Goal: Obtain resource: Download file/media

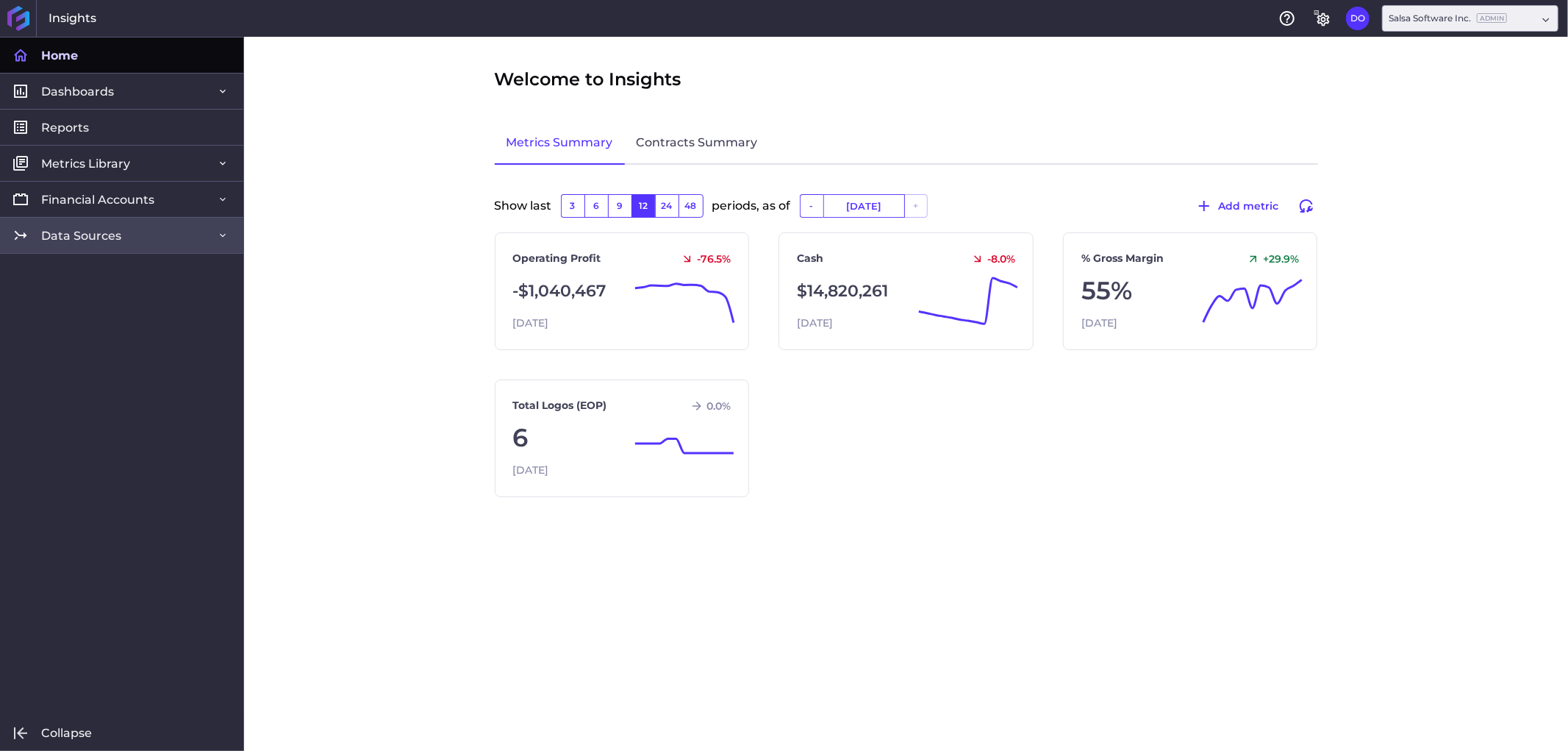
click at [134, 236] on link "Data Sources" at bounding box center [122, 235] width 243 height 36
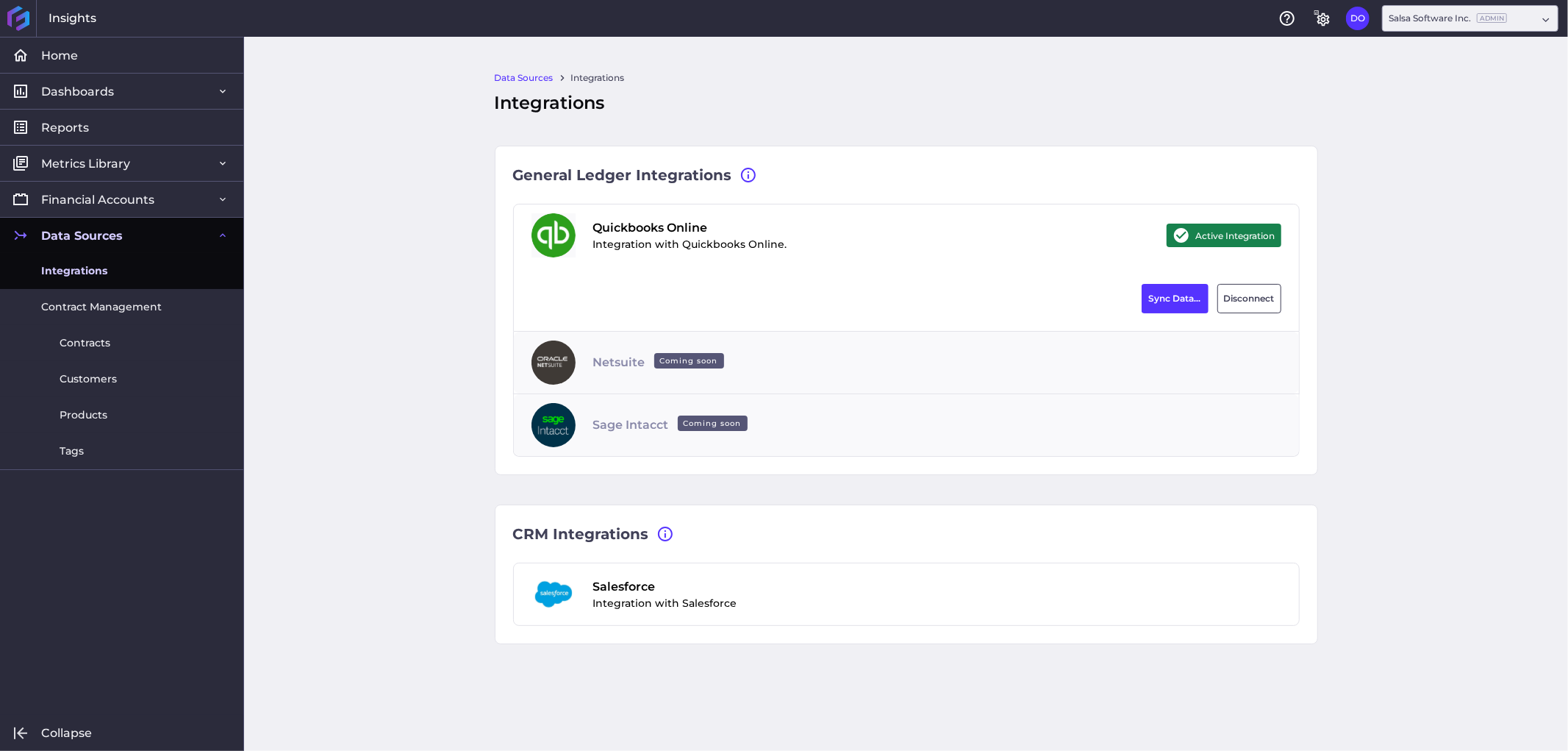
click at [106, 275] on span "Integrations" at bounding box center [73, 271] width 66 height 16
click at [1165, 295] on button "Sync Data..." at bounding box center [1175, 299] width 67 height 30
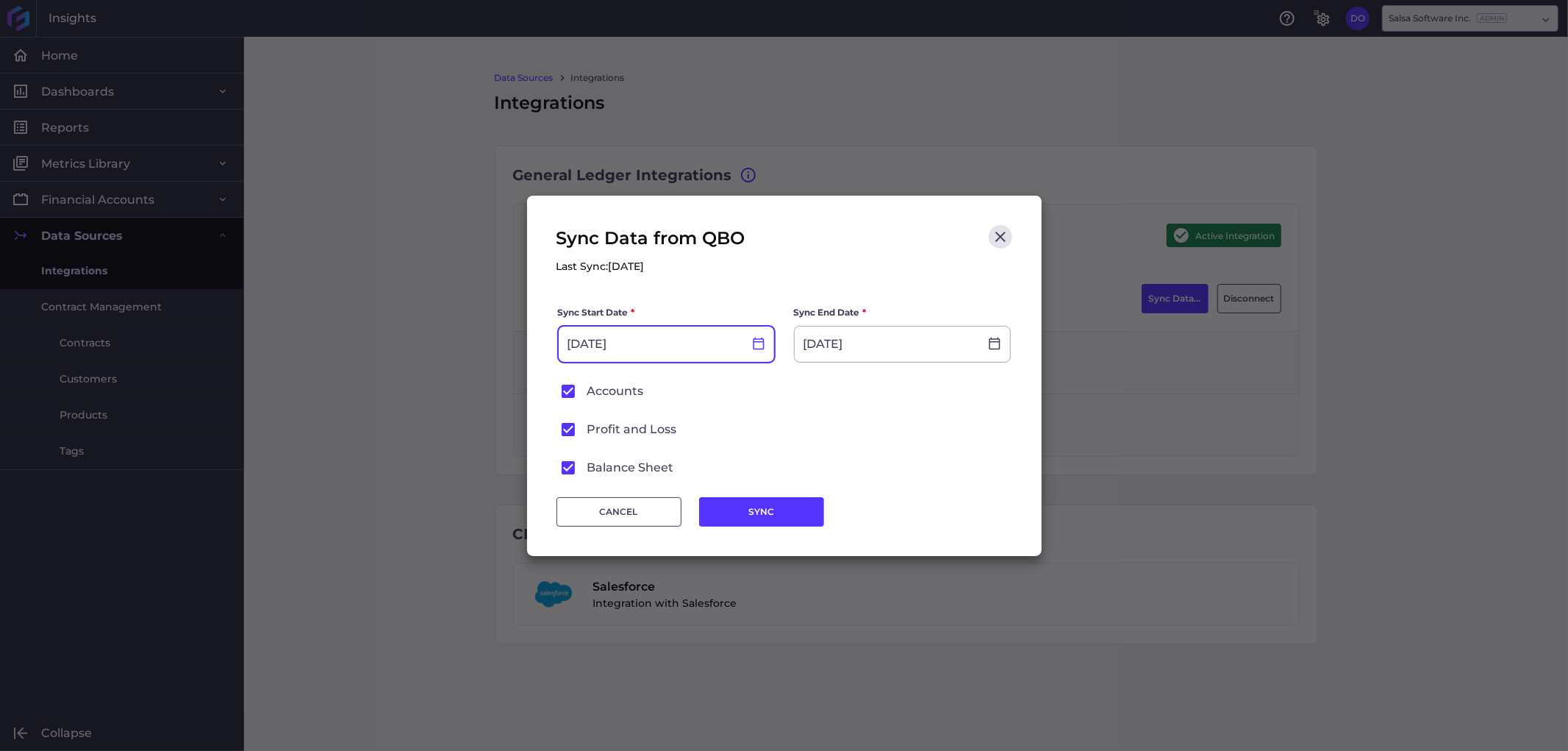
click at [752, 343] on icon at bounding box center [758, 343] width 11 height 12
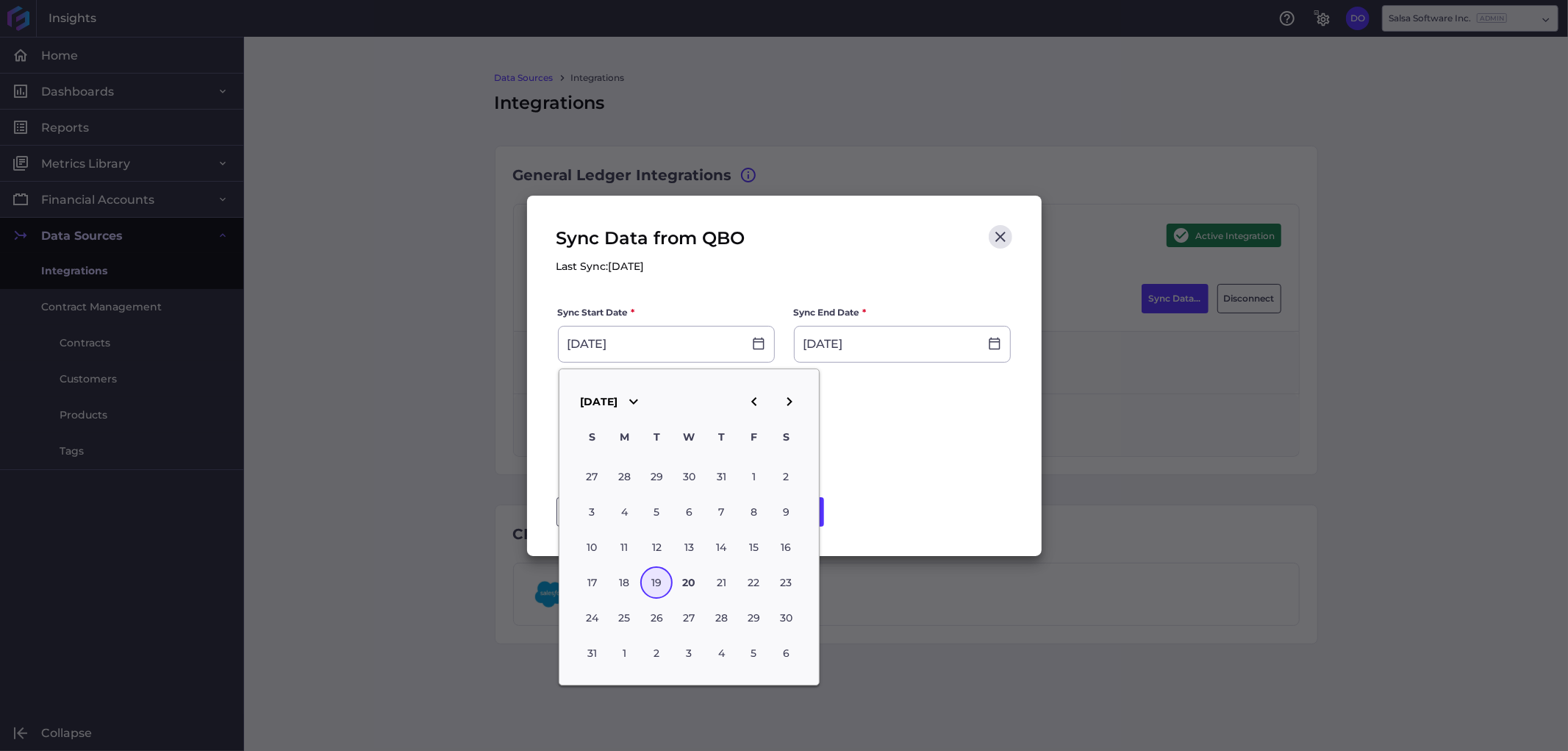
click at [746, 408] on icon "button" at bounding box center [753, 401] width 18 height 18
click at [628, 603] on div "30" at bounding box center [623, 618] width 32 height 32
type input "[DATE]"
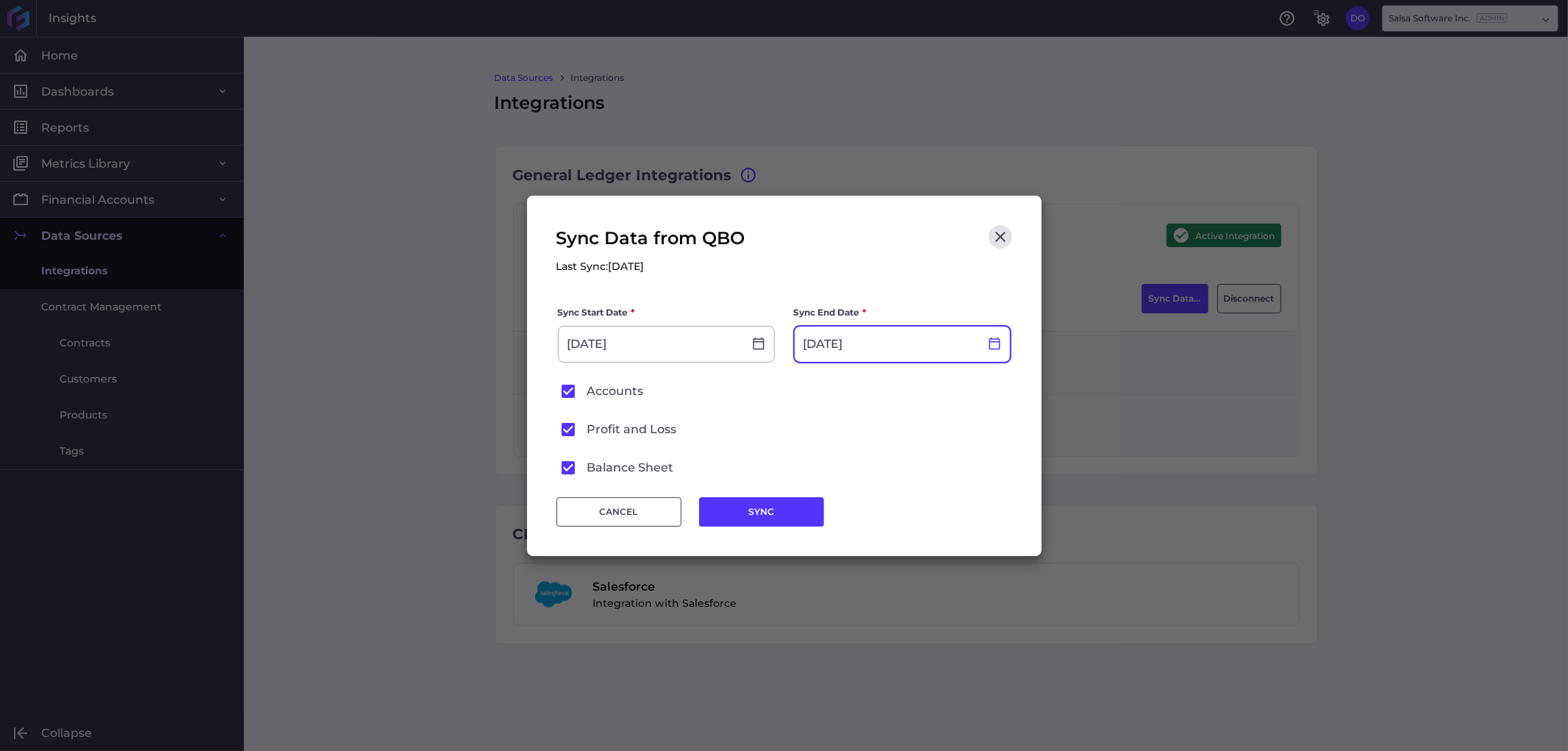
click at [993, 338] on icon at bounding box center [995, 343] width 11 height 12
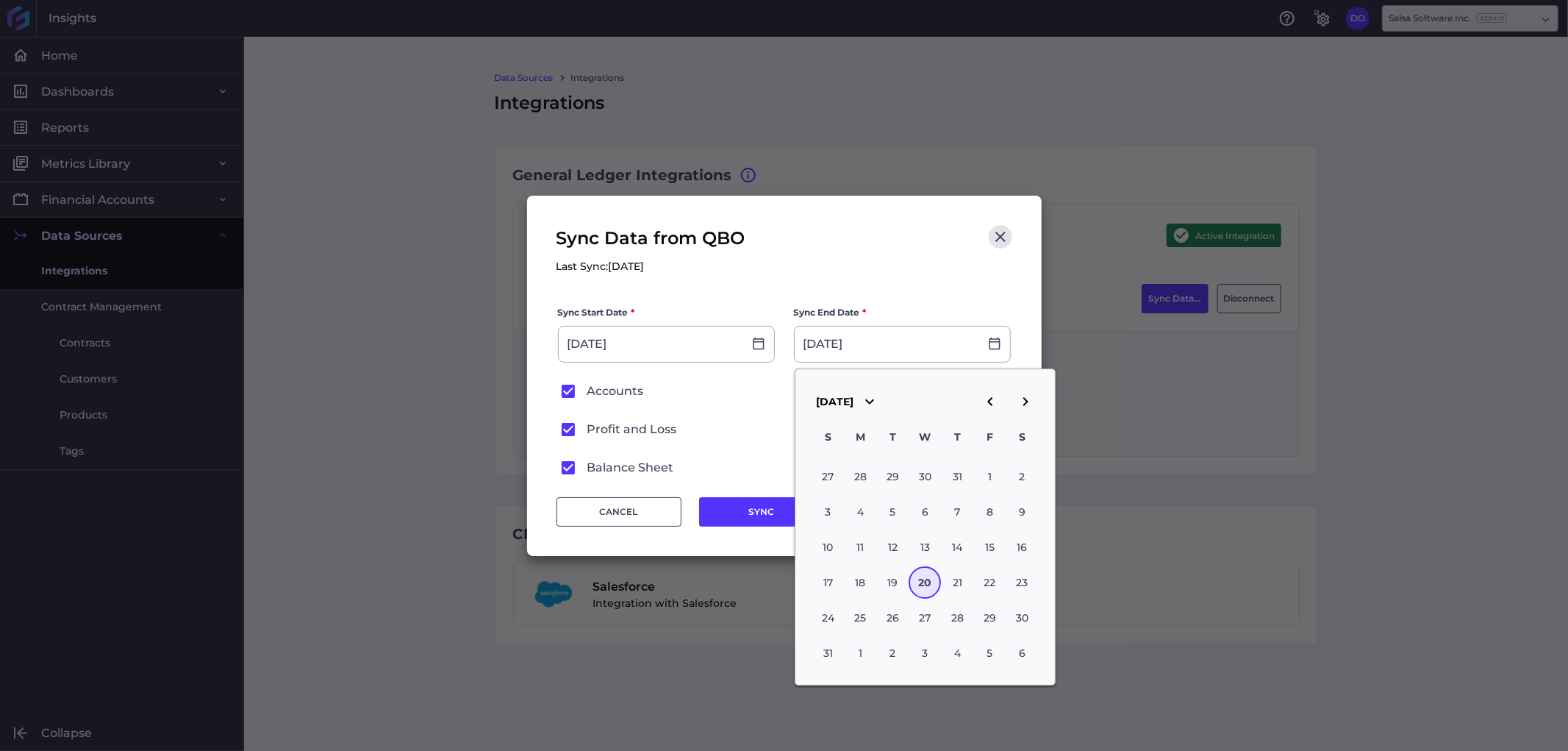
click at [987, 405] on icon "button" at bounding box center [990, 401] width 18 height 18
click at [1030, 399] on icon "button" at bounding box center [1025, 401] width 18 height 18
click at [979, 471] on div "1" at bounding box center [990, 477] width 32 height 32
type input "[DATE]"
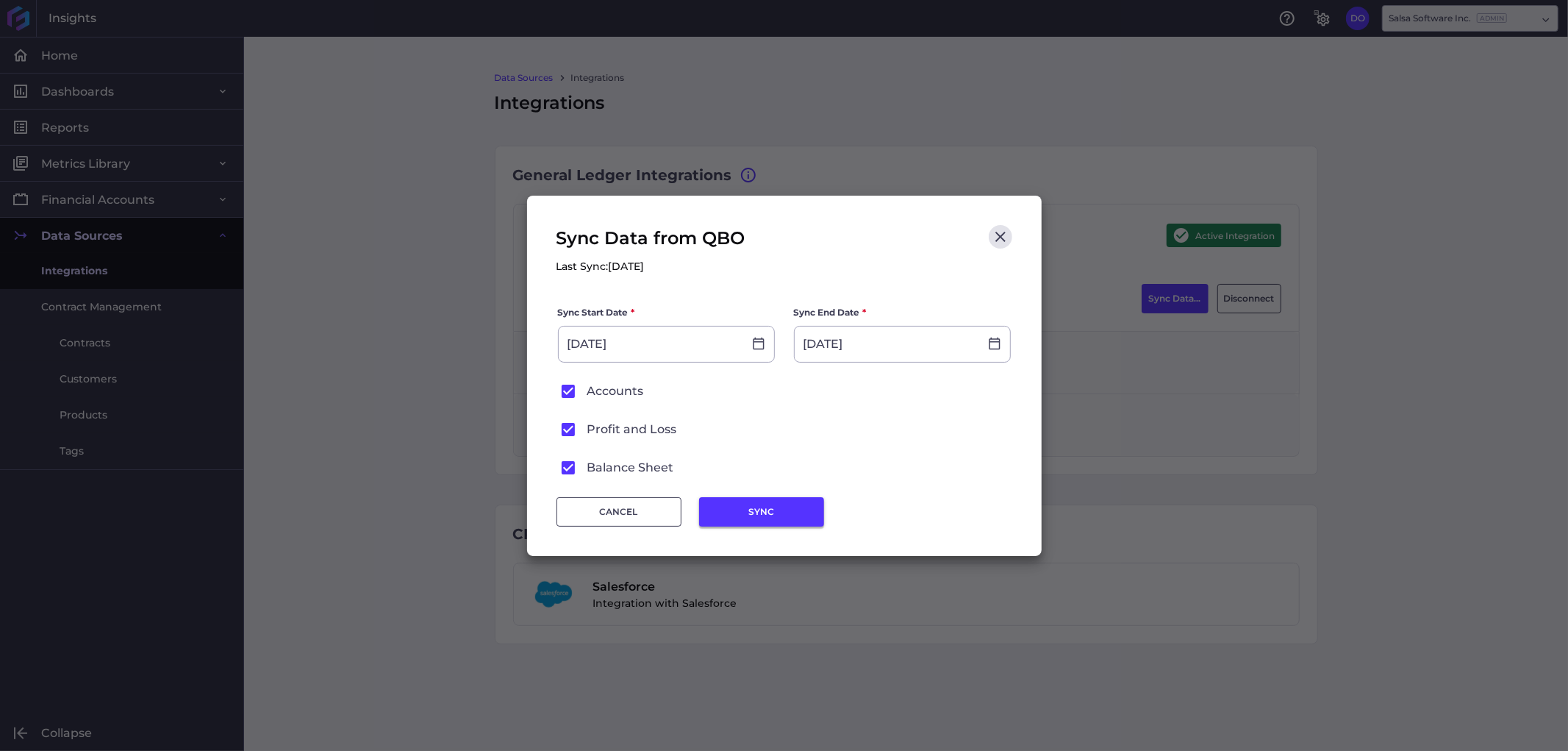
click at [748, 511] on button "SYNC" at bounding box center [761, 512] width 125 height 30
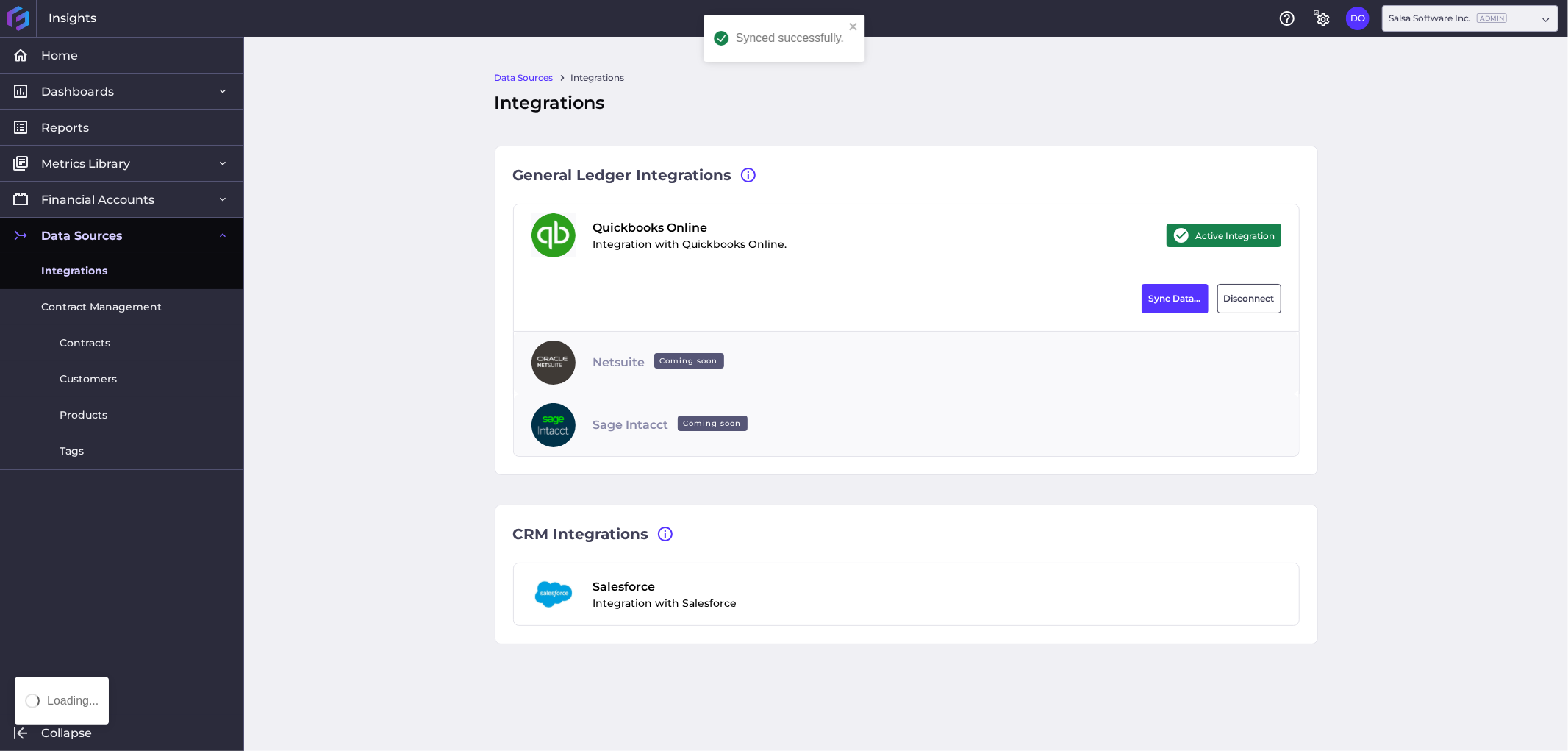
type input "[DATE]"
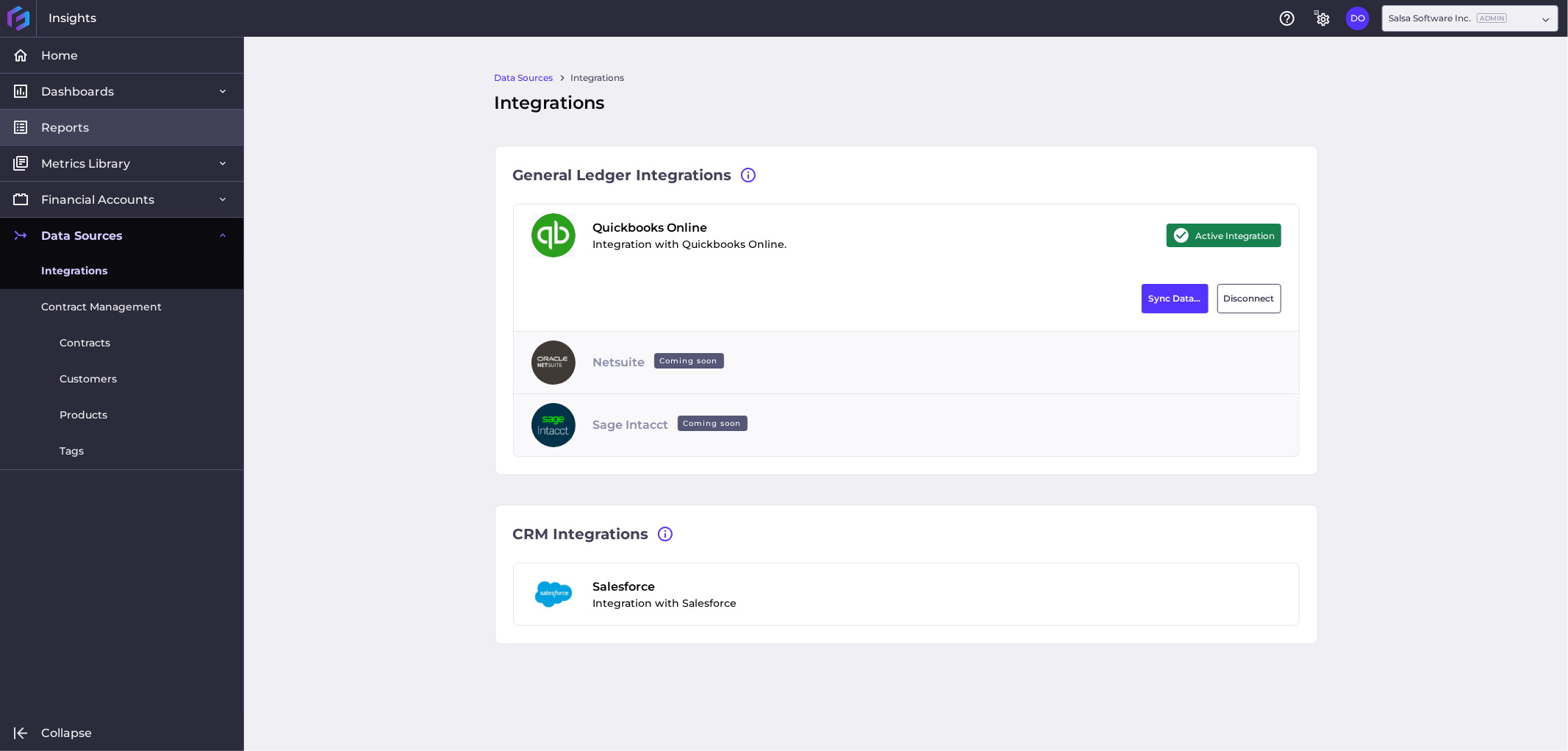
click at [105, 133] on link "Reports" at bounding box center [122, 126] width 243 height 36
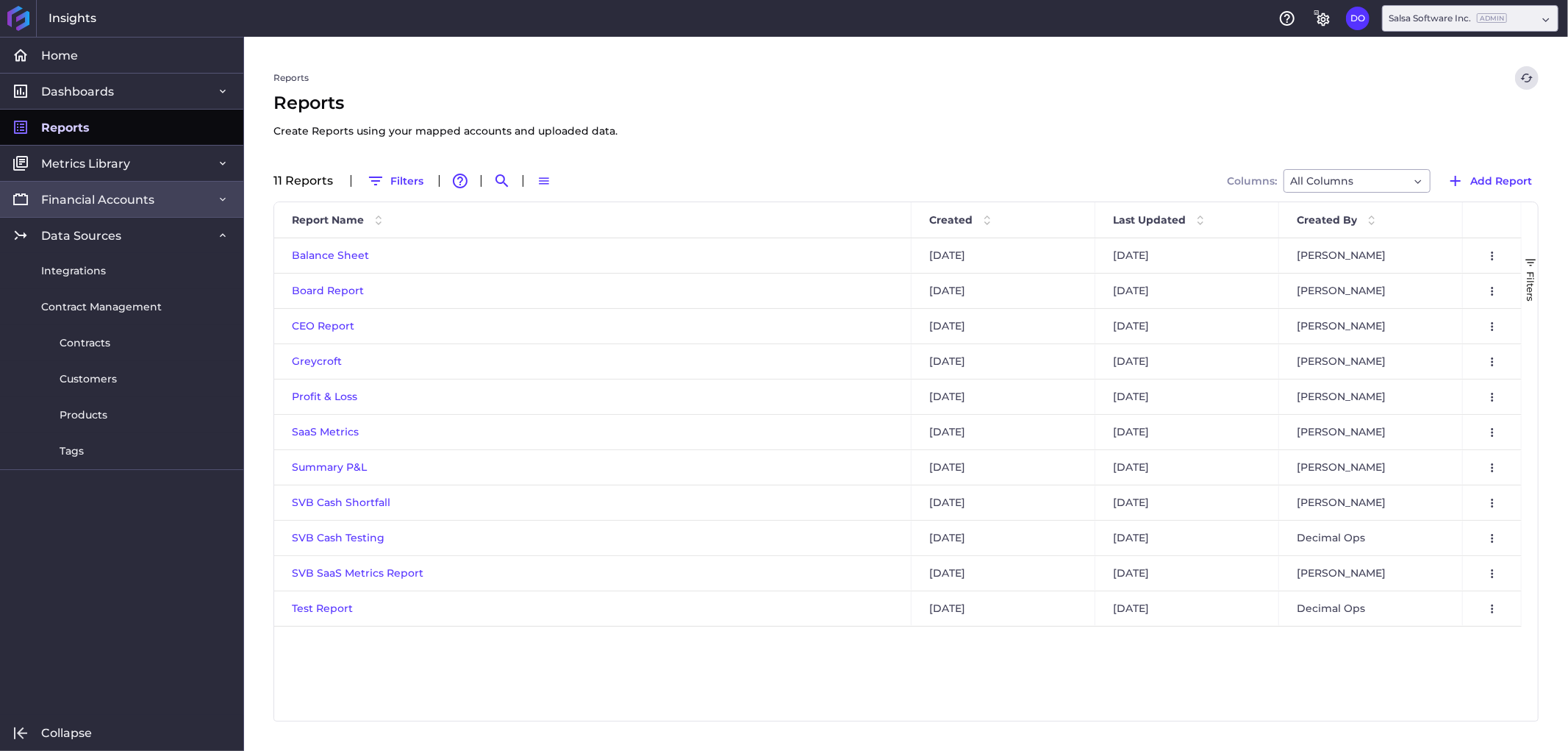
click at [146, 195] on span "Financial Accounts" at bounding box center [97, 200] width 113 height 16
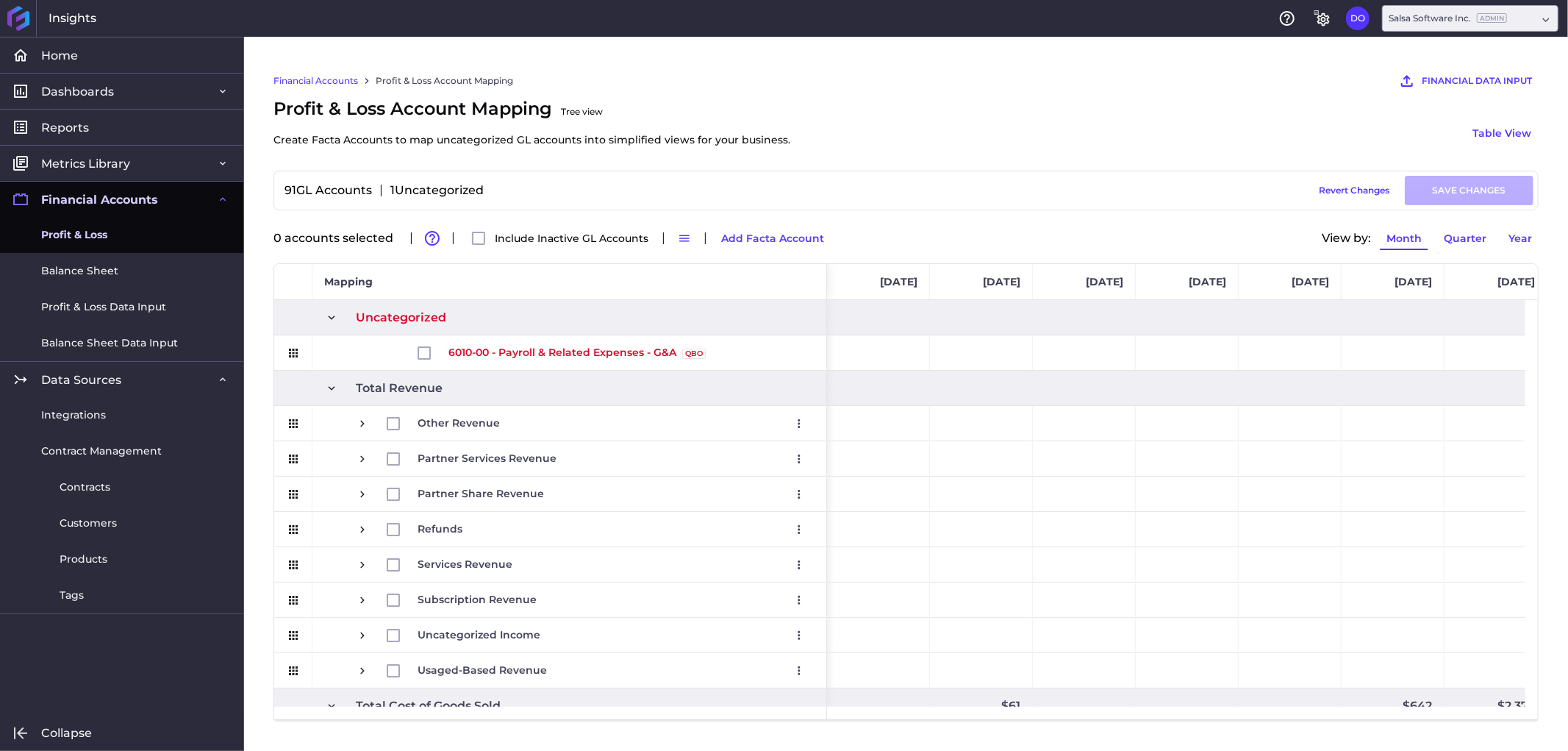
click at [88, 236] on span "Profit & Loss" at bounding box center [73, 235] width 66 height 16
click at [419, 355] on input "Press Space to toggle row selection (unchecked)" at bounding box center [424, 353] width 13 height 13
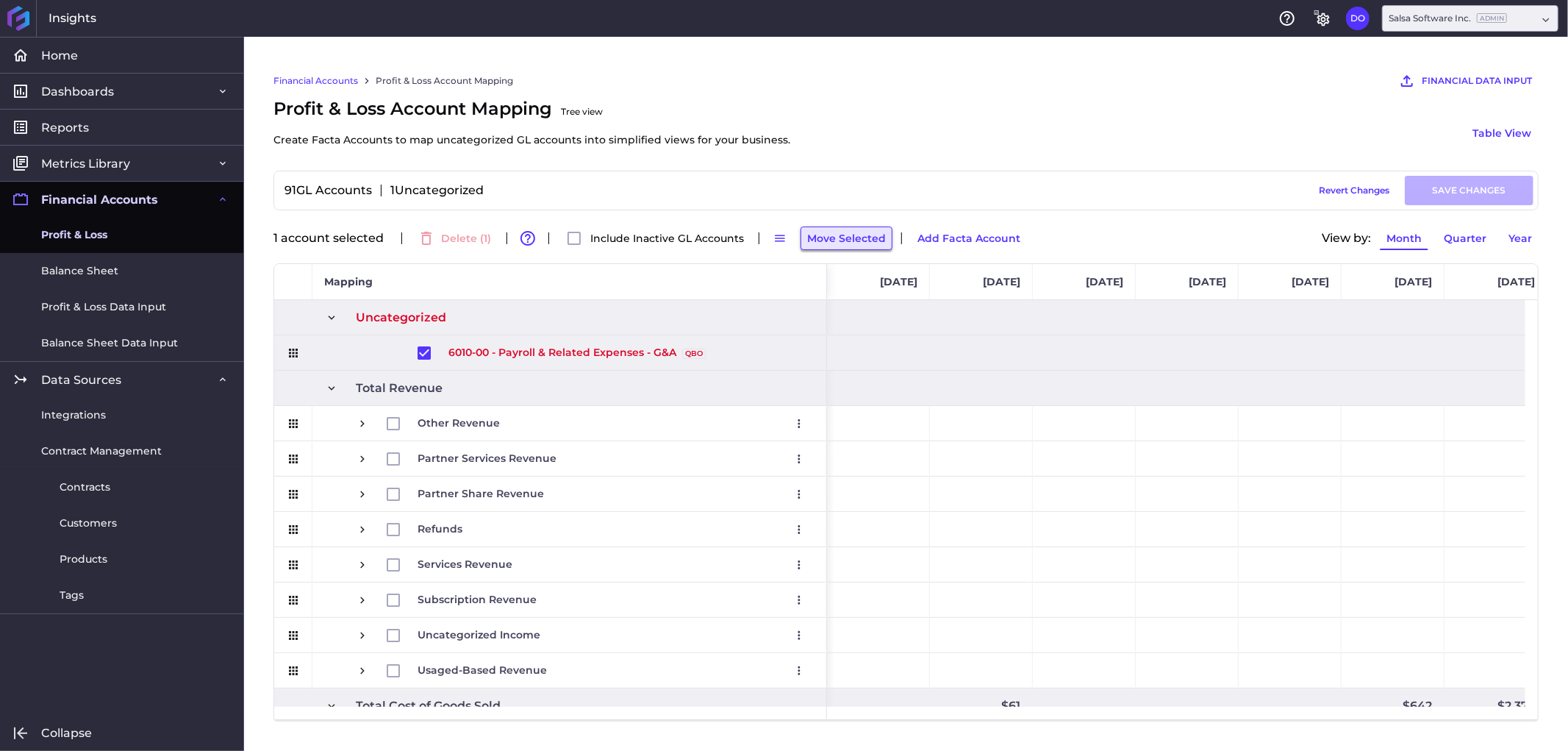
click at [840, 245] on button "Move Selected" at bounding box center [846, 238] width 92 height 23
click at [882, 156] on div "Profit & Loss Account Mapping Tree view Create Facta Accounts to map uncategori…" at bounding box center [906, 133] width 1266 height 75
click at [420, 350] on input "Press Space to toggle row selection (checked)" at bounding box center [424, 353] width 13 height 13
checkbox input "false"
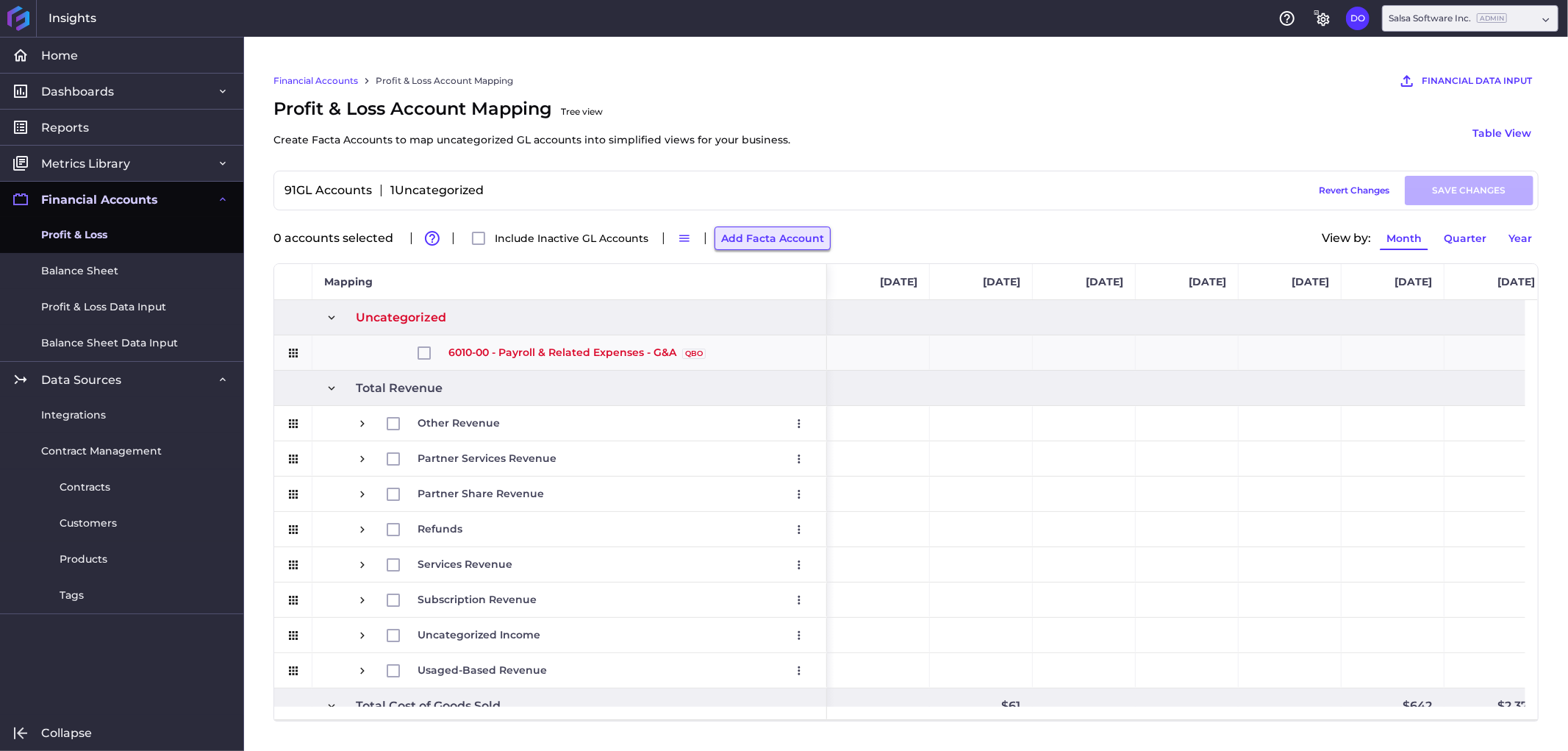
click at [773, 240] on button "Add Facta Account" at bounding box center [772, 238] width 116 height 23
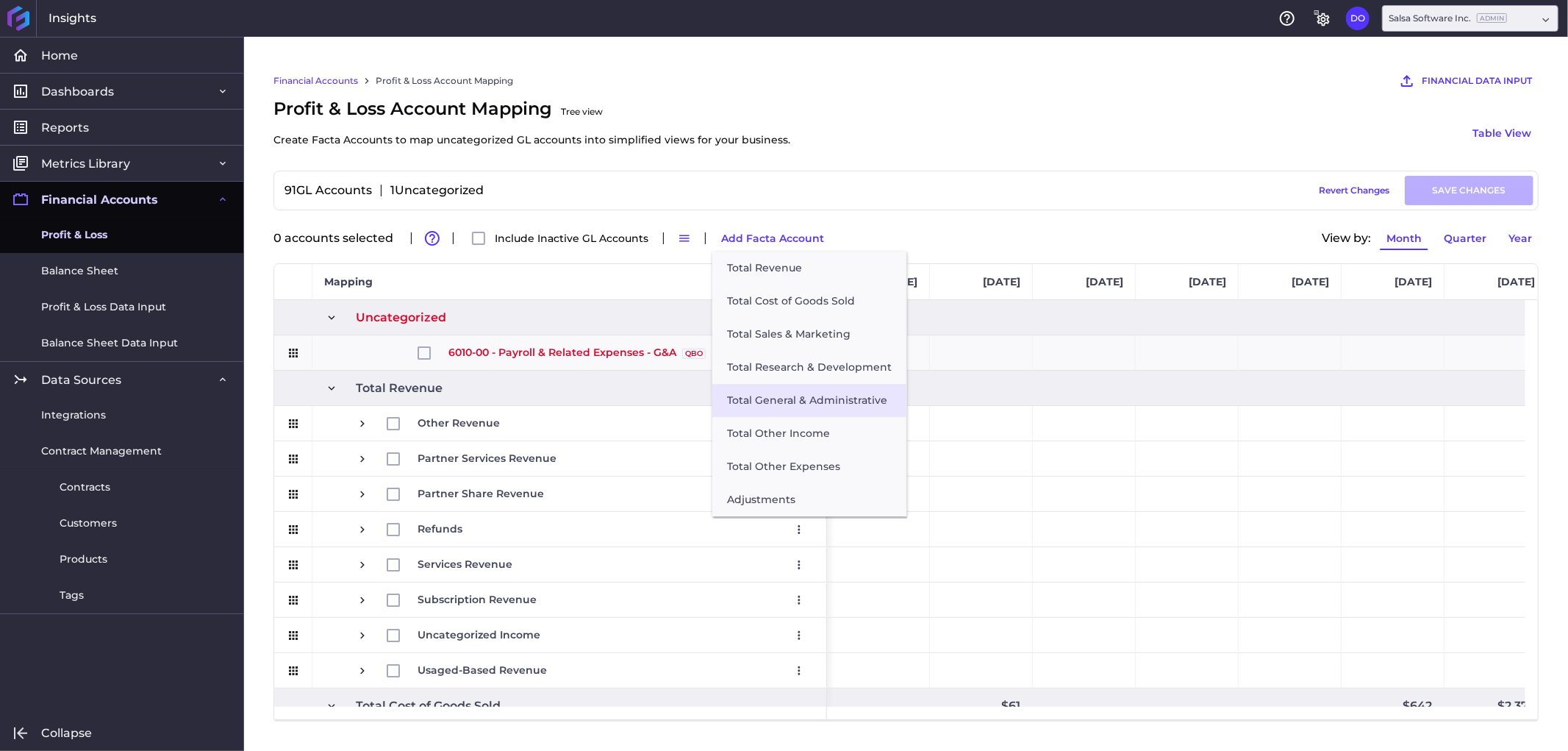
click at [773, 398] on button "Total General & Administrative" at bounding box center [809, 401] width 194 height 33
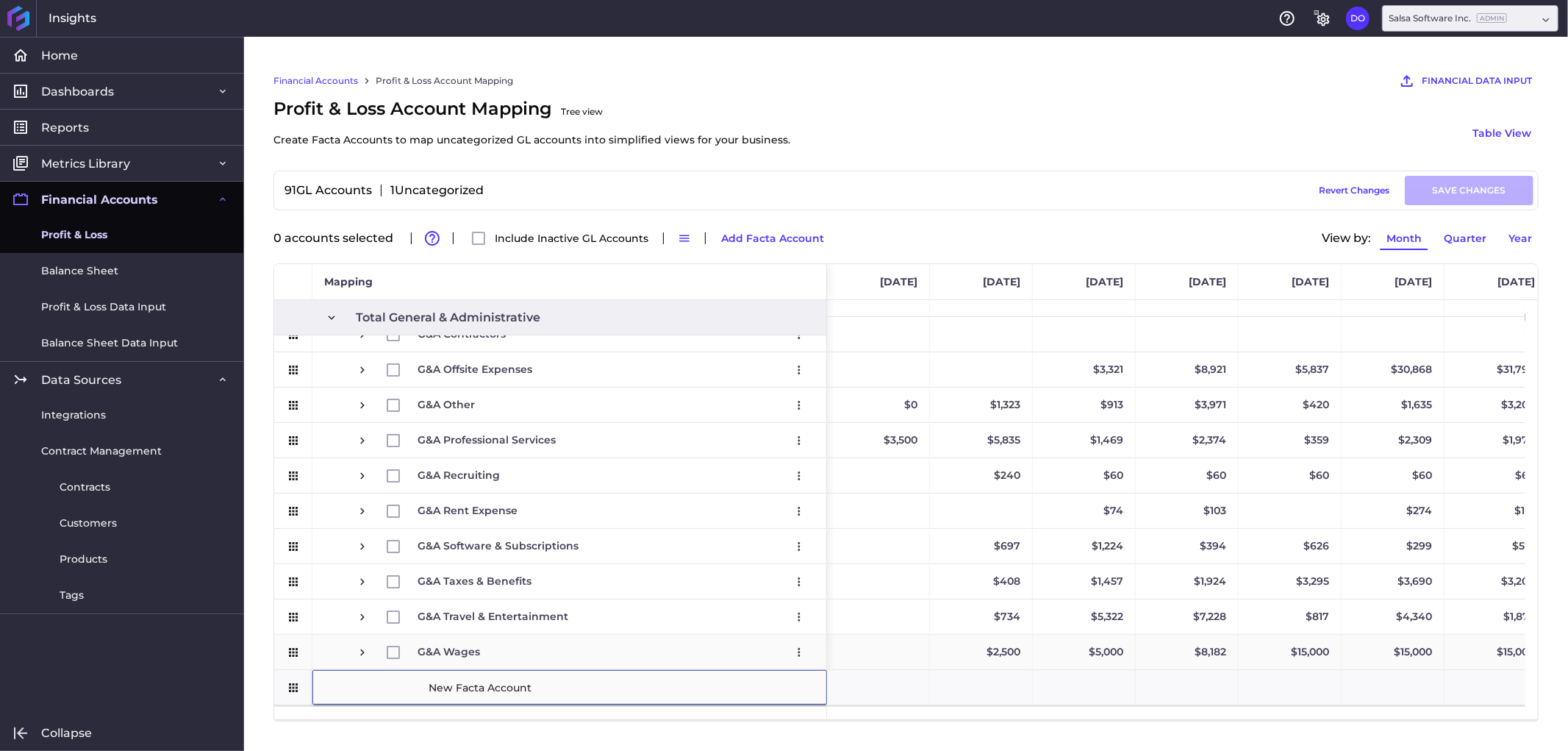
scroll to position [1230, 0]
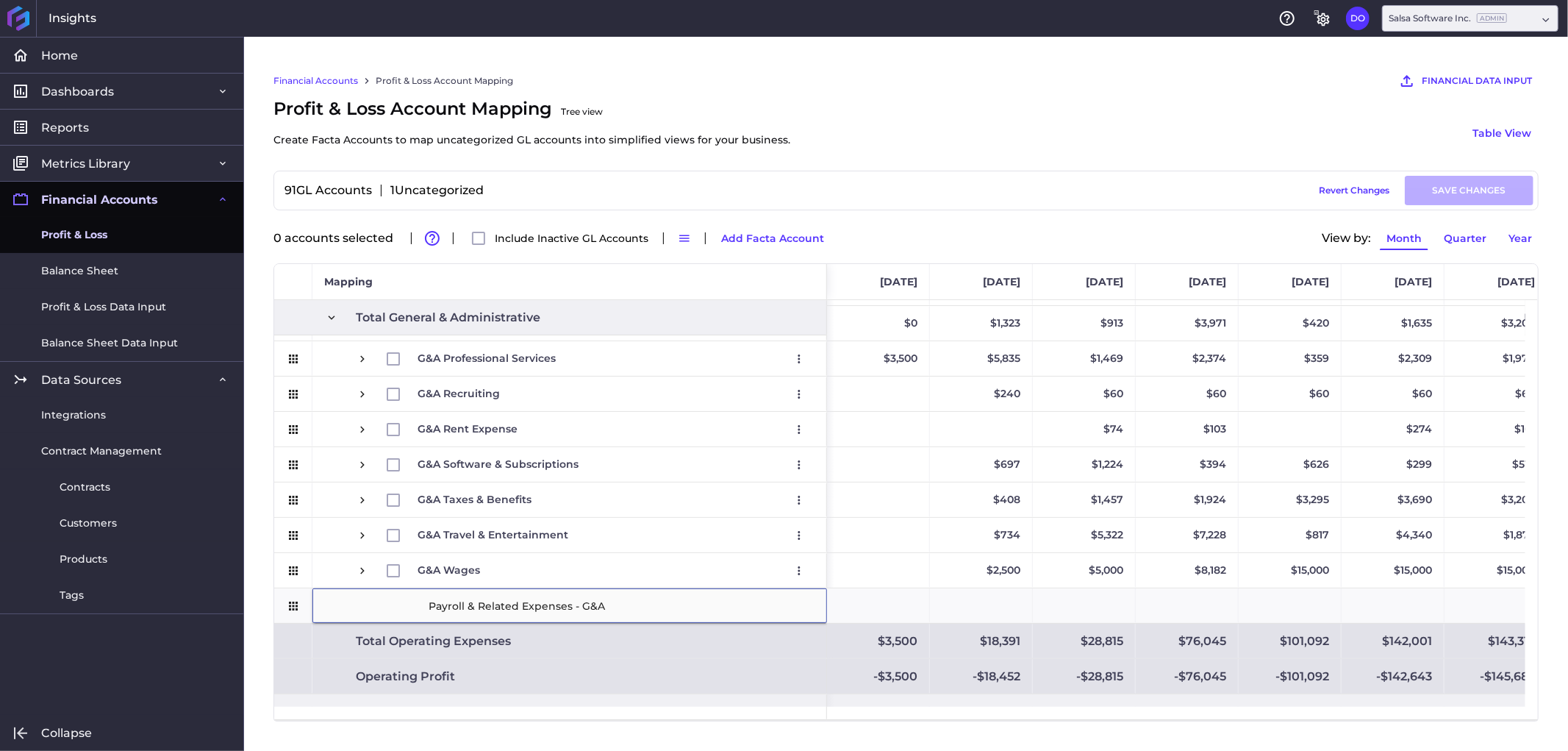
type input "Payroll & Related Expenses - G&A"
click at [937, 129] on div "Profit & Loss Account Mapping Tree view Create Facta Accounts to map uncategori…" at bounding box center [906, 133] width 1266 height 75
click at [1135, 211] on div "91 GL Accounts 1 Uncategorized Draft Saved Revert Changes SAVE CHANGES 0 accoun…" at bounding box center [906, 446] width 1266 height 550
click at [325, 574] on span "G&A Wages Edit Remove" at bounding box center [570, 571] width 490 height 33
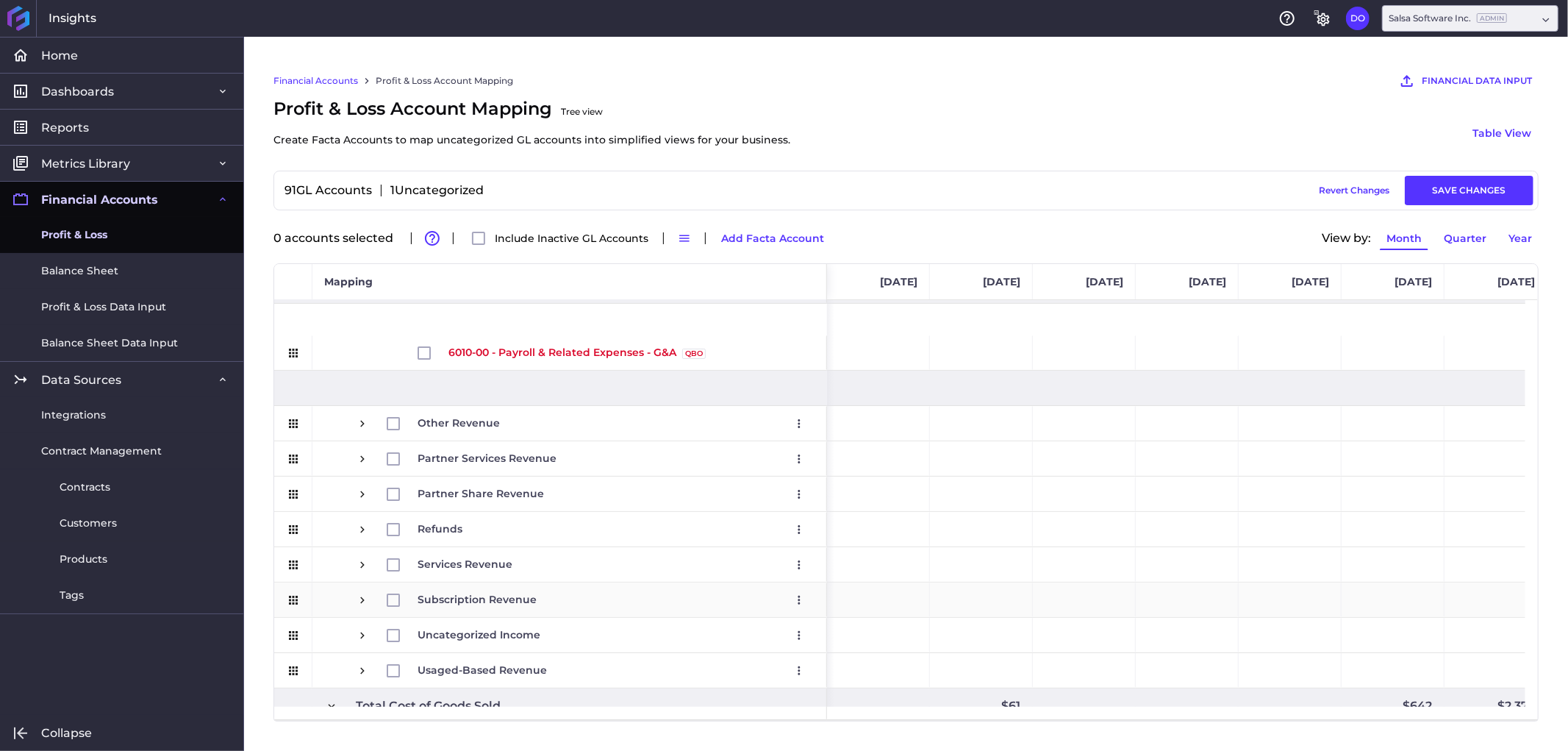
scroll to position [0, 0]
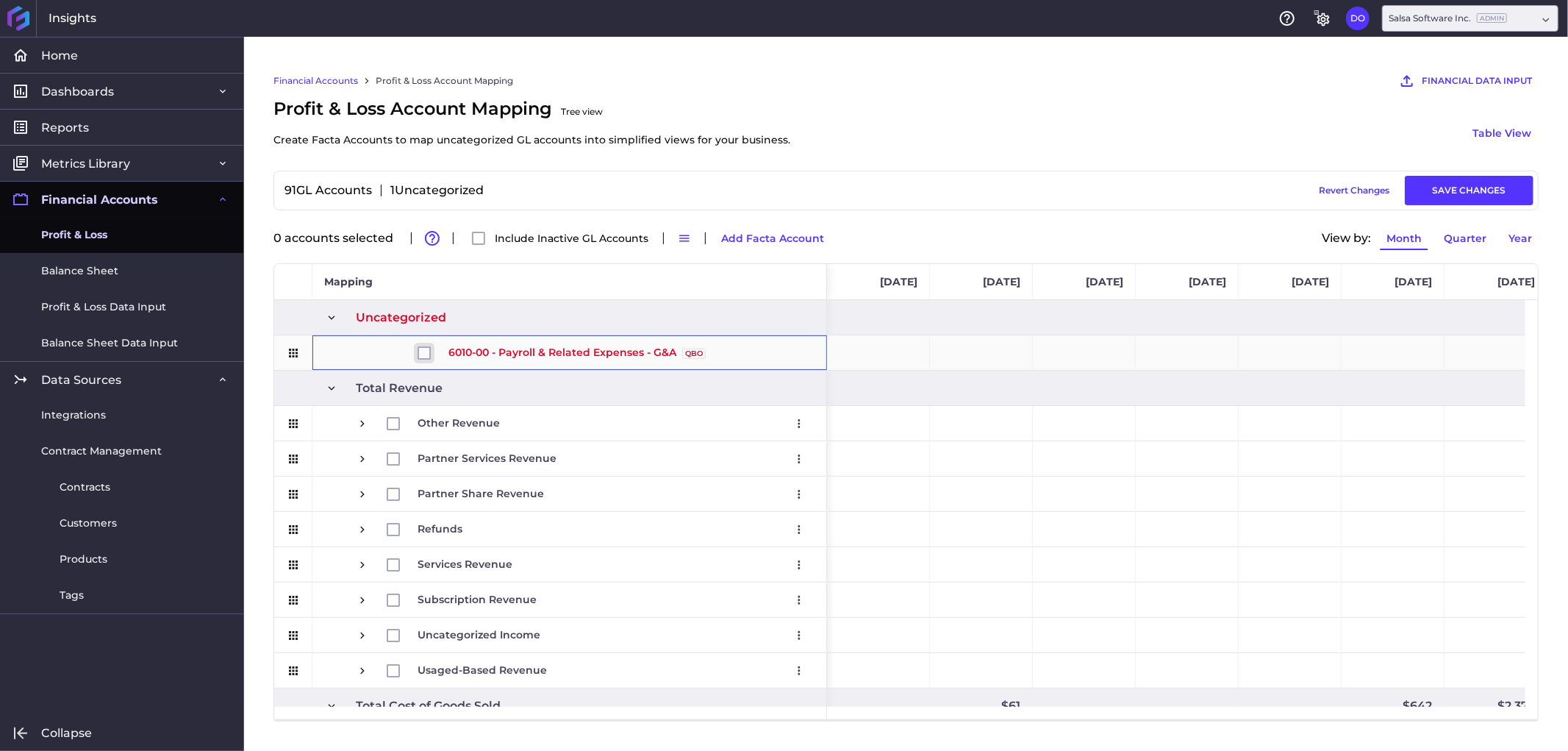
click at [425, 350] on input "Press Space to toggle row selection (unchecked)" at bounding box center [424, 353] width 13 height 13
checkbox input "true"
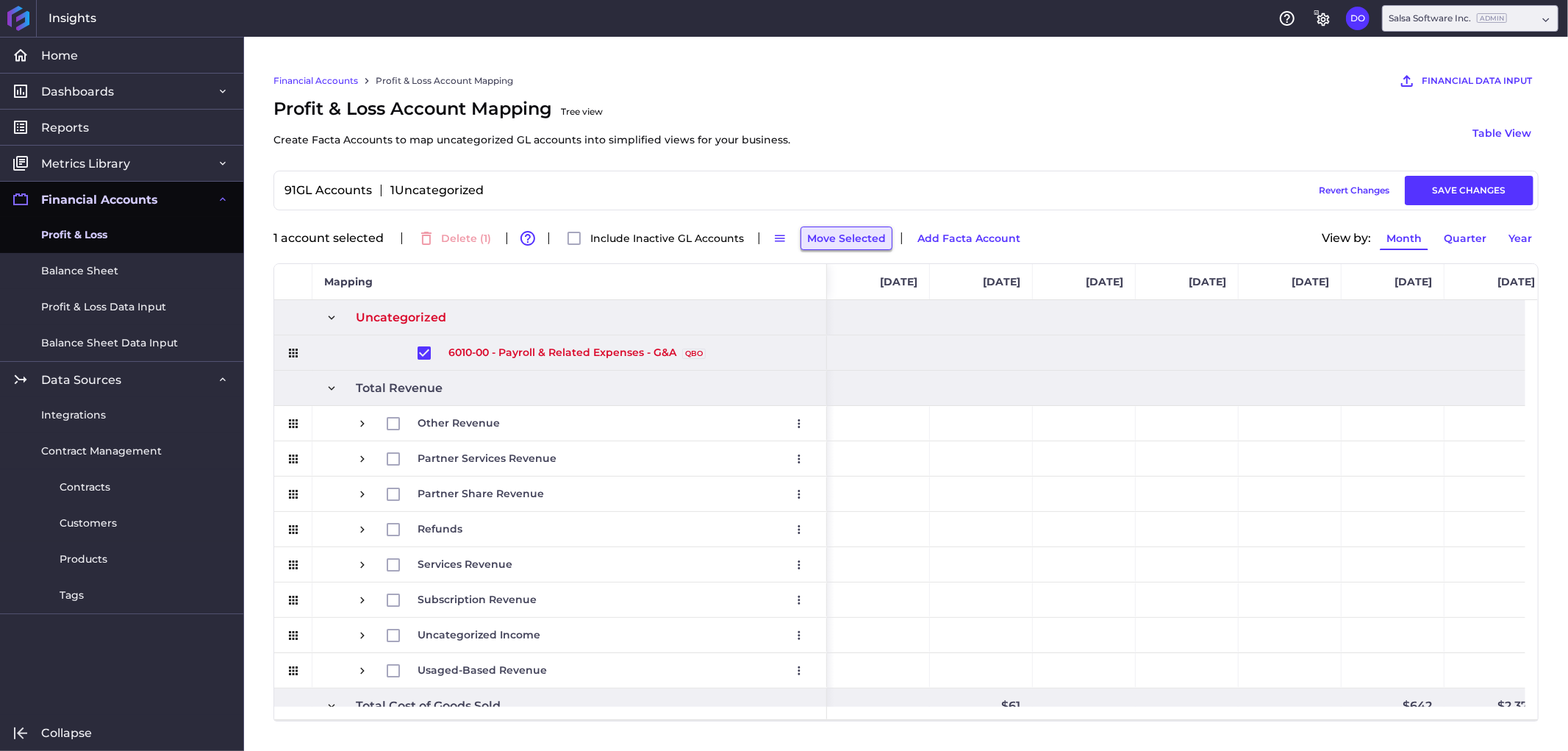
click at [837, 239] on button "Move Selected" at bounding box center [846, 238] width 92 height 23
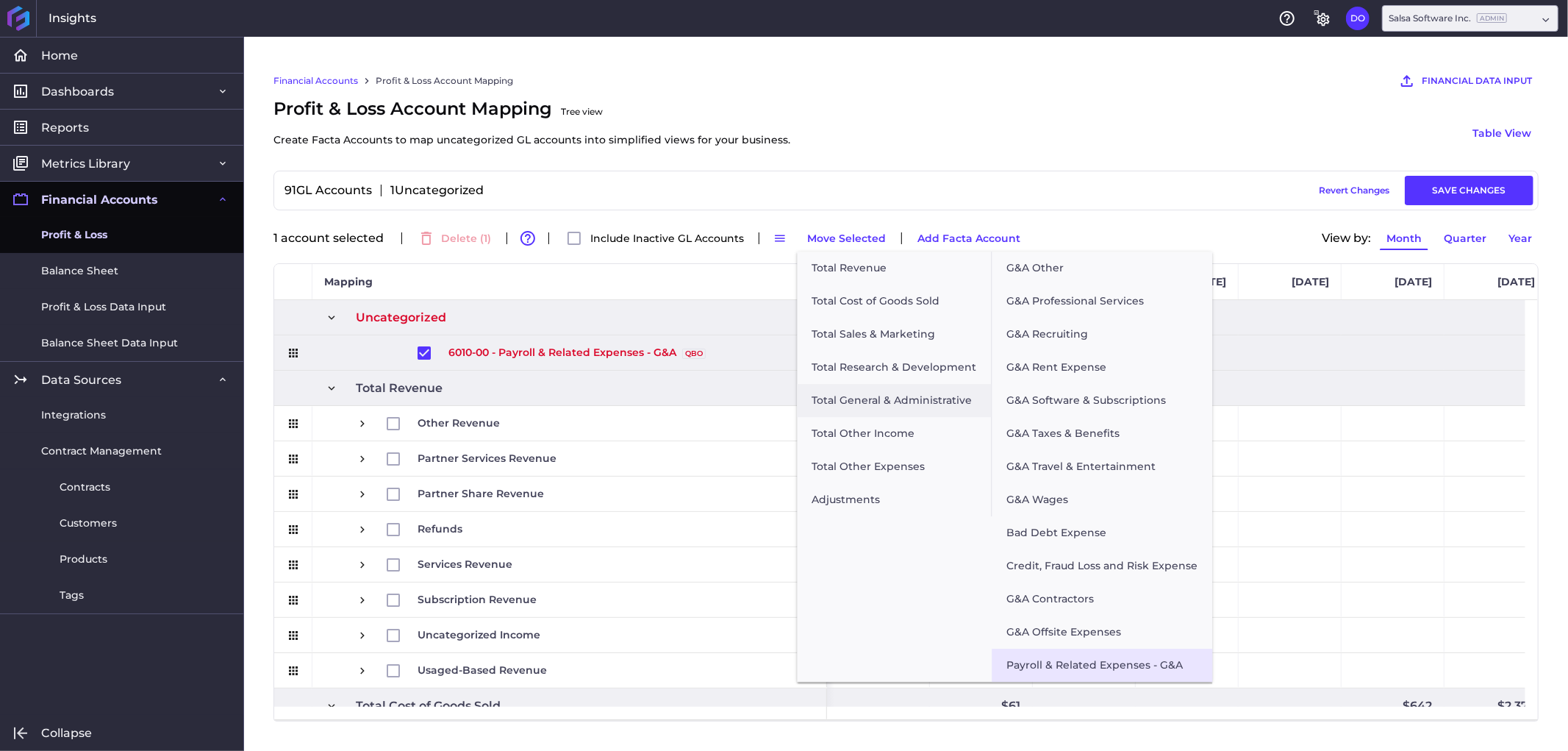
click at [1070, 663] on button "Payroll & Related Expenses - G&A" at bounding box center [1102, 666] width 221 height 33
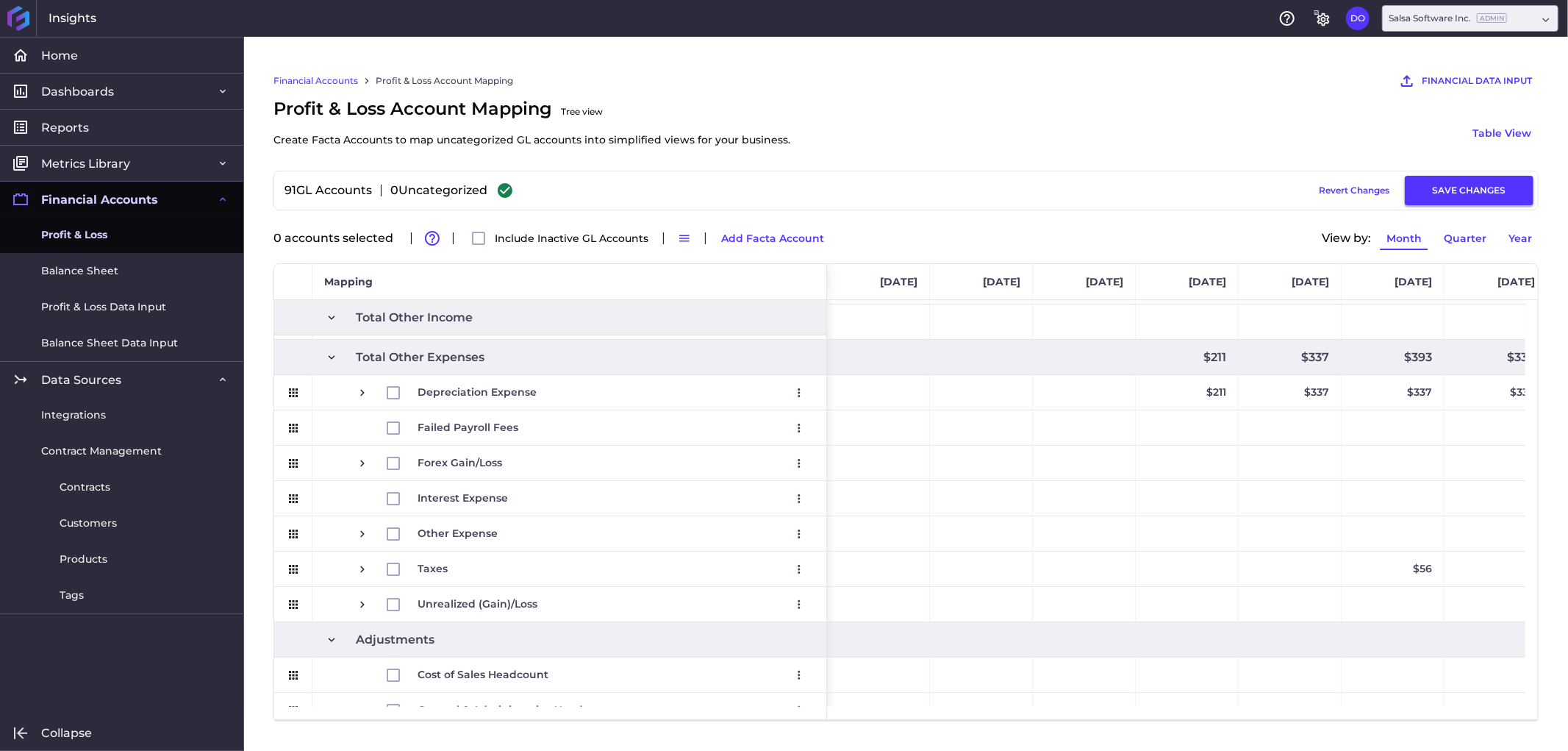
click at [1444, 189] on button "SAVE CHANGES" at bounding box center [1469, 190] width 129 height 30
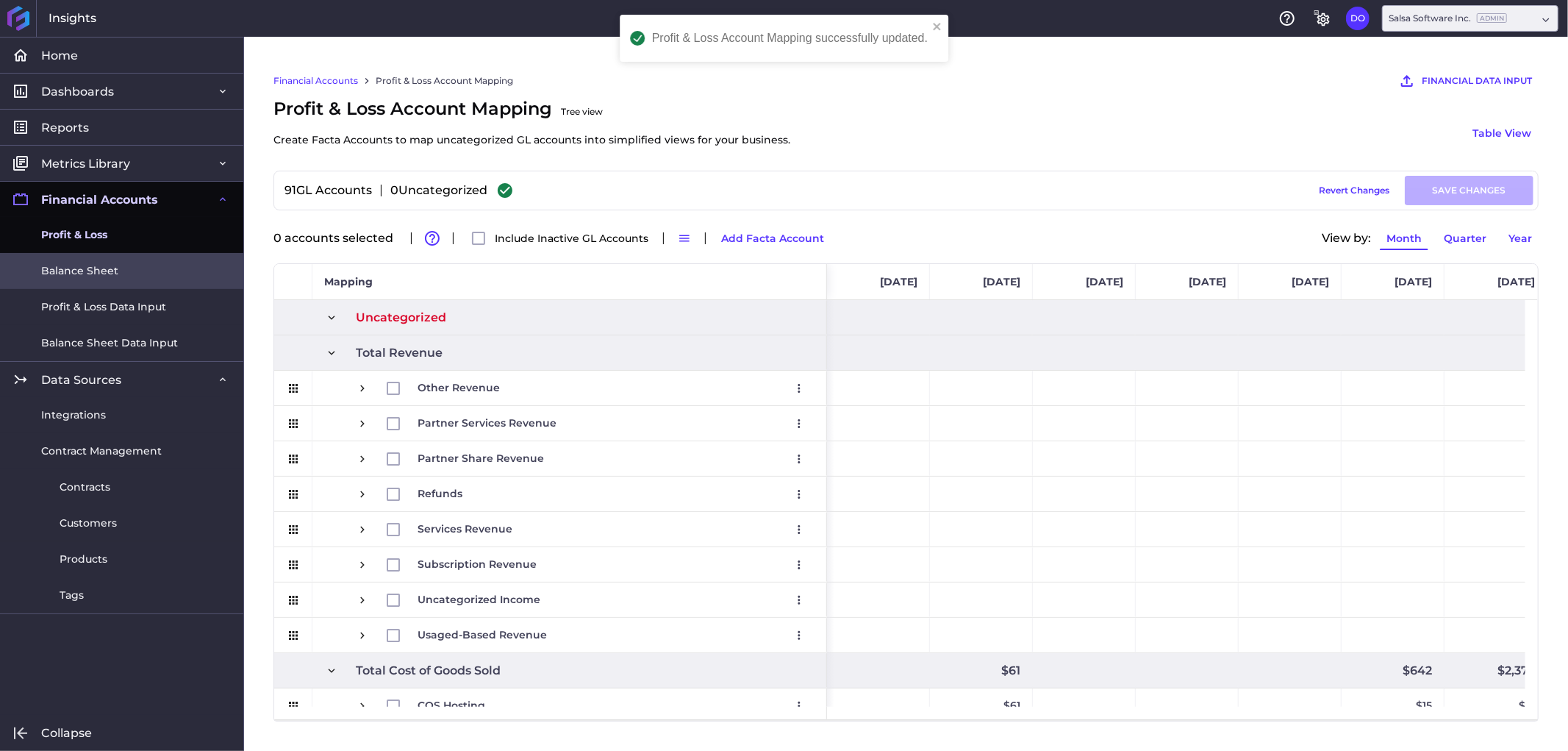
click at [101, 273] on span "Balance Sheet" at bounding box center [79, 271] width 77 height 16
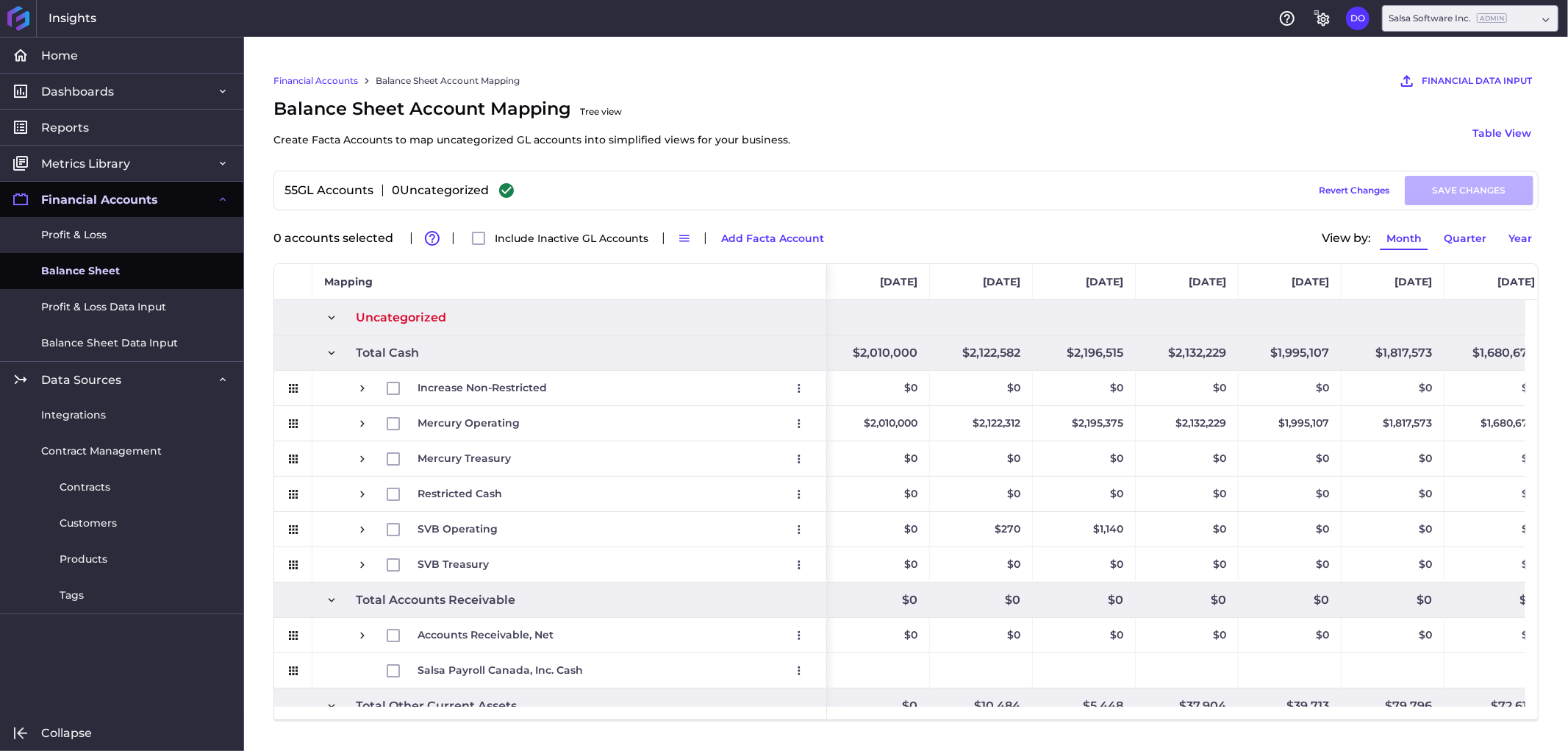
click at [326, 315] on span at bounding box center [331, 317] width 13 height 13
click at [104, 129] on link "Reports" at bounding box center [122, 126] width 243 height 36
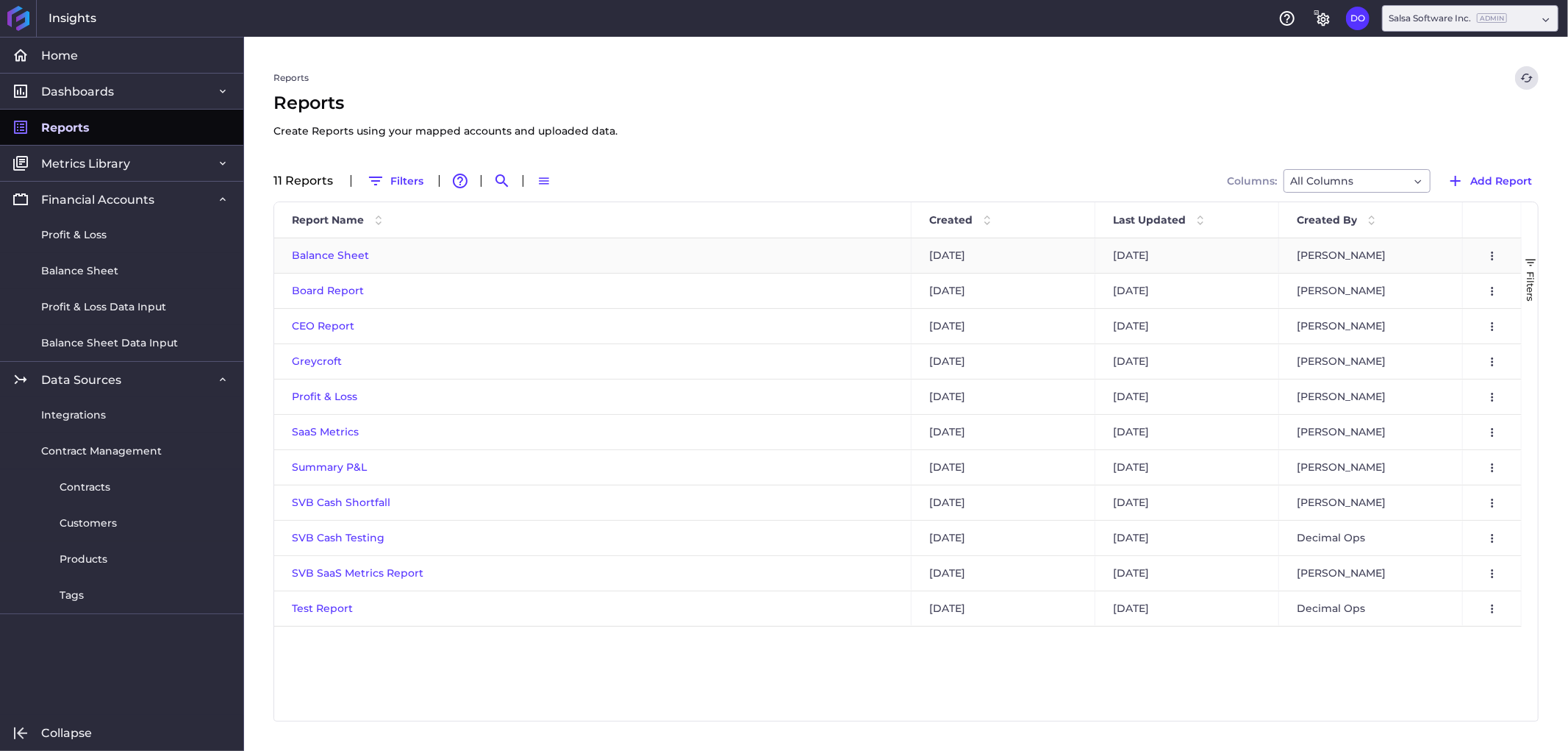
click at [317, 252] on span "Balance Sheet" at bounding box center [330, 255] width 77 height 13
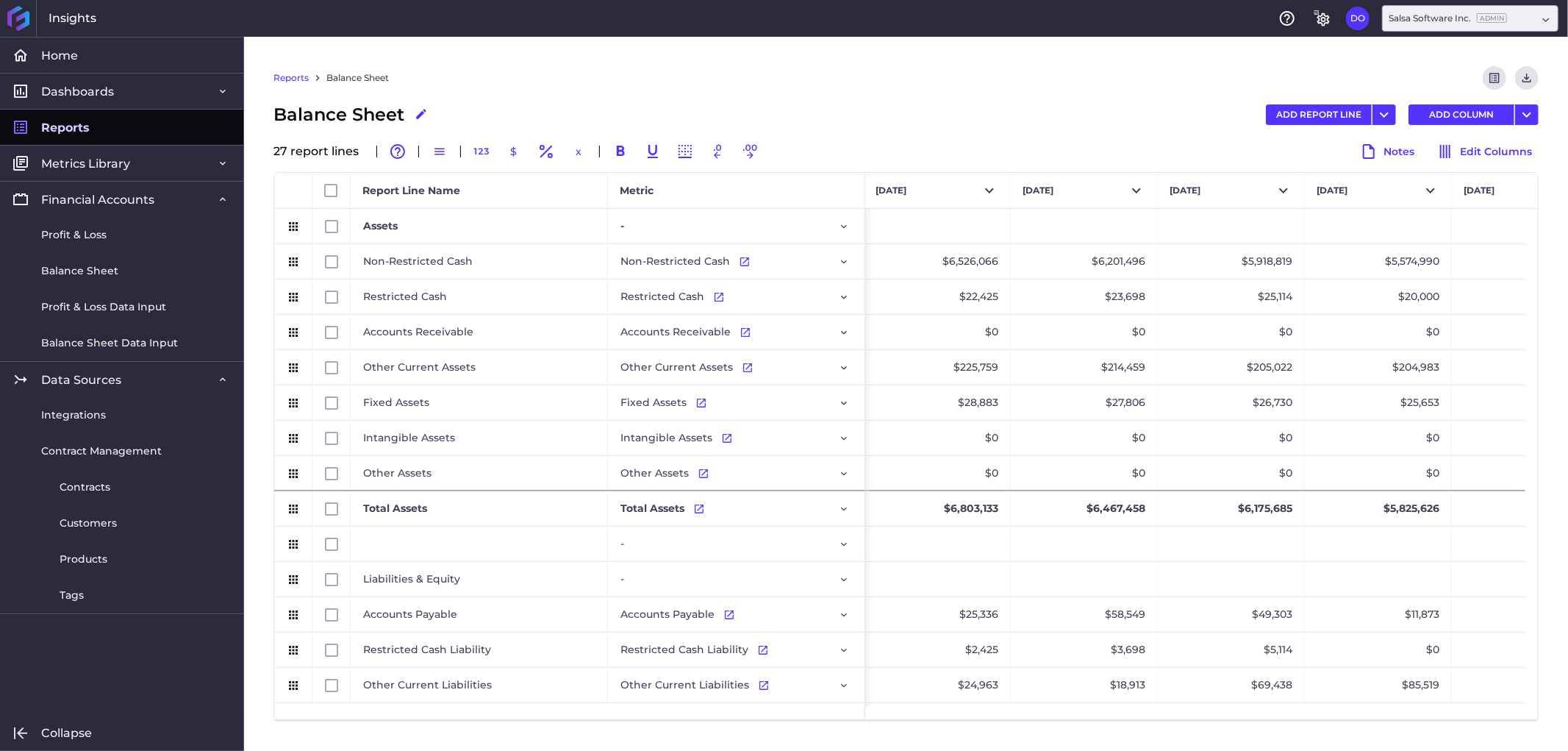
scroll to position [0, 307]
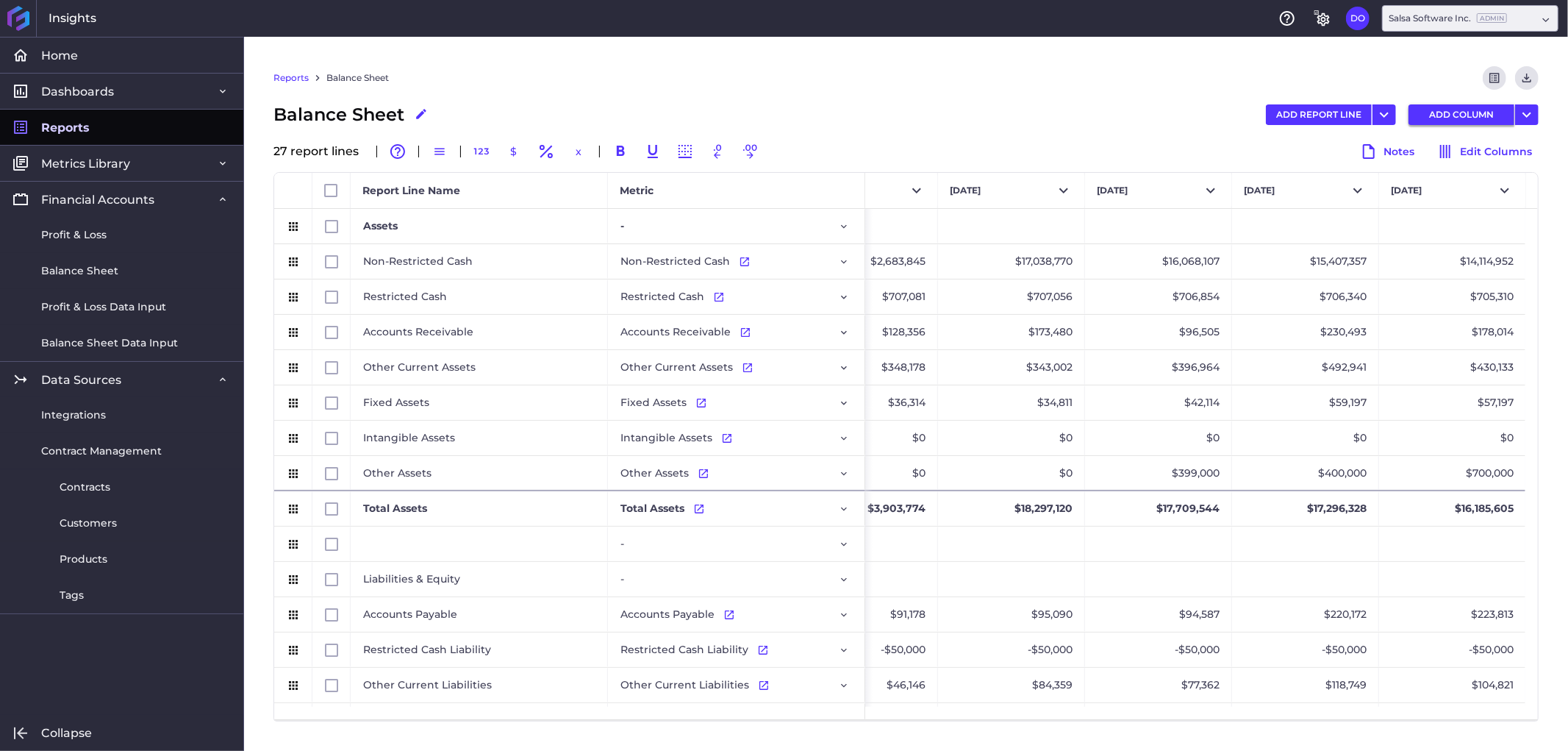
click at [1475, 115] on button "ADD COLUMN" at bounding box center [1461, 115] width 106 height 20
click at [1474, 188] on button "Select" at bounding box center [1452, 190] width 147 height 35
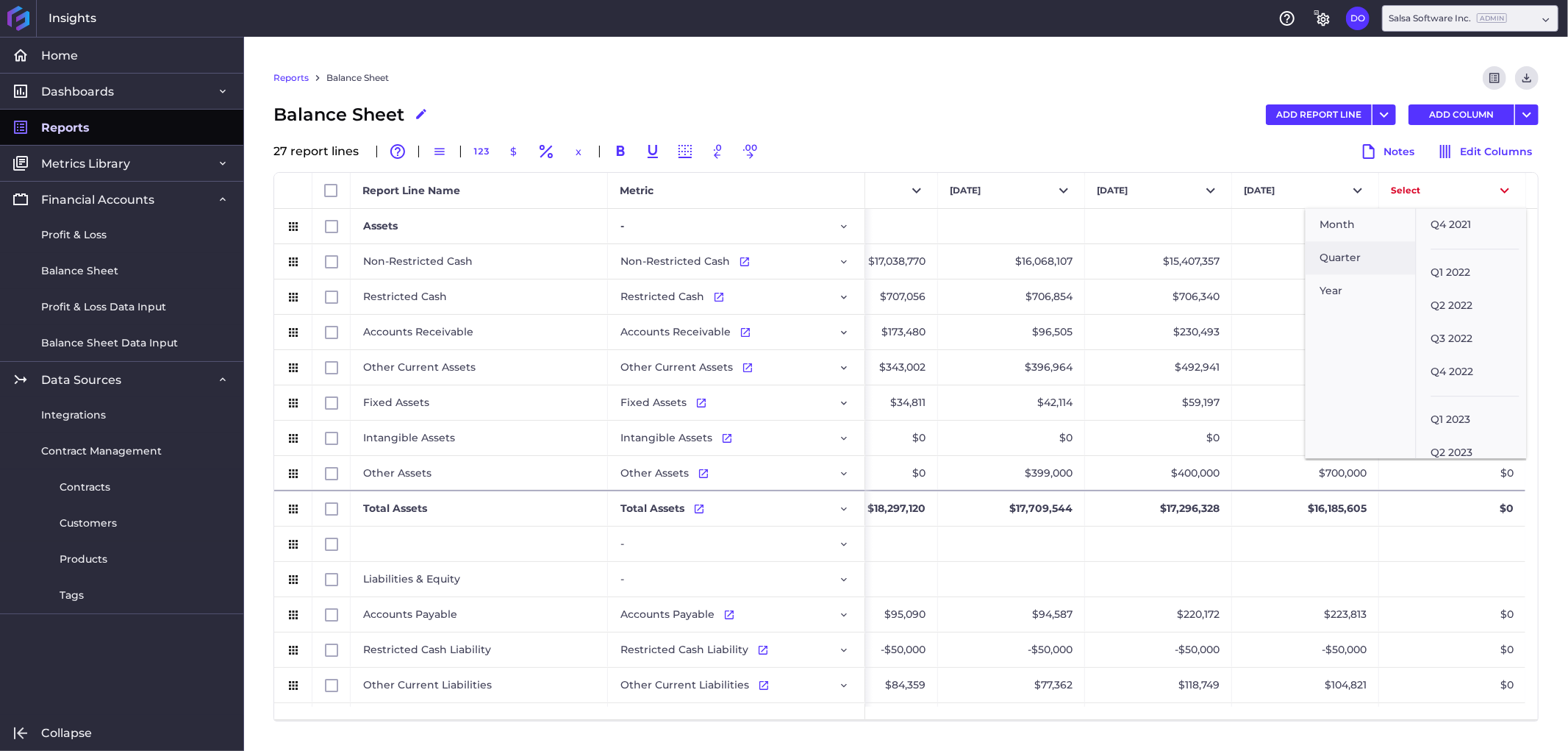
click at [1019, 71] on div "Reports Balance Sheet Preview Report Download CSV" at bounding box center [906, 84] width 1266 height 35
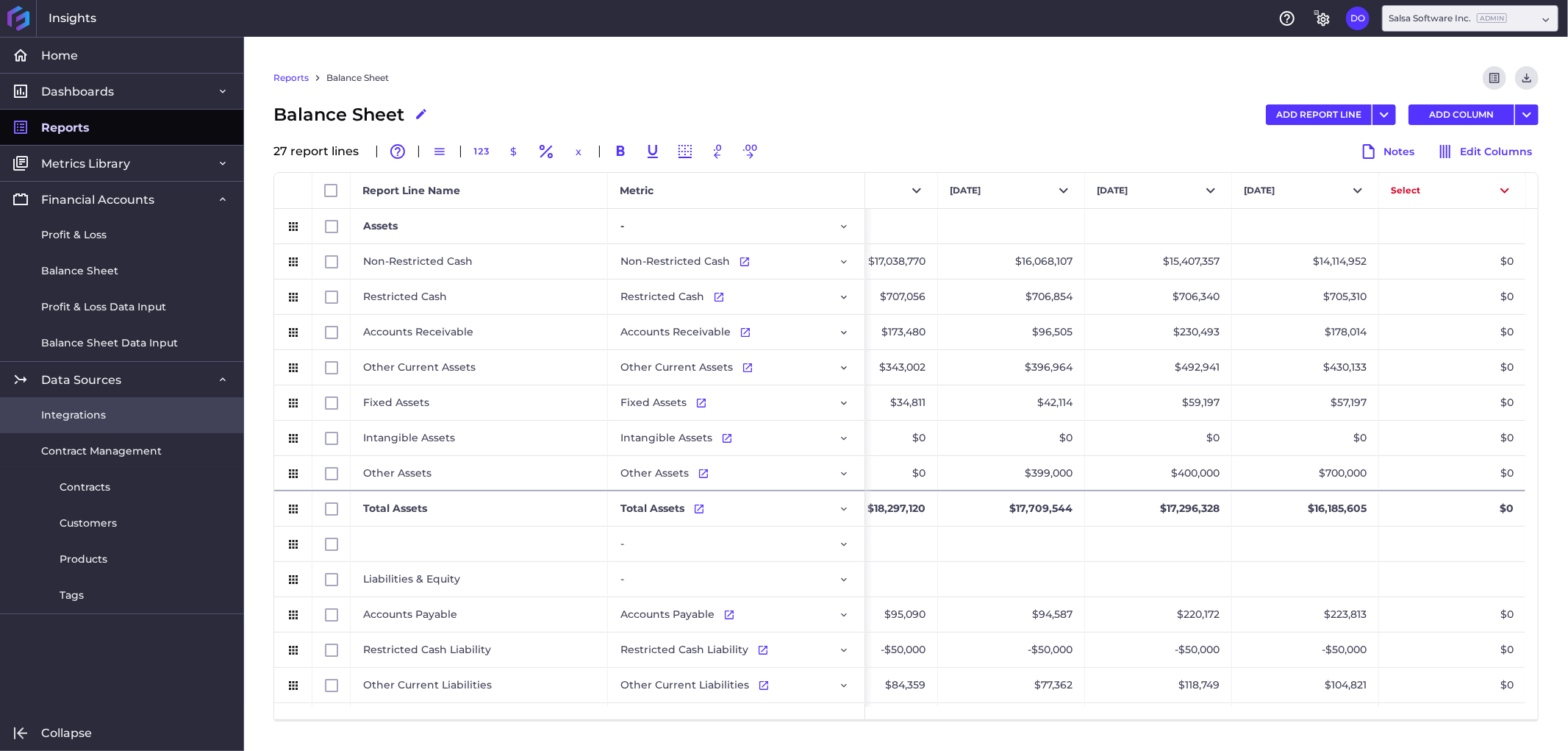
click at [94, 412] on span "Integrations" at bounding box center [73, 415] width 65 height 16
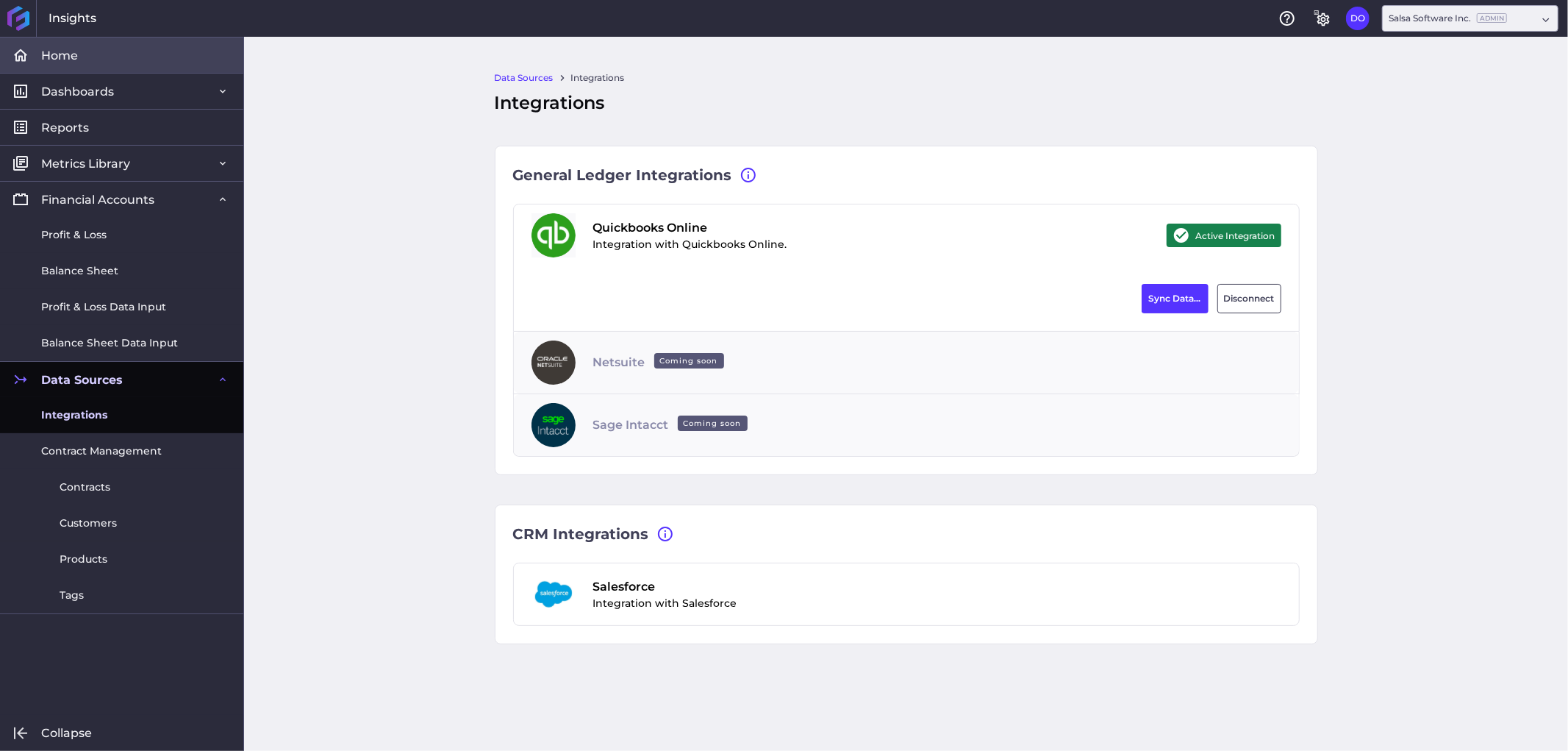
click at [105, 58] on link "Home" at bounding box center [122, 55] width 243 height 36
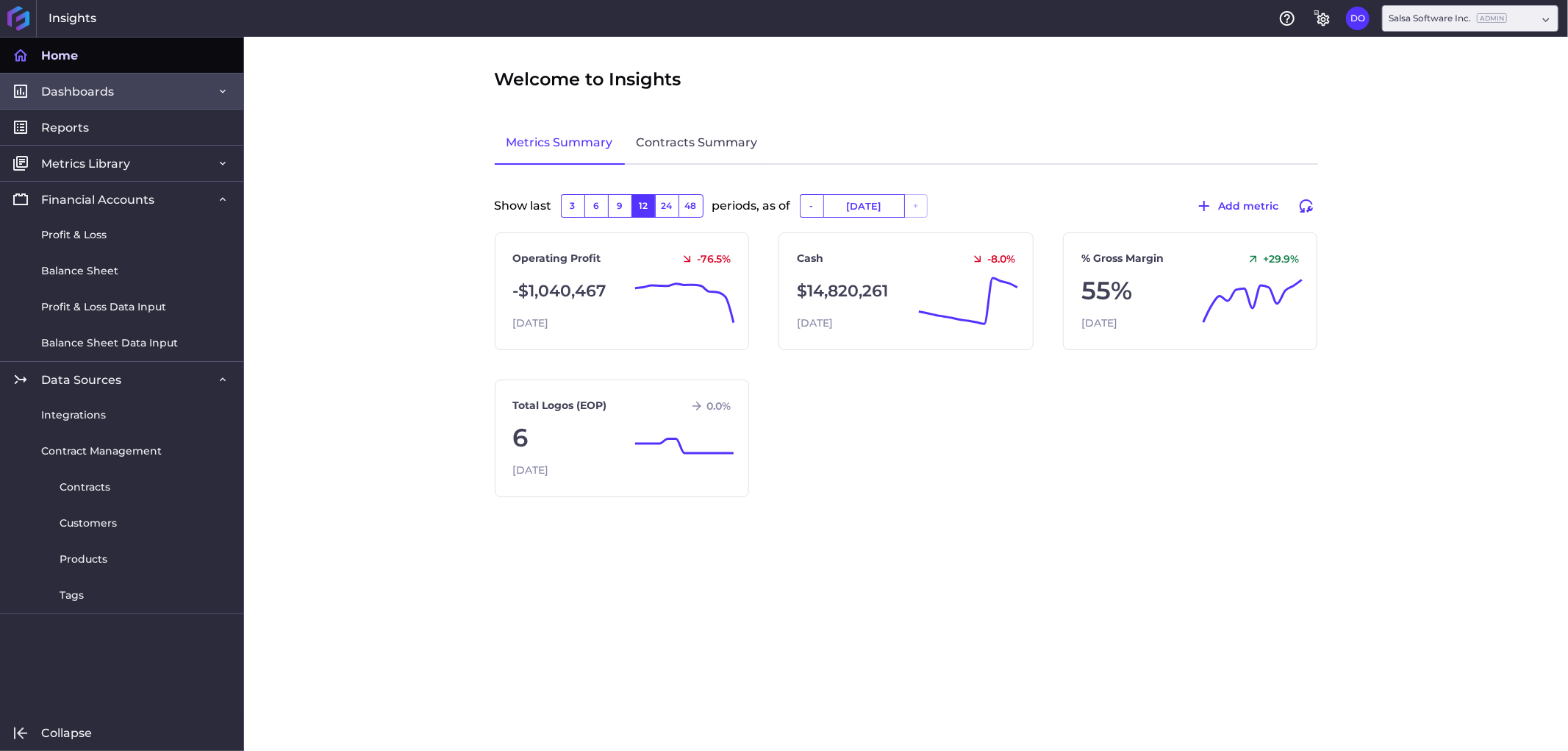
click at [111, 91] on span "Dashboards" at bounding box center [77, 91] width 72 height 16
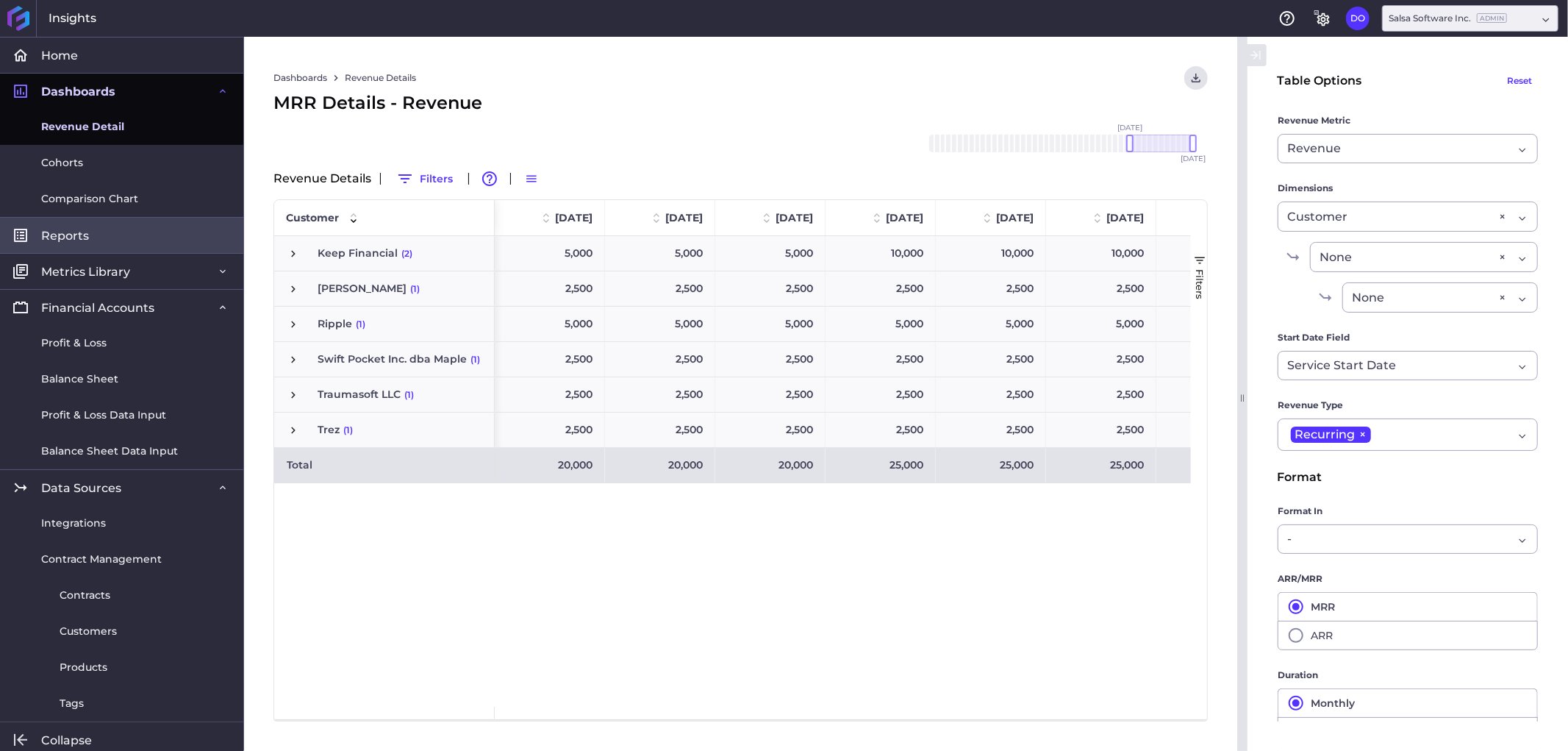
click at [110, 228] on link "Reports" at bounding box center [122, 235] width 243 height 36
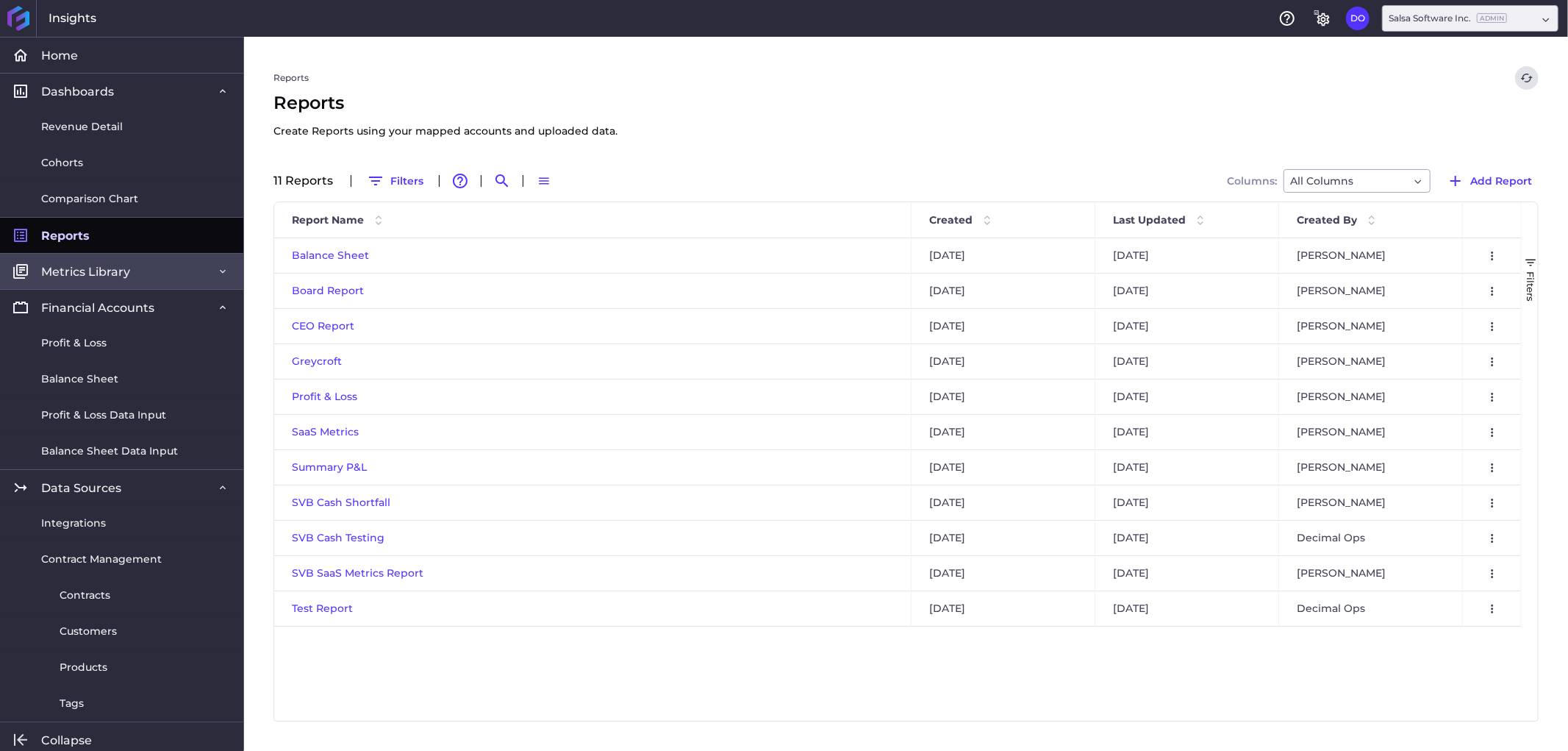
click at [141, 279] on link "Metrics Library" at bounding box center [122, 271] width 243 height 36
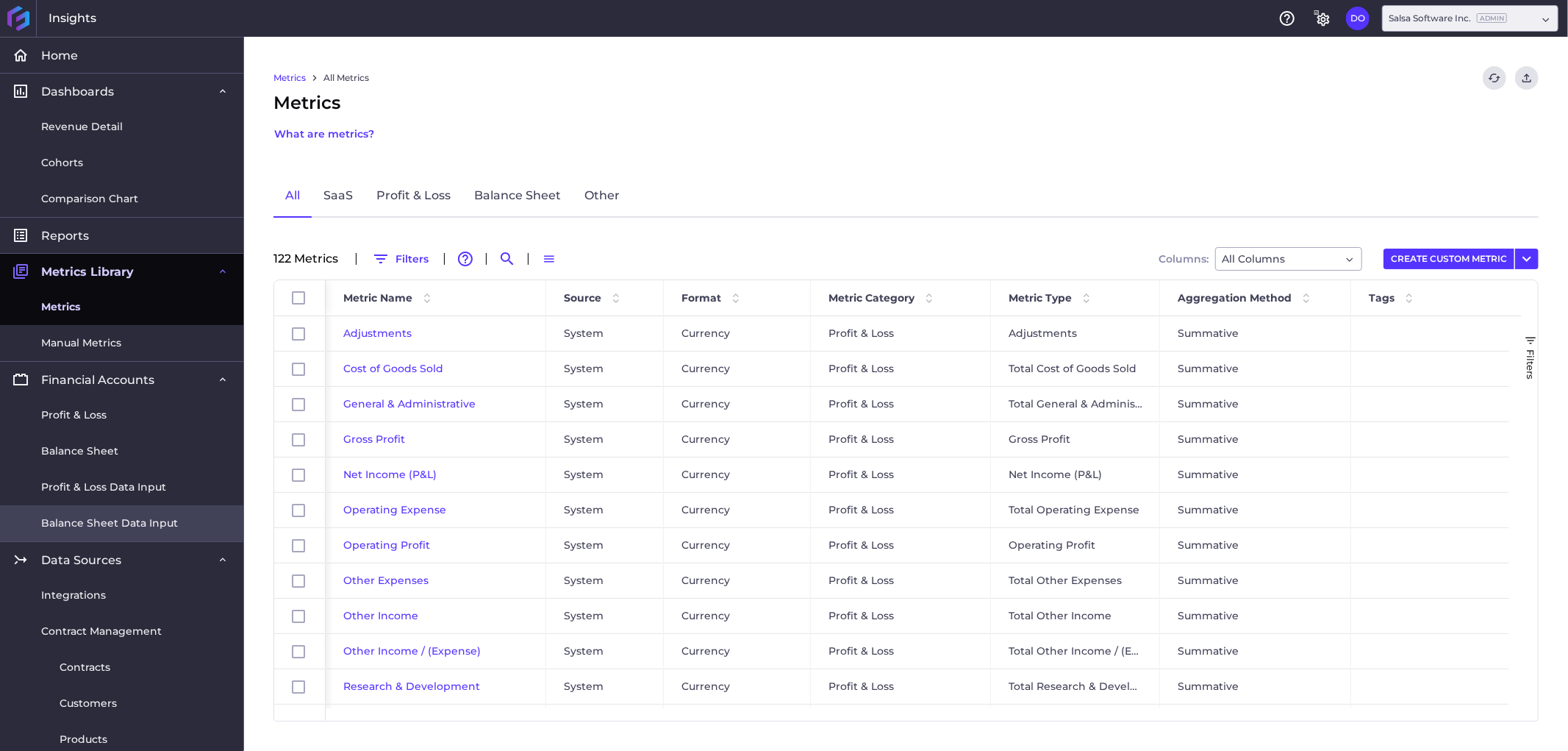
scroll to position [78, 0]
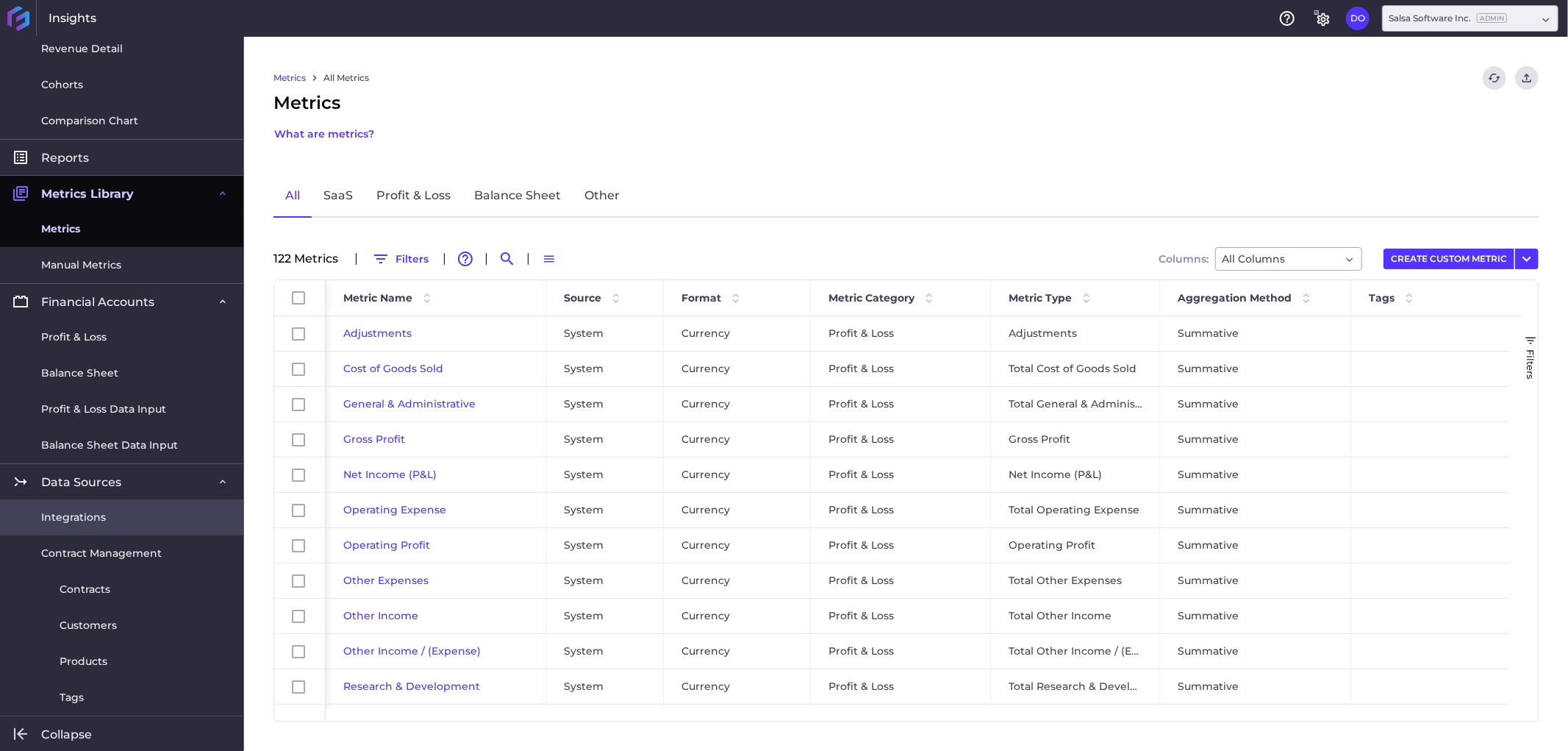
click at [119, 516] on link "Integrations" at bounding box center [122, 517] width 243 height 36
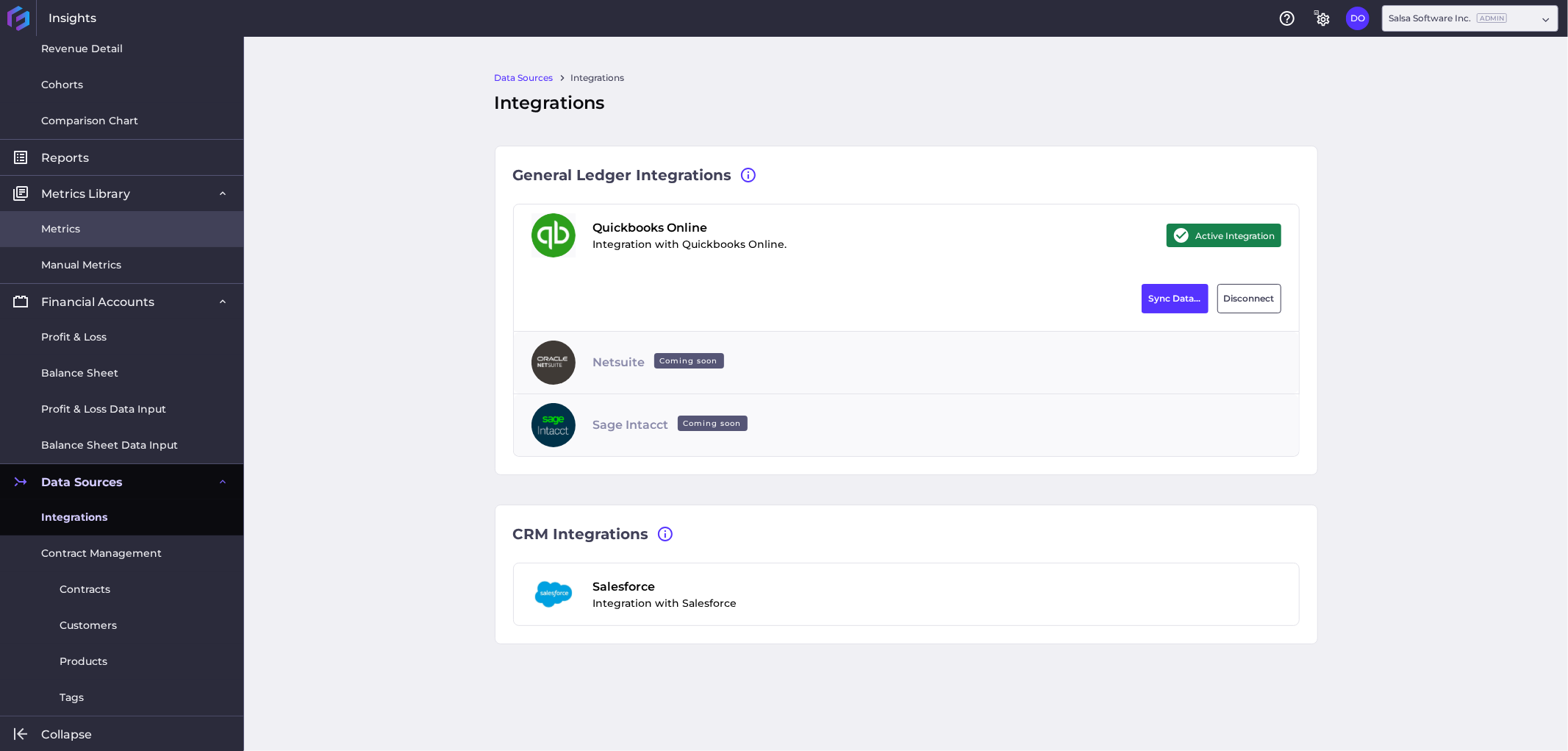
click at [93, 229] on link "Metrics" at bounding box center [122, 228] width 243 height 36
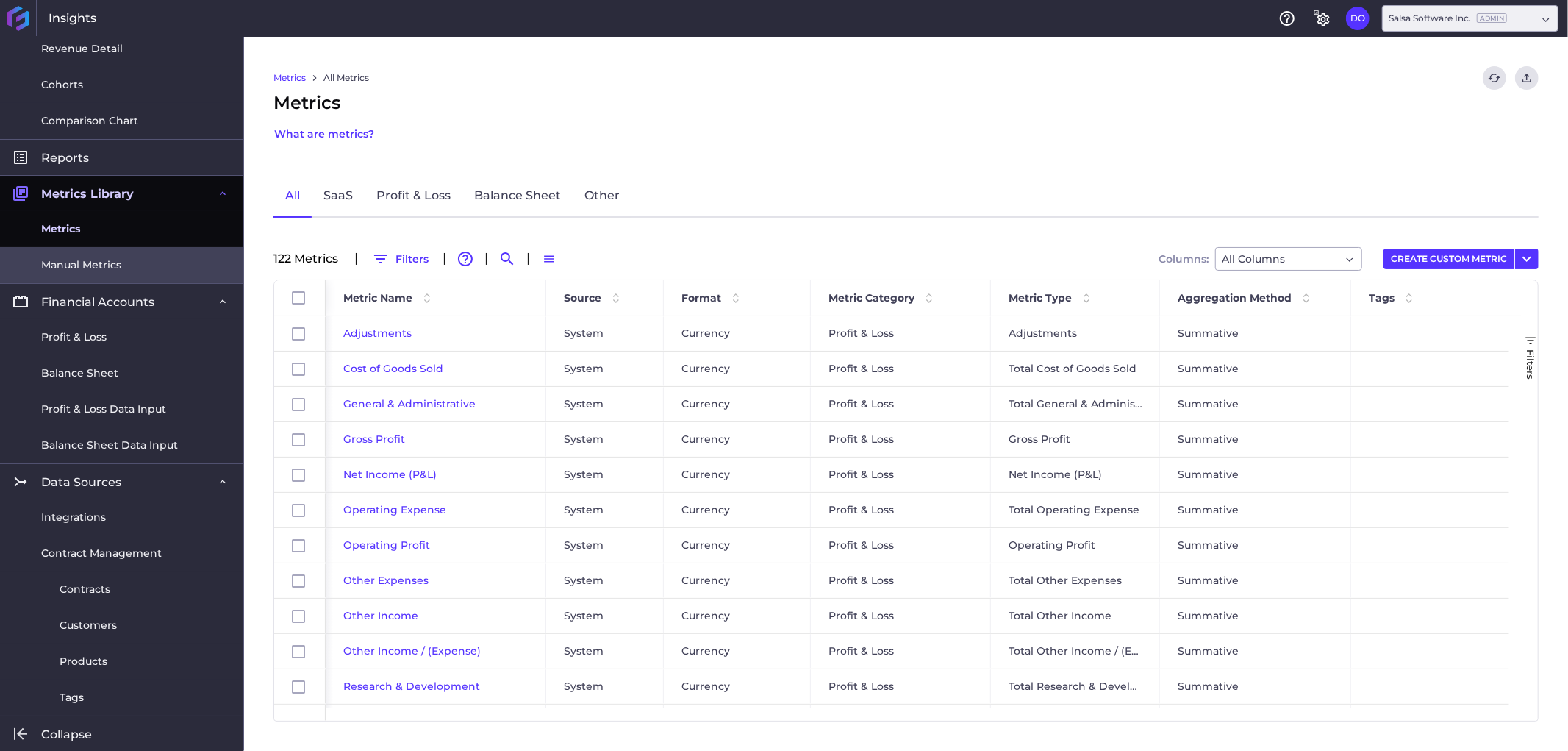
click at [93, 264] on span "Manual Metrics" at bounding box center [81, 265] width 80 height 16
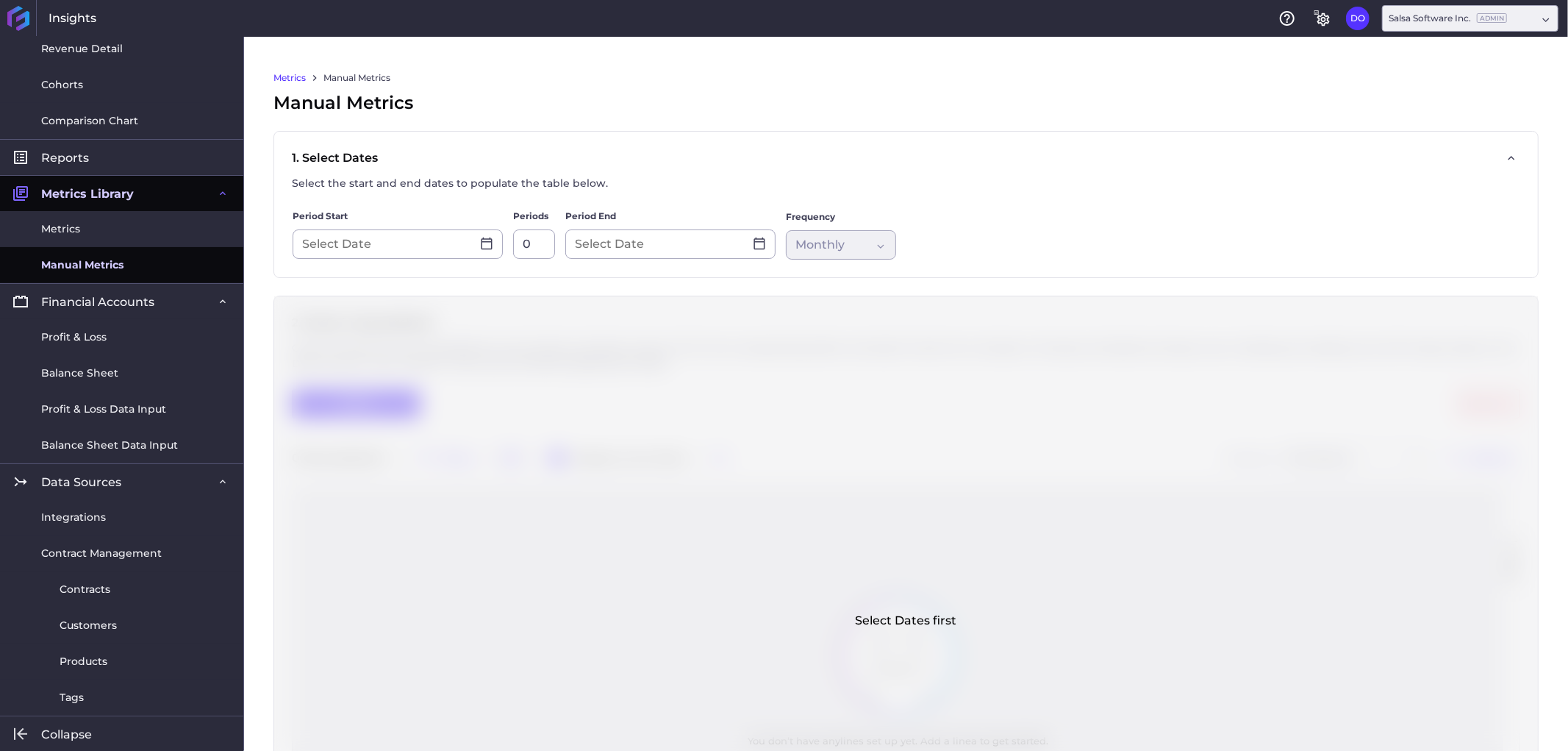
type input "[DATE]"
type input "12"
type input "[DATE]"
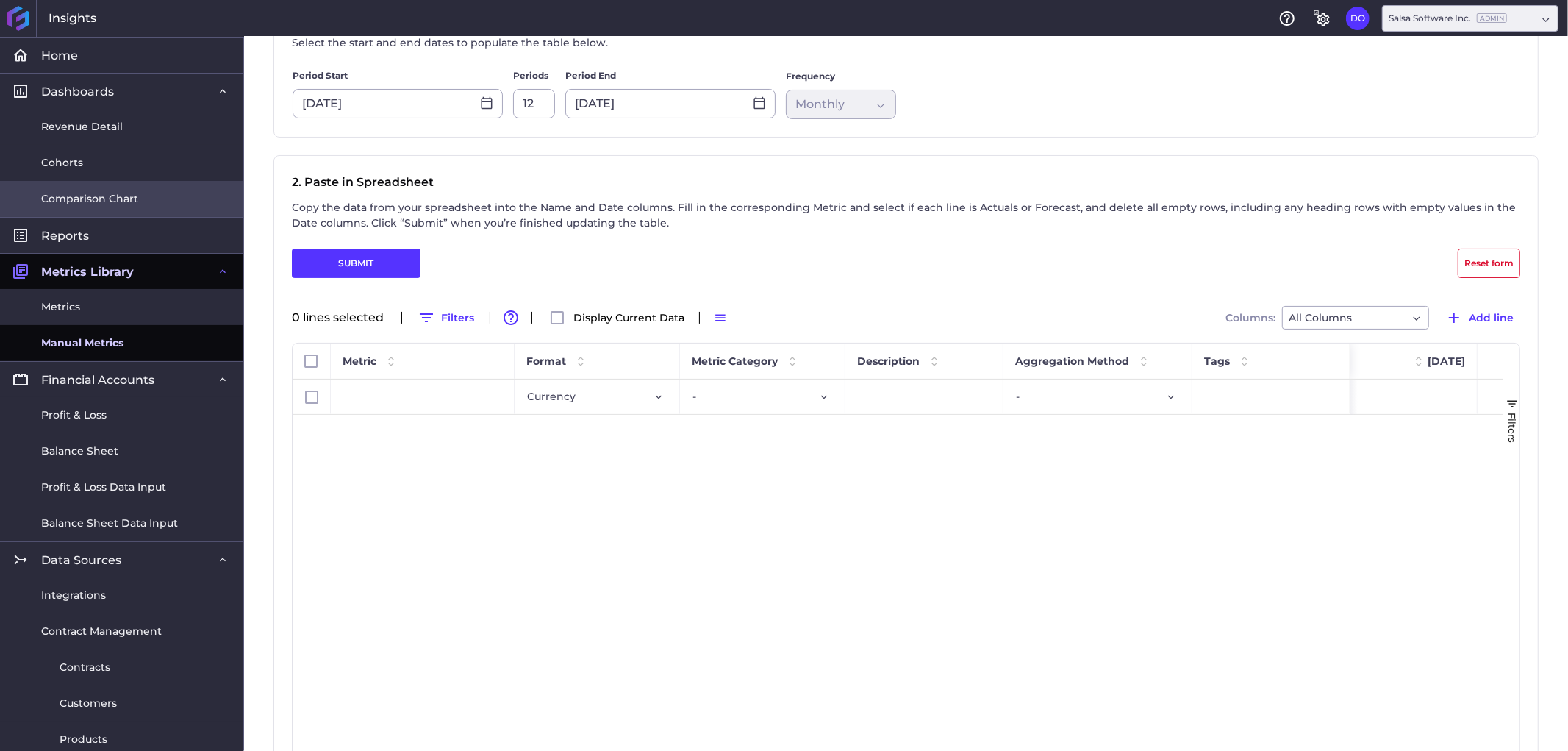
scroll to position [60, 0]
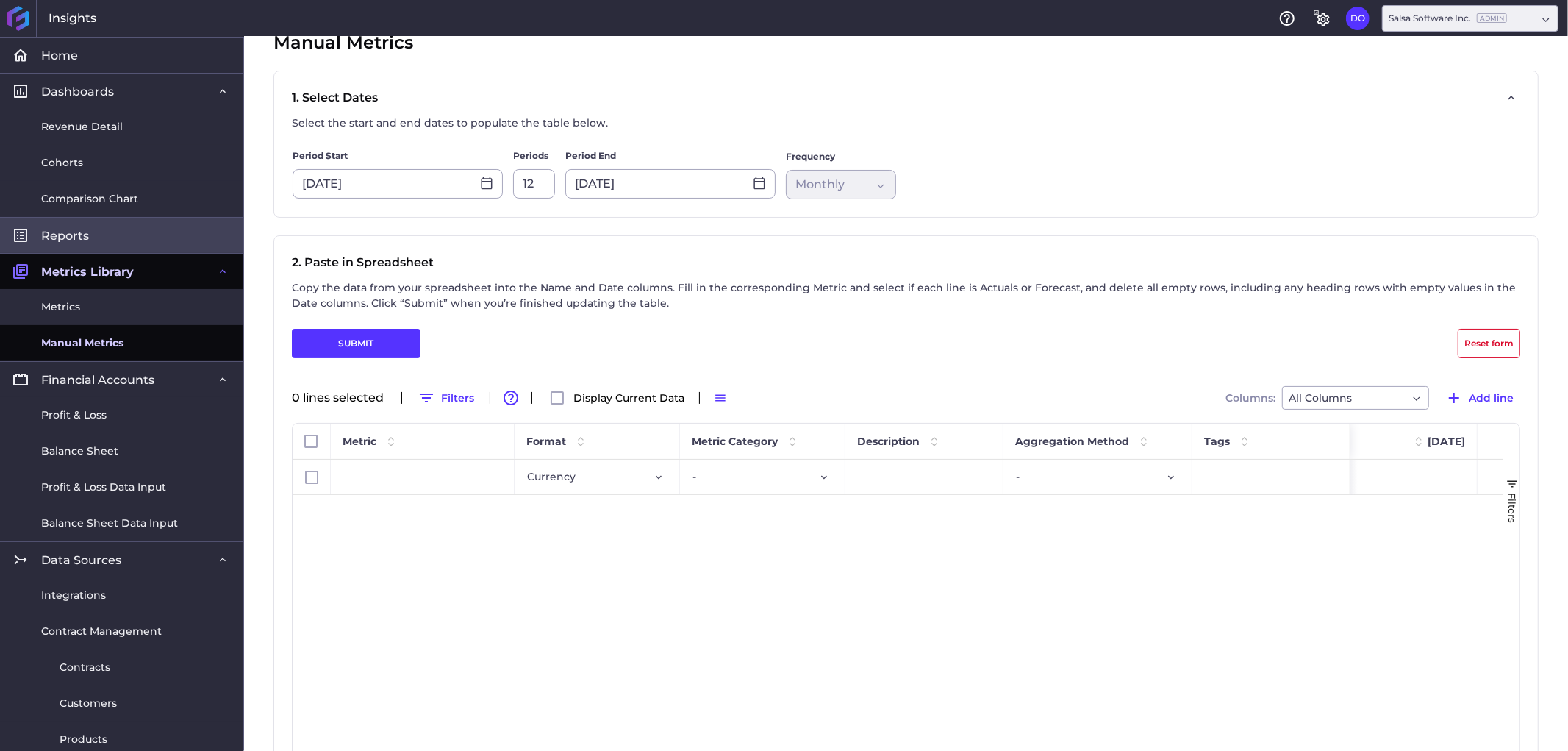
click at [104, 231] on link "Reports" at bounding box center [122, 235] width 243 height 36
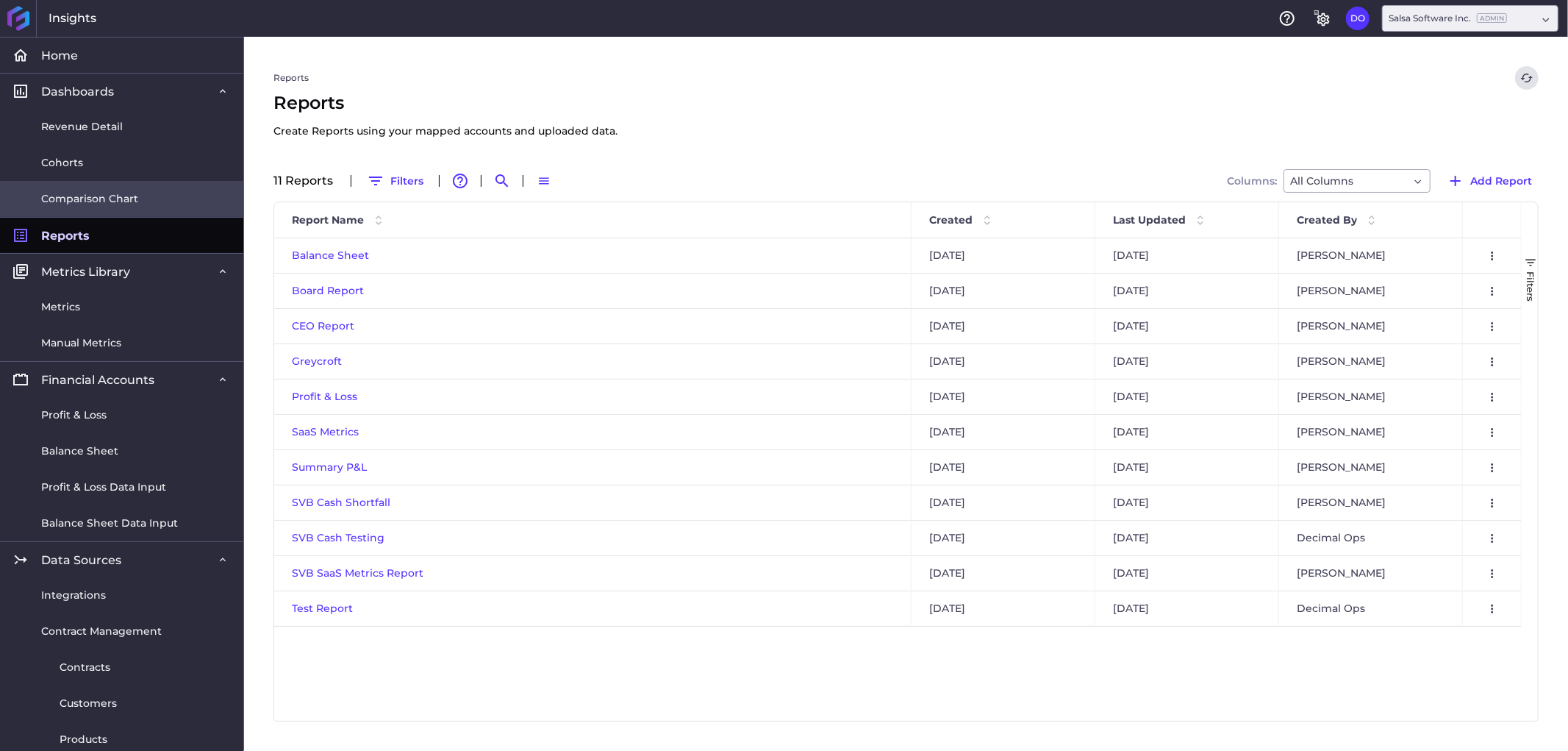
click at [90, 191] on span "Comparison Chart" at bounding box center [89, 199] width 97 height 16
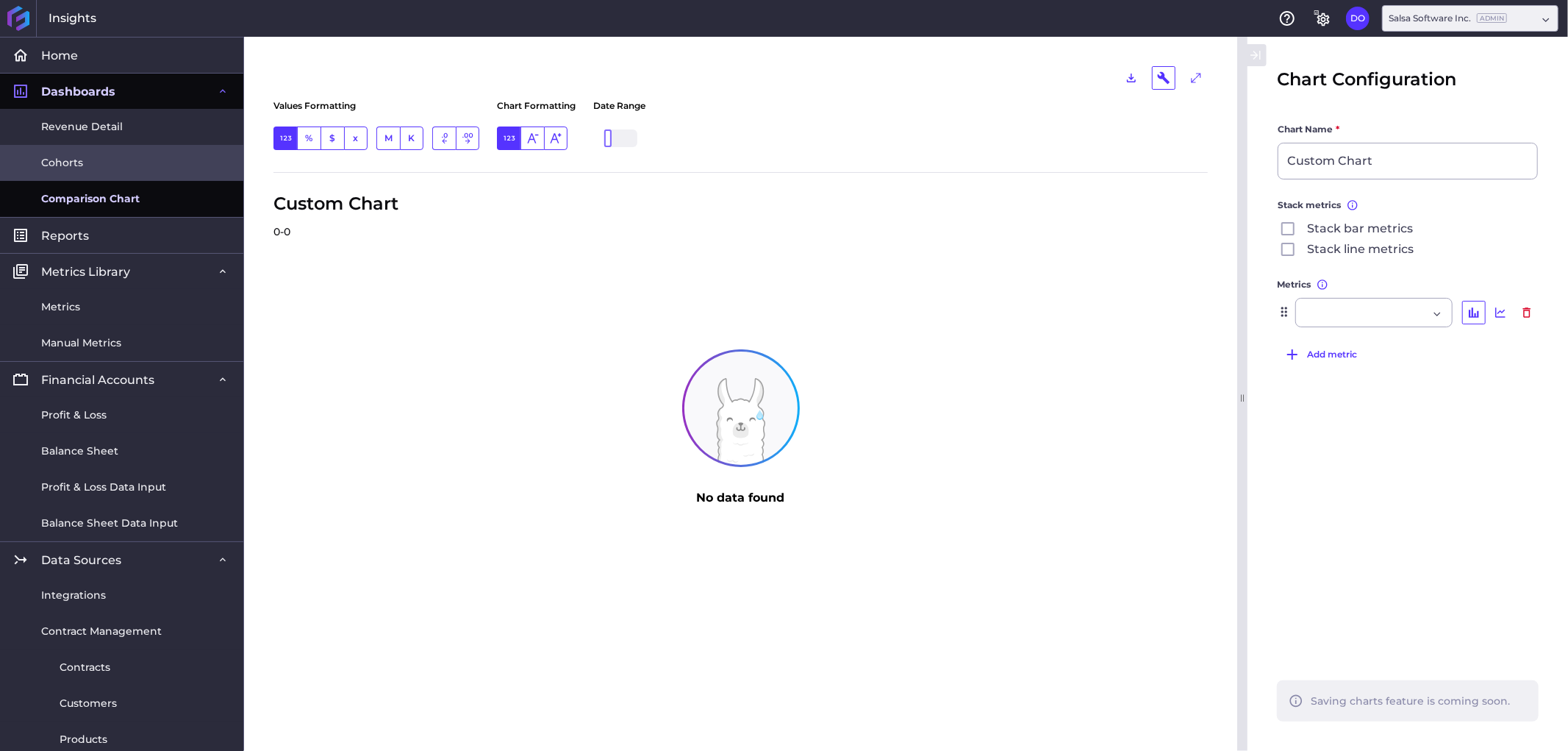
click at [86, 164] on link "Cohorts" at bounding box center [122, 162] width 243 height 36
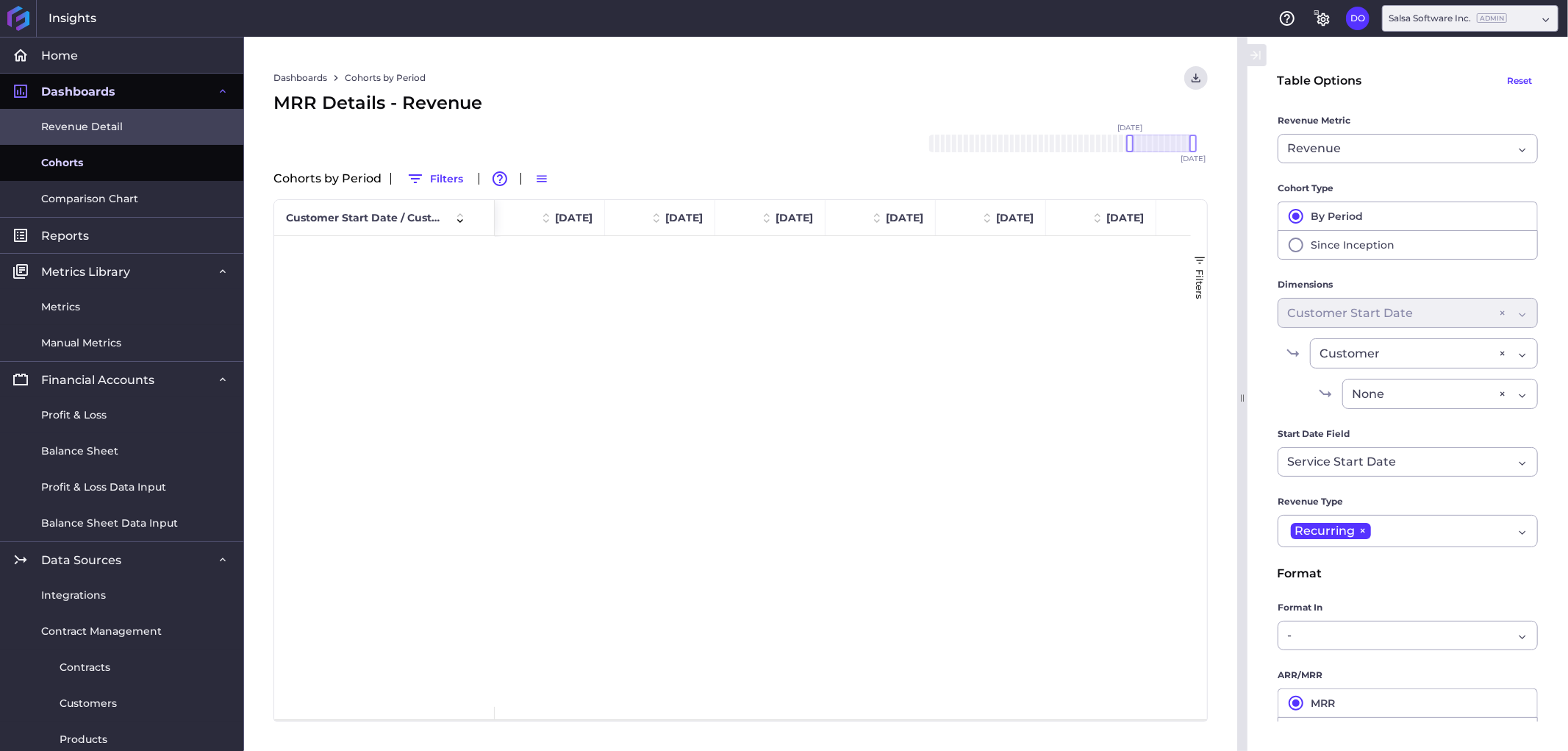
click at [90, 133] on span "Revenue Detail" at bounding box center [82, 126] width 82 height 16
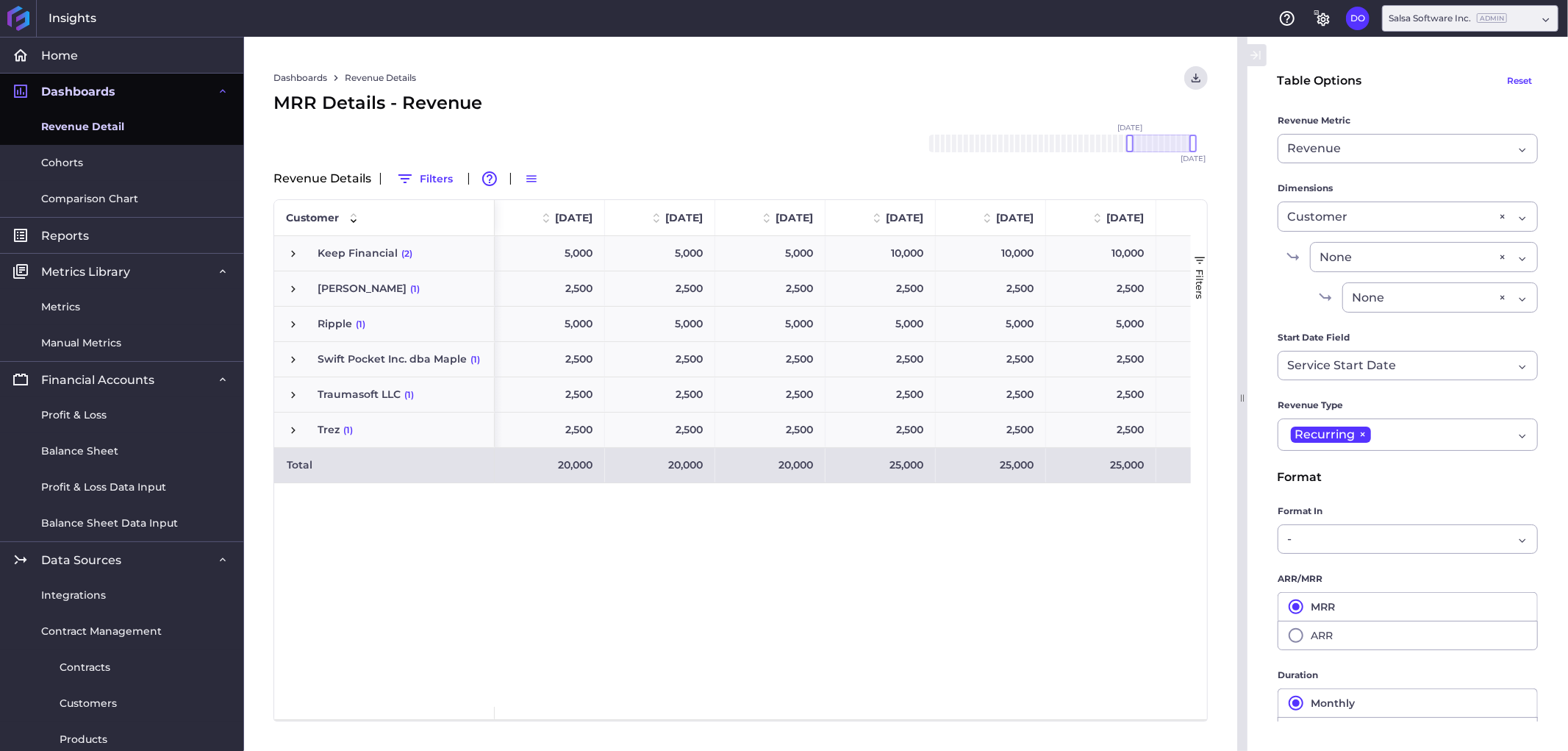
click at [94, 94] on span "Dashboards" at bounding box center [78, 91] width 74 height 16
click at [98, 50] on link "Home" at bounding box center [122, 55] width 243 height 36
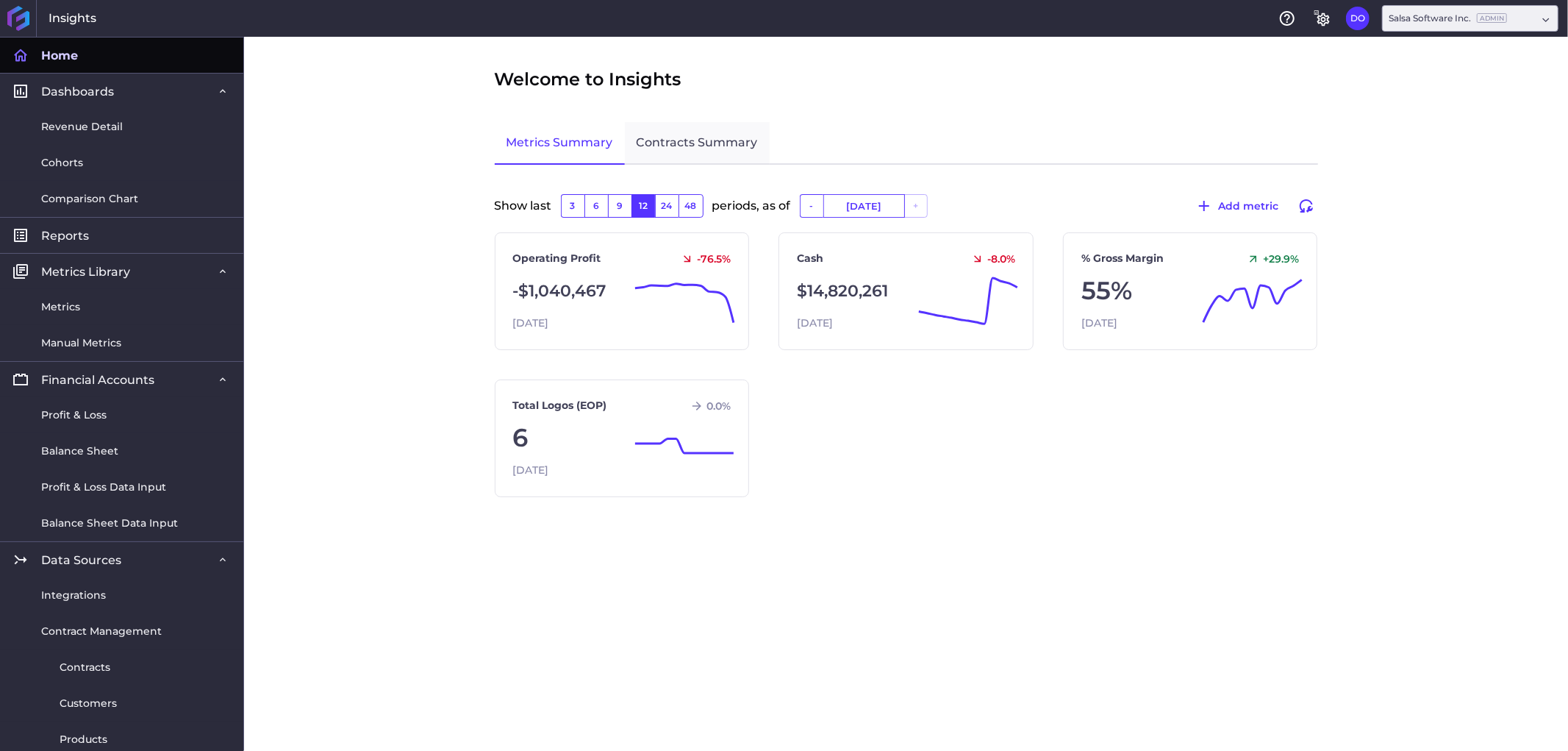
click at [692, 136] on link "Contracts Summary" at bounding box center [697, 144] width 145 height 43
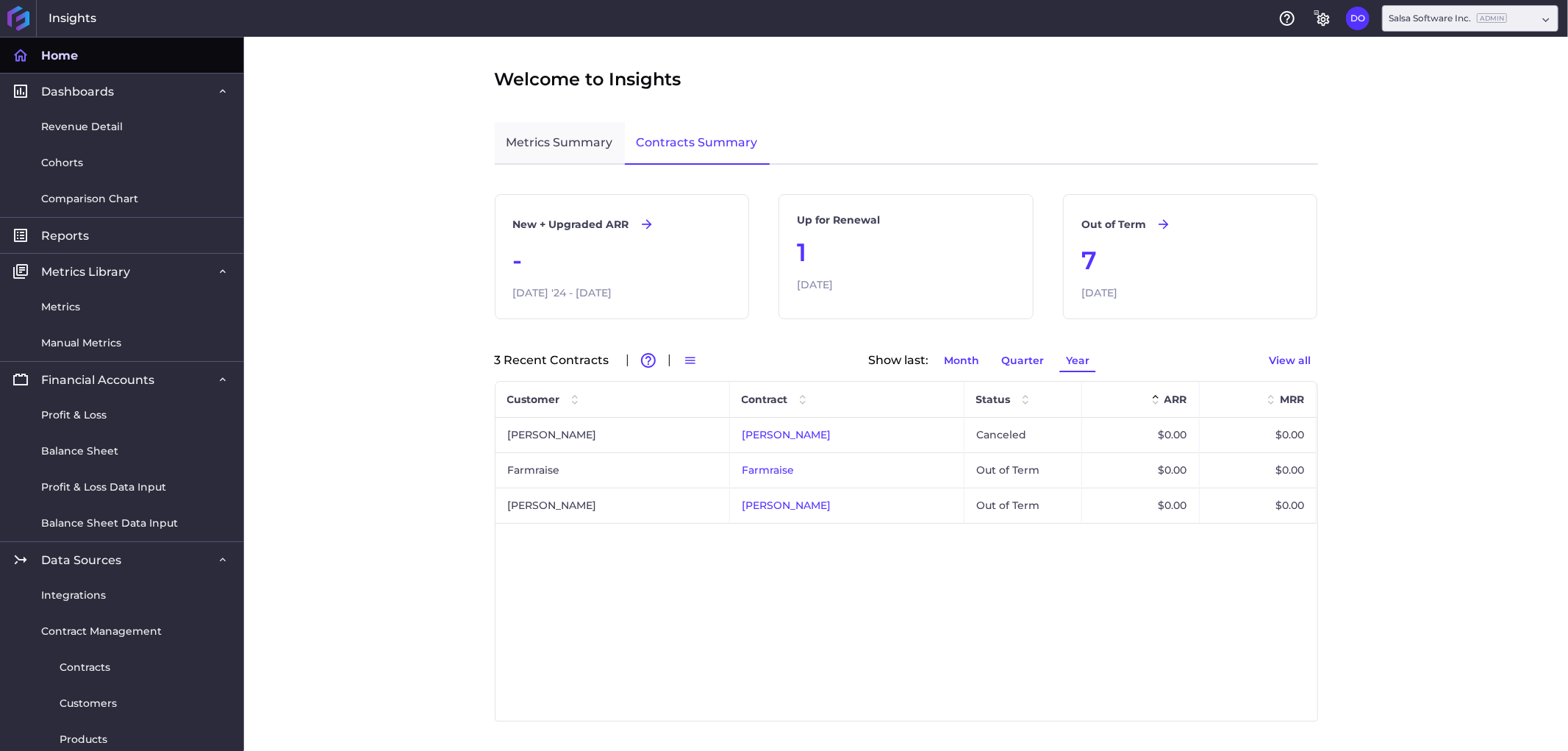
click at [572, 137] on link "Metrics Summary" at bounding box center [559, 144] width 130 height 43
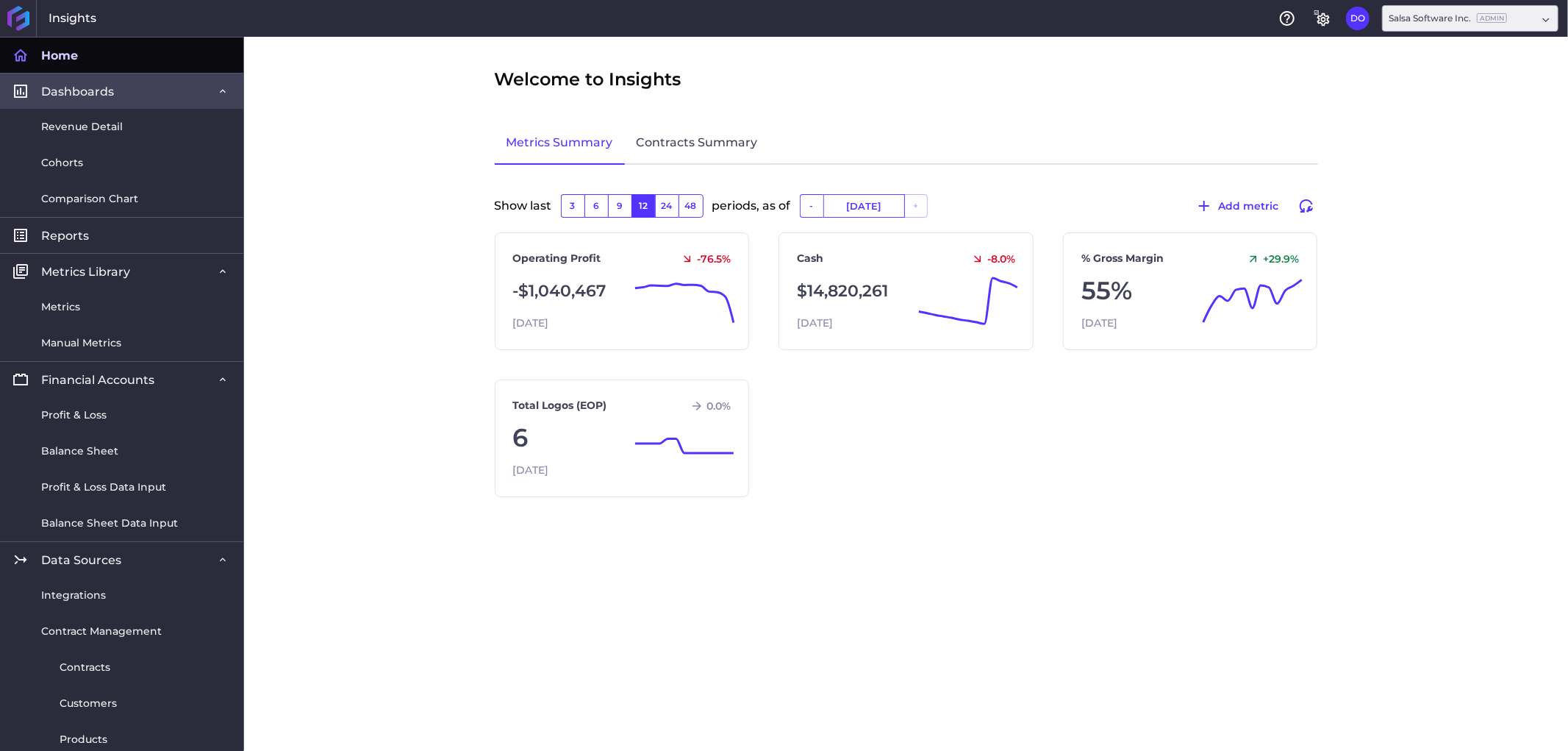
click at [86, 91] on span "Dashboards" at bounding box center [77, 91] width 72 height 16
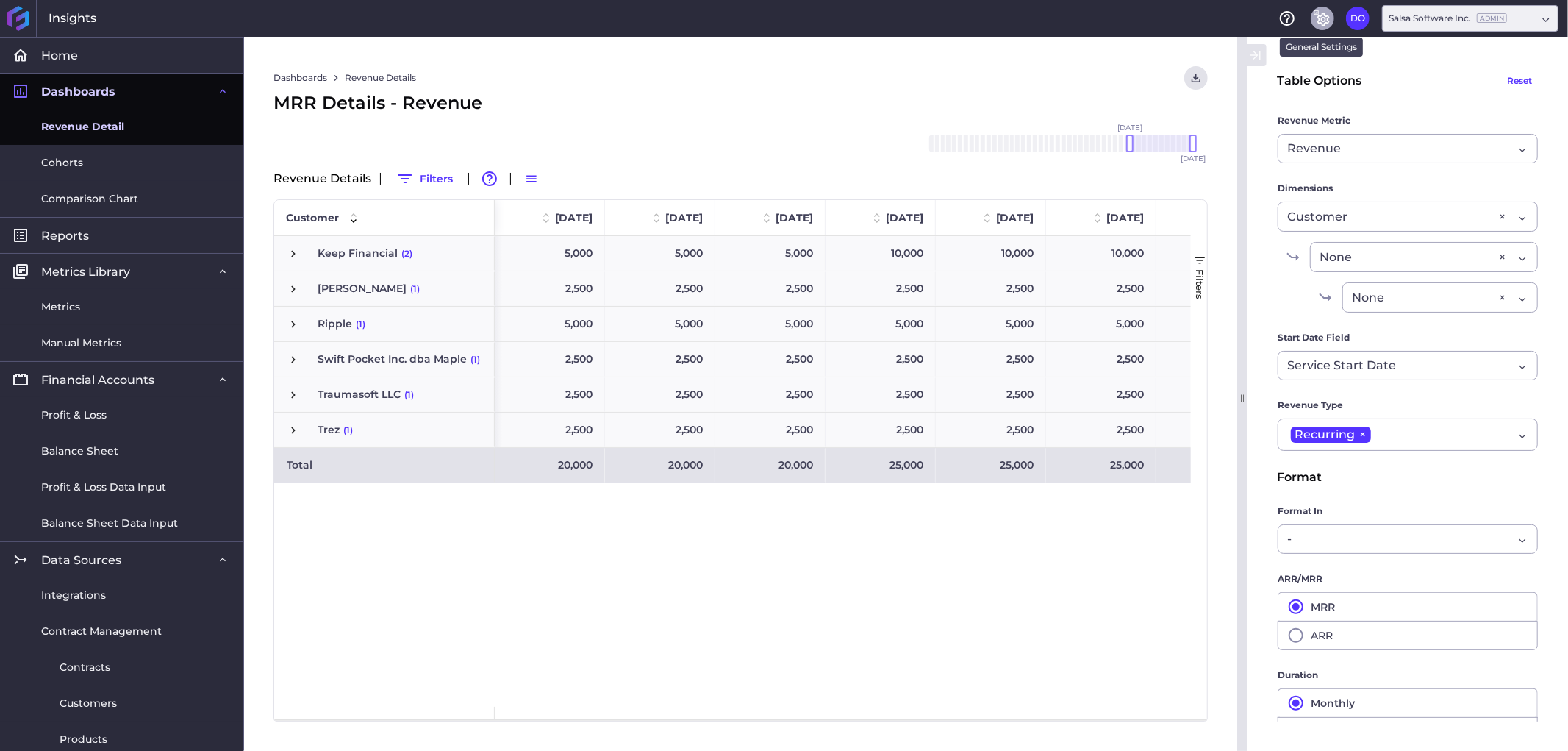
click at [1314, 17] on icon "General Settings" at bounding box center [1322, 18] width 18 height 18
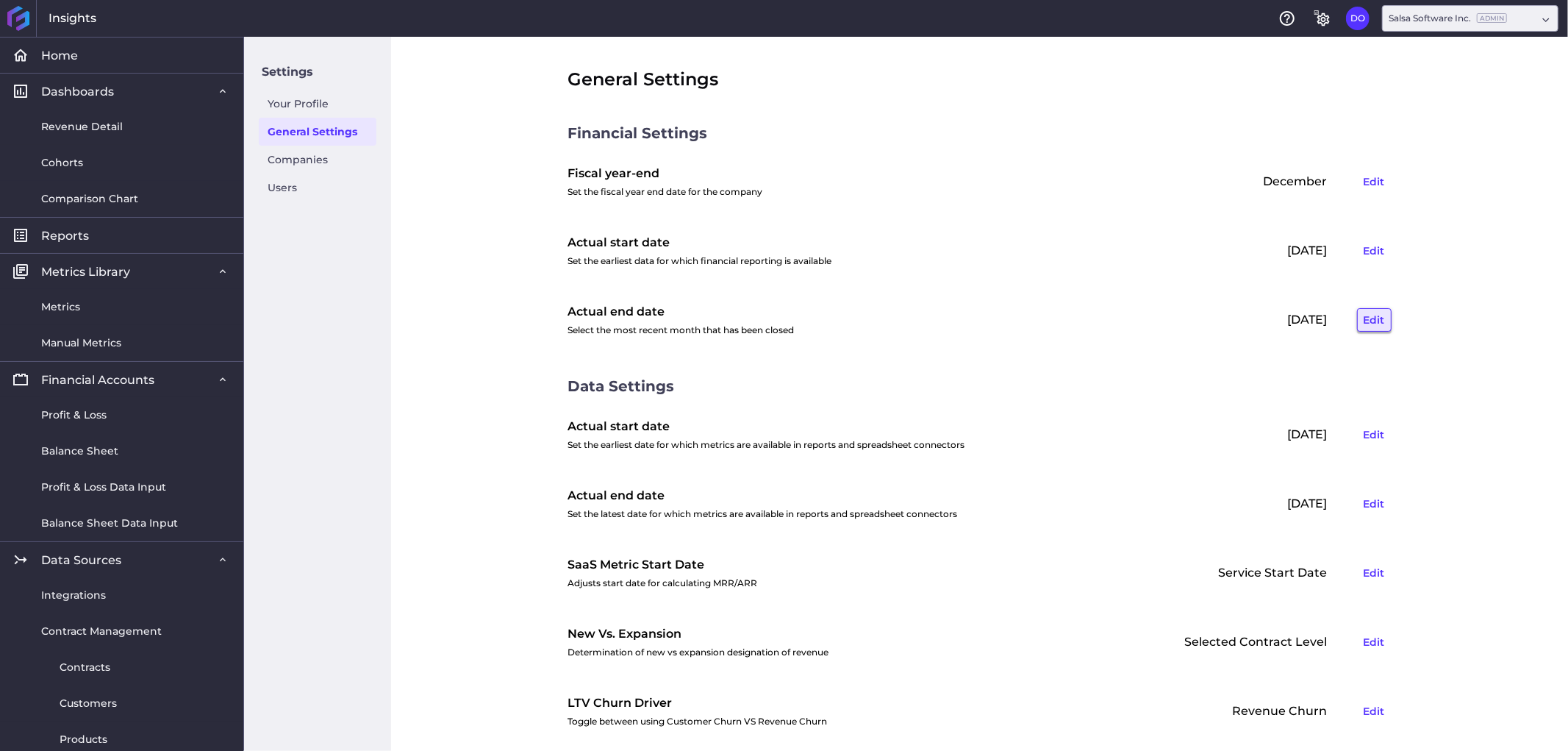
click at [1362, 322] on button "Edit" at bounding box center [1374, 319] width 34 height 23
click at [1250, 315] on icon at bounding box center [1249, 319] width 13 height 13
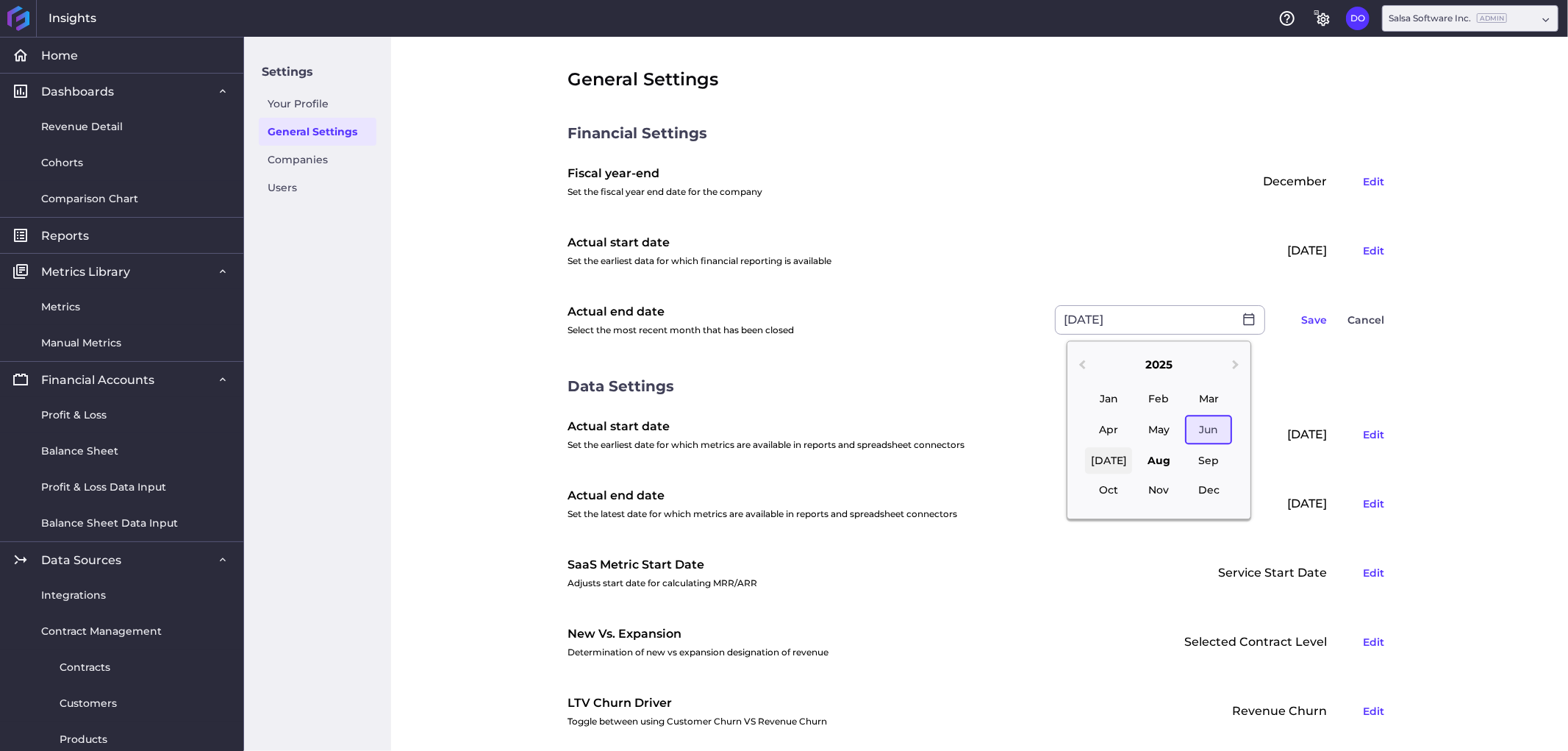
click at [1104, 461] on div "[DATE]" at bounding box center [1109, 461] width 47 height 27
type input "[DATE]"
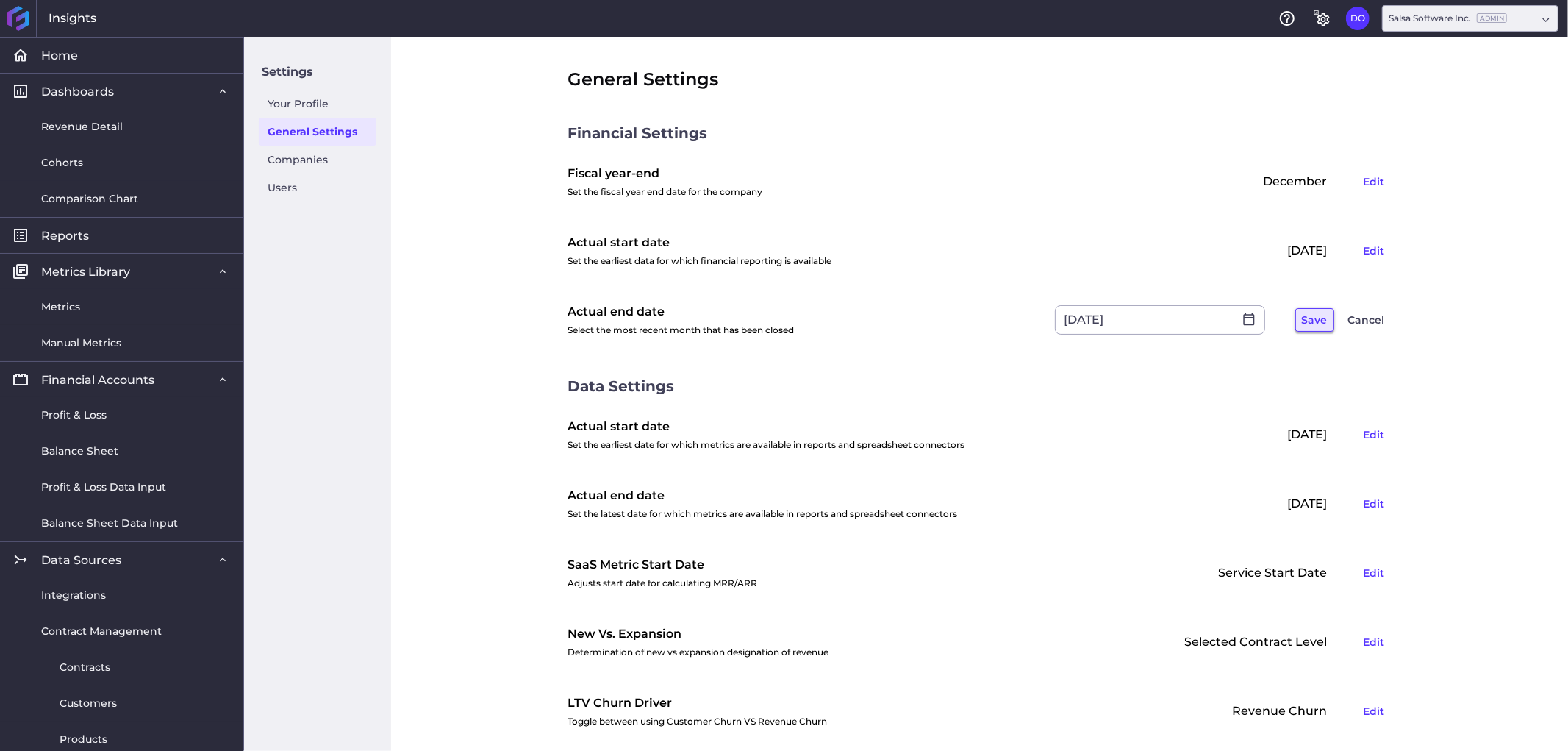
click at [1305, 319] on button "Save" at bounding box center [1315, 319] width 39 height 23
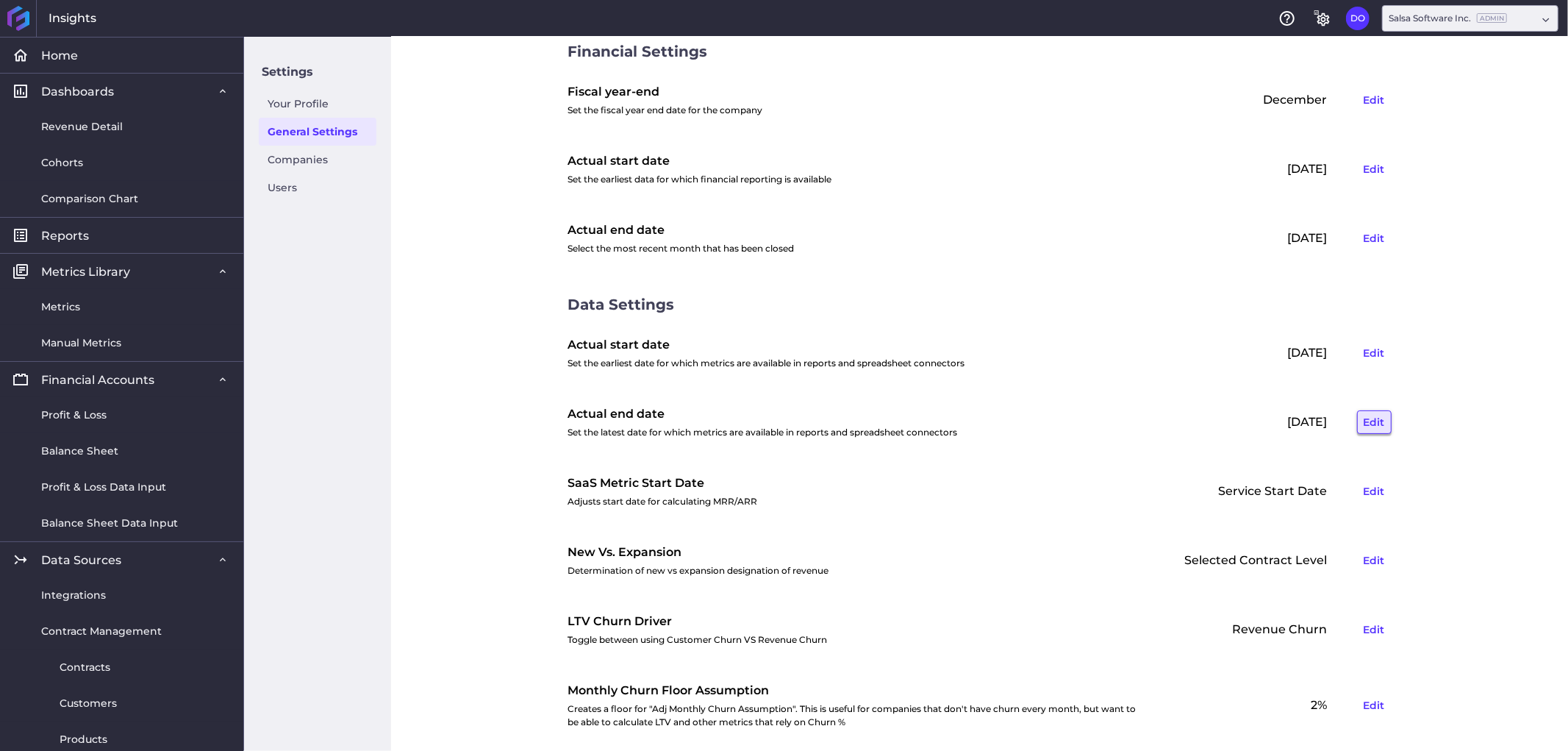
click at [1368, 425] on button "Edit" at bounding box center [1374, 421] width 34 height 23
click at [1242, 420] on icon at bounding box center [1249, 421] width 13 height 13
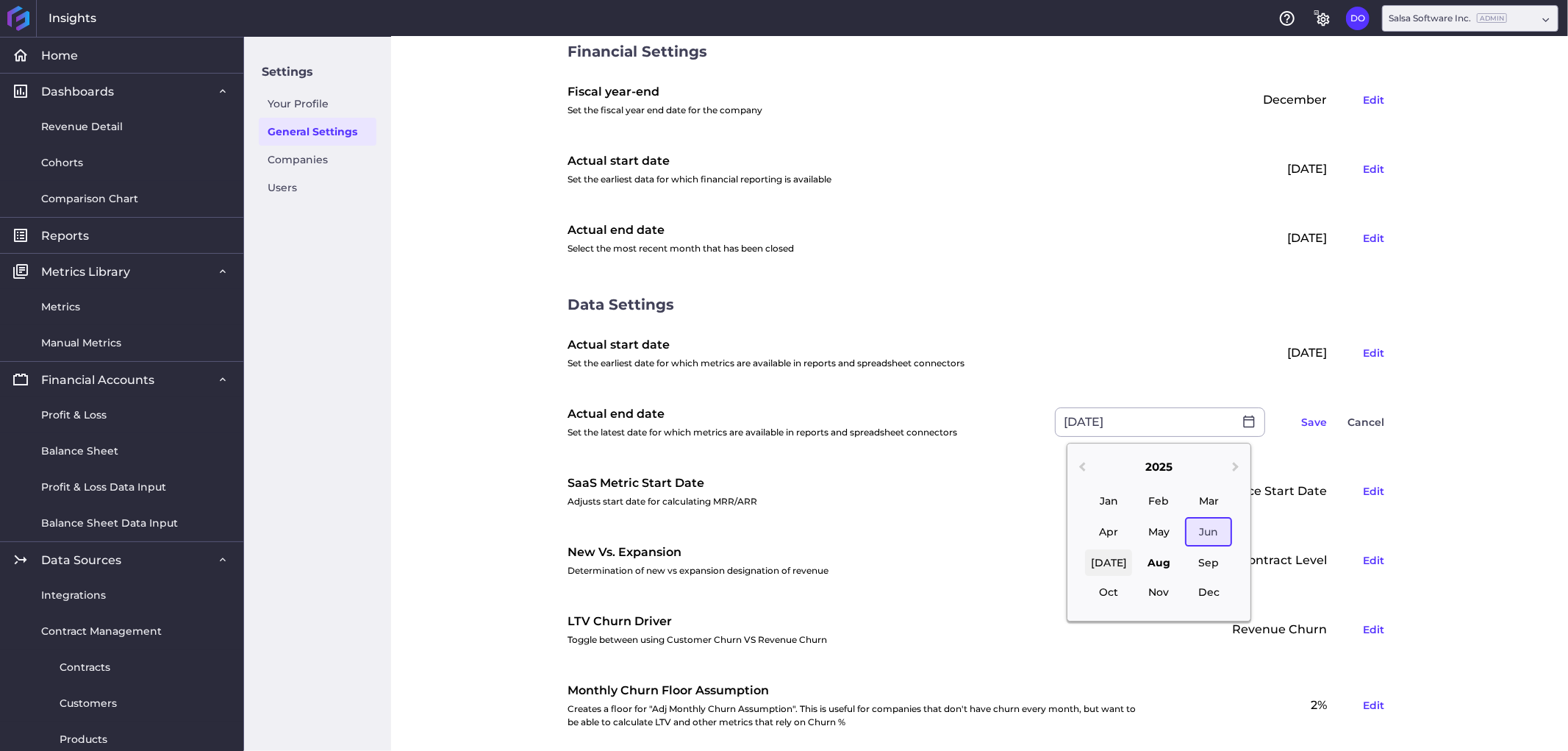
click at [1109, 562] on div "[DATE]" at bounding box center [1109, 563] width 47 height 27
type input "[DATE]"
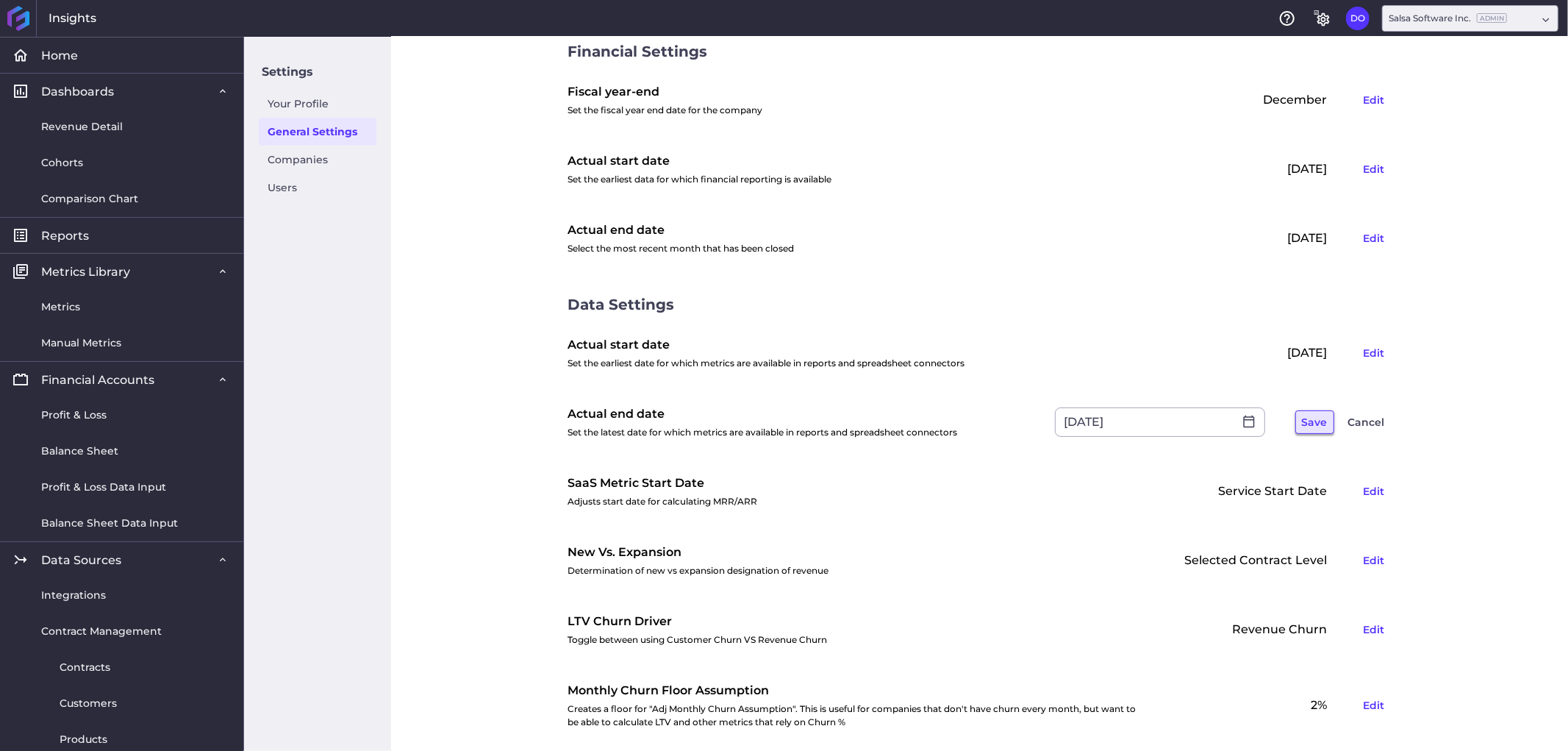
click at [1303, 421] on button "Save" at bounding box center [1315, 421] width 39 height 23
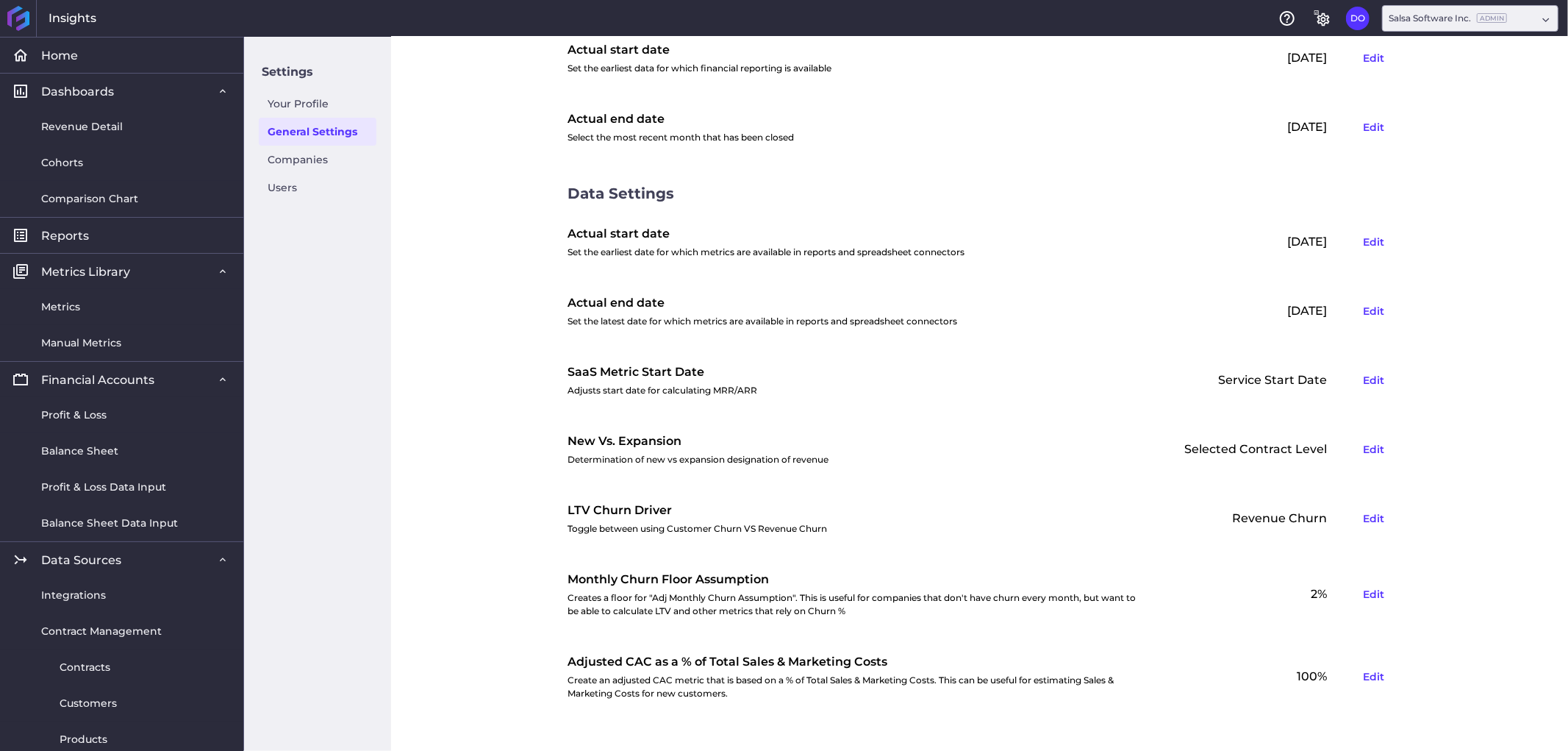
scroll to position [209, 0]
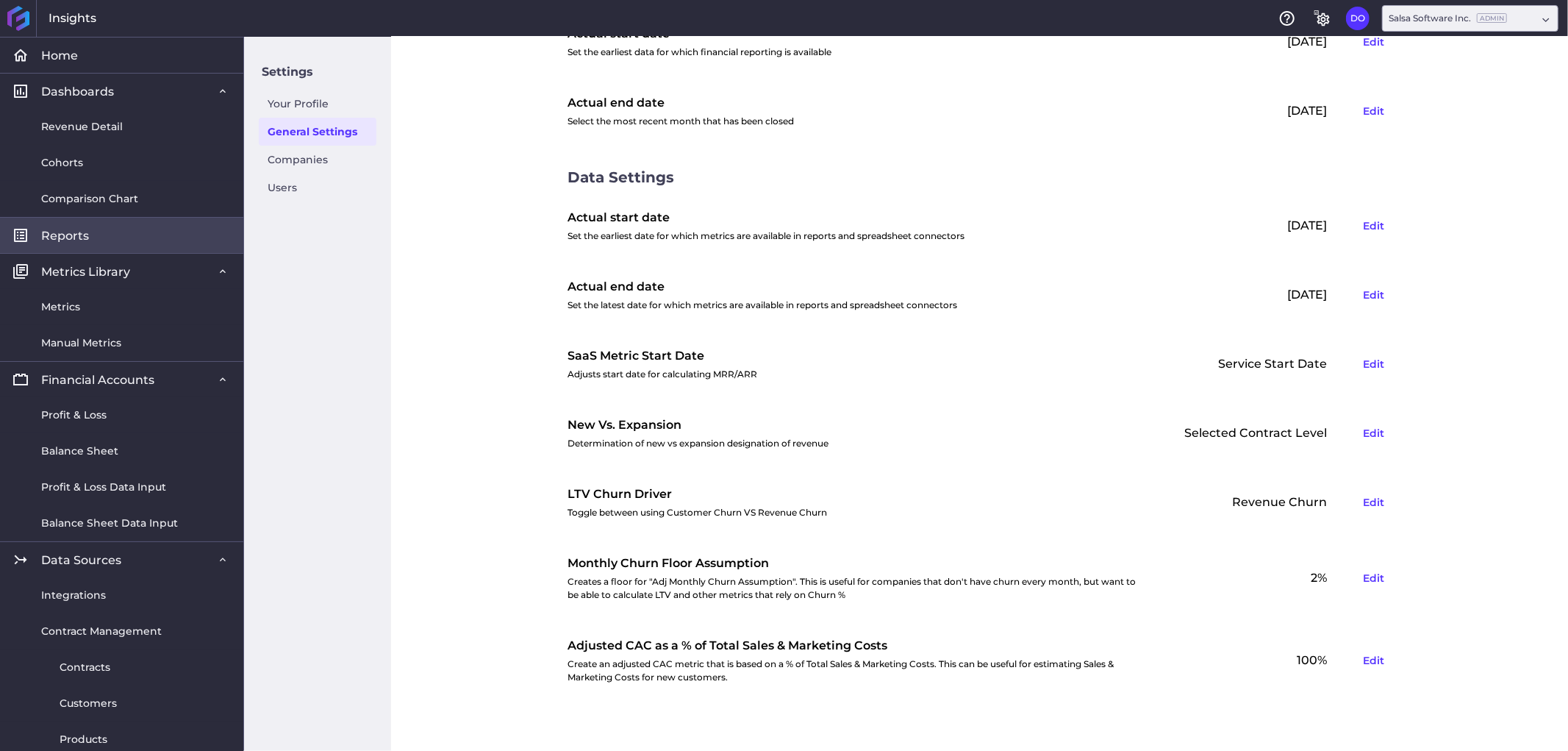
click at [53, 243] on link "Reports" at bounding box center [122, 235] width 243 height 36
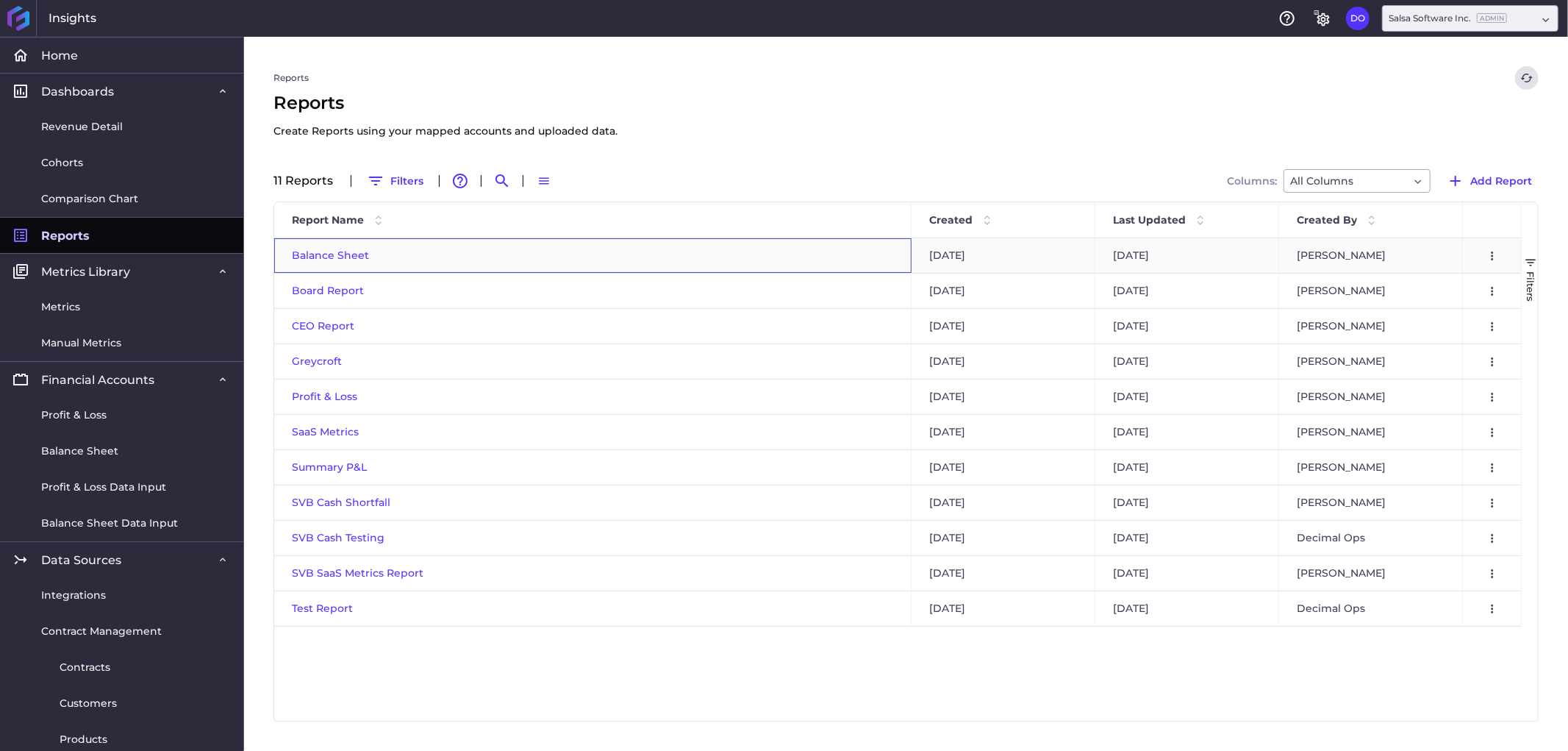
click at [344, 253] on span "Balance Sheet" at bounding box center [330, 255] width 77 height 13
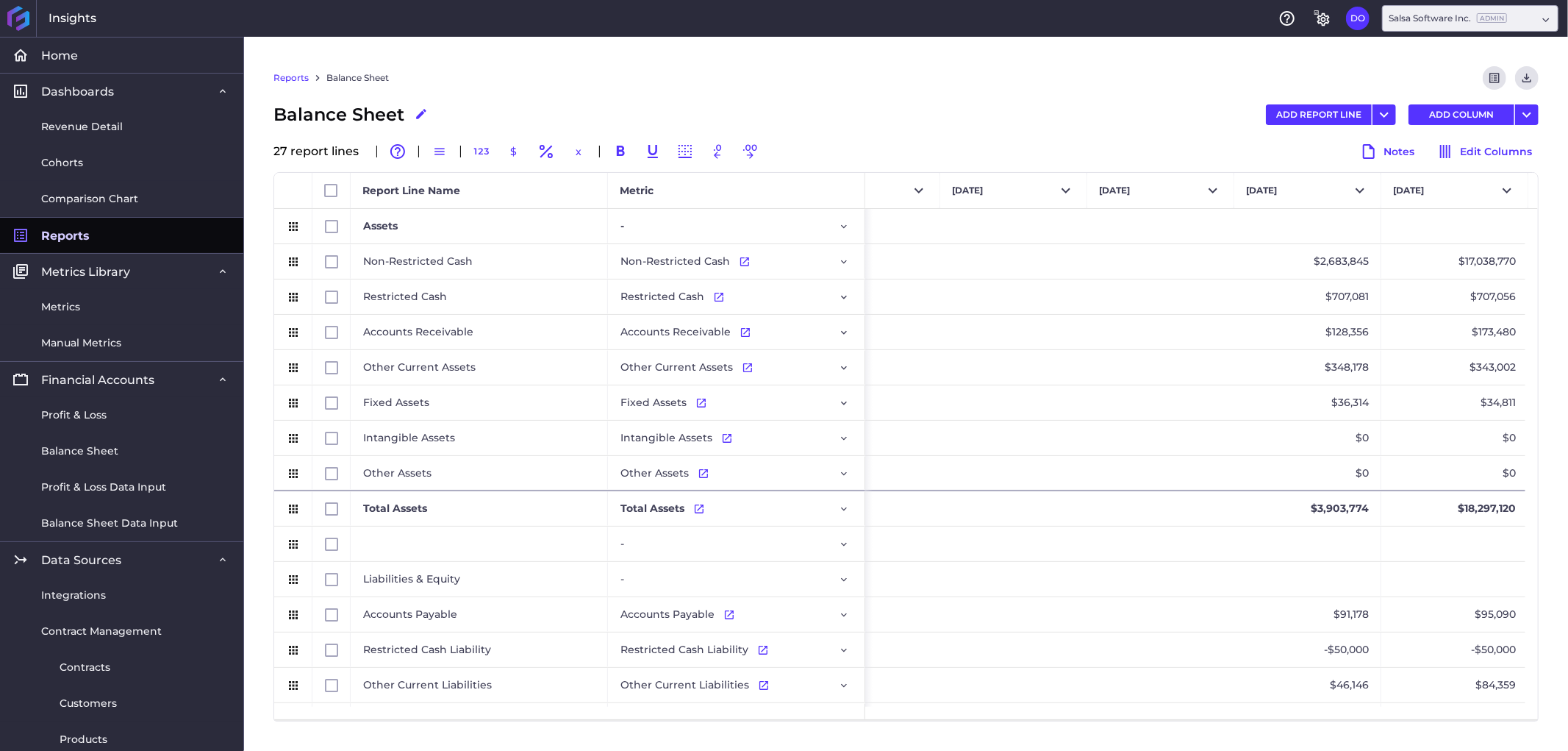
scroll to position [0, 3897]
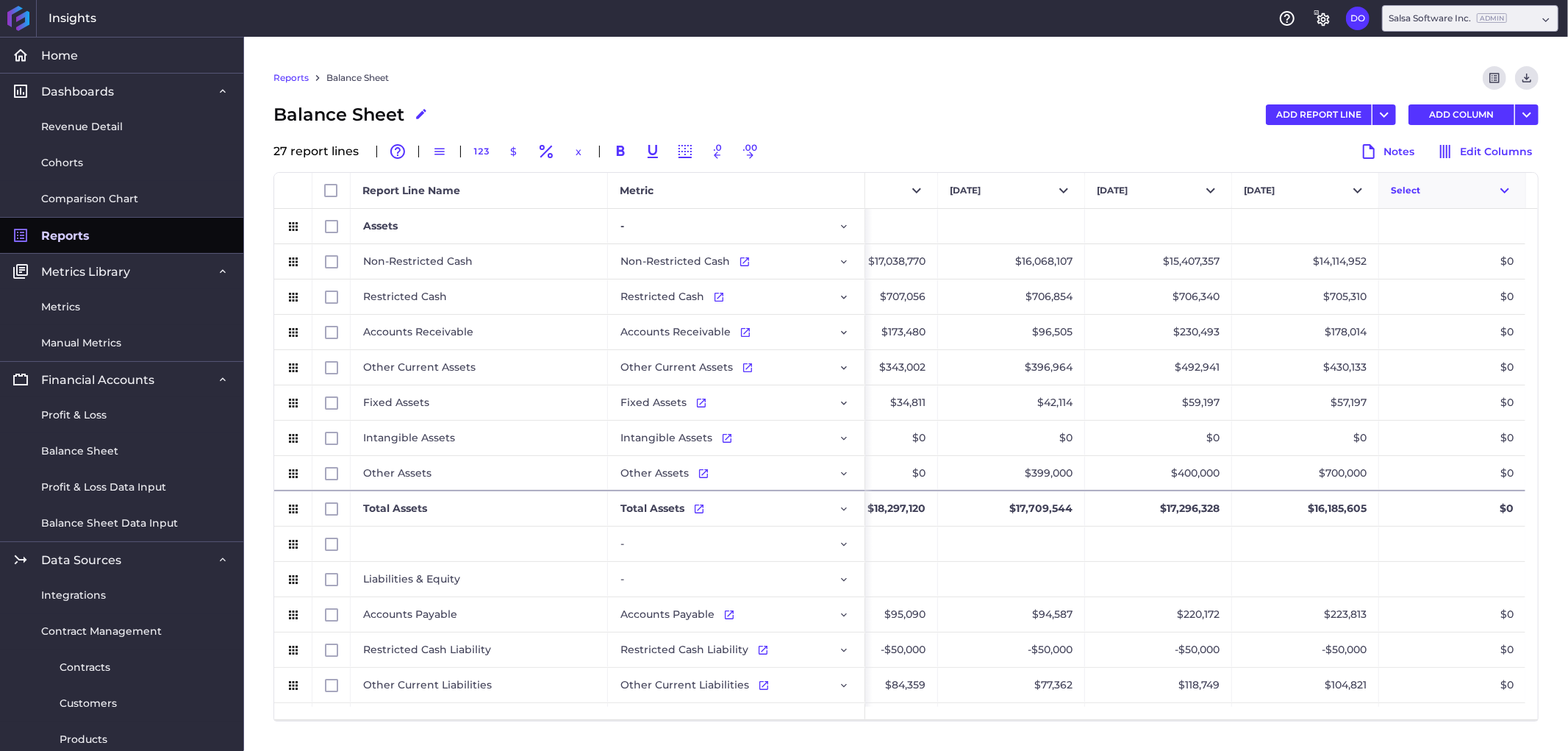
click at [1472, 188] on button "Select" at bounding box center [1452, 190] width 147 height 35
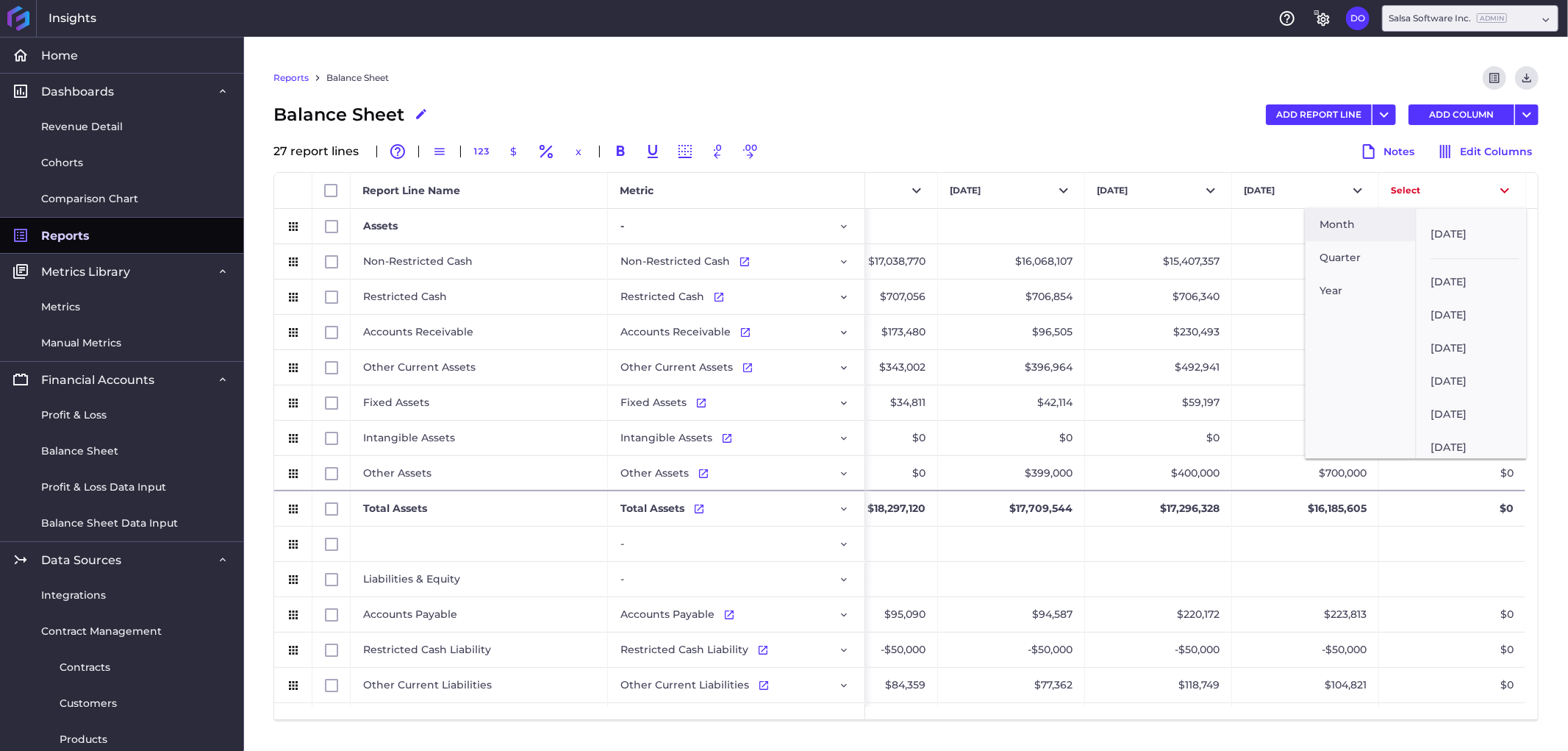
scroll to position [1409, 0]
click at [1485, 432] on button "[DATE]" at bounding box center [1472, 442] width 110 height 33
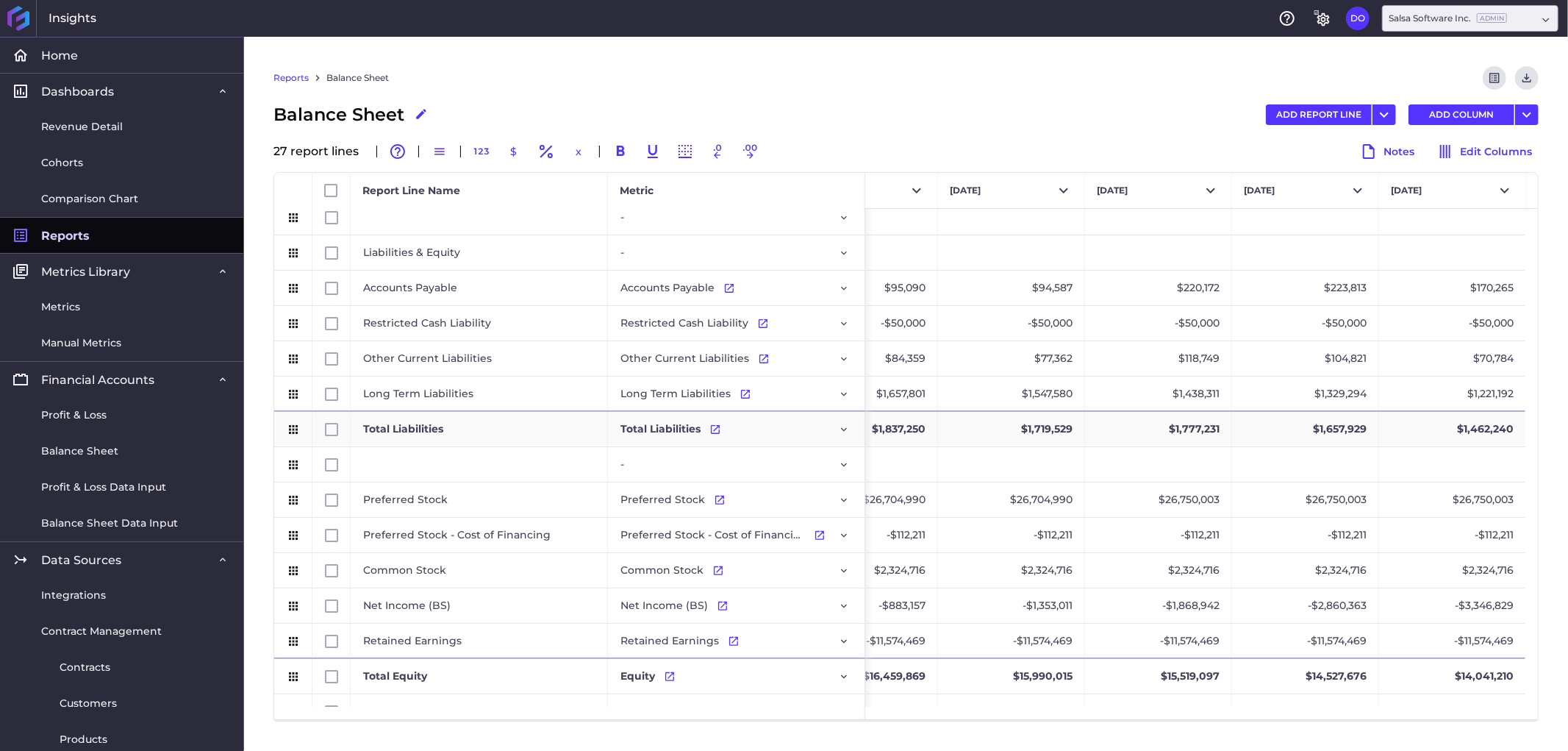
scroll to position [455, 0]
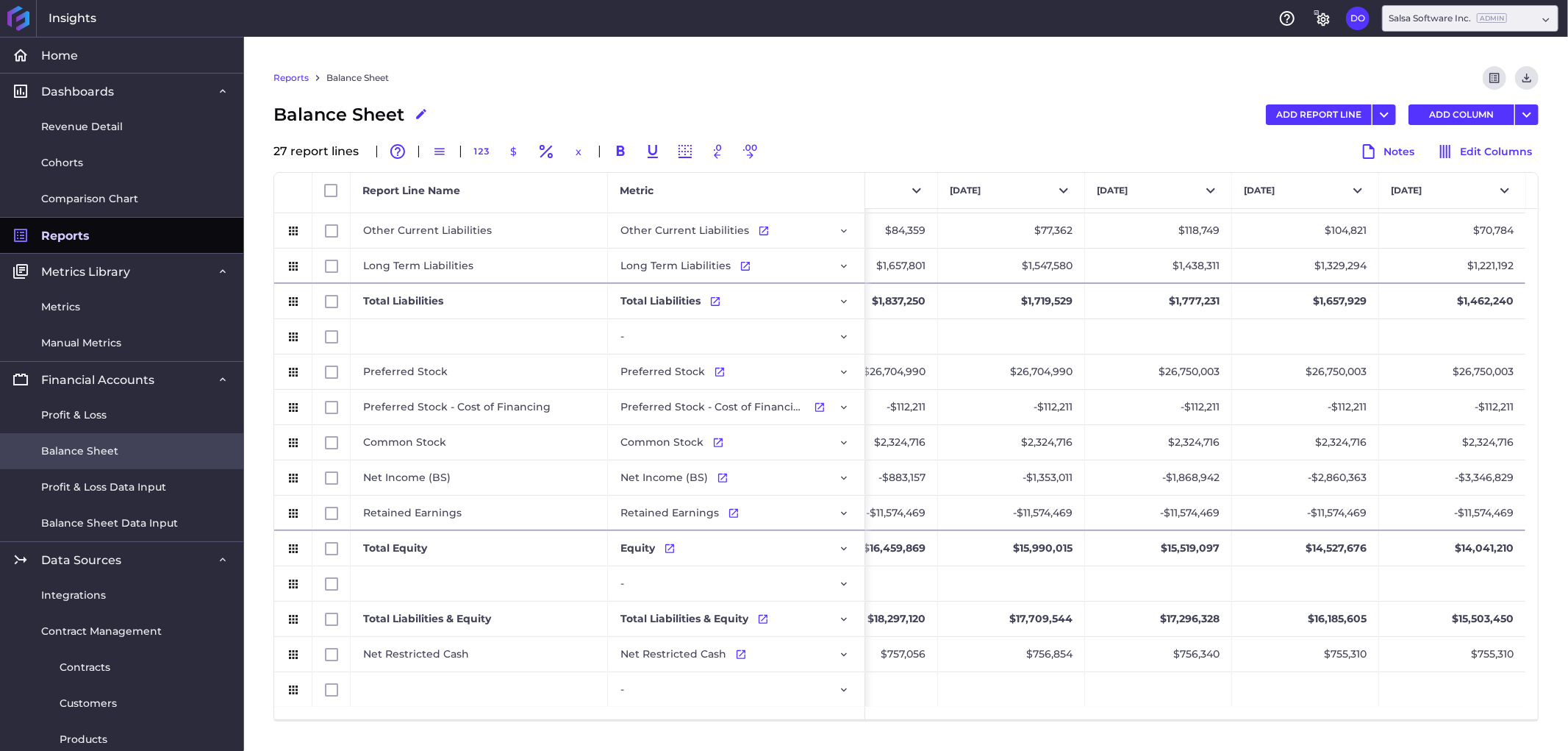
click at [86, 447] on span "Balance Sheet" at bounding box center [79, 451] width 77 height 16
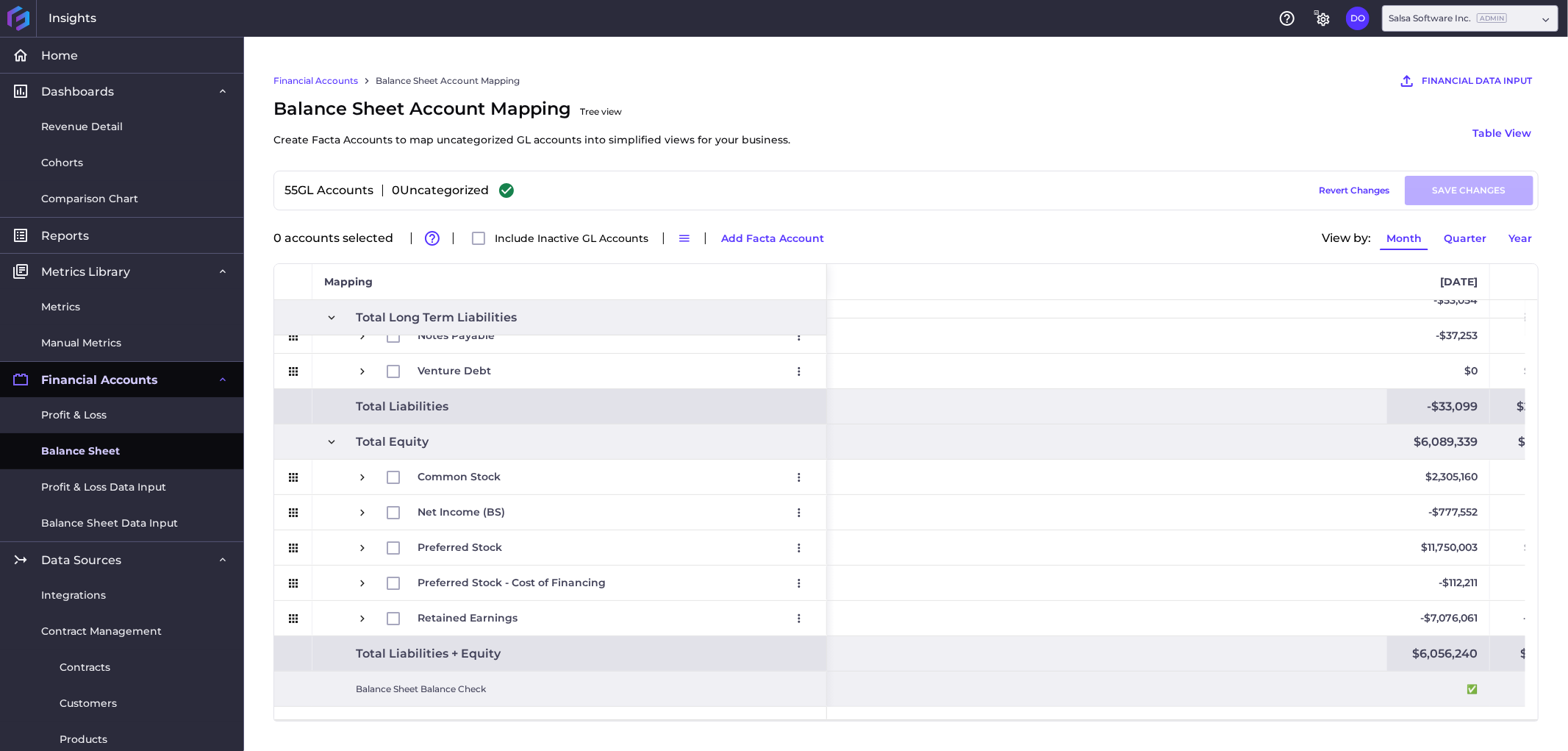
scroll to position [0, 3921]
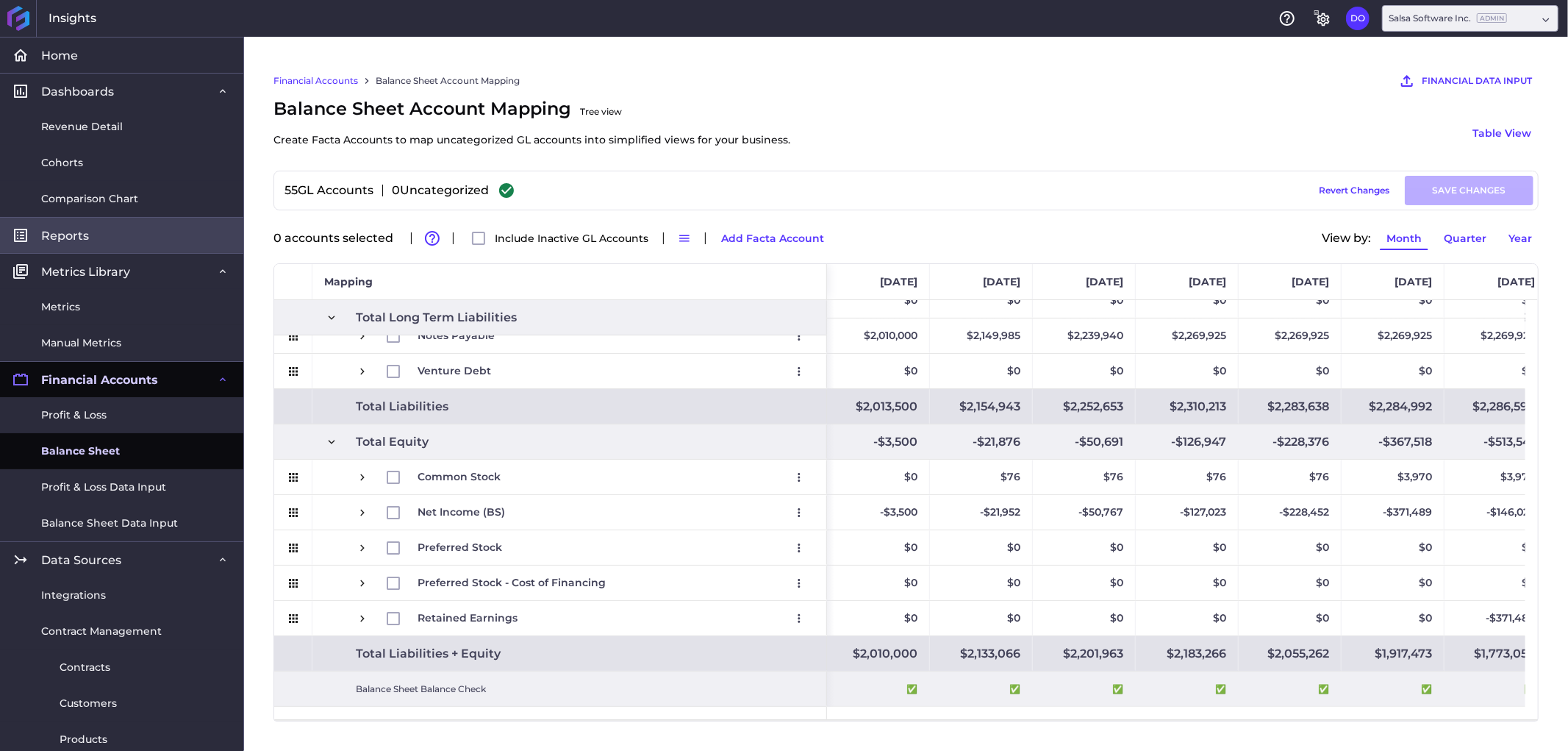
click at [80, 237] on span "Reports" at bounding box center [64, 236] width 47 height 16
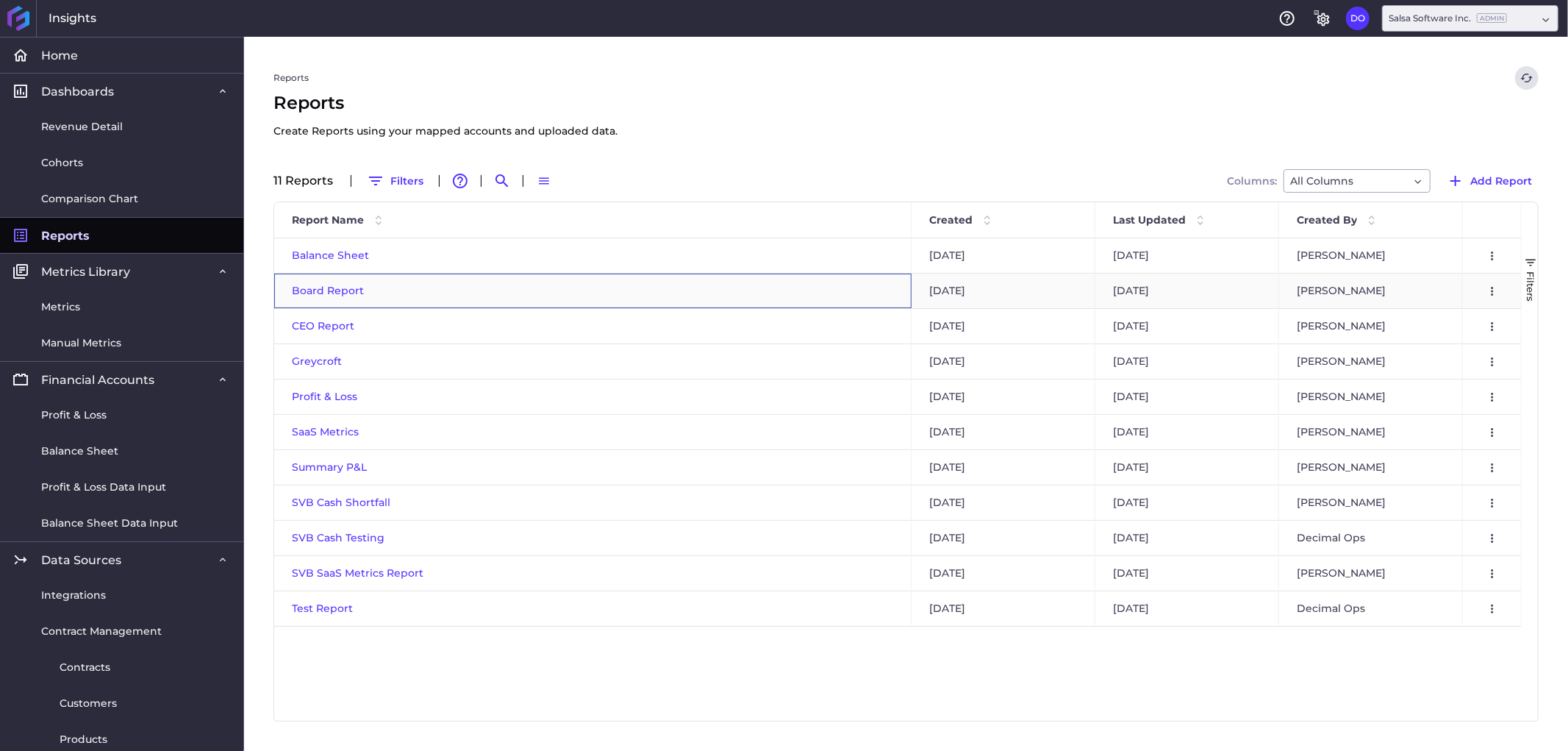
click at [320, 289] on span "Board Report" at bounding box center [328, 291] width 72 height 13
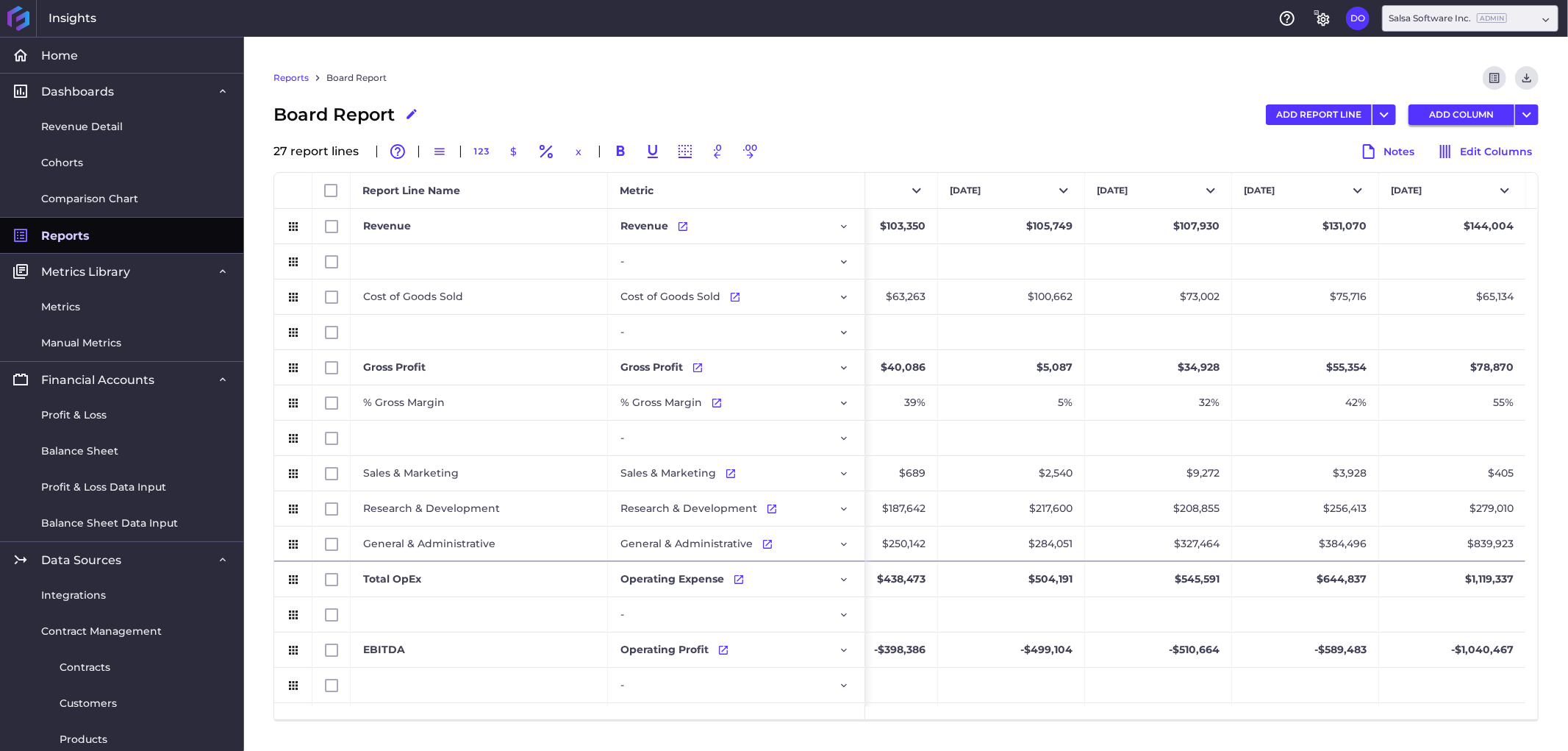
click at [1471, 108] on button "ADD COLUMN" at bounding box center [1461, 115] width 106 height 20
click at [1432, 181] on button "Select" at bounding box center [1452, 190] width 147 height 35
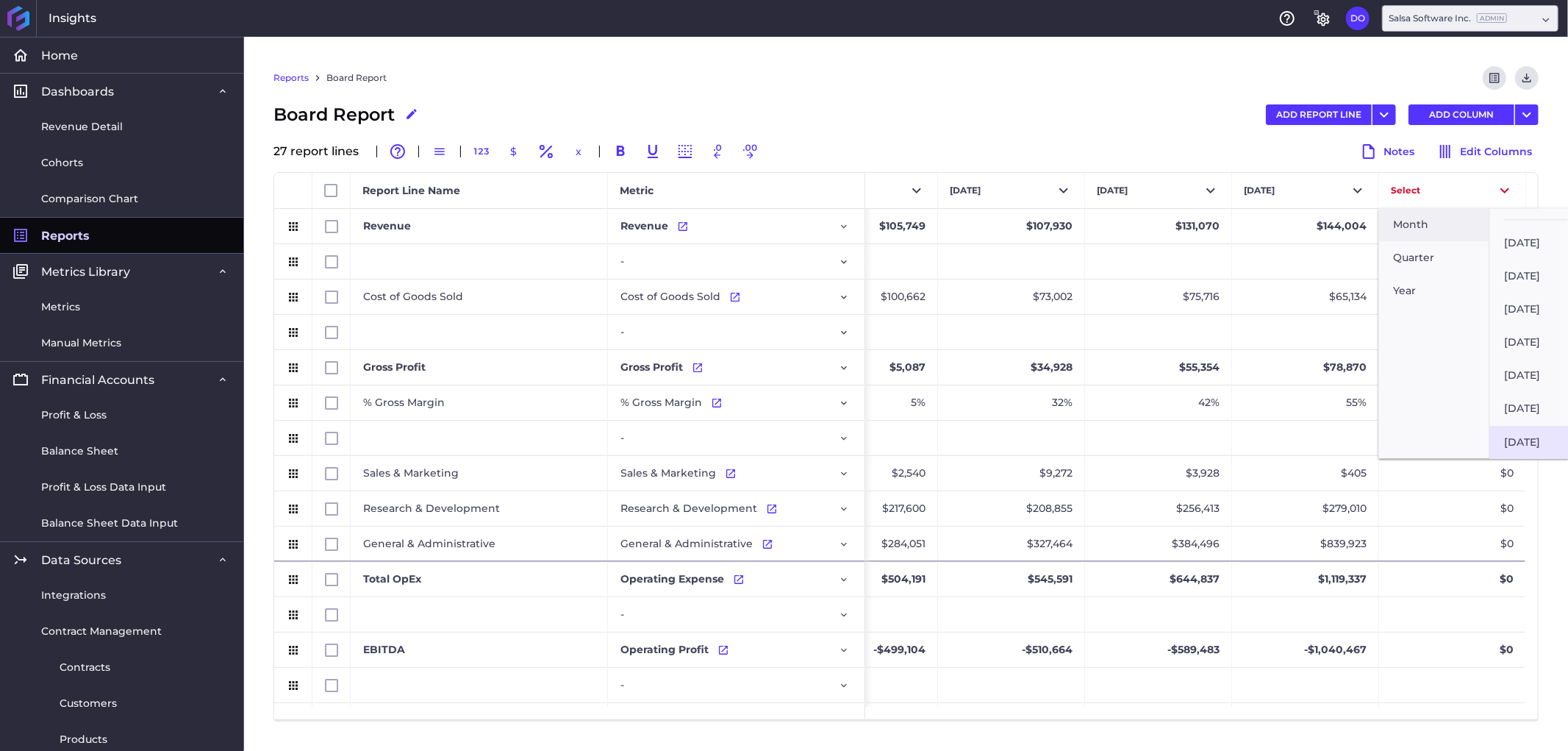
click at [1541, 432] on button "[DATE]" at bounding box center [1545, 442] width 110 height 33
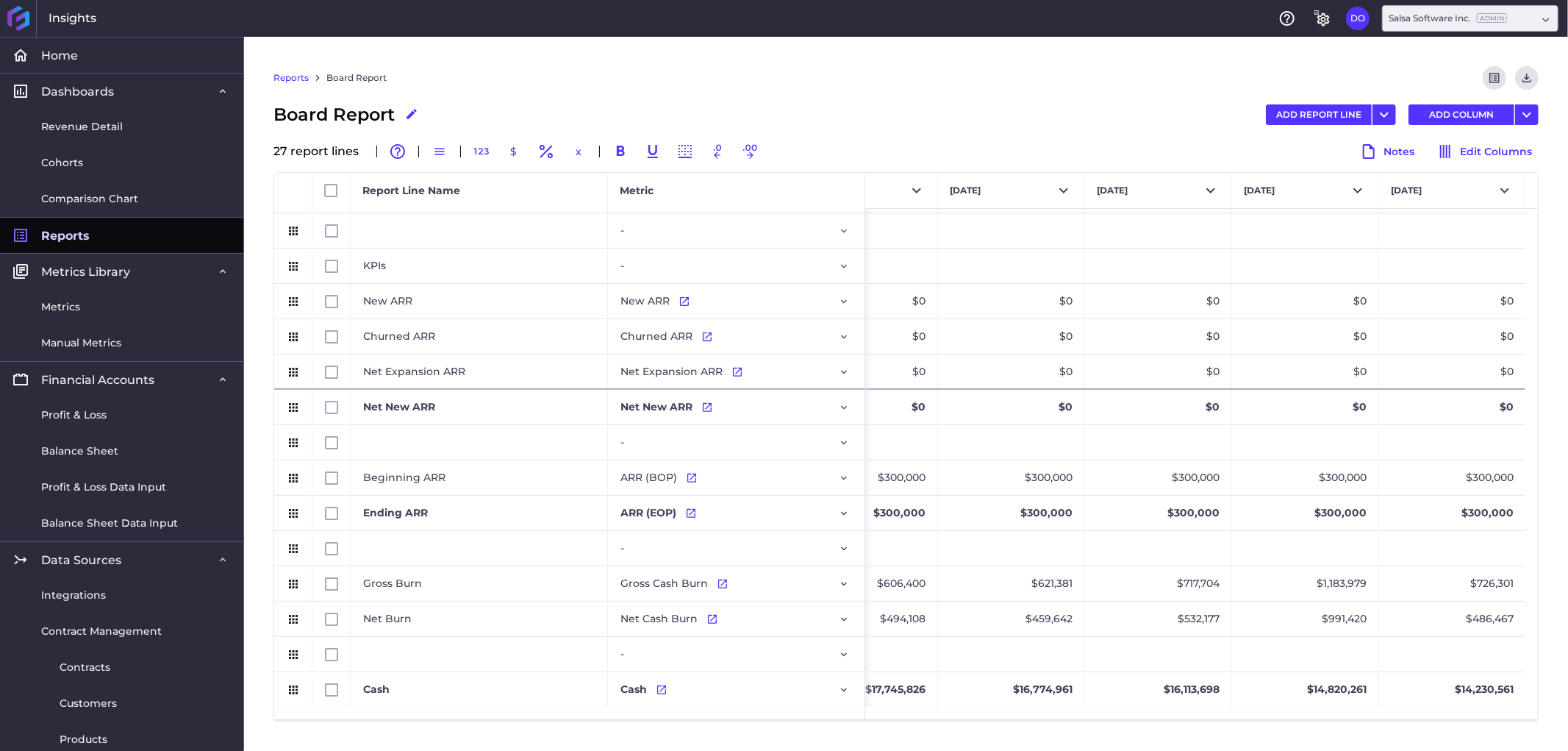
click at [285, 73] on link "Reports" at bounding box center [291, 78] width 35 height 13
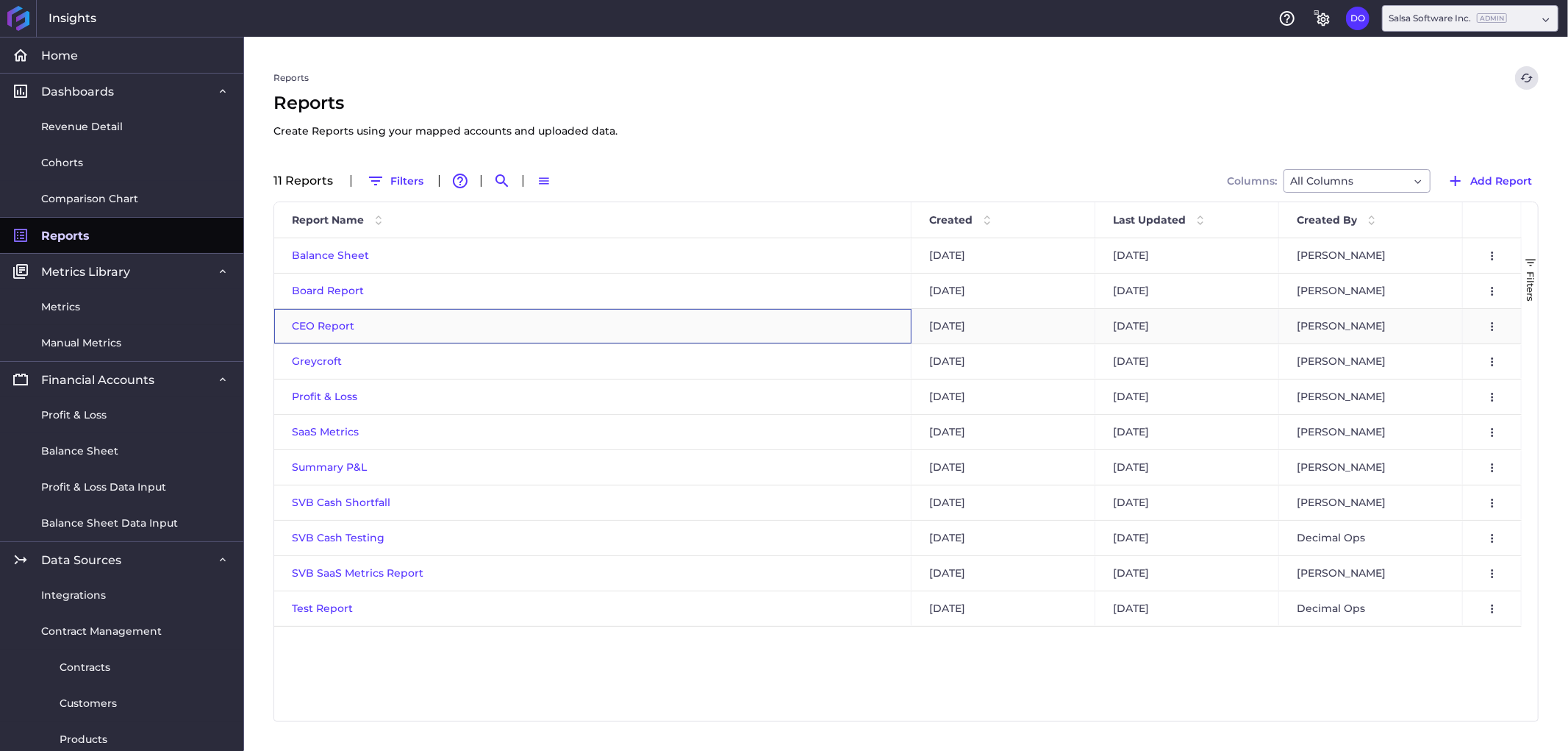
click at [328, 326] on span "CEO Report" at bounding box center [323, 326] width 62 height 13
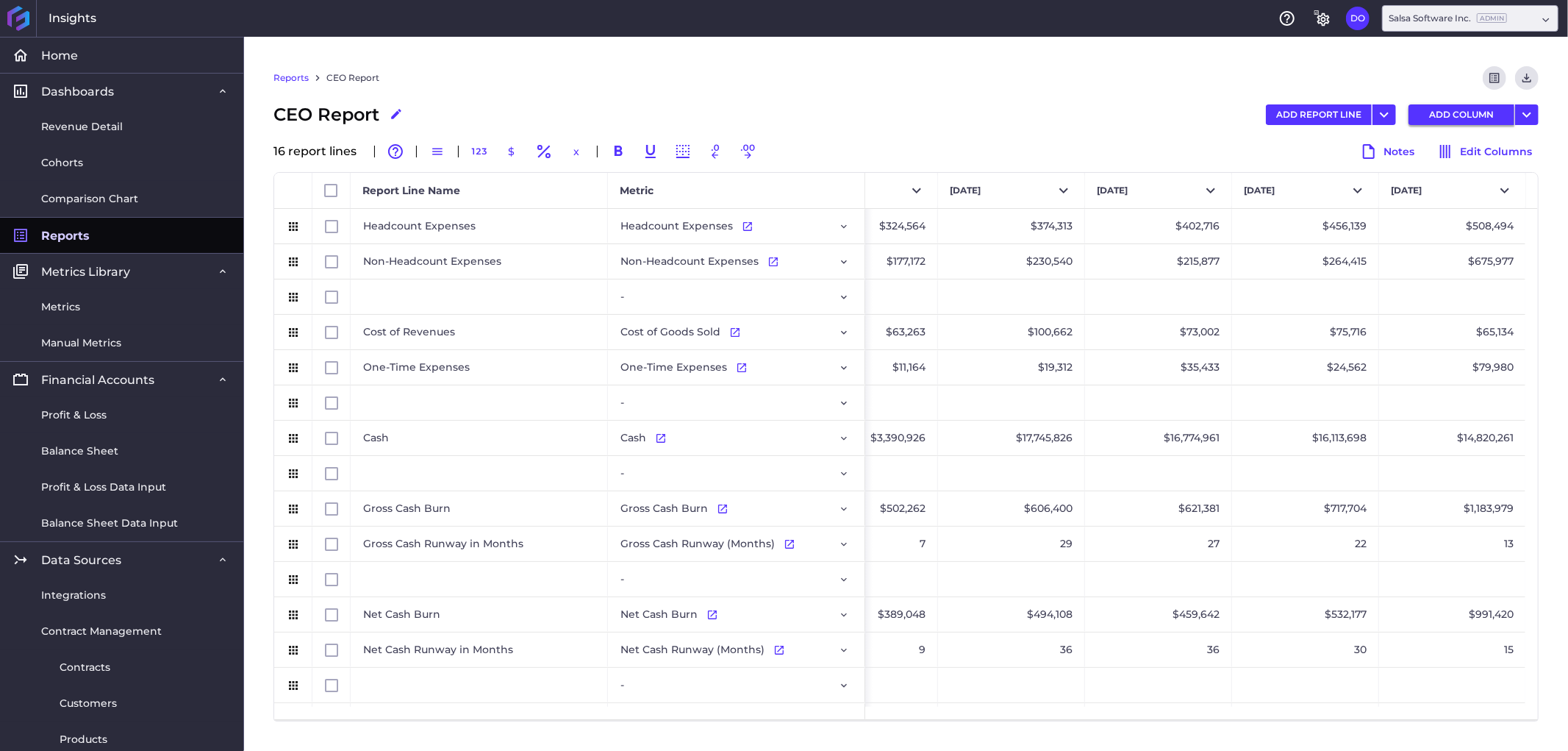
click at [1439, 115] on button "ADD COLUMN" at bounding box center [1461, 115] width 106 height 20
click at [1427, 187] on button "Select" at bounding box center [1452, 190] width 147 height 35
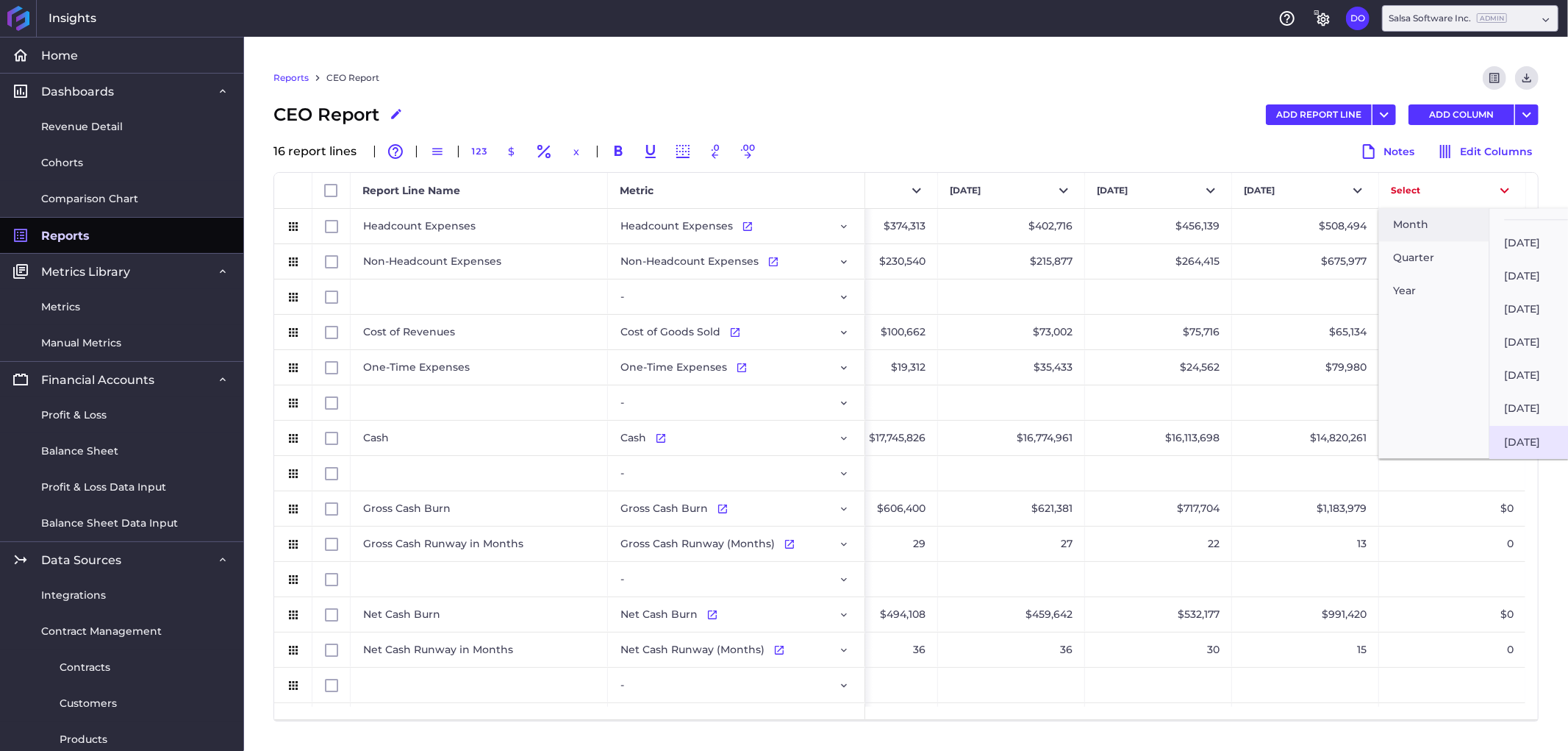
click at [1535, 430] on button "[DATE]" at bounding box center [1545, 442] width 110 height 33
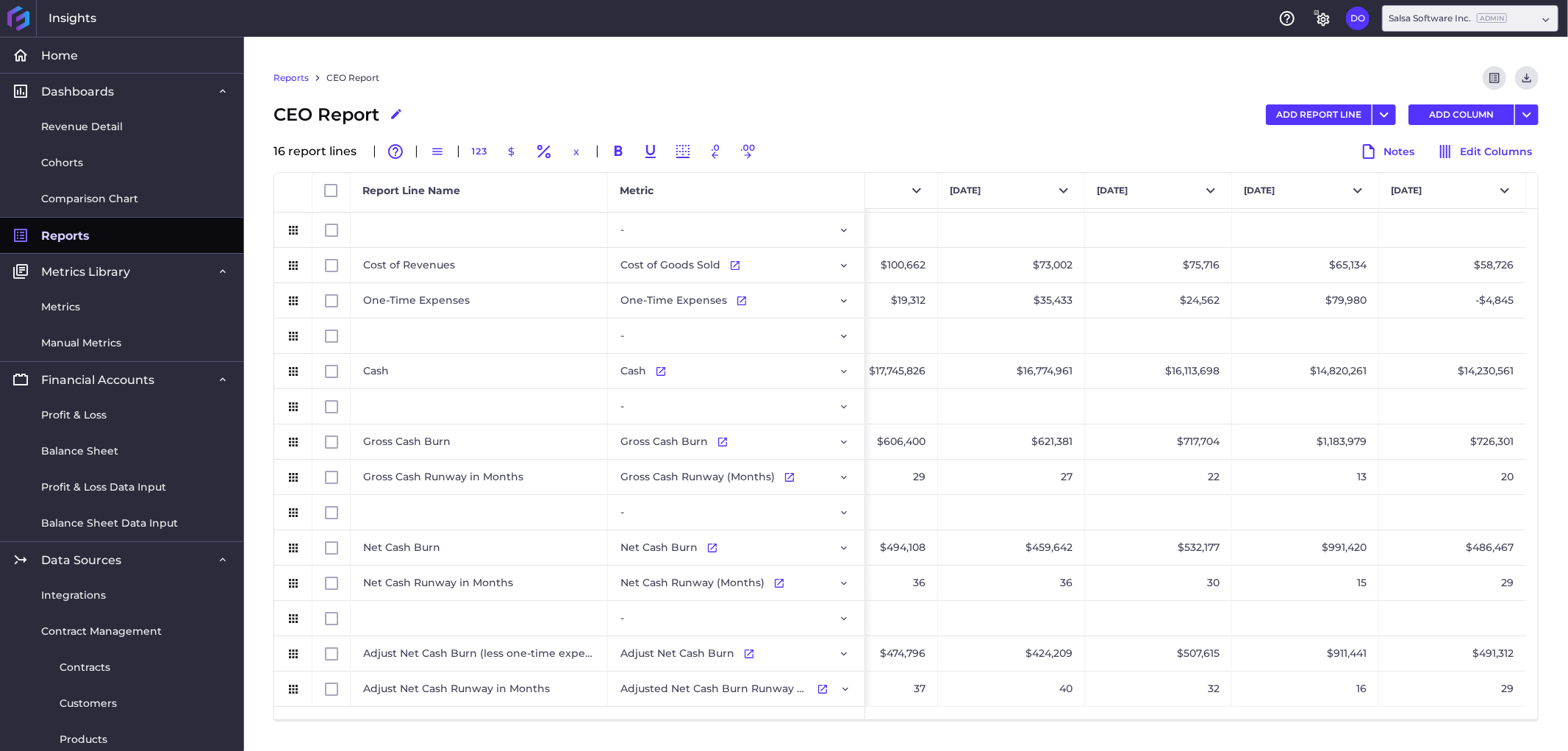
click at [292, 76] on link "Reports" at bounding box center [291, 78] width 35 height 13
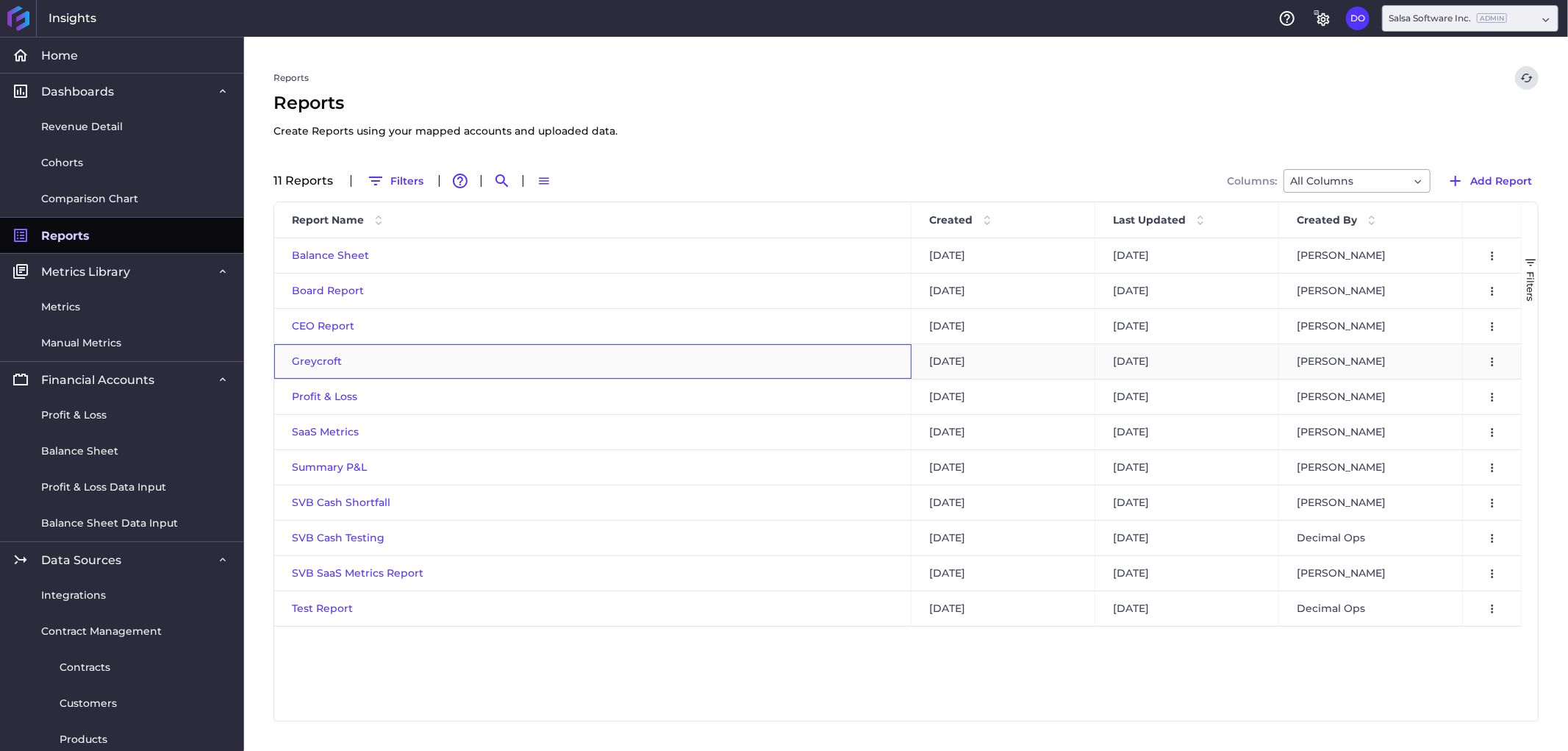
click at [311, 357] on span "Greycroft" at bounding box center [317, 361] width 50 height 13
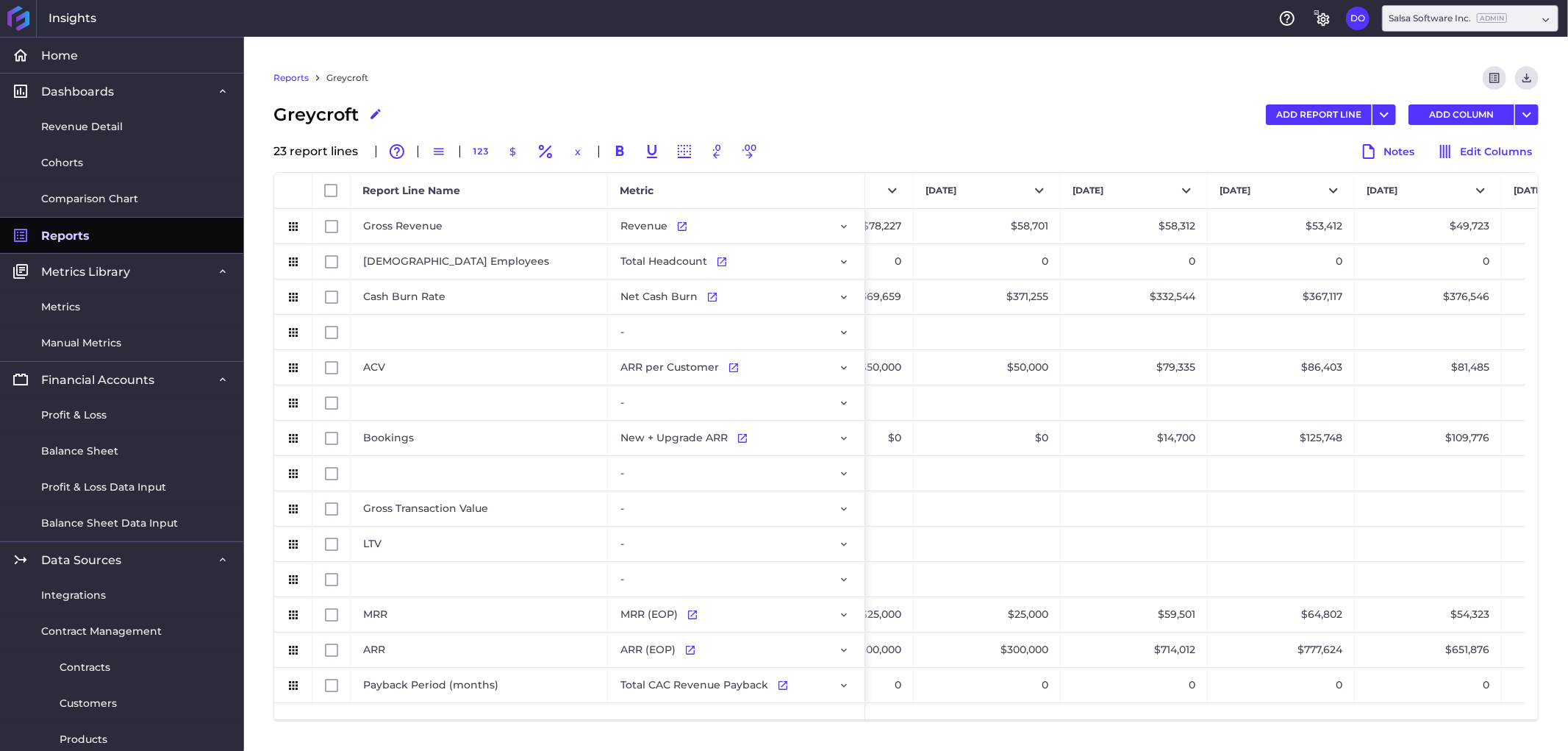
scroll to position [0, 706]
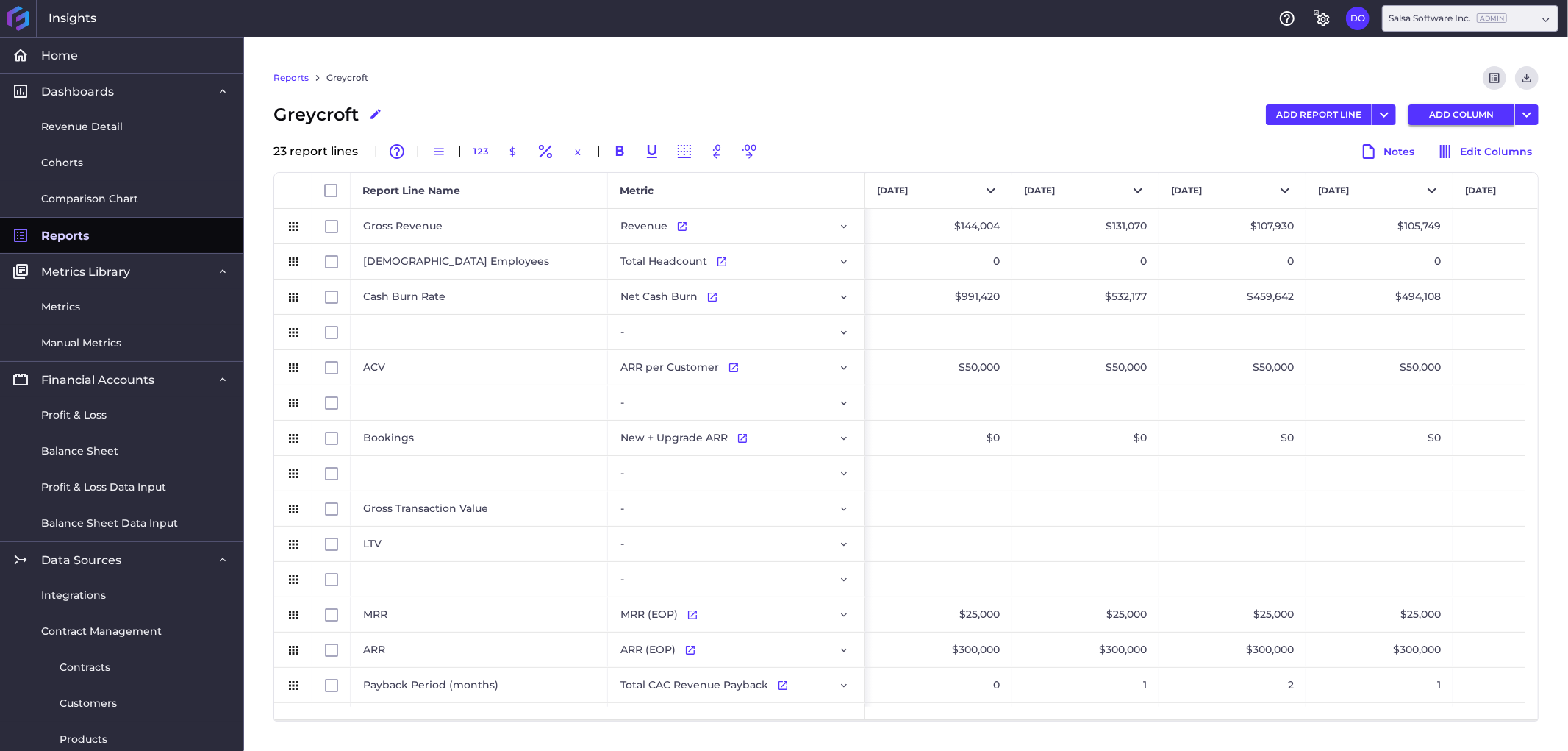
click at [1484, 114] on button "ADD COLUMN" at bounding box center [1461, 115] width 106 height 20
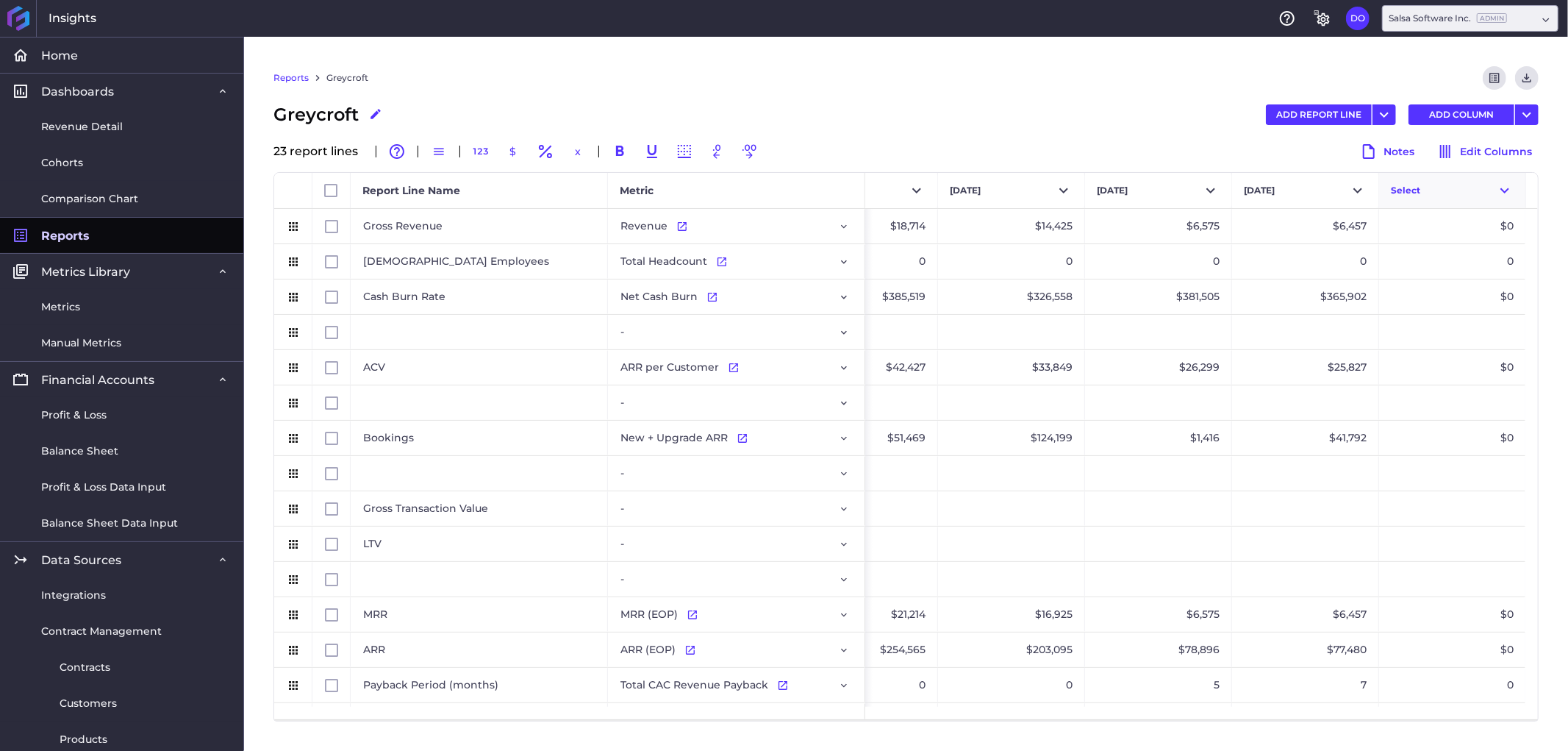
click at [1450, 181] on button "Select" at bounding box center [1452, 190] width 147 height 35
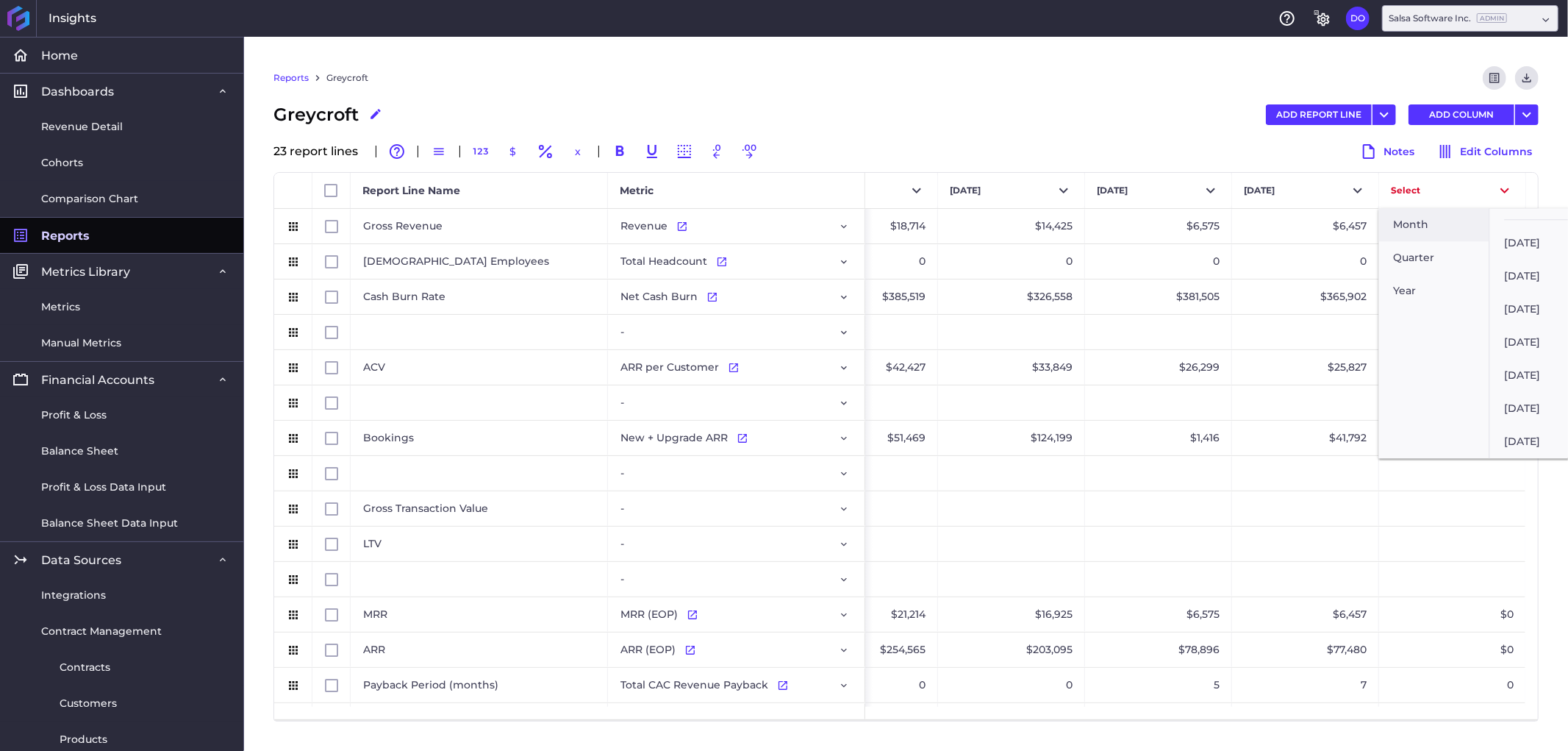
click at [1547, 430] on button "[DATE]" at bounding box center [1545, 442] width 110 height 33
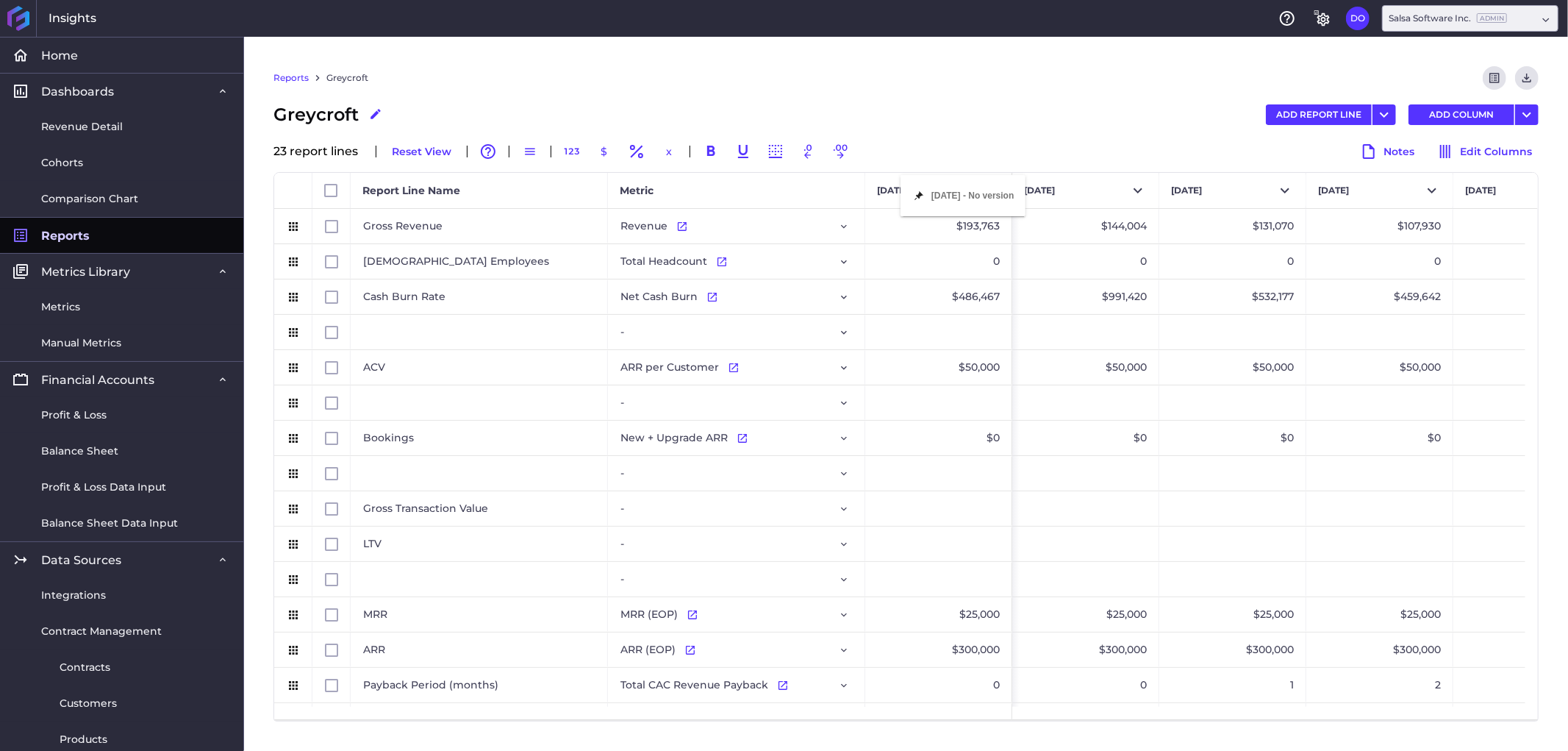
drag, startPoint x: 1432, startPoint y: 187, endPoint x: 907, endPoint y: 184, distance: 525.0
click at [985, 85] on div "Reports Greycroft Preview Report Download CSV" at bounding box center [906, 84] width 1266 height 35
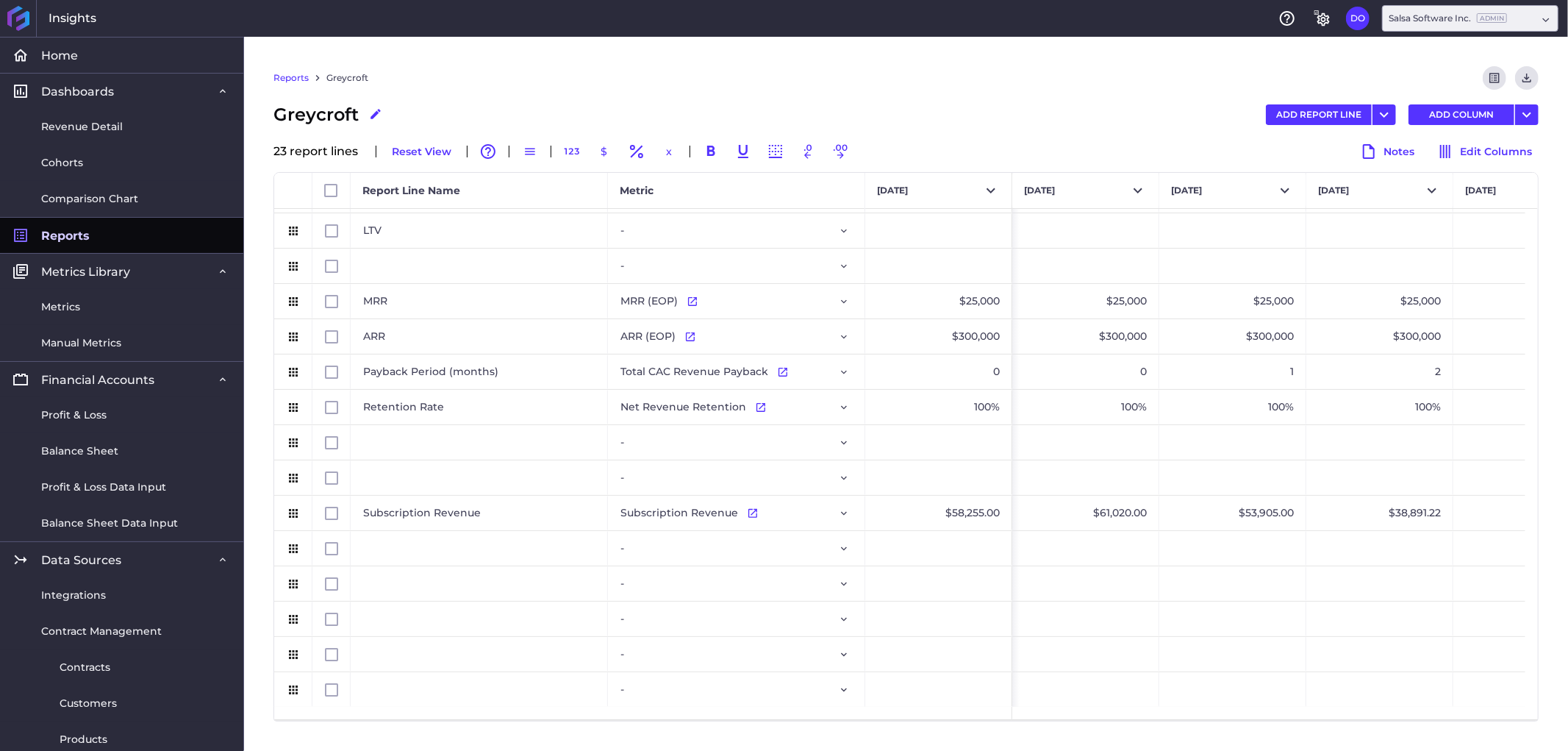
click at [295, 70] on div "Reports" at bounding box center [300, 77] width 53 height 23
click at [292, 76] on link "Reports" at bounding box center [291, 78] width 35 height 13
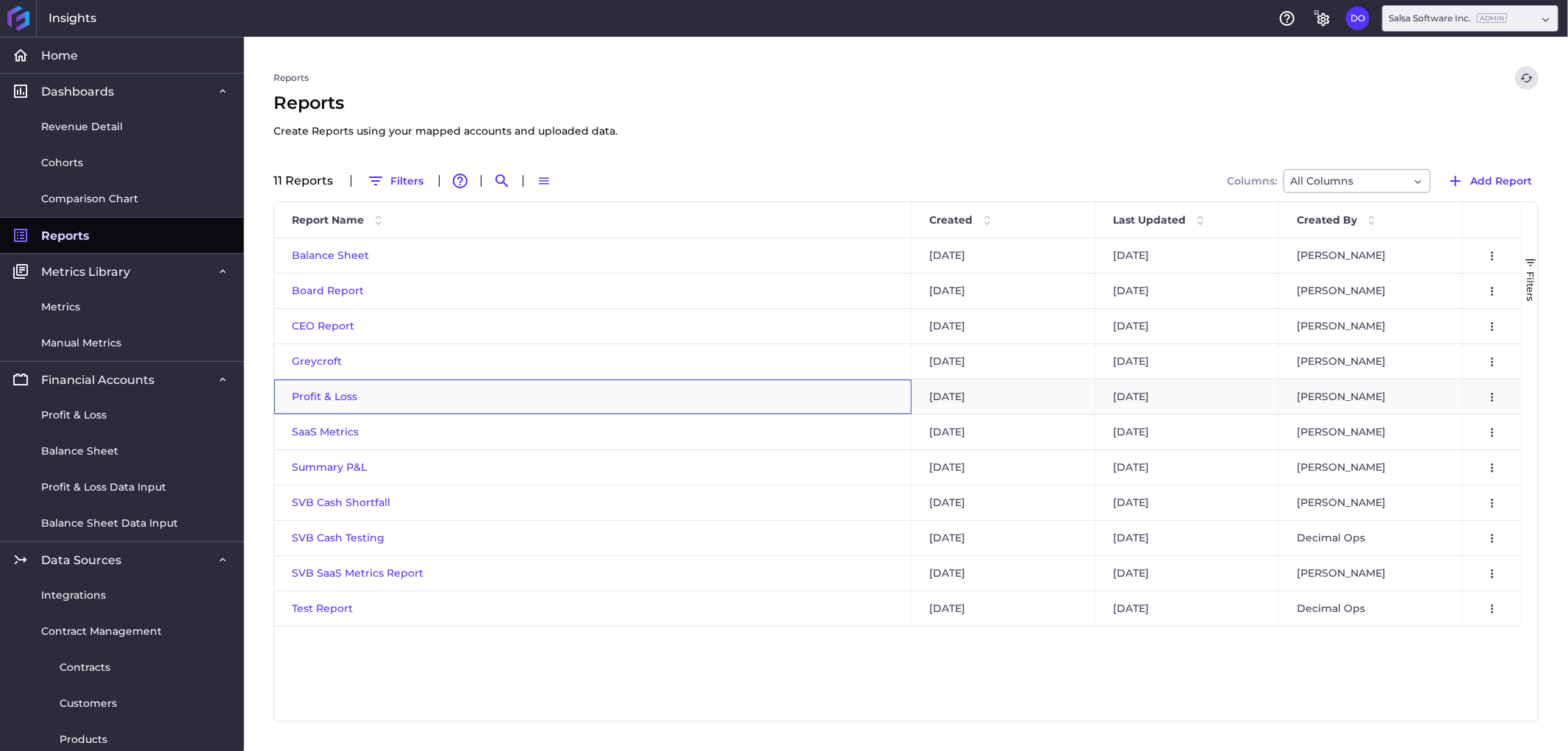
click at [331, 397] on span "Profit & Loss" at bounding box center [325, 396] width 66 height 13
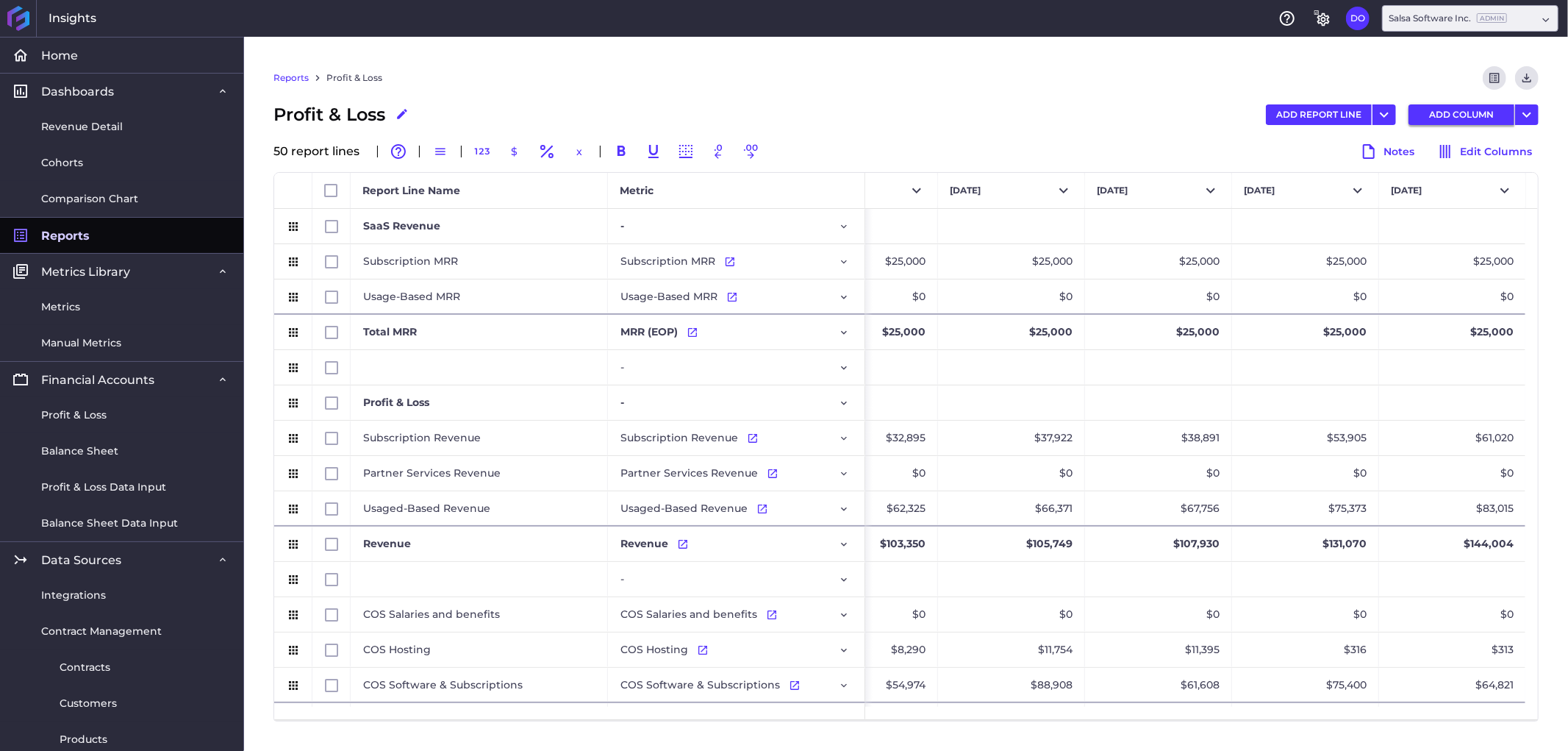
click at [1448, 110] on button "ADD COLUMN" at bounding box center [1461, 115] width 106 height 20
click at [1424, 187] on button "Select" at bounding box center [1452, 190] width 147 height 35
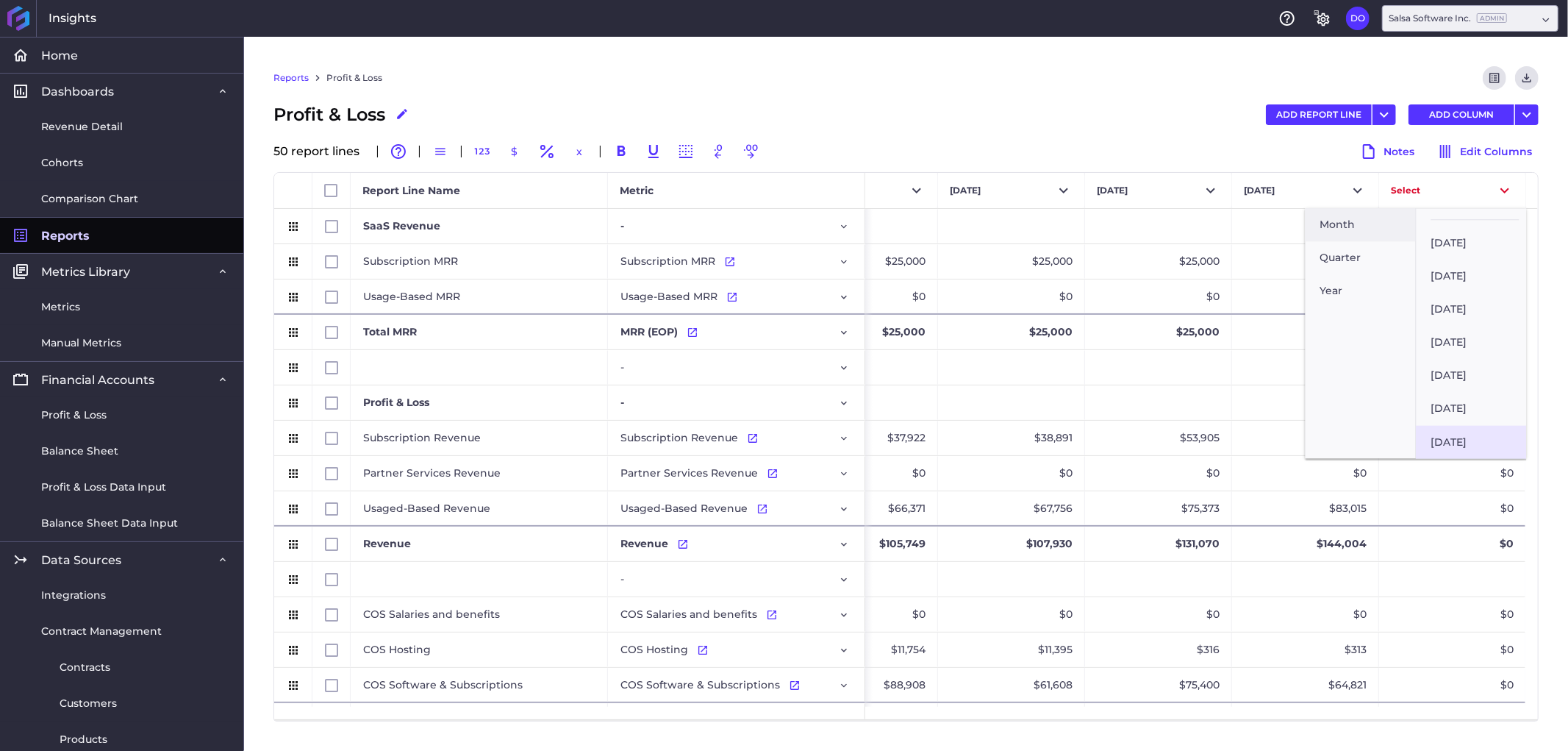
click at [1464, 430] on button "[DATE]" at bounding box center [1472, 442] width 110 height 33
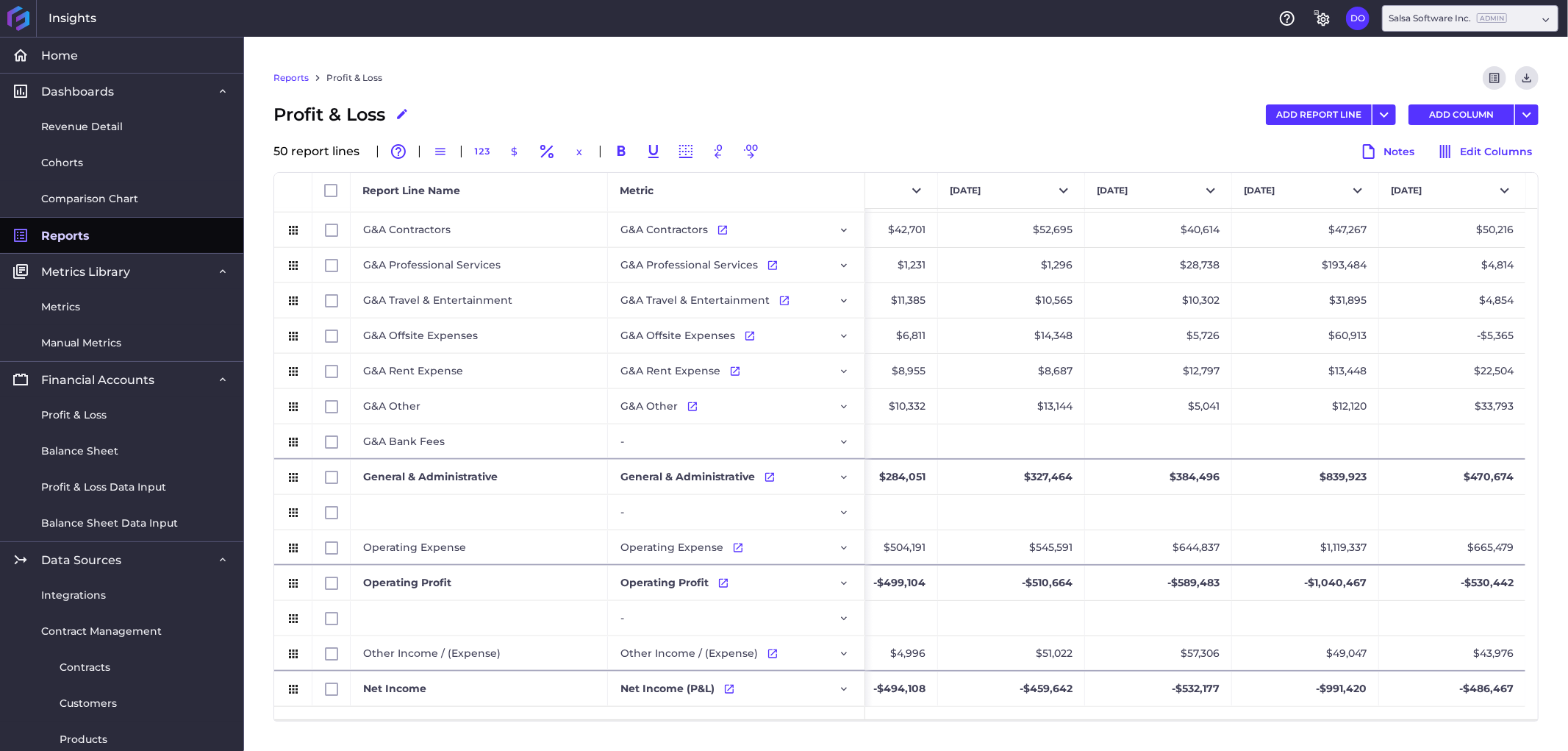
click at [292, 82] on link "Reports" at bounding box center [291, 78] width 35 height 13
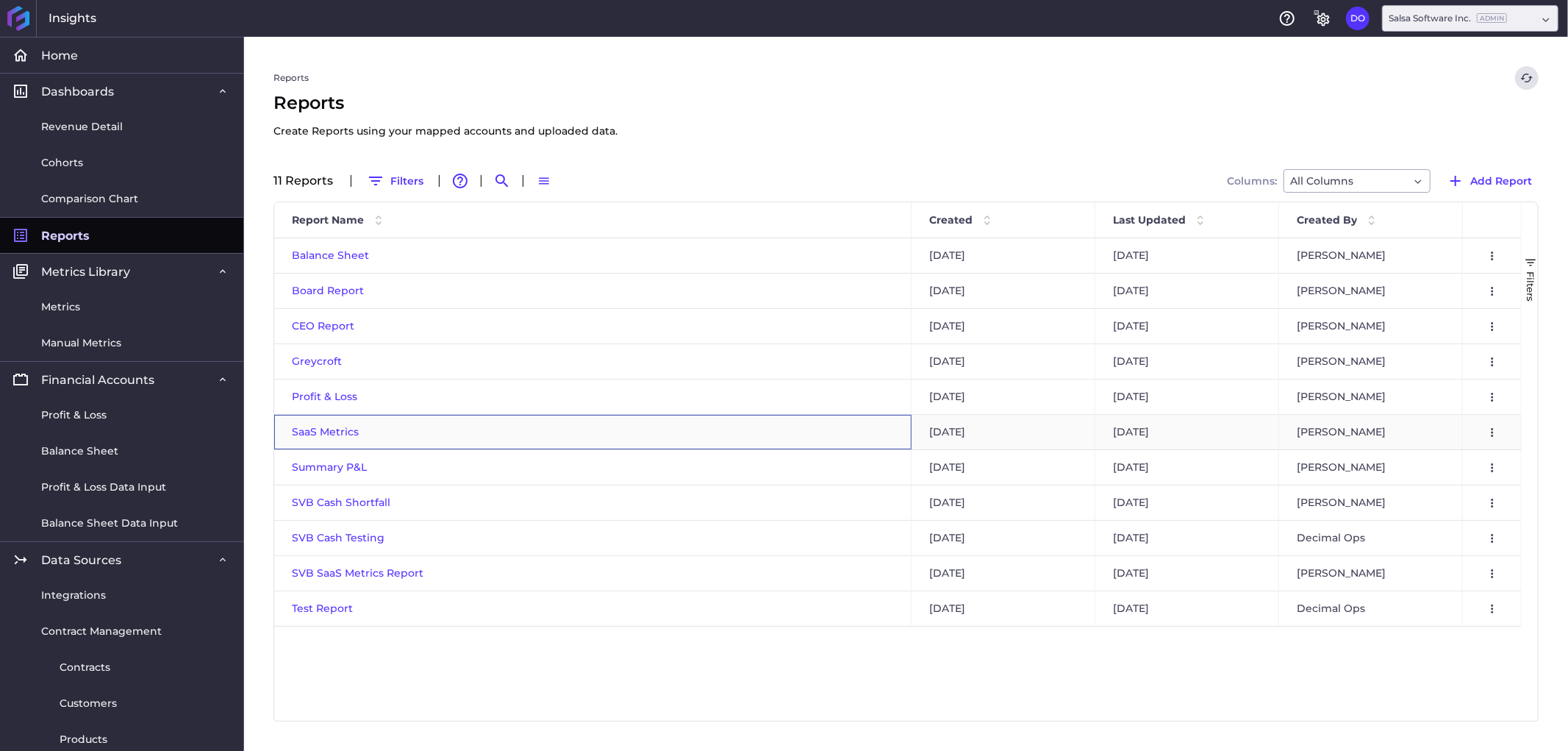
click at [314, 432] on span "SaaS Metrics" at bounding box center [326, 432] width 67 height 13
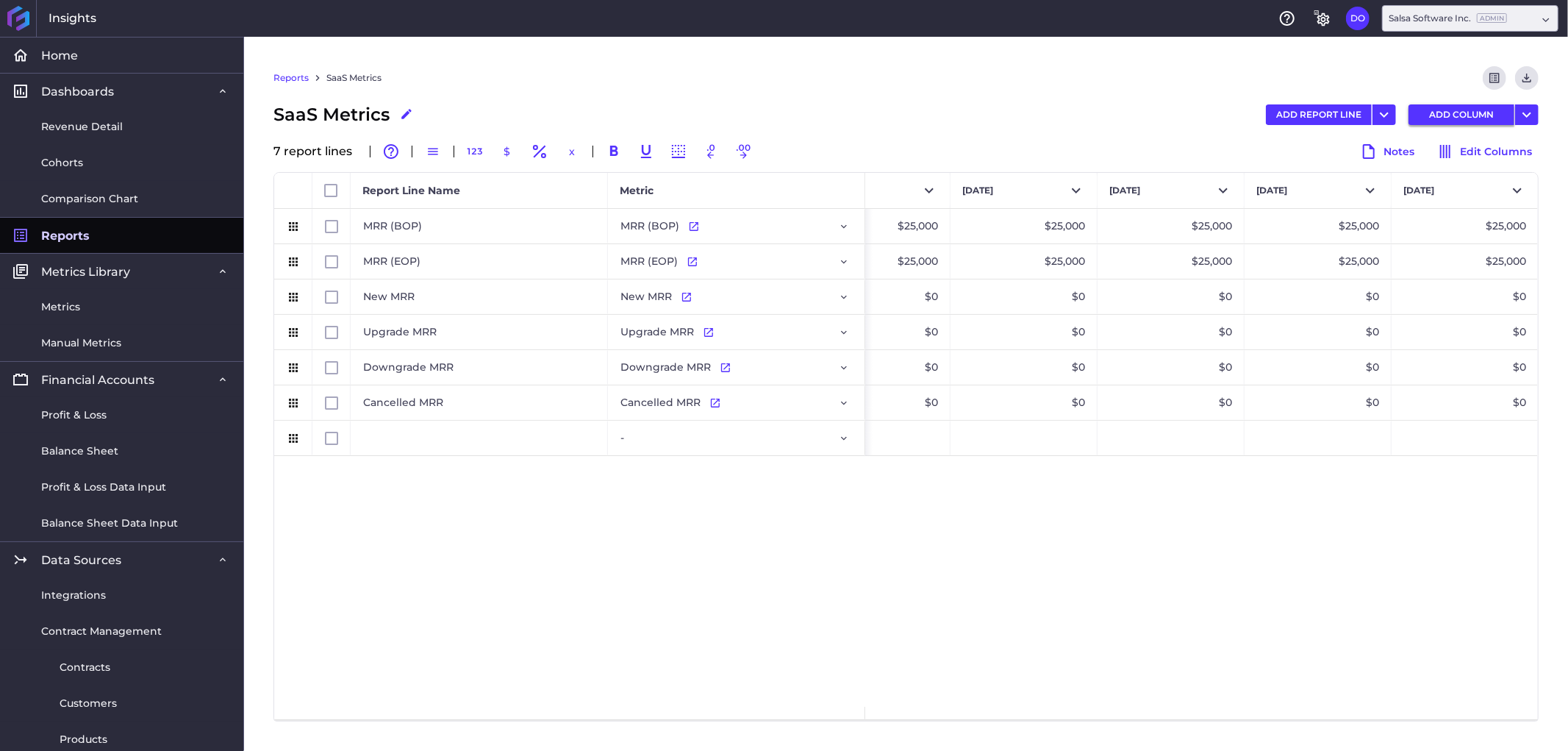
click at [1465, 112] on button "ADD COLUMN" at bounding box center [1461, 115] width 106 height 20
click at [1457, 193] on button "Select" at bounding box center [1465, 190] width 147 height 35
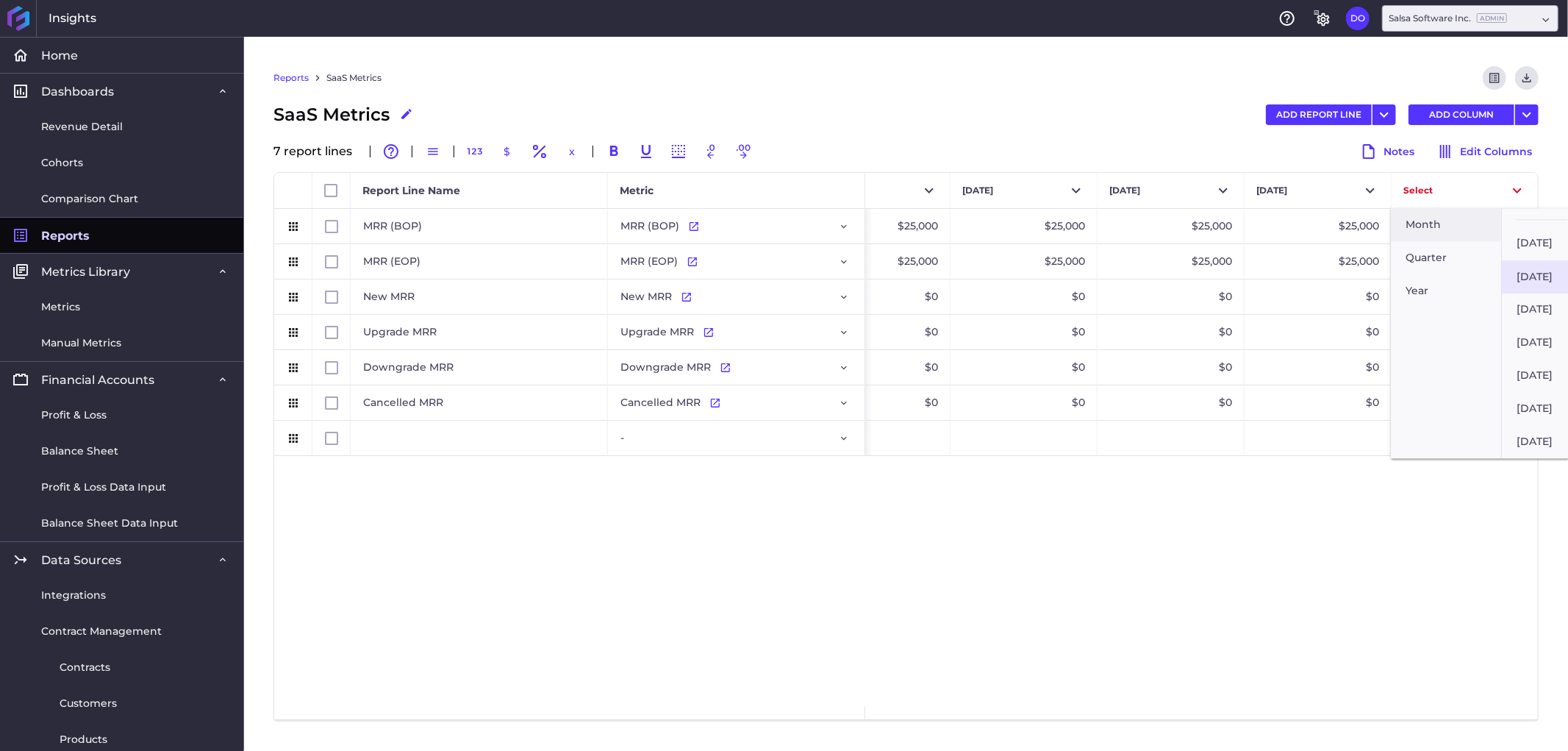
scroll to position [1409, 0]
click at [1535, 430] on button "[DATE]" at bounding box center [1557, 442] width 110 height 33
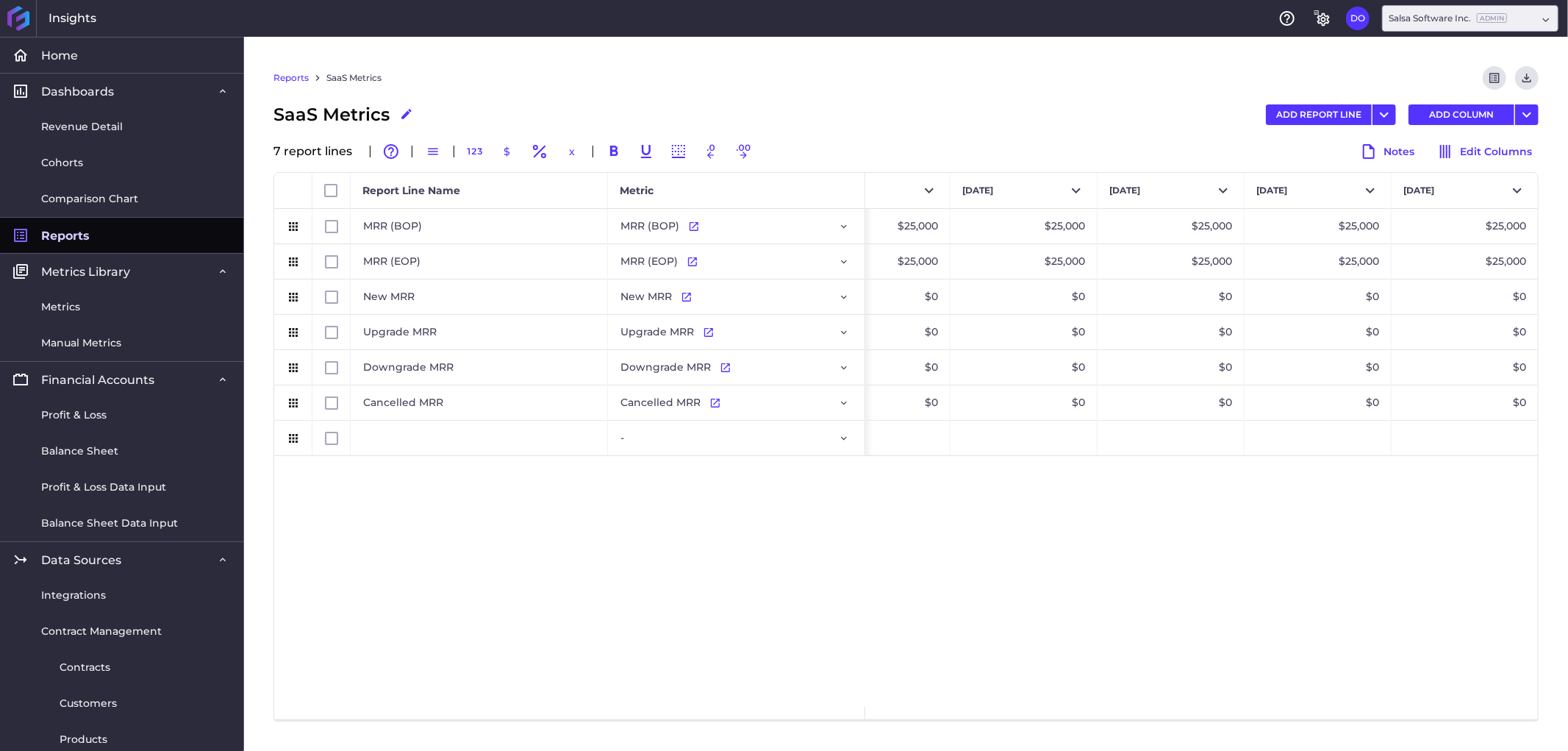
click at [1273, 544] on div "$25,000 $25,000 $25,000 $25,000 $25,000 $25,000 $25,000 $25,000 $25,000 $25,000…" at bounding box center [1202, 458] width 673 height 498
click at [294, 76] on link "Reports" at bounding box center [291, 78] width 35 height 13
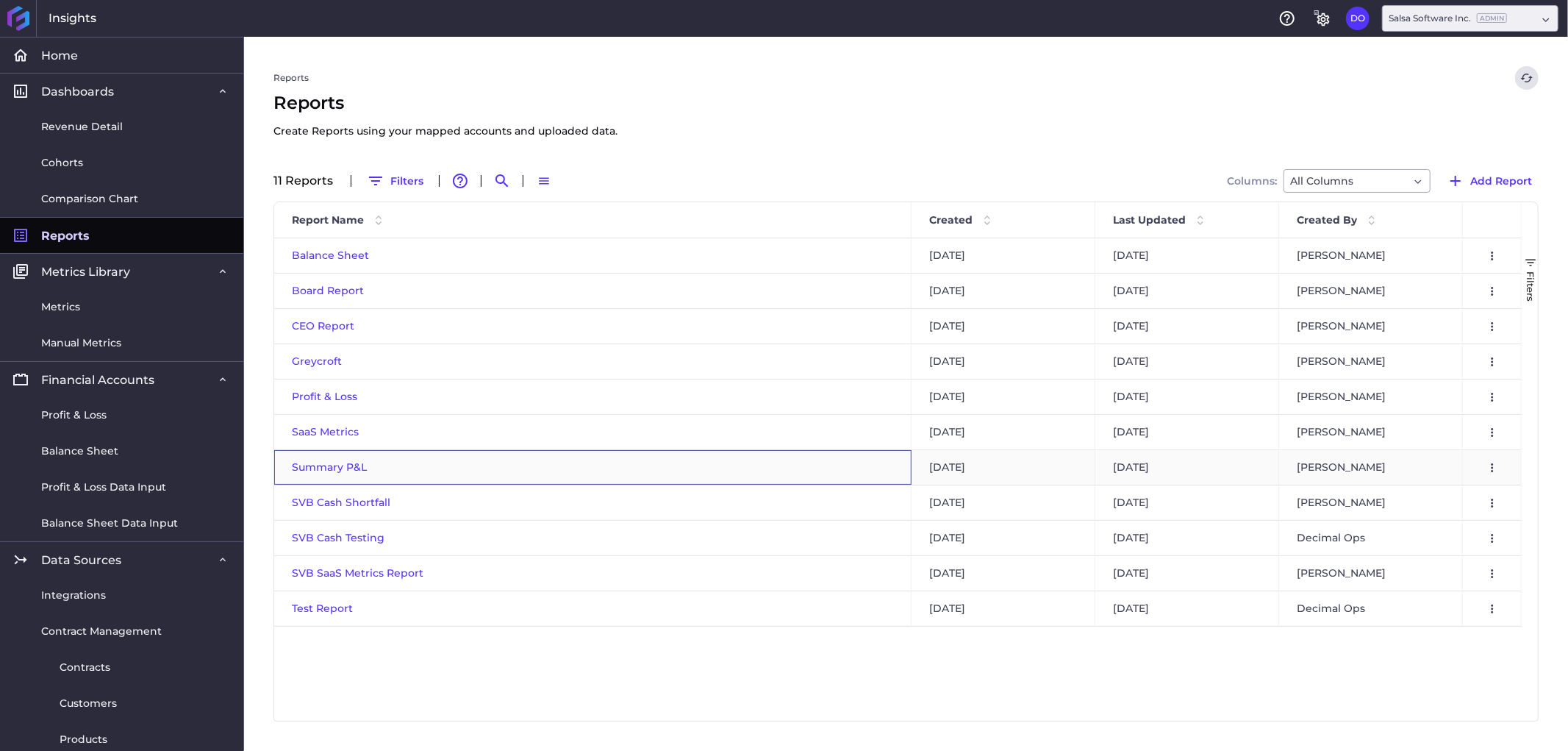
click at [317, 466] on span "Summary P&L" at bounding box center [329, 467] width 75 height 13
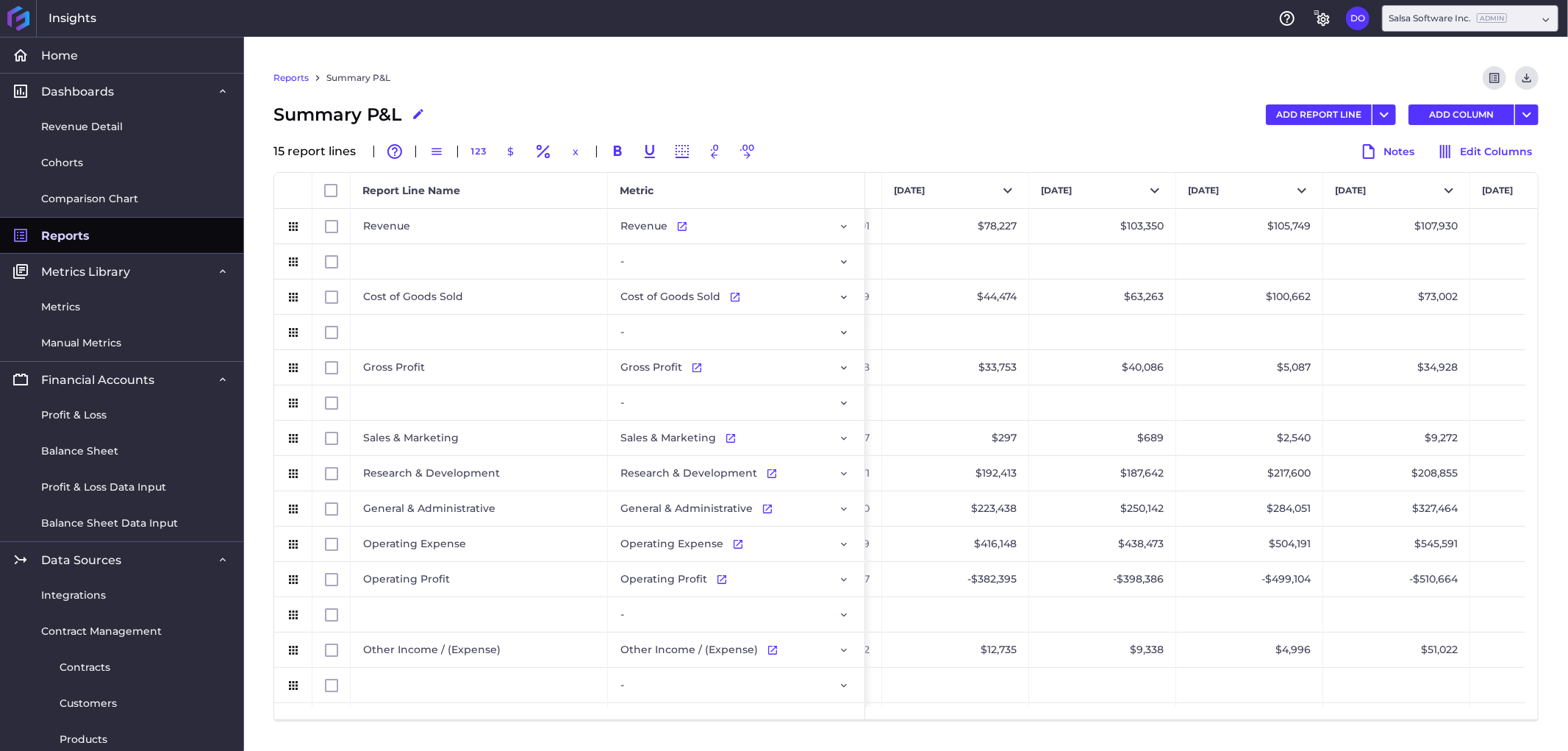
scroll to position [0, 2868]
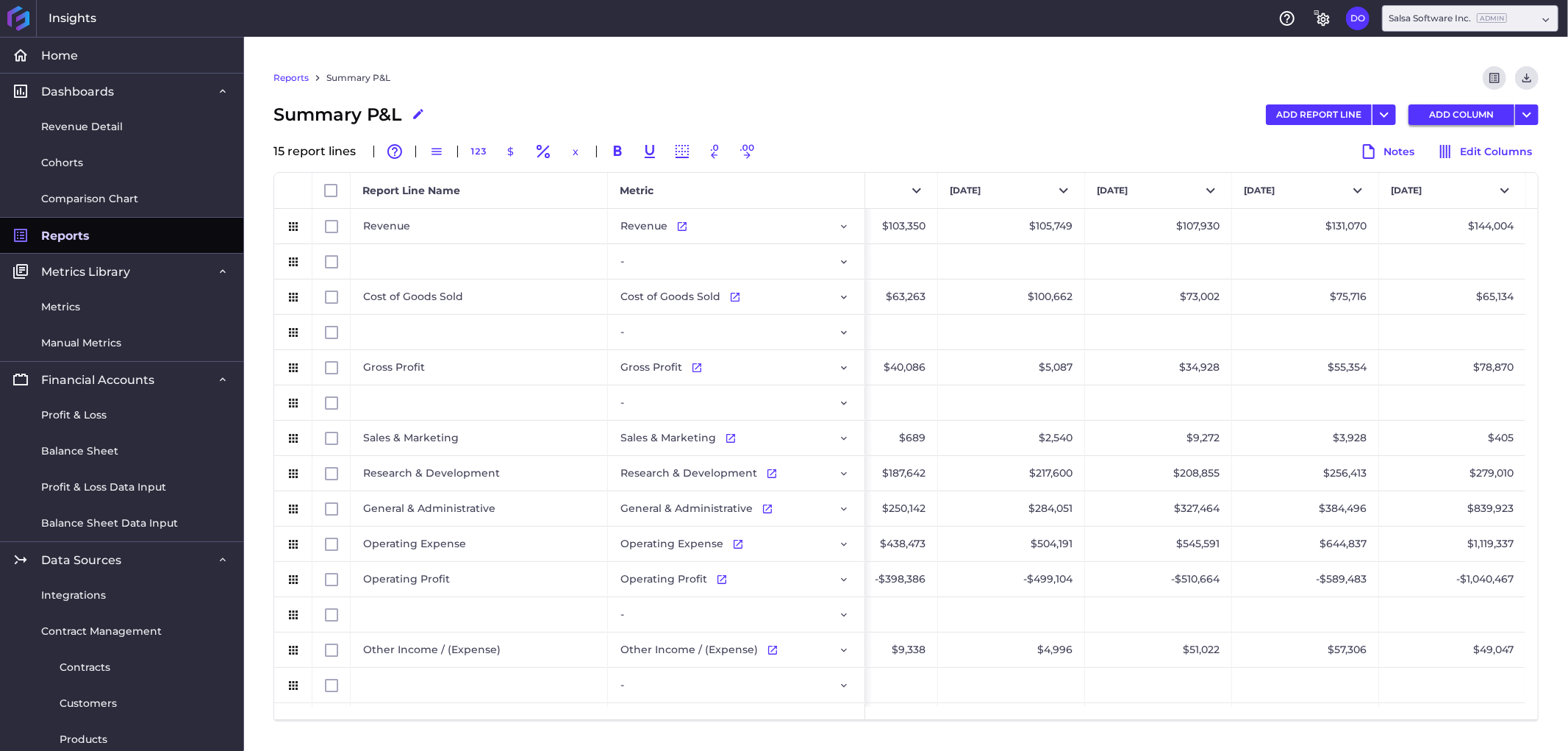
click at [1431, 113] on button "ADD COLUMN" at bounding box center [1461, 115] width 106 height 20
click at [1413, 181] on button "Select" at bounding box center [1452, 190] width 147 height 35
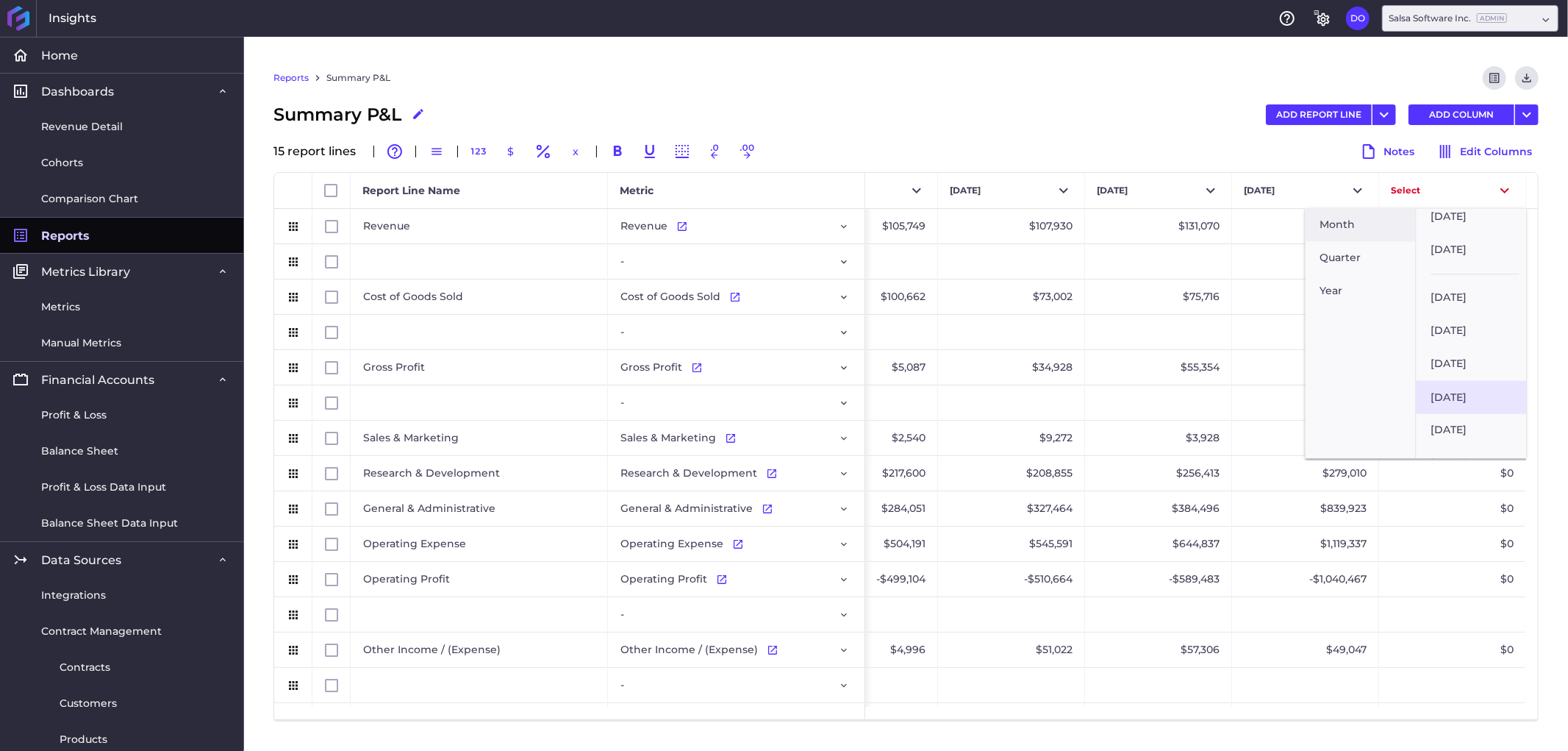
scroll to position [1409, 0]
click at [1473, 430] on button "[DATE]" at bounding box center [1472, 442] width 110 height 33
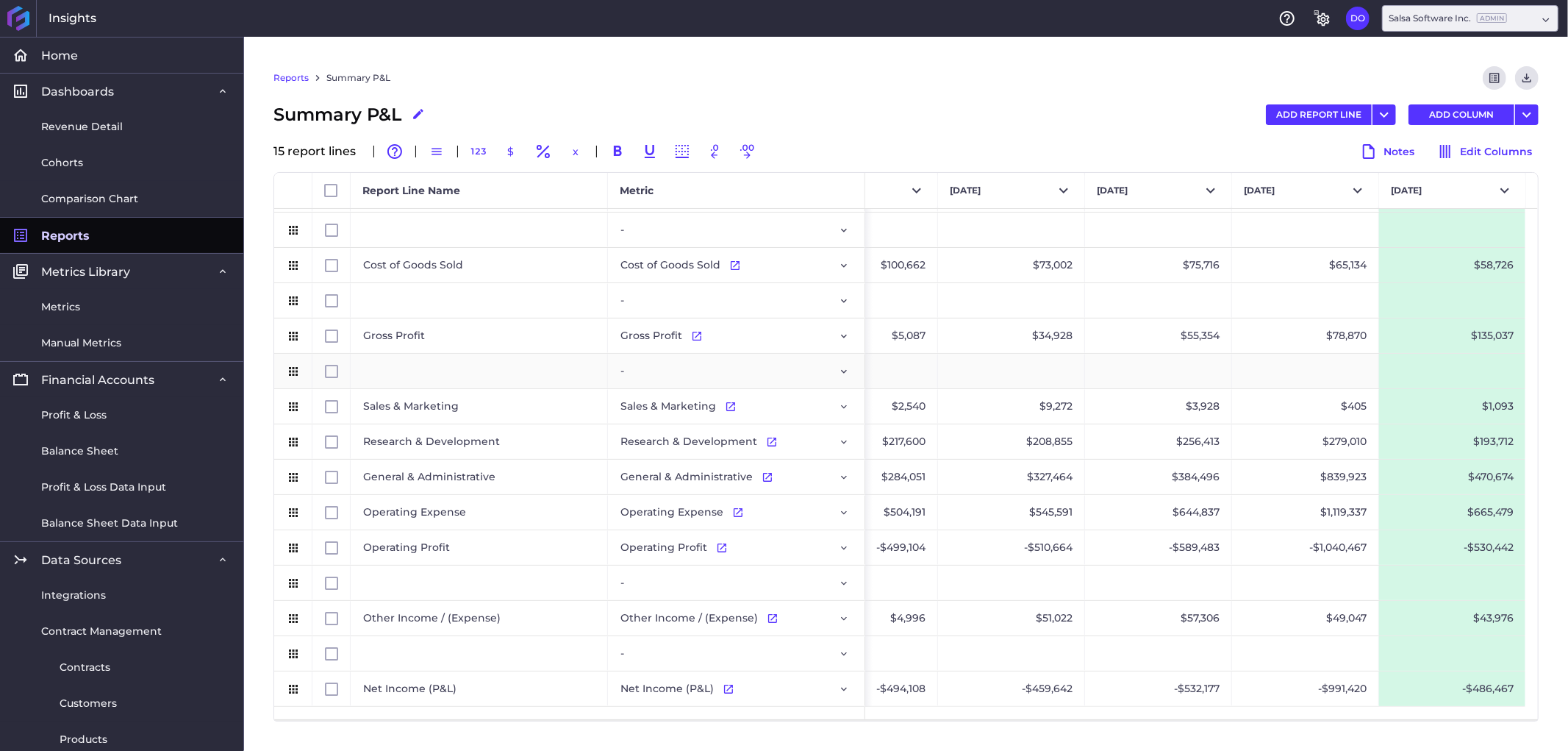
scroll to position [32, 0]
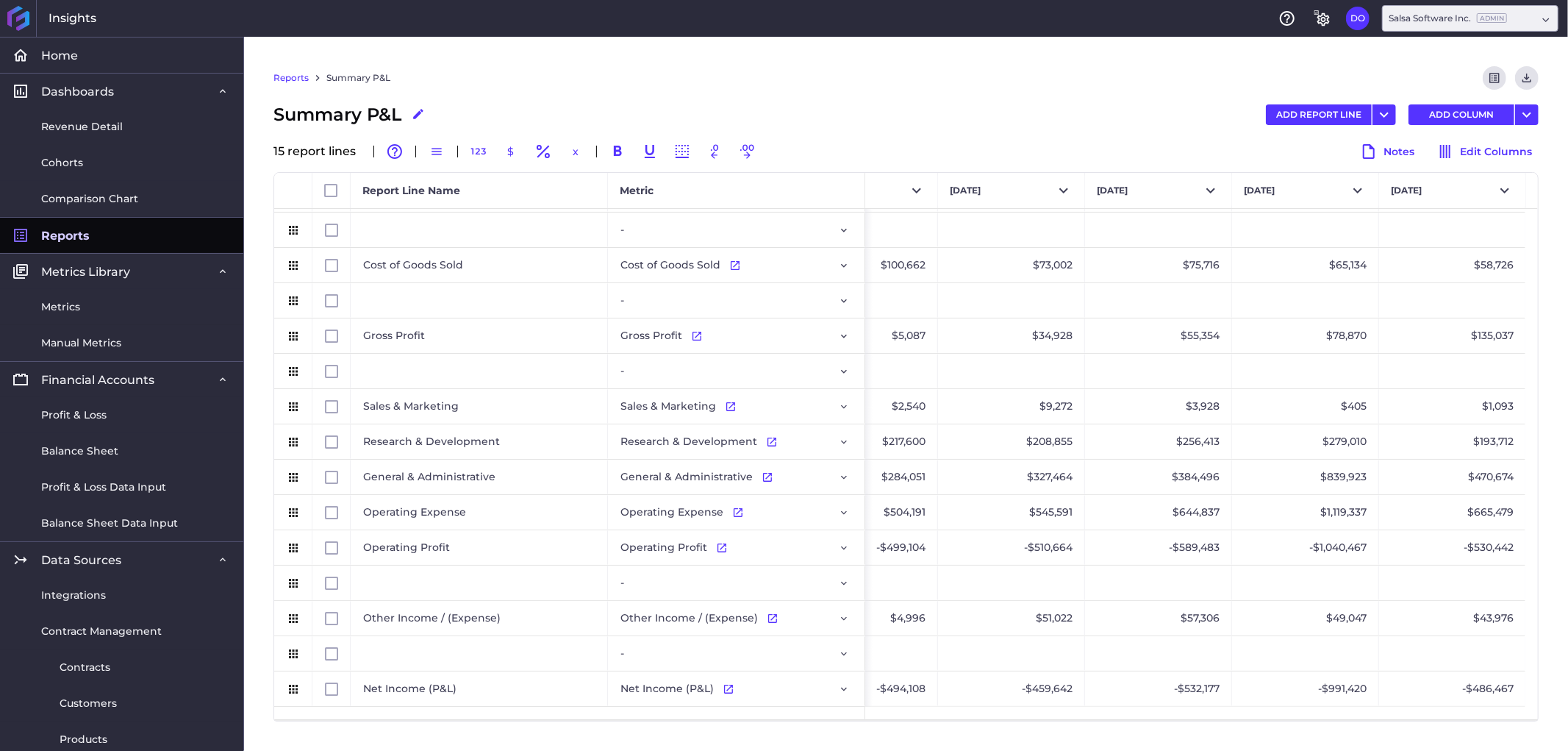
click at [292, 73] on link "Reports" at bounding box center [291, 78] width 35 height 13
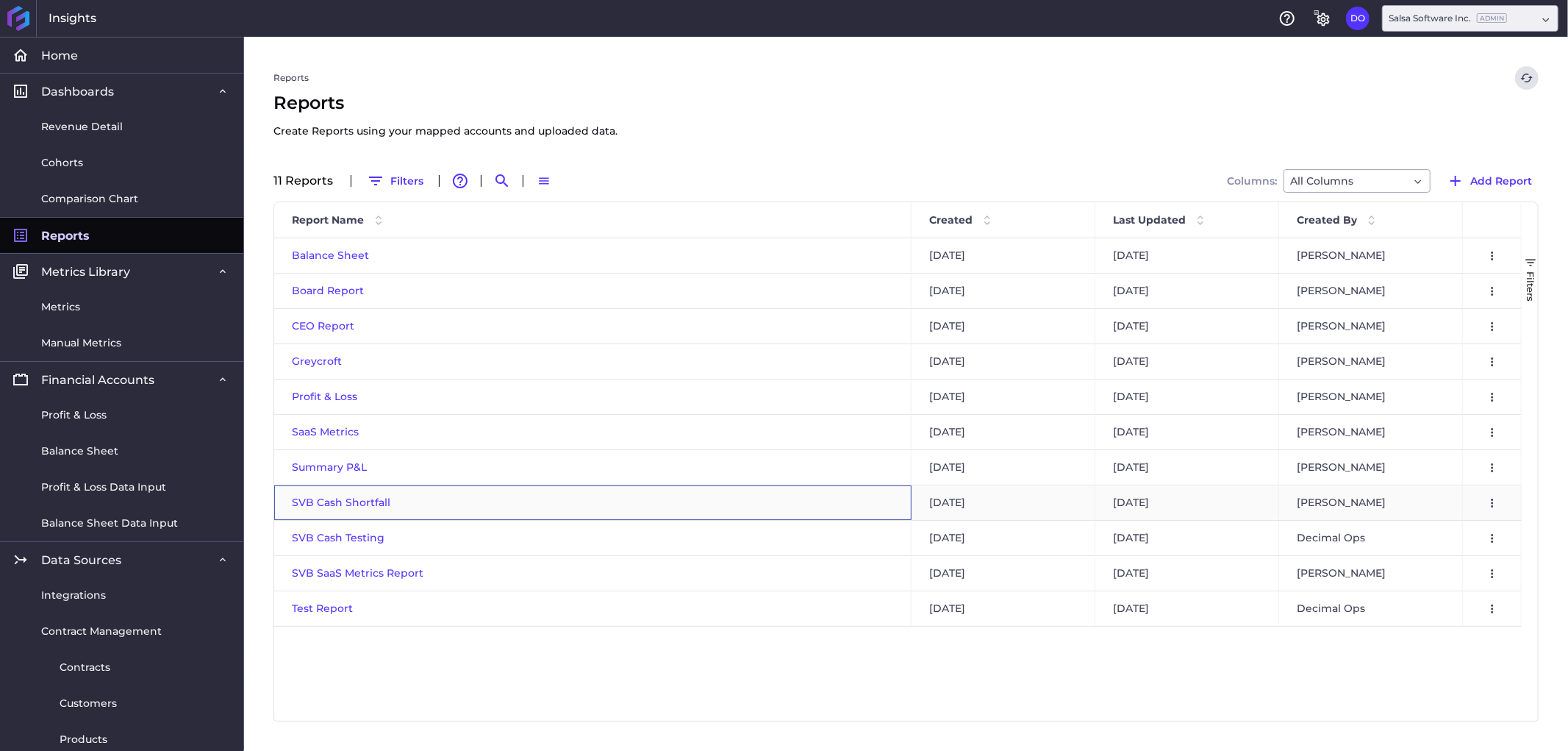
click at [341, 502] on span "SVB Cash Shortfall" at bounding box center [341, 502] width 98 height 13
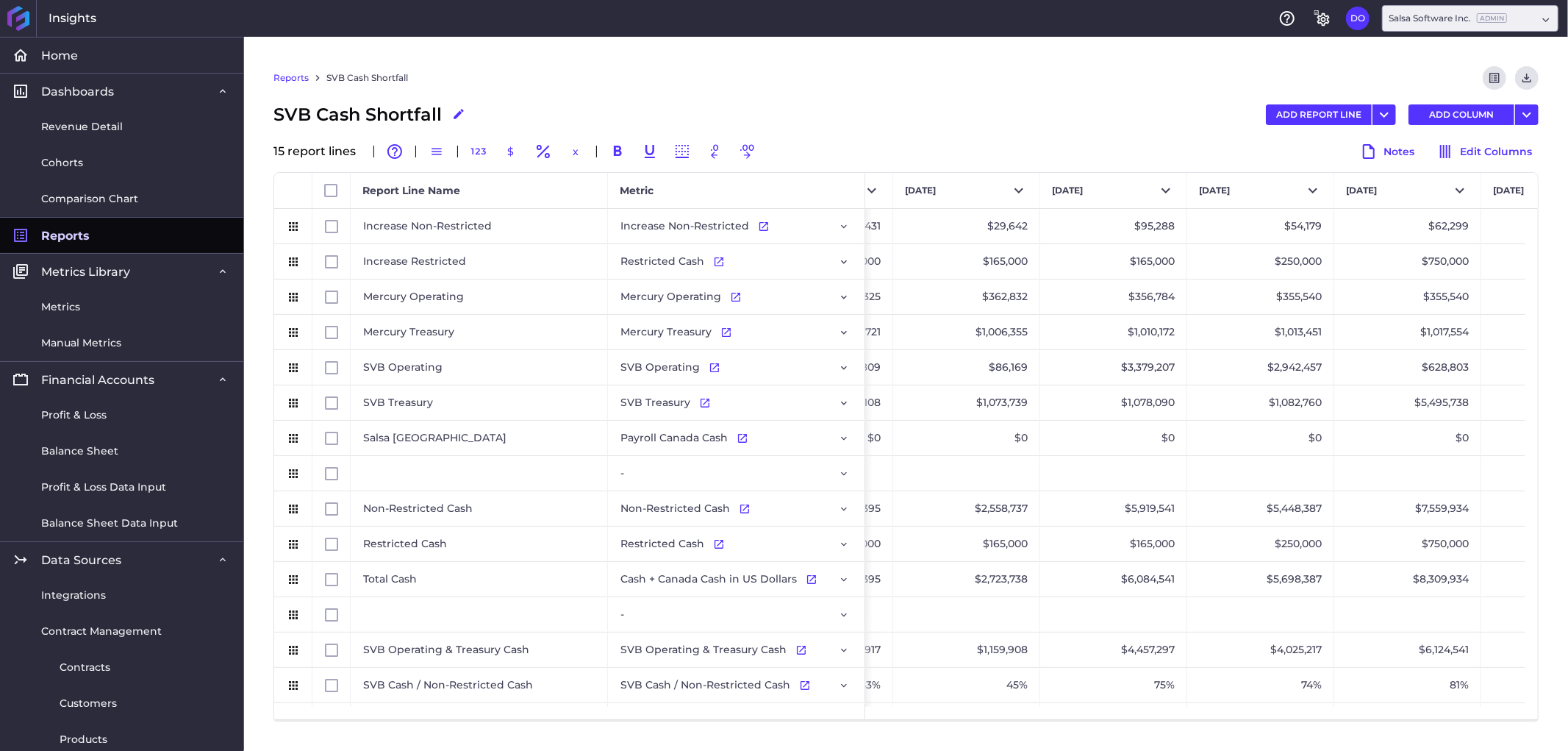
scroll to position [0, 996]
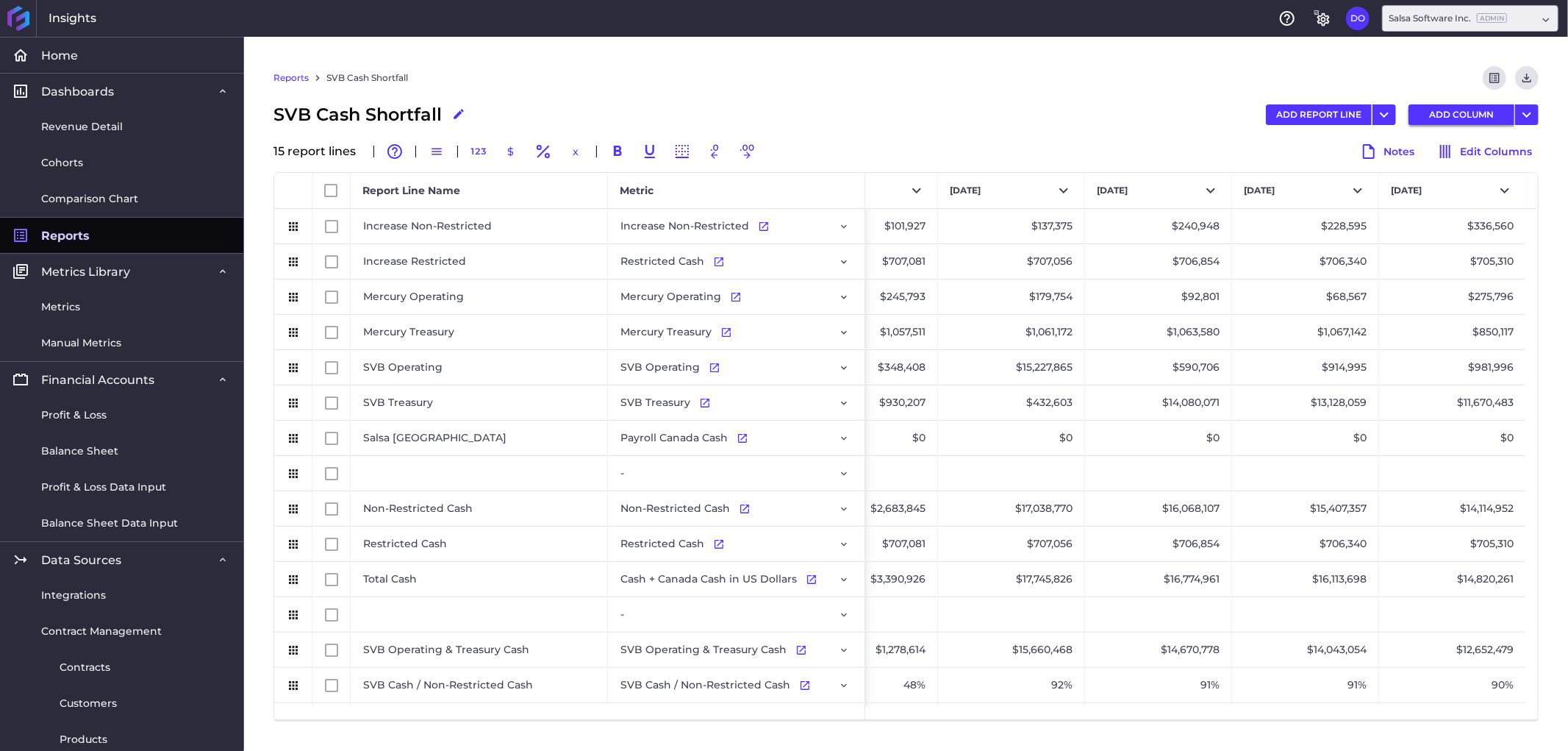
click at [1442, 108] on button "ADD COLUMN" at bounding box center [1461, 115] width 106 height 20
click at [1417, 182] on button "Select" at bounding box center [1452, 190] width 147 height 35
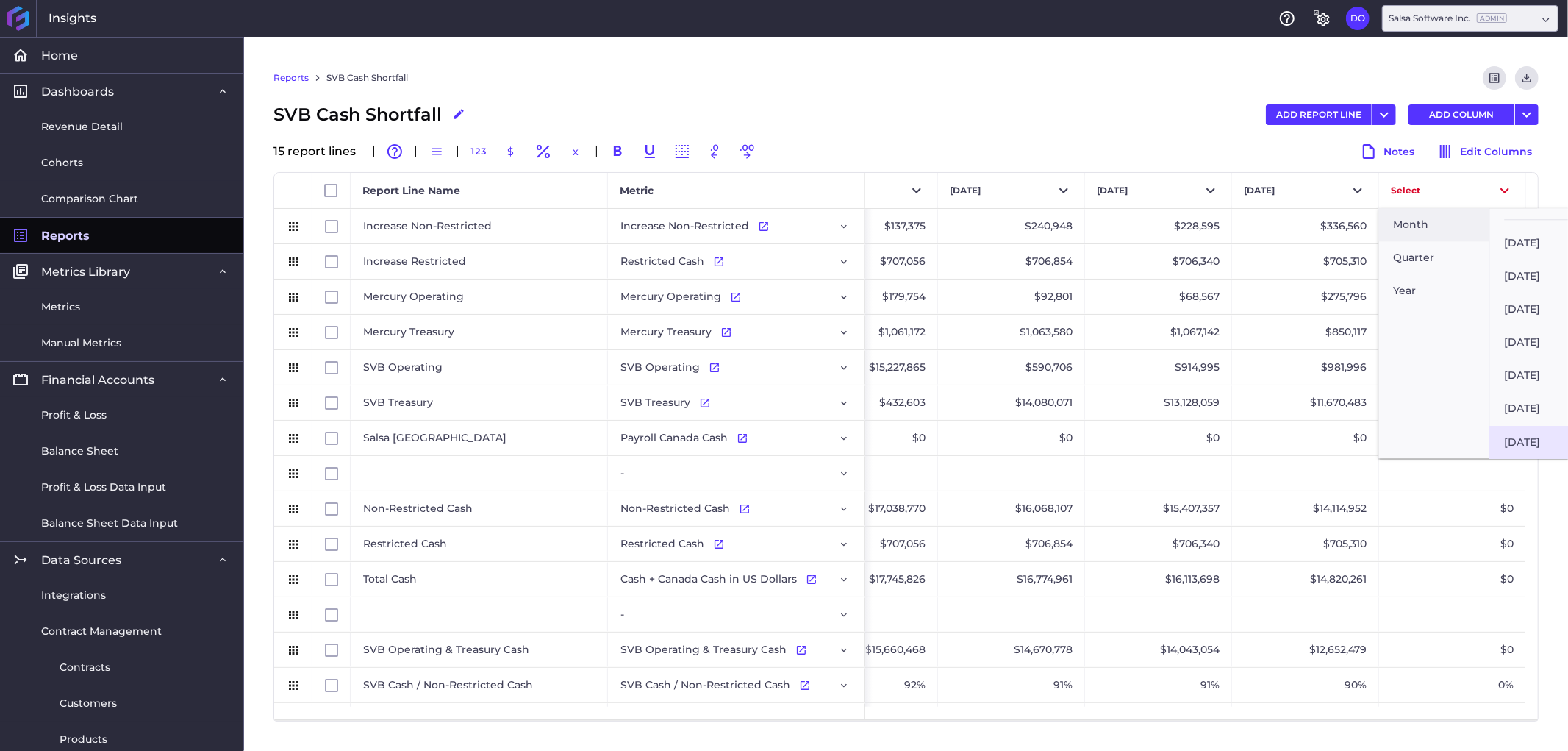
click at [1520, 430] on button "[DATE]" at bounding box center [1545, 442] width 110 height 33
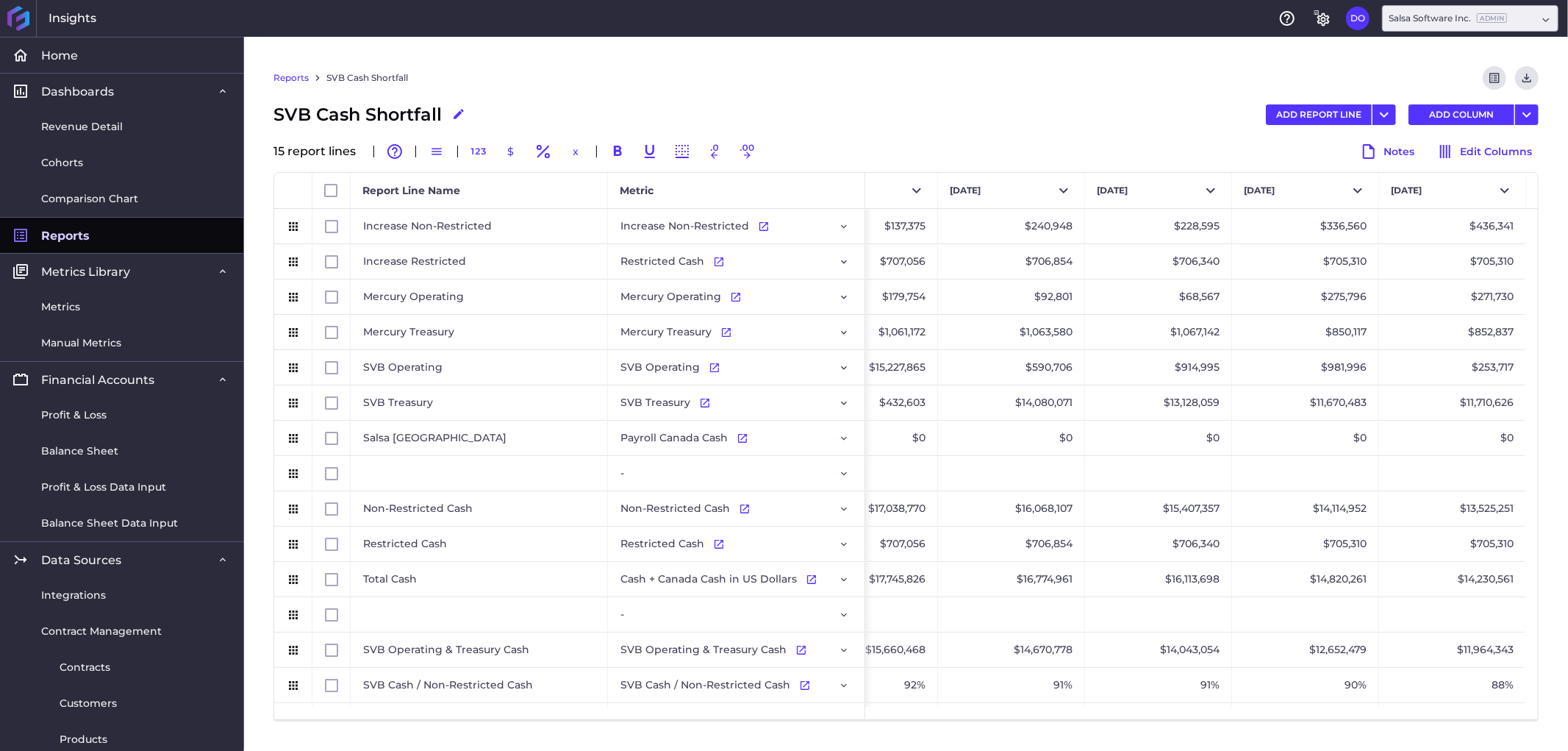
click at [285, 77] on link "Reports" at bounding box center [291, 78] width 35 height 13
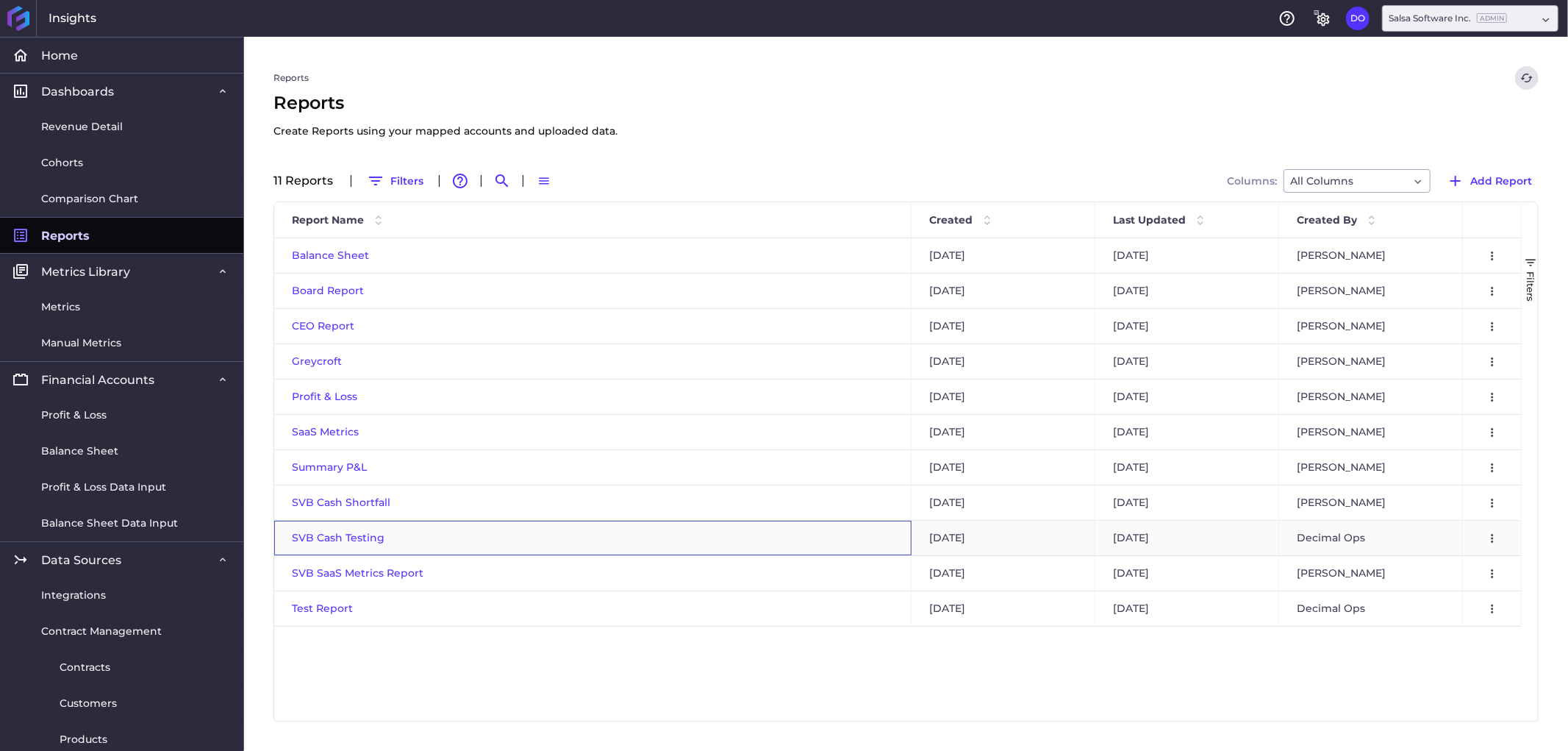
click at [322, 540] on span "SVB Cash Testing" at bounding box center [339, 537] width 93 height 13
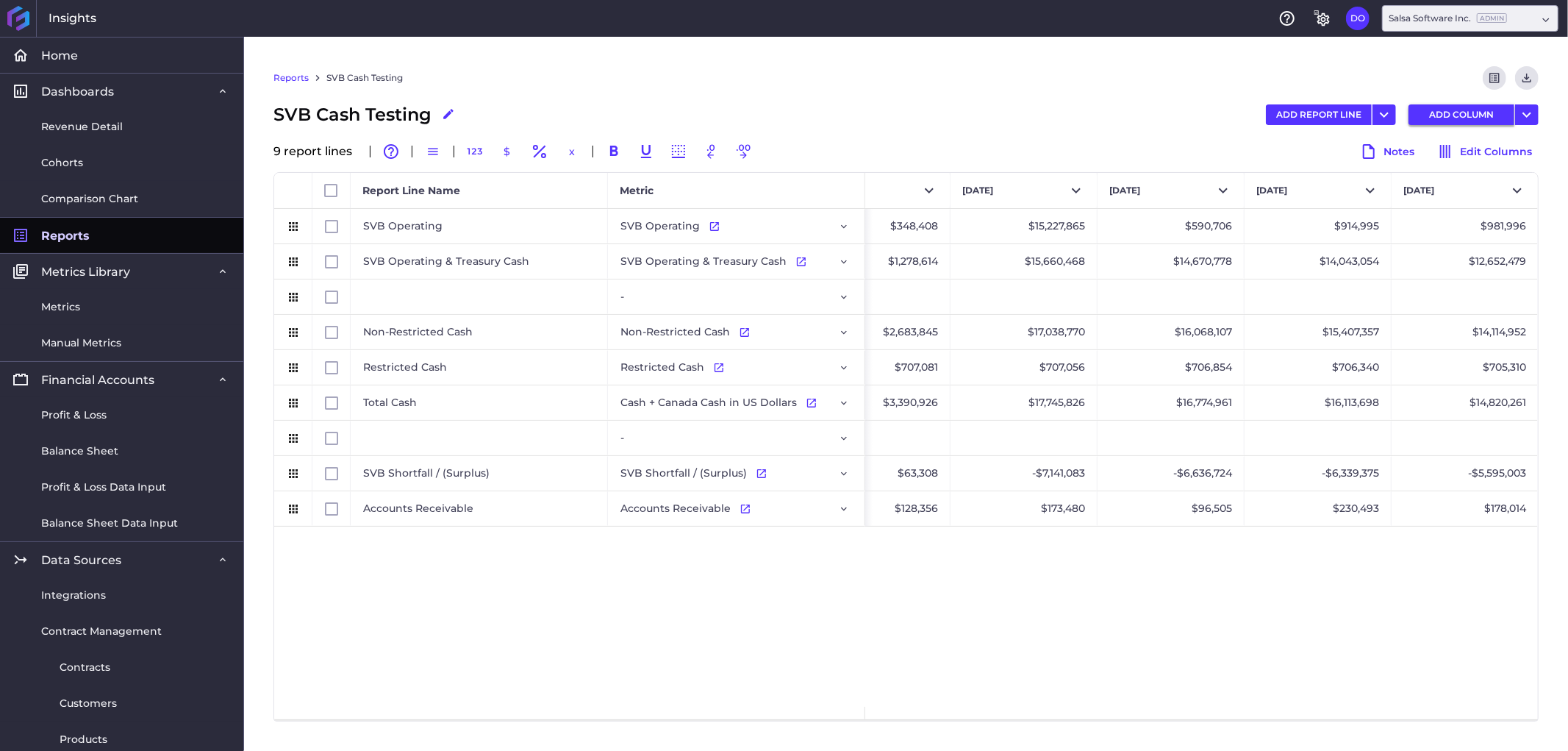
click at [1449, 111] on button "ADD COLUMN" at bounding box center [1461, 115] width 106 height 20
click at [1432, 173] on button "Select" at bounding box center [1465, 190] width 147 height 35
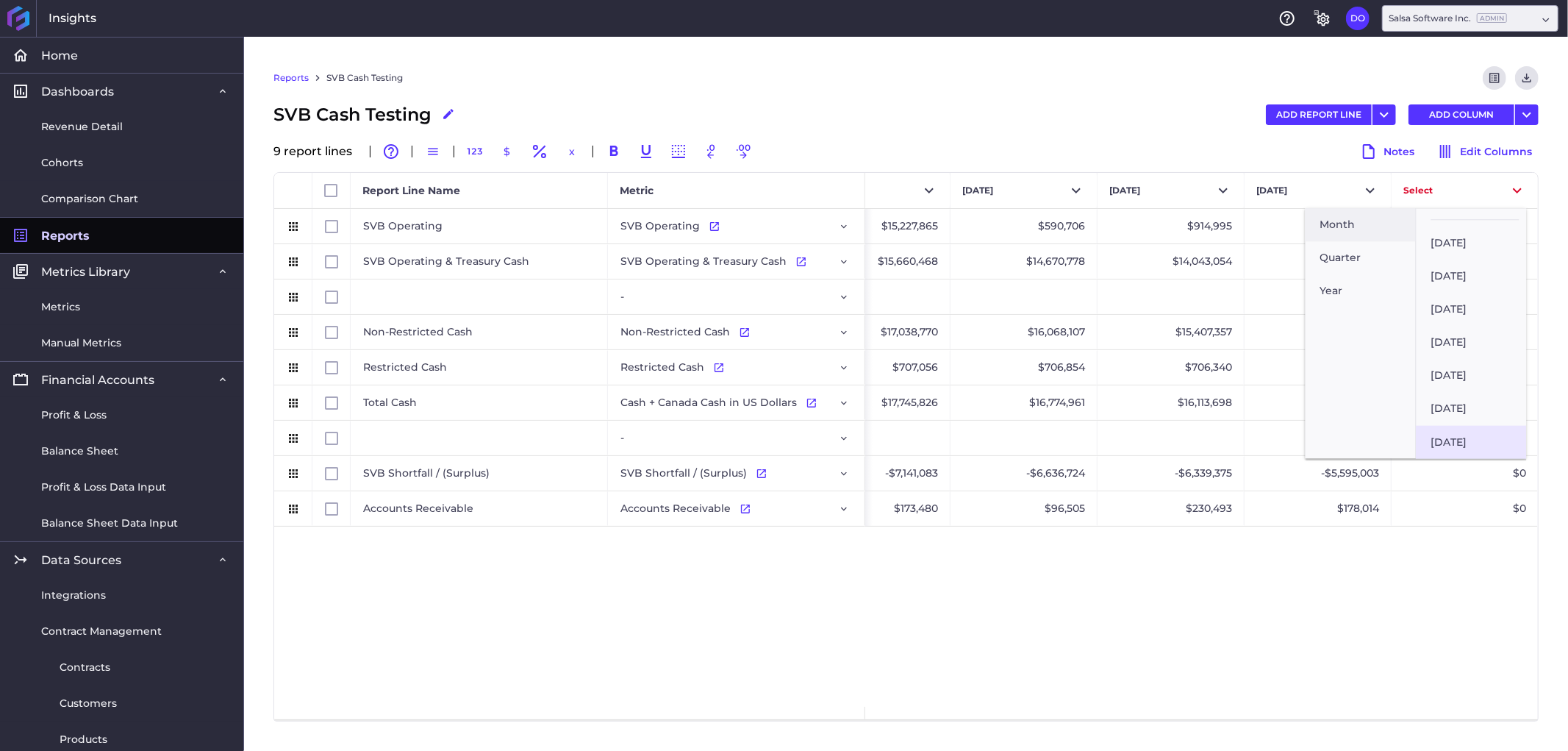
click at [1484, 430] on button "[DATE]" at bounding box center [1472, 442] width 110 height 33
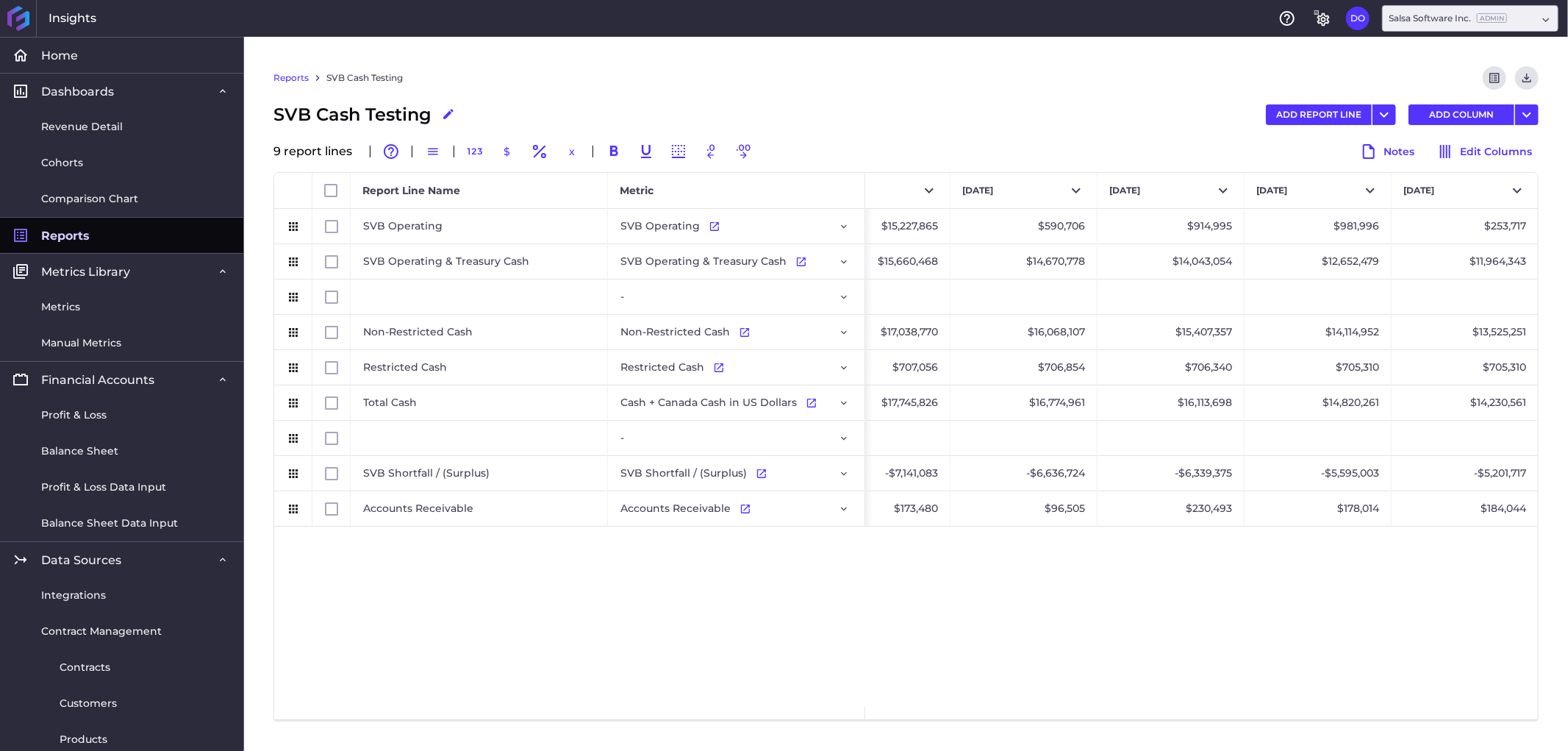
click at [291, 81] on link "Reports" at bounding box center [291, 78] width 35 height 13
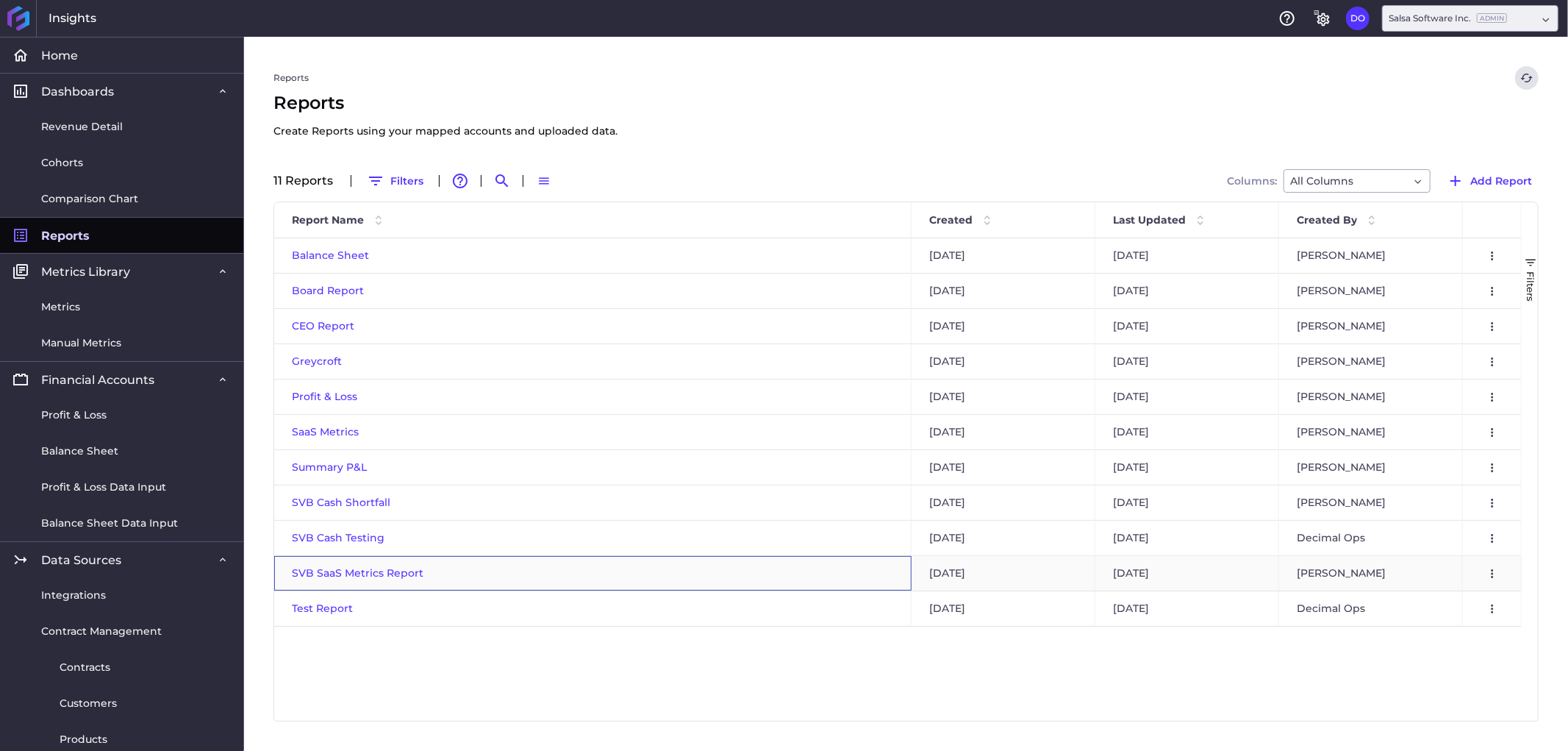
click at [325, 574] on span "SVB SaaS Metrics Report" at bounding box center [358, 573] width 132 height 13
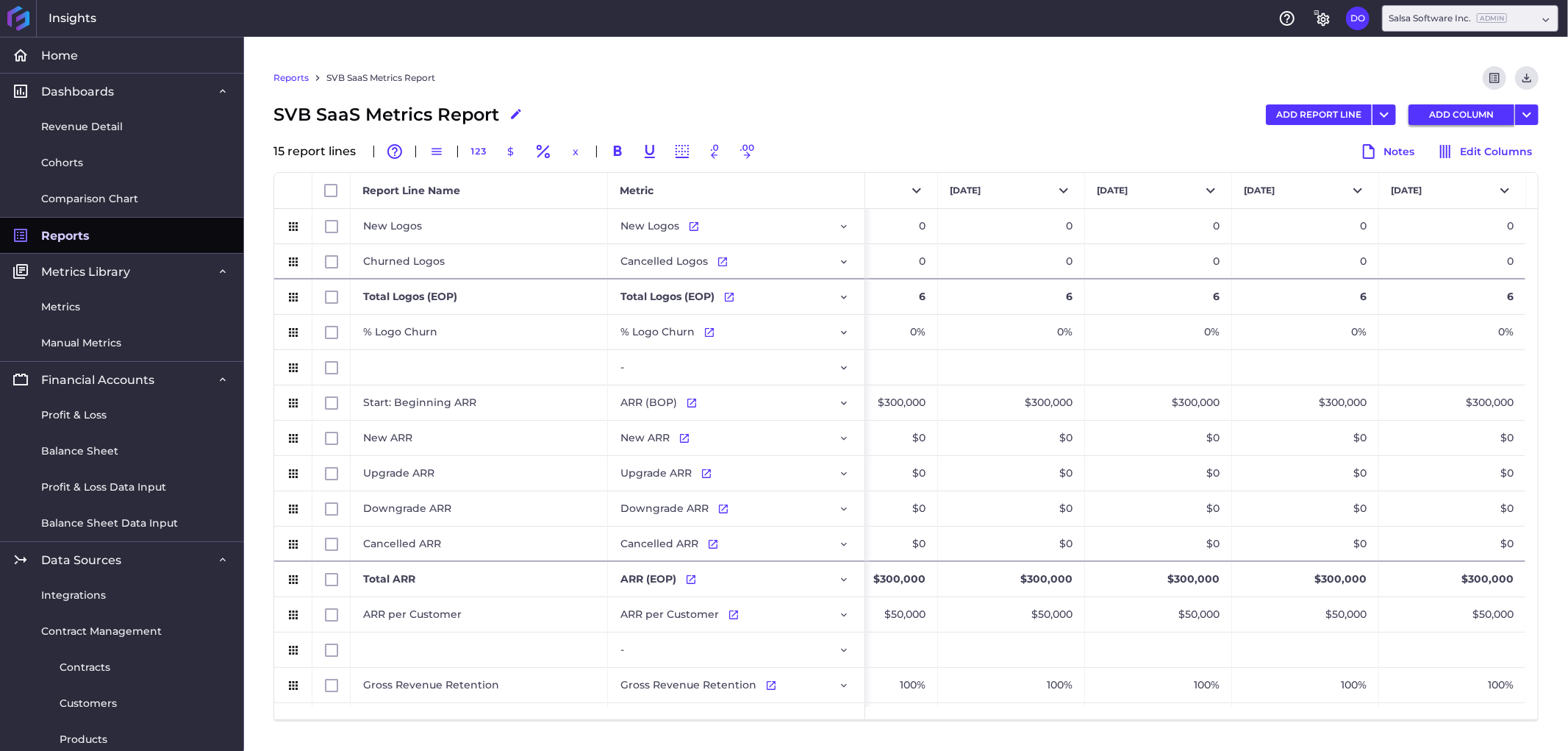
click at [1453, 116] on button "ADD COLUMN" at bounding box center [1461, 115] width 106 height 20
click at [1420, 185] on button "Select" at bounding box center [1452, 190] width 147 height 35
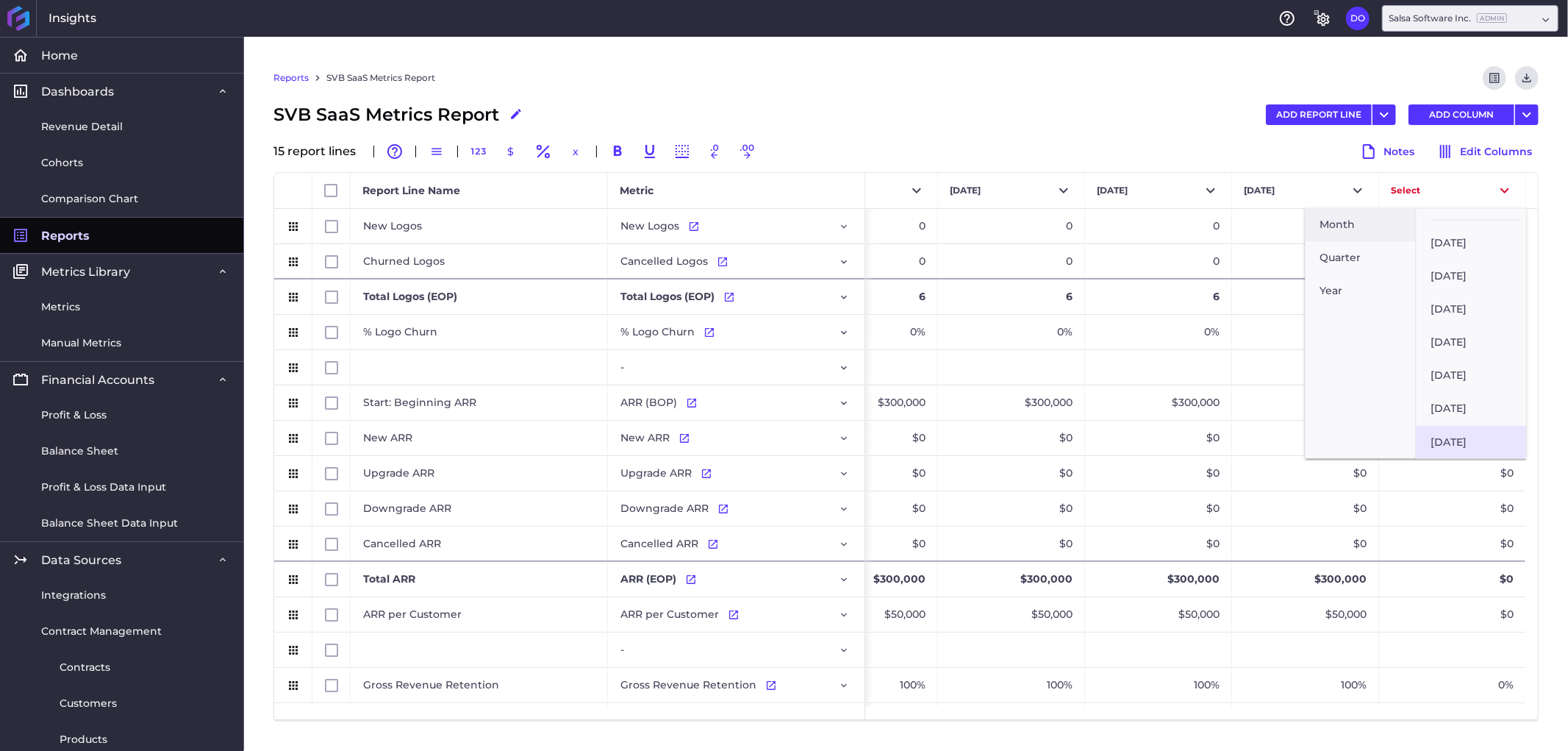
click at [1467, 433] on button "[DATE]" at bounding box center [1472, 442] width 110 height 33
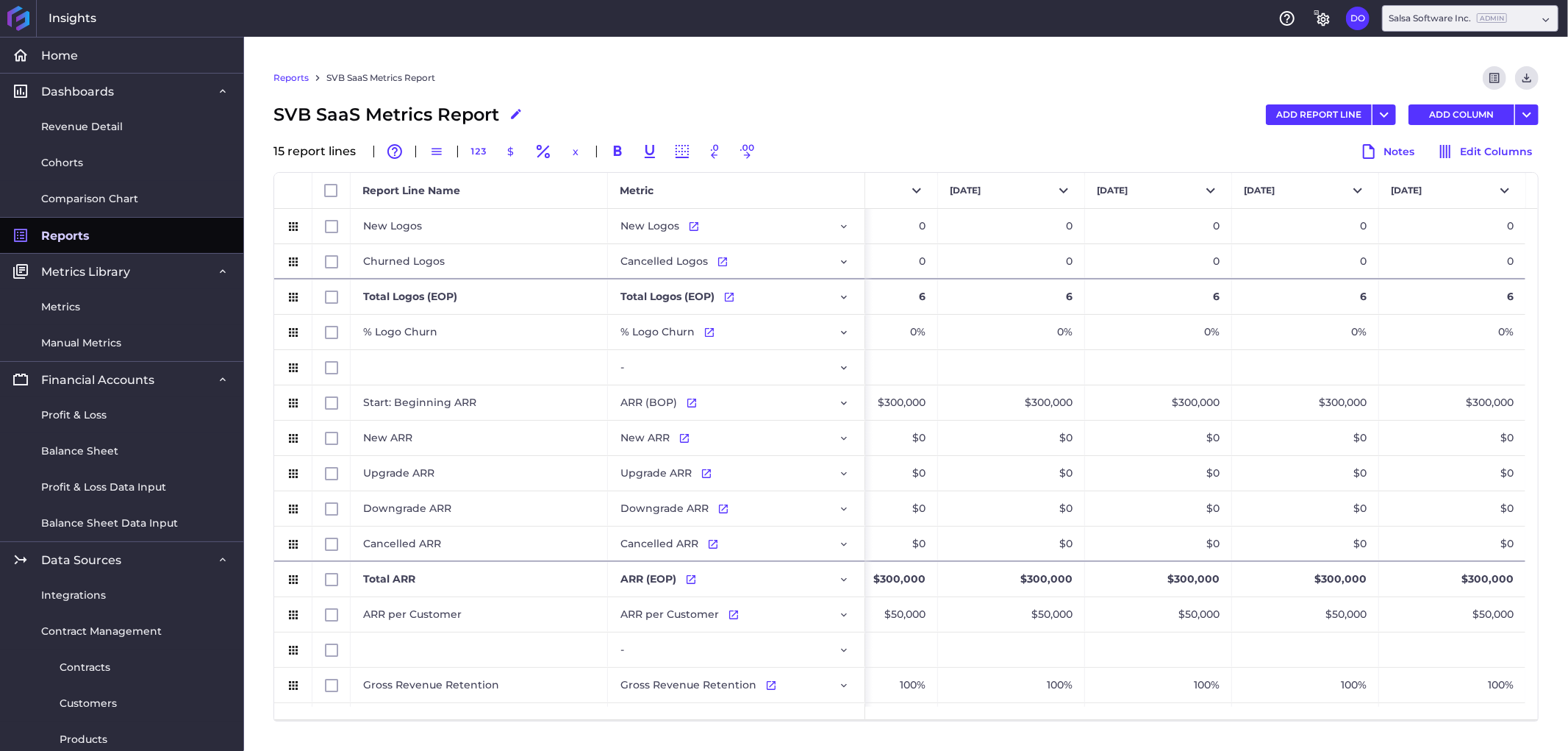
click at [295, 78] on link "Reports" at bounding box center [291, 78] width 35 height 13
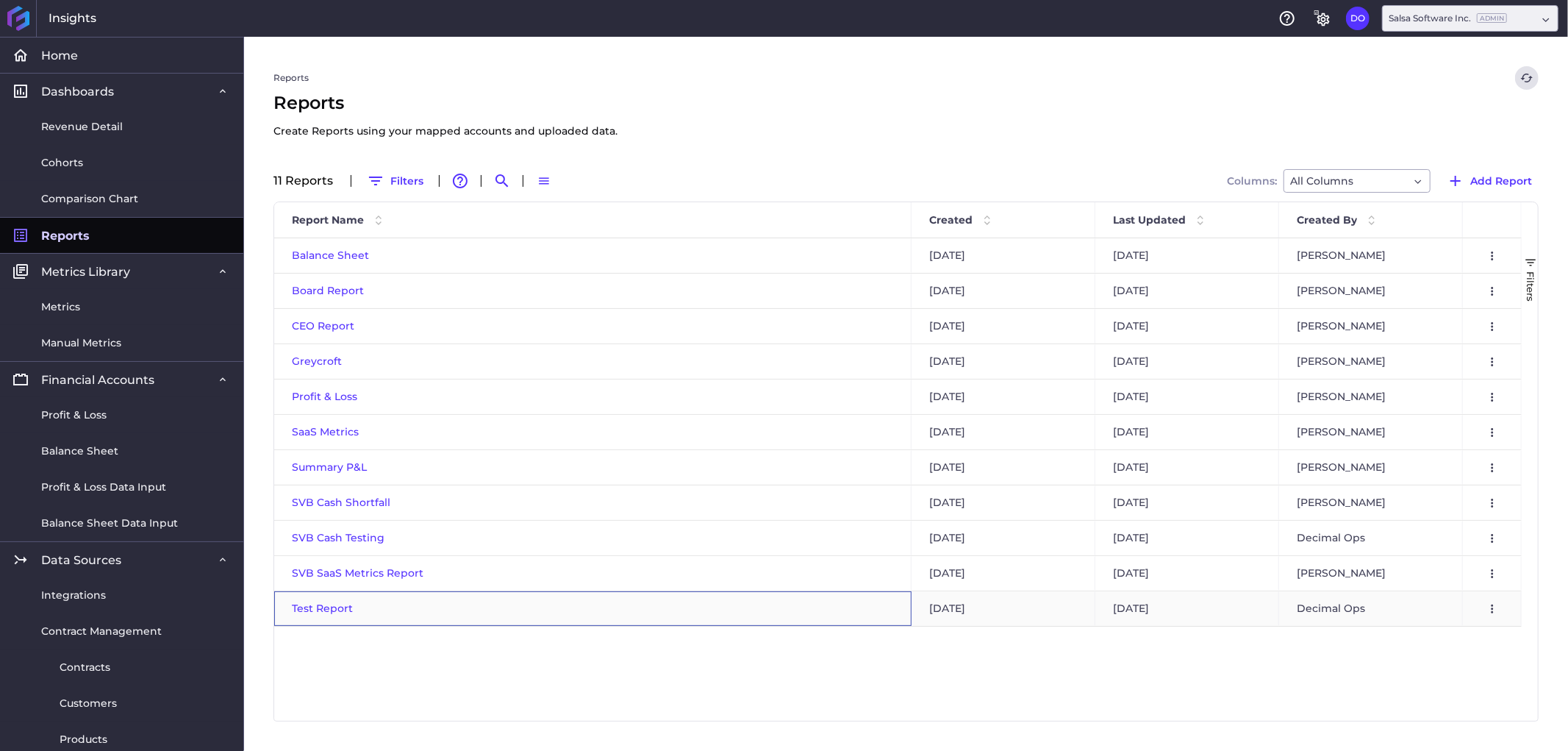
click at [335, 607] on span "Test Report" at bounding box center [323, 608] width 61 height 13
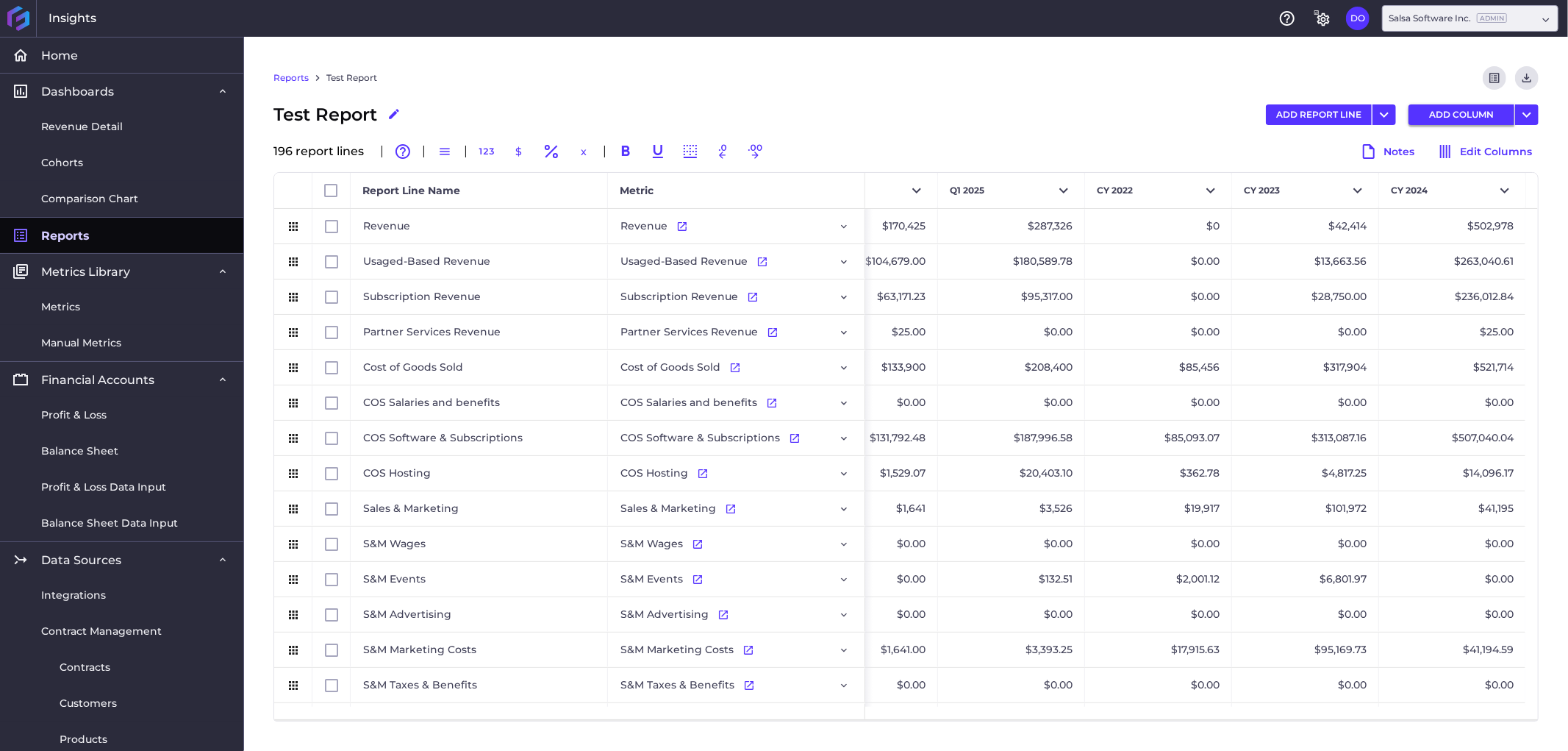
click at [1450, 116] on button "ADD COLUMN" at bounding box center [1461, 115] width 106 height 20
click at [1495, 188] on button "Select" at bounding box center [1452, 190] width 147 height 35
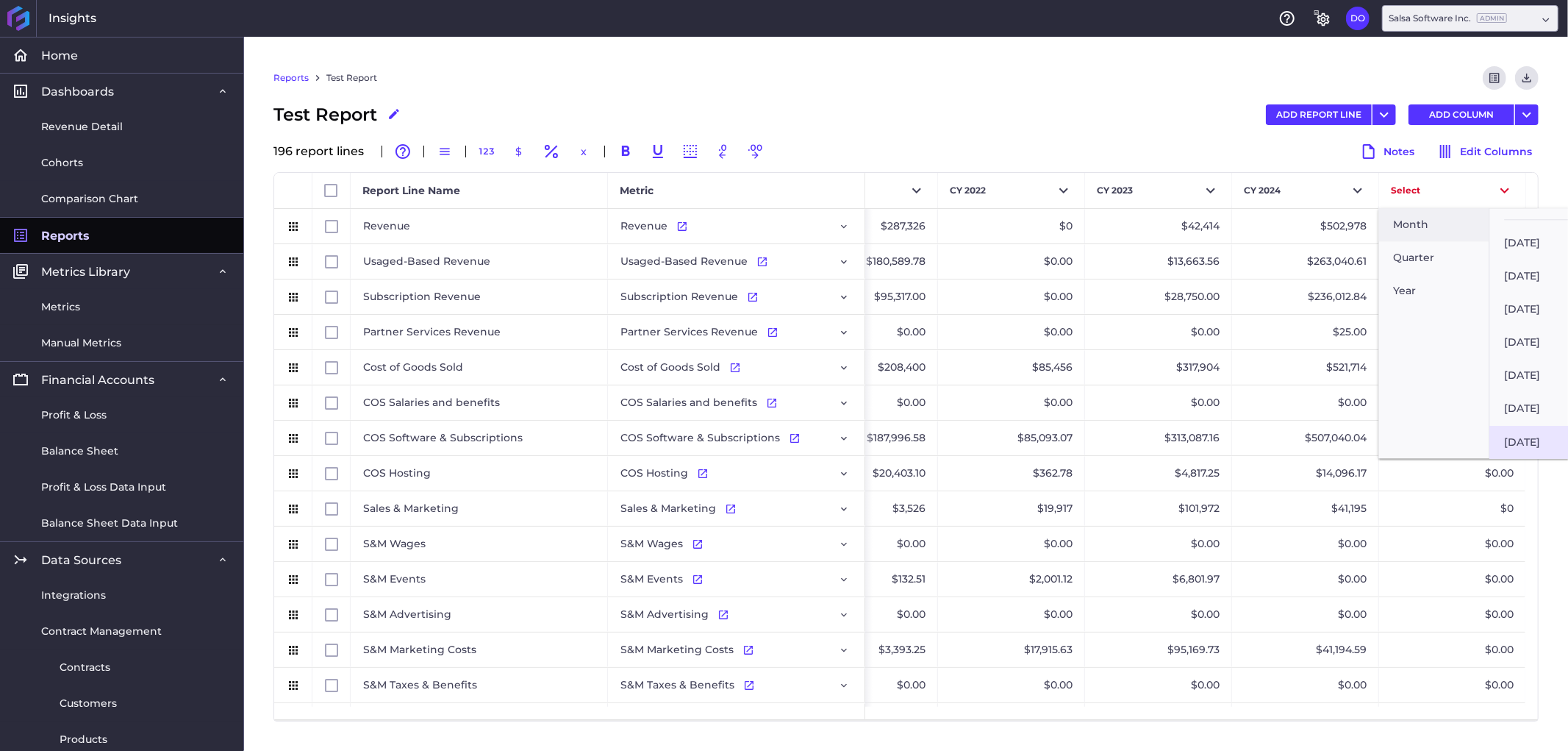
click at [1537, 435] on button "[DATE]" at bounding box center [1545, 442] width 110 height 33
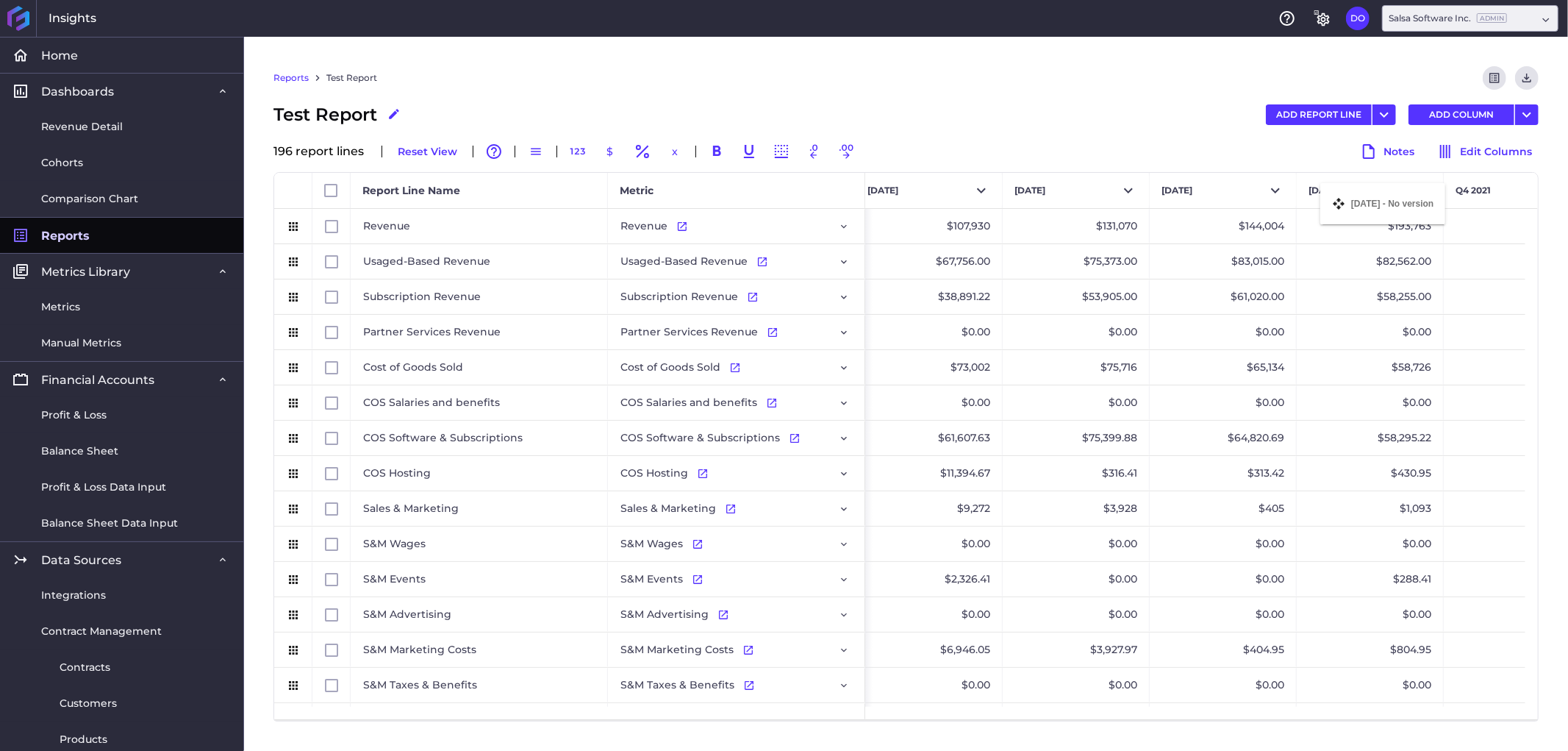
drag, startPoint x: 1407, startPoint y: 182, endPoint x: 1328, endPoint y: 192, distance: 79.6
click at [1150, 107] on div "Test Report Edit Report Name ADD REPORT LINE Add Report Line Add Multiple Repor…" at bounding box center [906, 114] width 1266 height 27
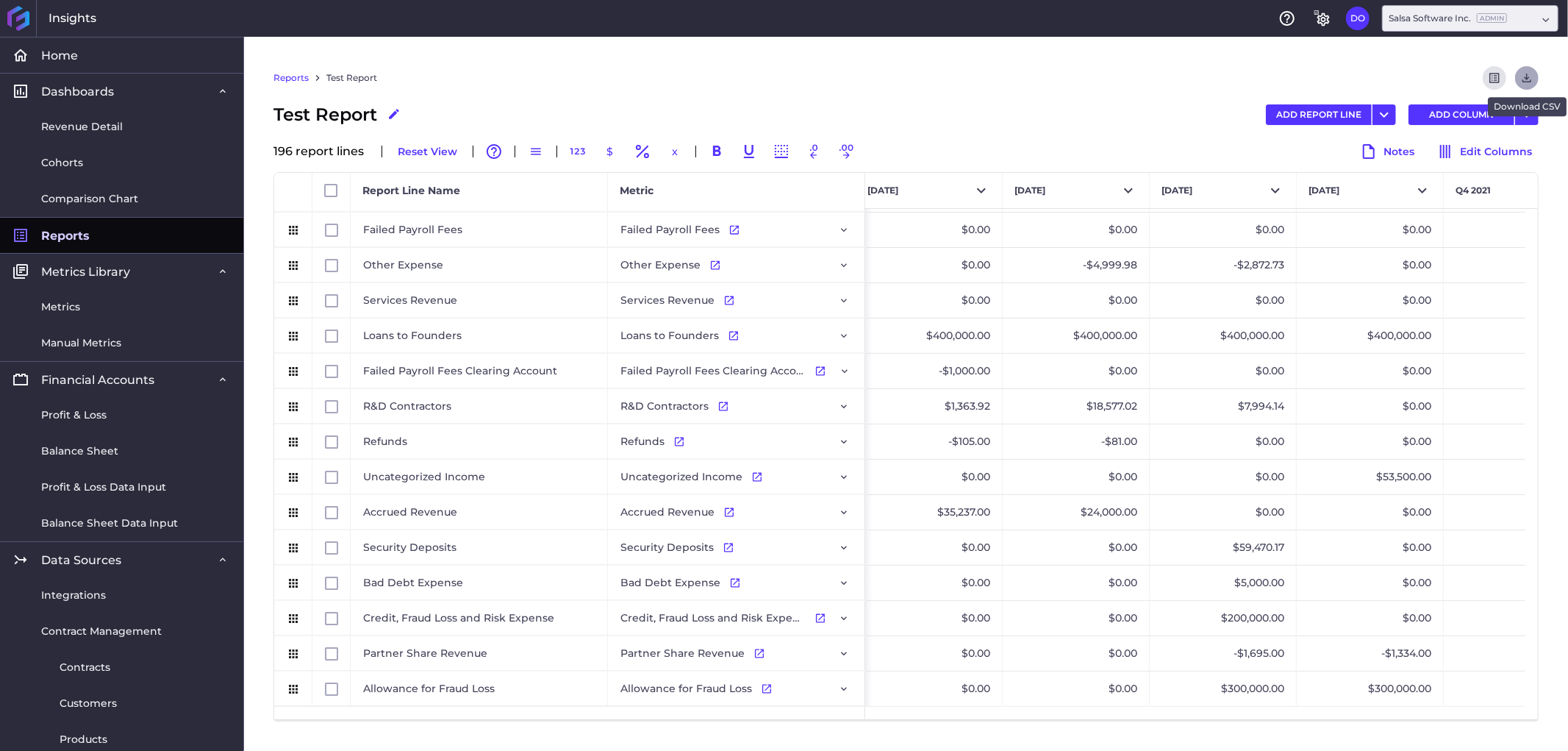
drag, startPoint x: 572, startPoint y: 732, endPoint x: 1531, endPoint y: 71, distance: 1164.7
click at [1531, 71] on icon "Download" at bounding box center [1526, 78] width 13 height 13
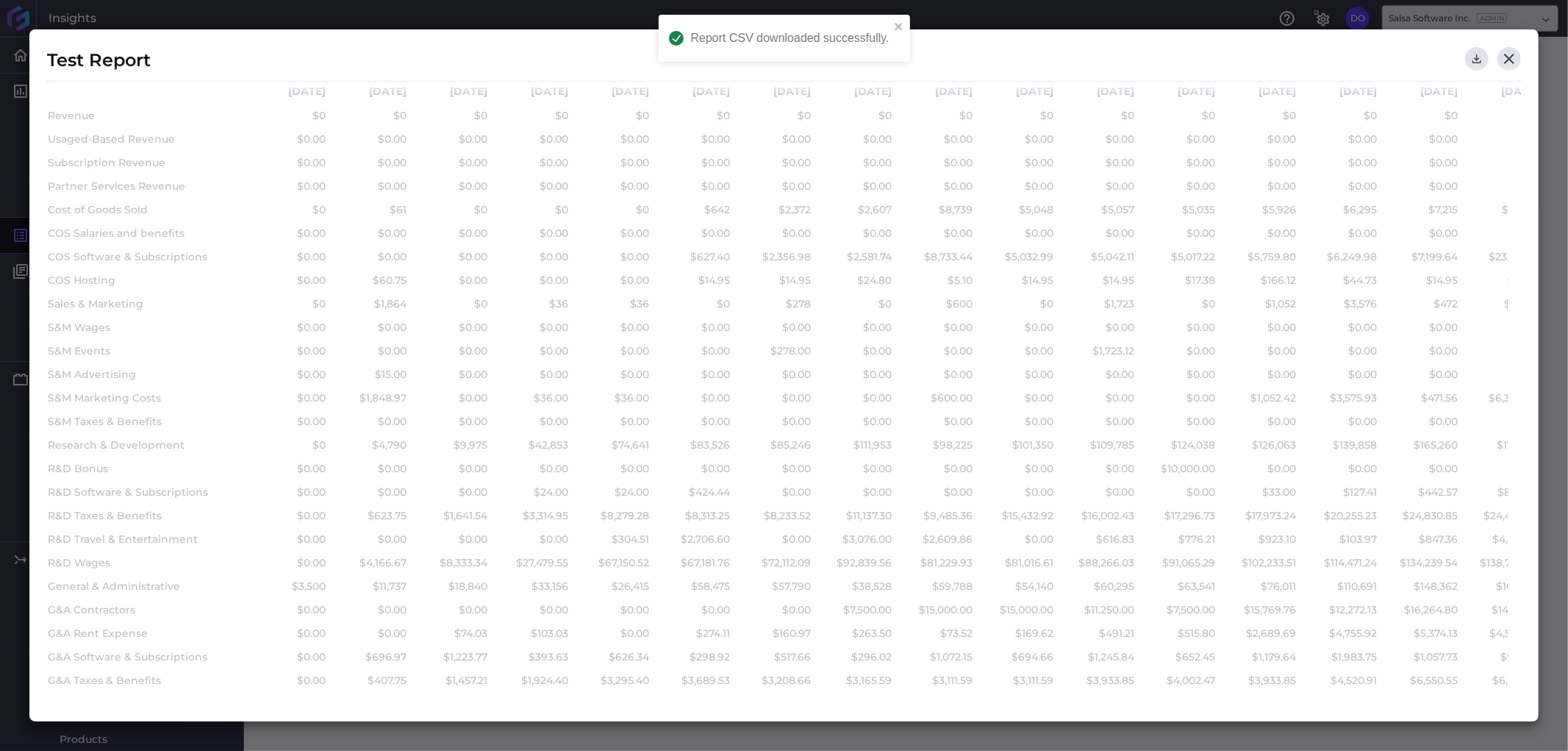
drag, startPoint x: 1508, startPoint y: 55, endPoint x: 833, endPoint y: 105, distance: 676.8
click at [1508, 55] on icon "Close" at bounding box center [1509, 58] width 18 height 18
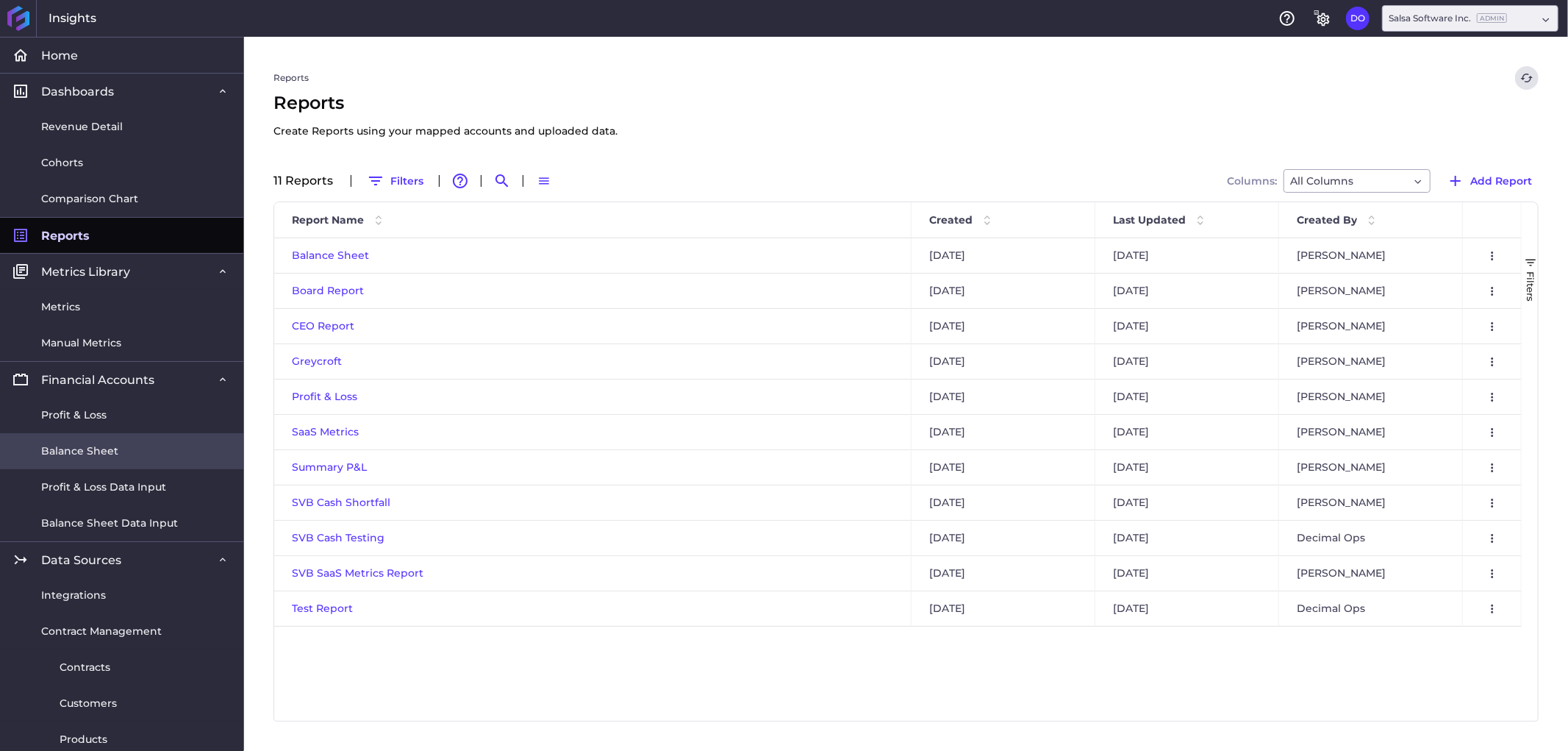
click at [89, 450] on span "Balance Sheet" at bounding box center [79, 451] width 77 height 16
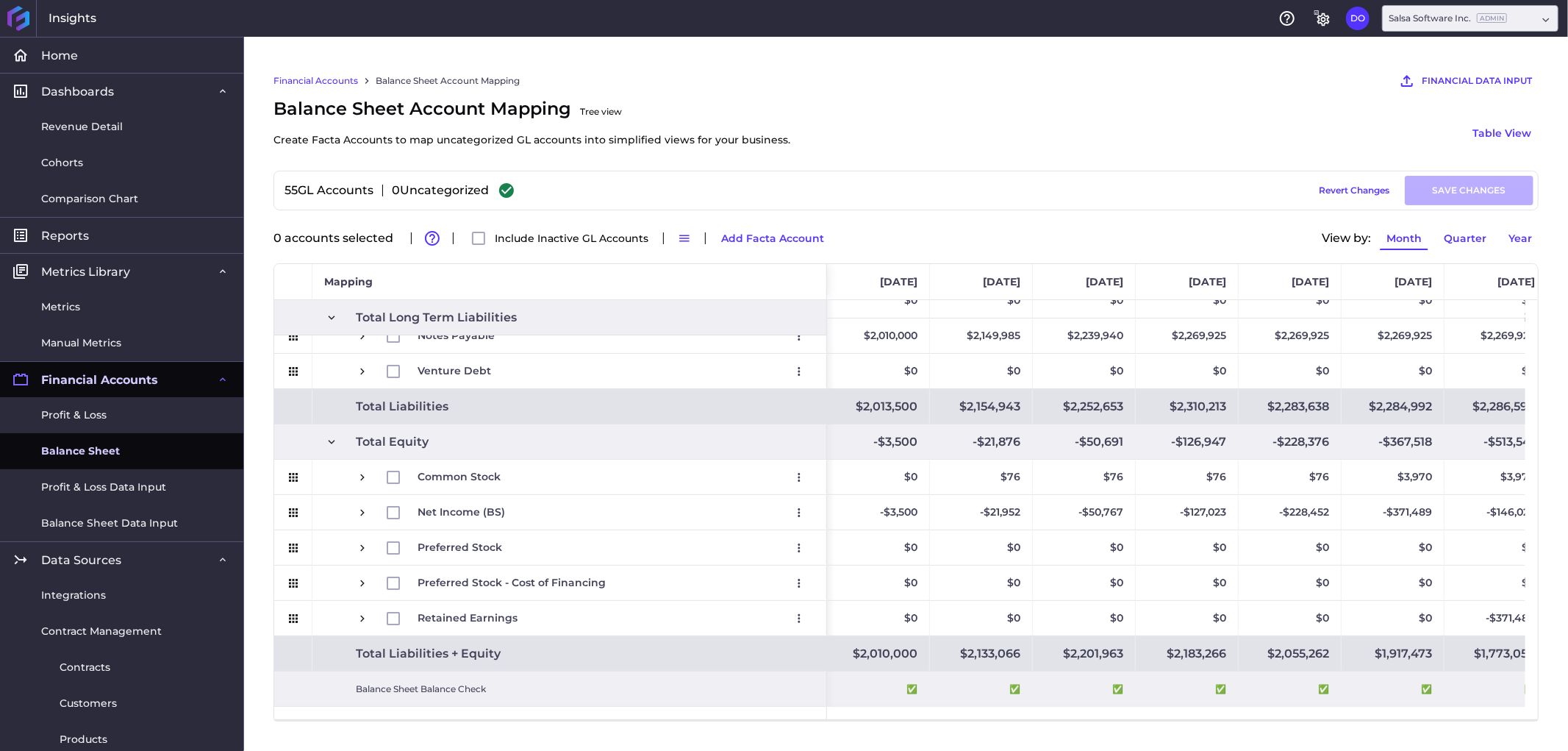
drag, startPoint x: 619, startPoint y: 712, endPoint x: 597, endPoint y: 685, distance: 34.8
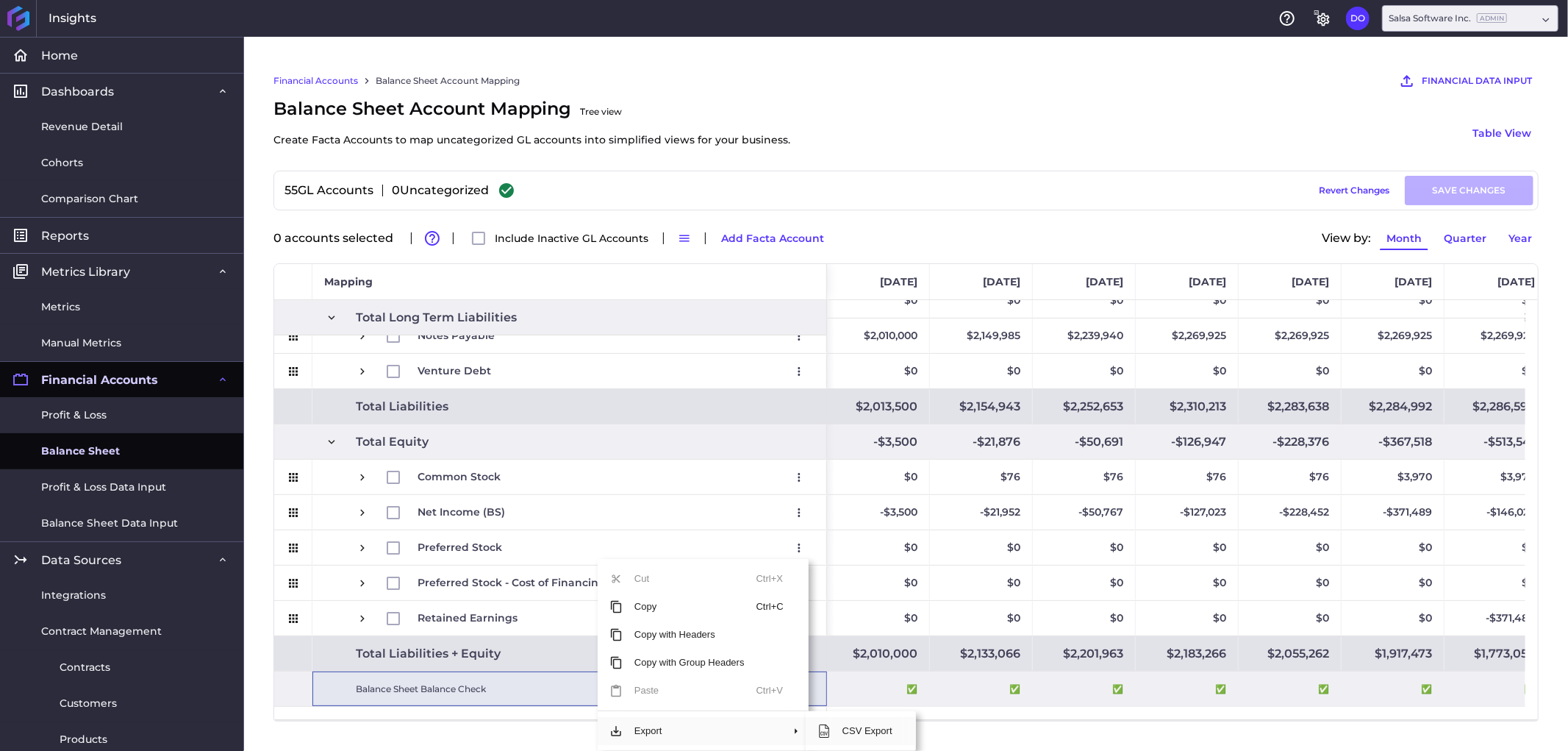
click at [840, 733] on span "CSV Export" at bounding box center [867, 731] width 73 height 28
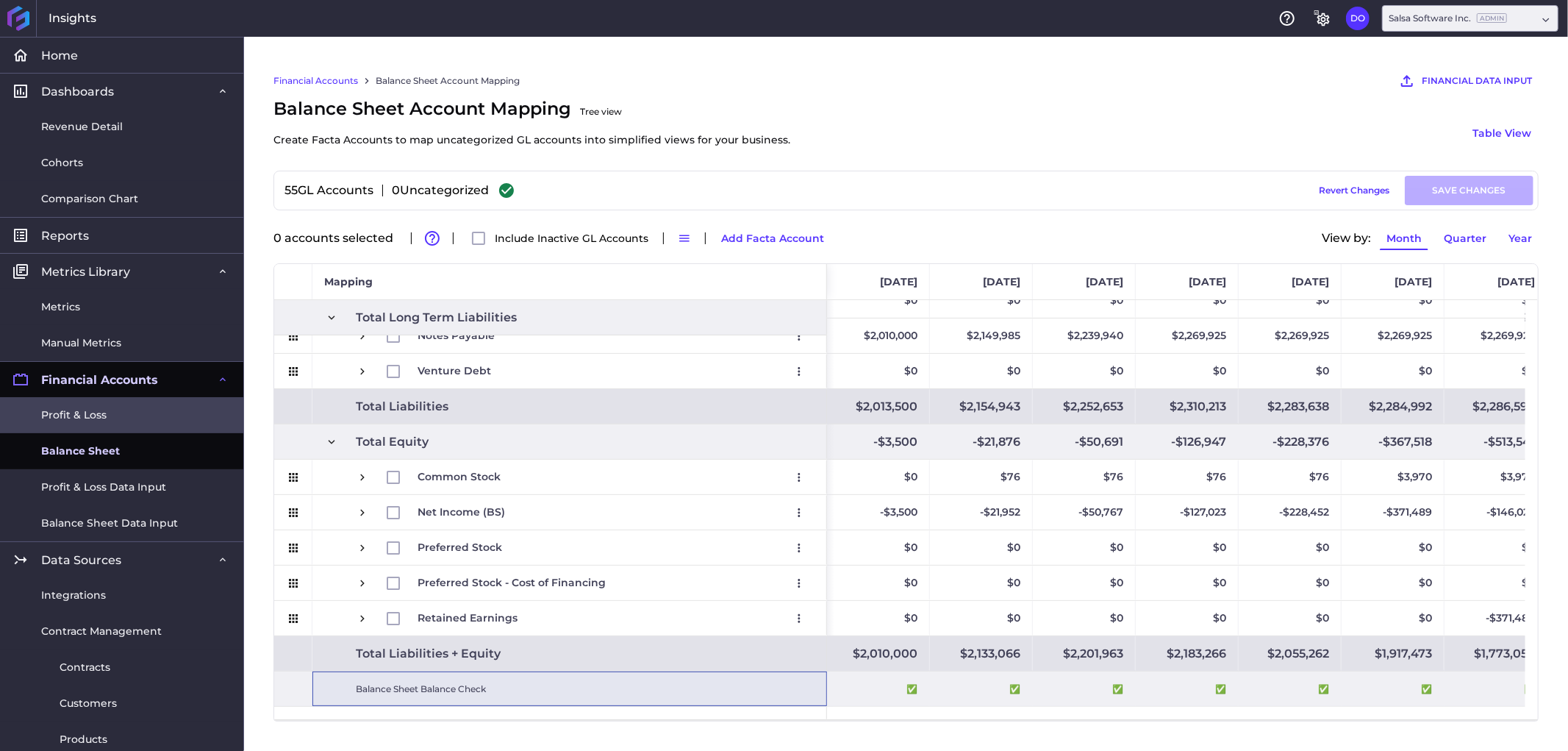
click at [82, 415] on span "Profit & Loss" at bounding box center [73, 415] width 66 height 16
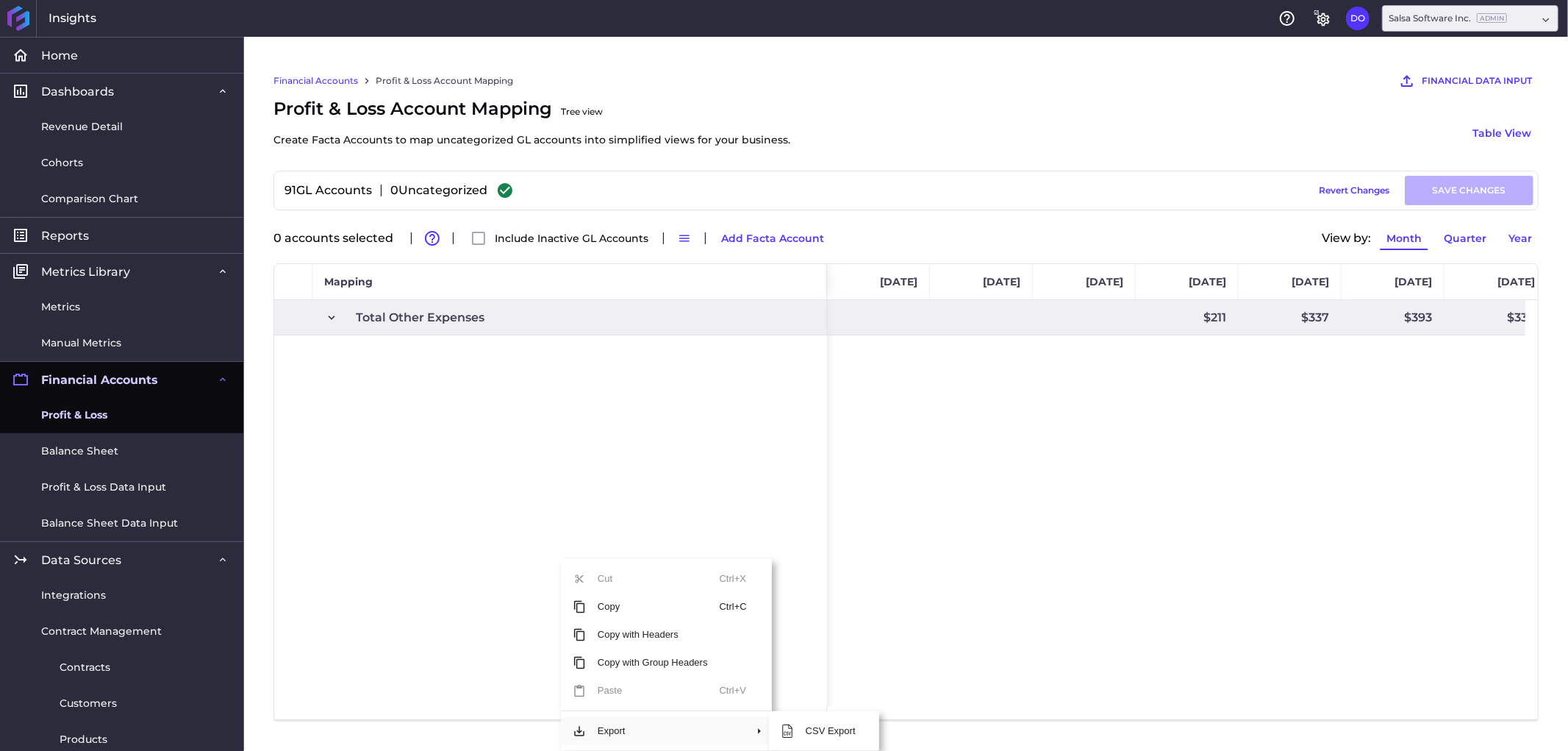
scroll to position [1819, 0]
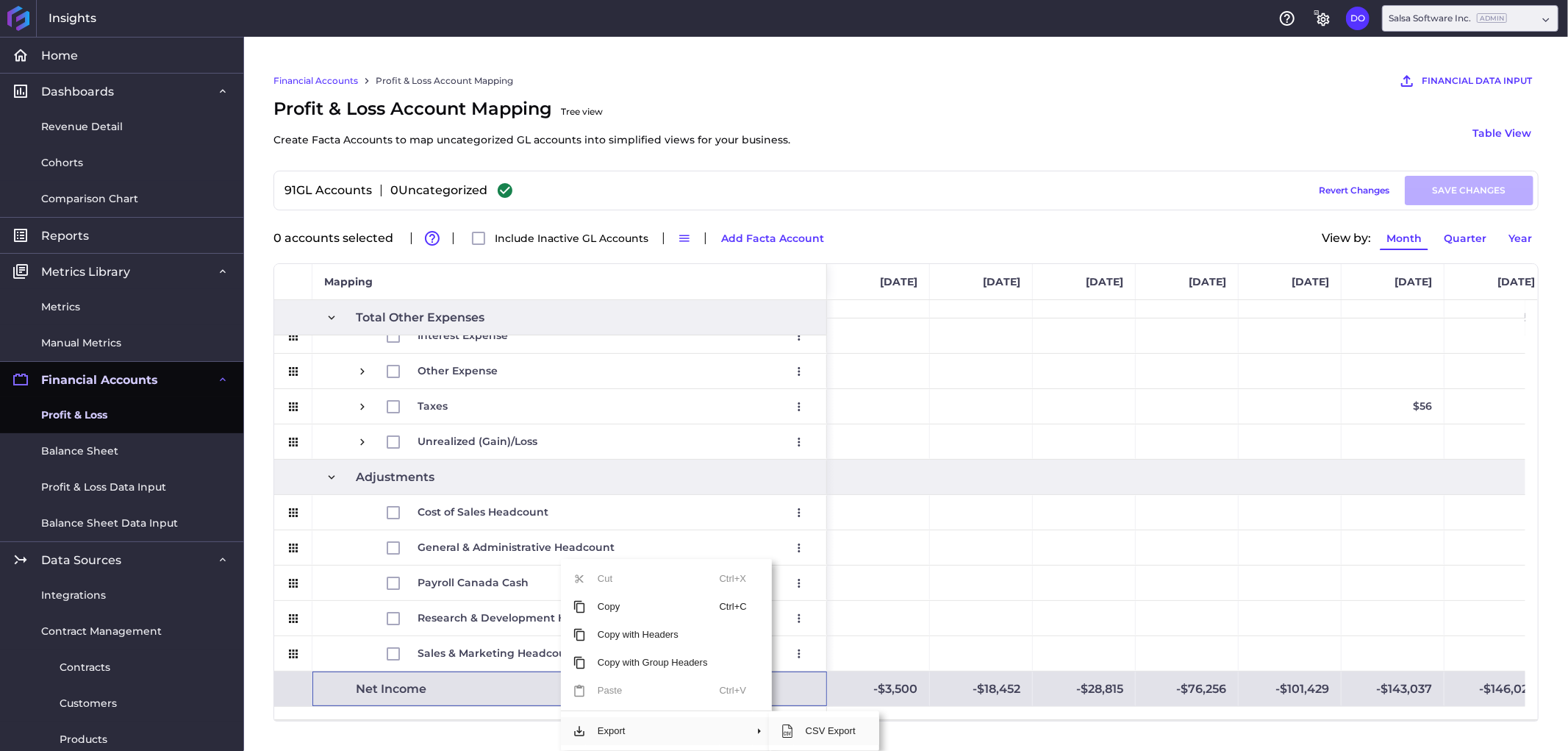
click at [804, 738] on span "CSV Export" at bounding box center [830, 731] width 73 height 28
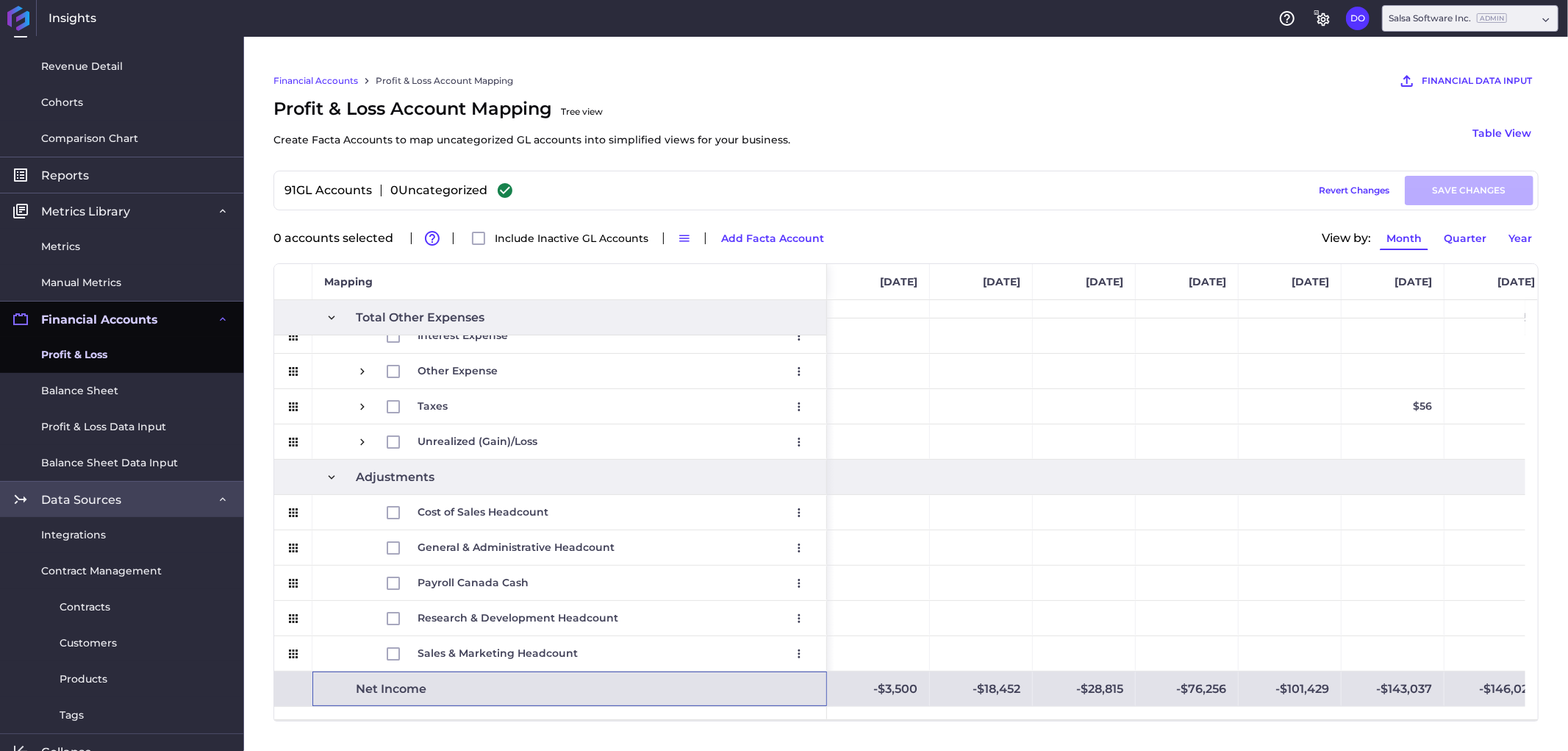
scroll to position [78, 0]
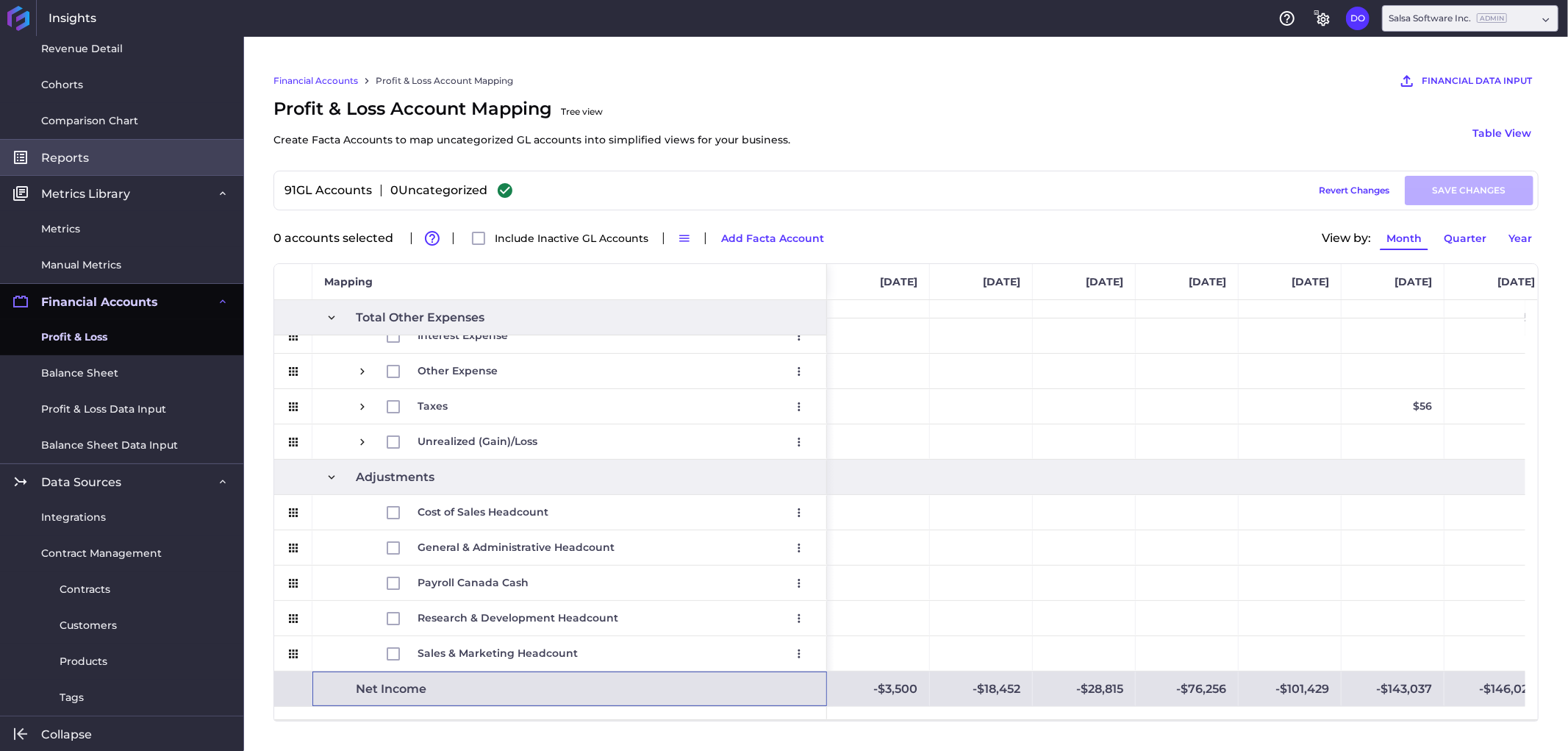
click at [81, 162] on span "Reports" at bounding box center [64, 158] width 47 height 16
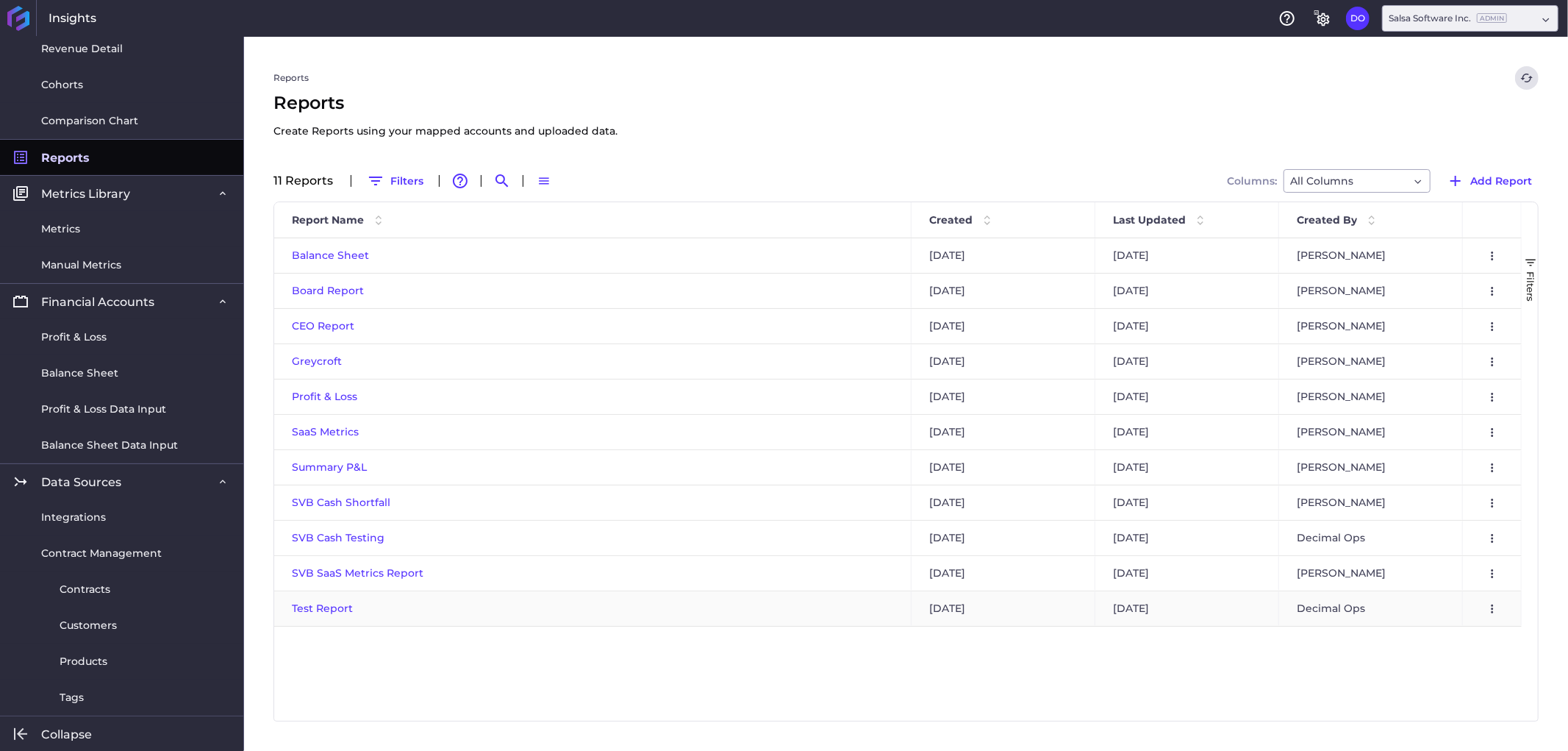
click at [316, 604] on span "Test Report" at bounding box center [323, 608] width 61 height 13
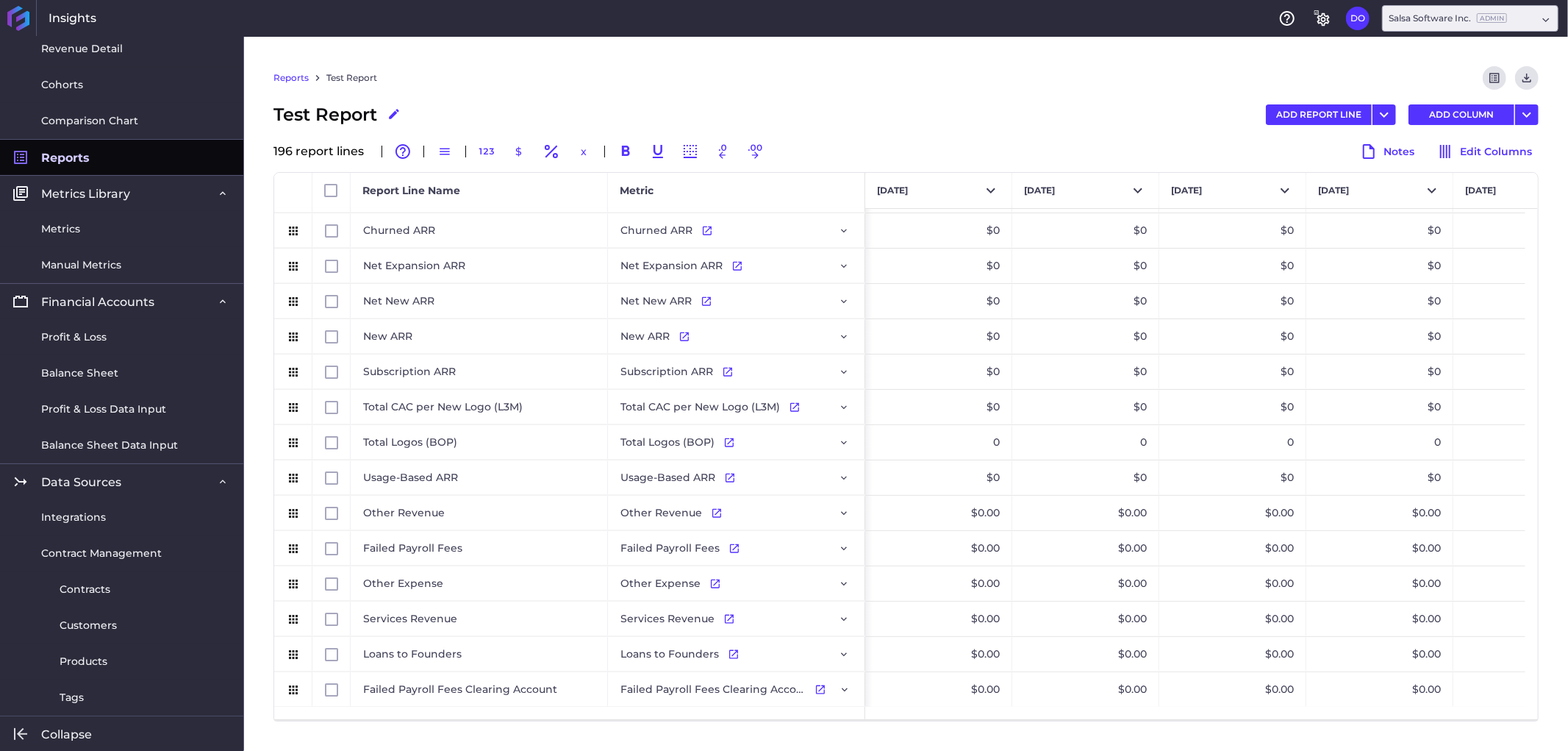
scroll to position [6385, 0]
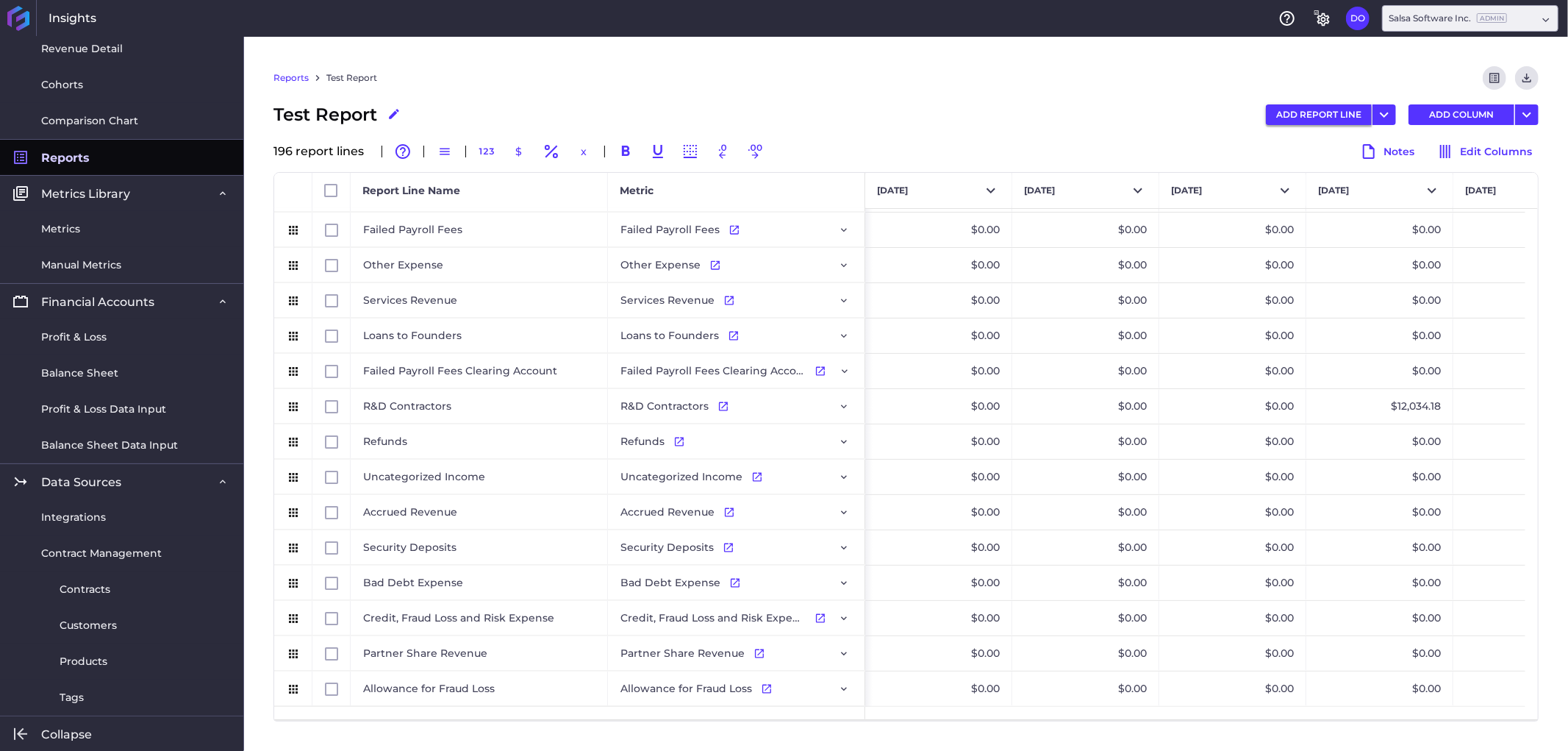
click at [1308, 115] on button "ADD REPORT LINE" at bounding box center [1318, 115] width 106 height 20
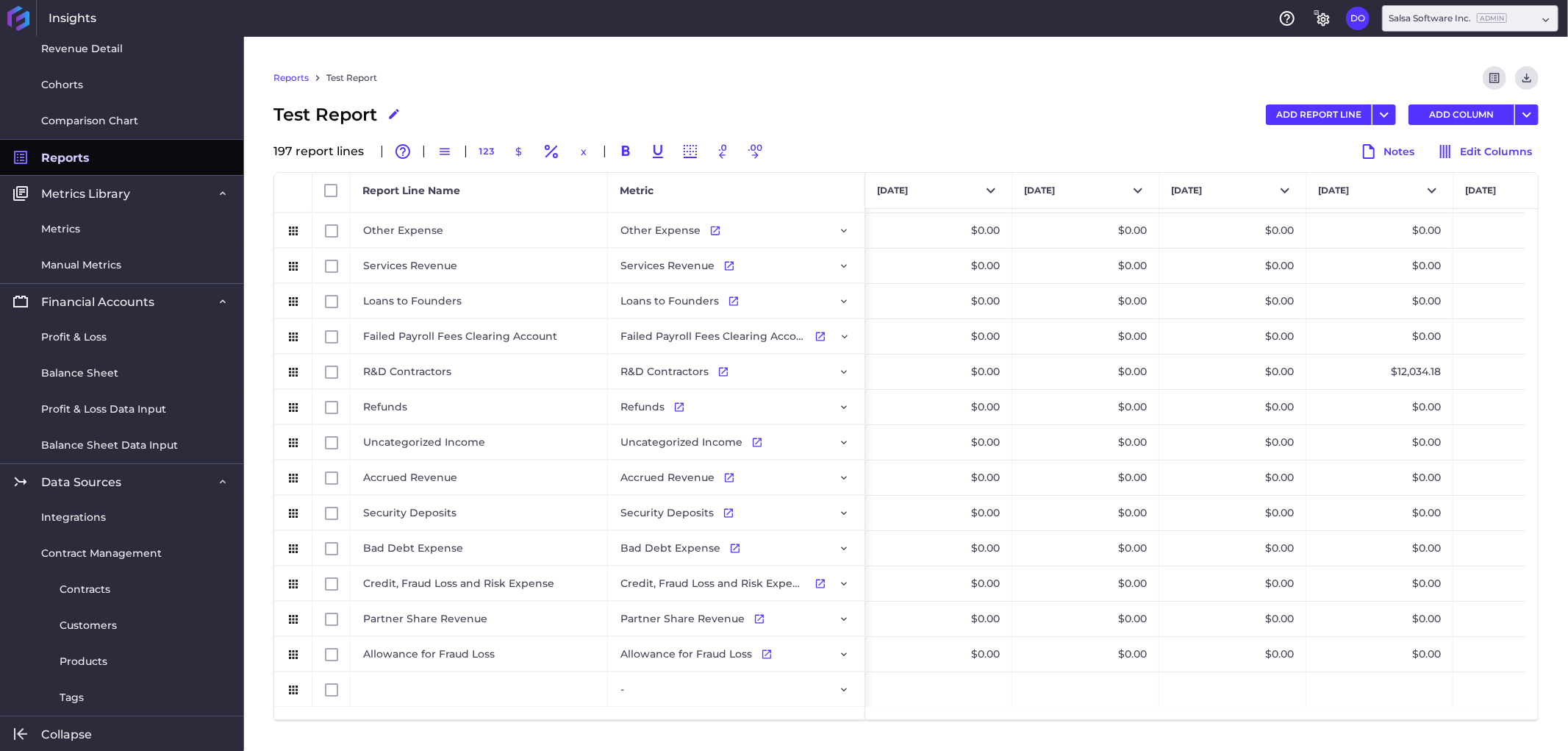
scroll to position [6419, 0]
click at [434, 689] on div "Press SPACE to select this row." at bounding box center [479, 689] width 257 height 34
click at [433, 689] on div "Press SPACE to select this row." at bounding box center [479, 689] width 257 height 34
type input "Payroll & Related Expenses - G&A"
drag, startPoint x: 612, startPoint y: 721, endPoint x: 667, endPoint y: 689, distance: 63.6
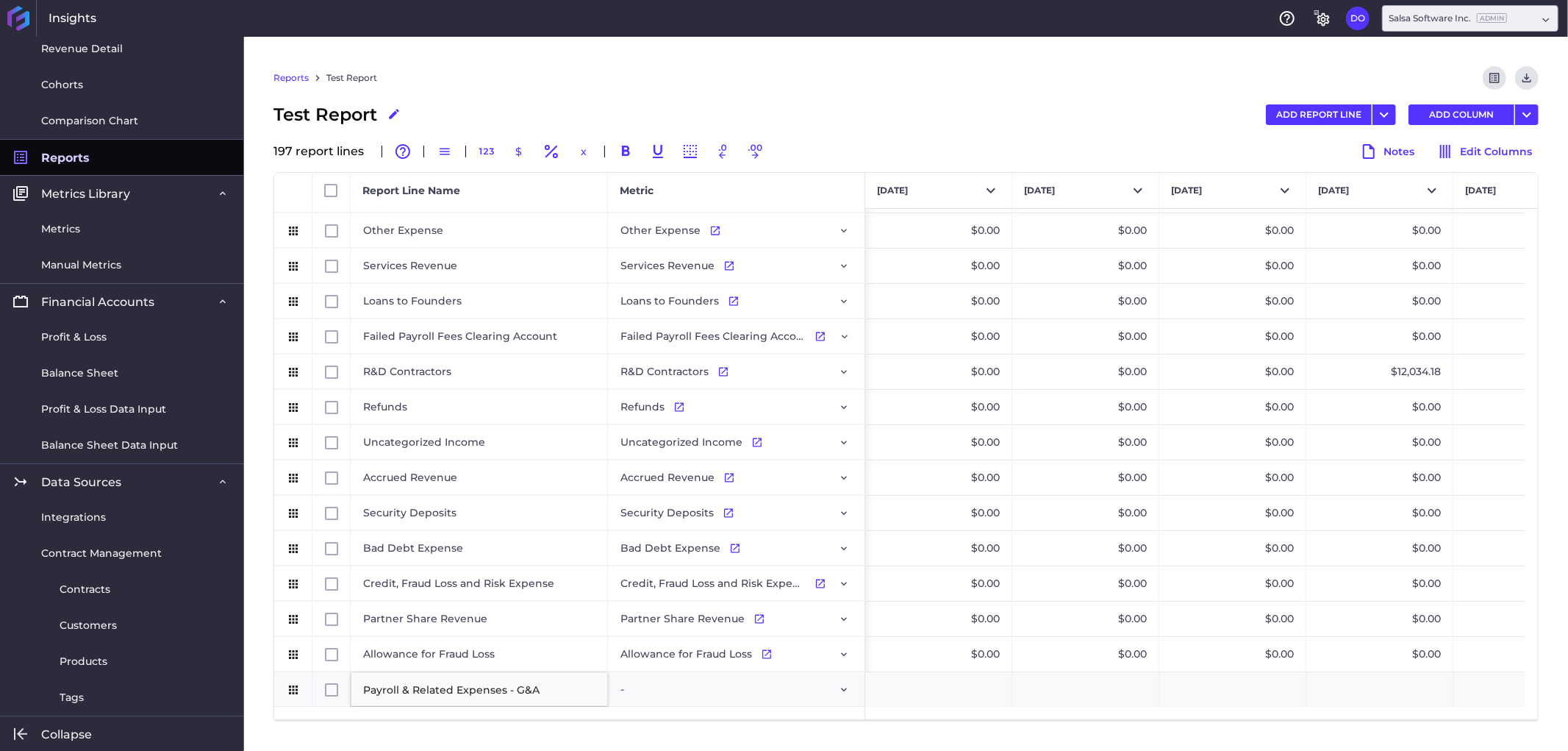
click at [613, 721] on div "Reports Test Report Preview Report Download CSV Test Report Edit Report Name AD…" at bounding box center [906, 394] width 1324 height 714
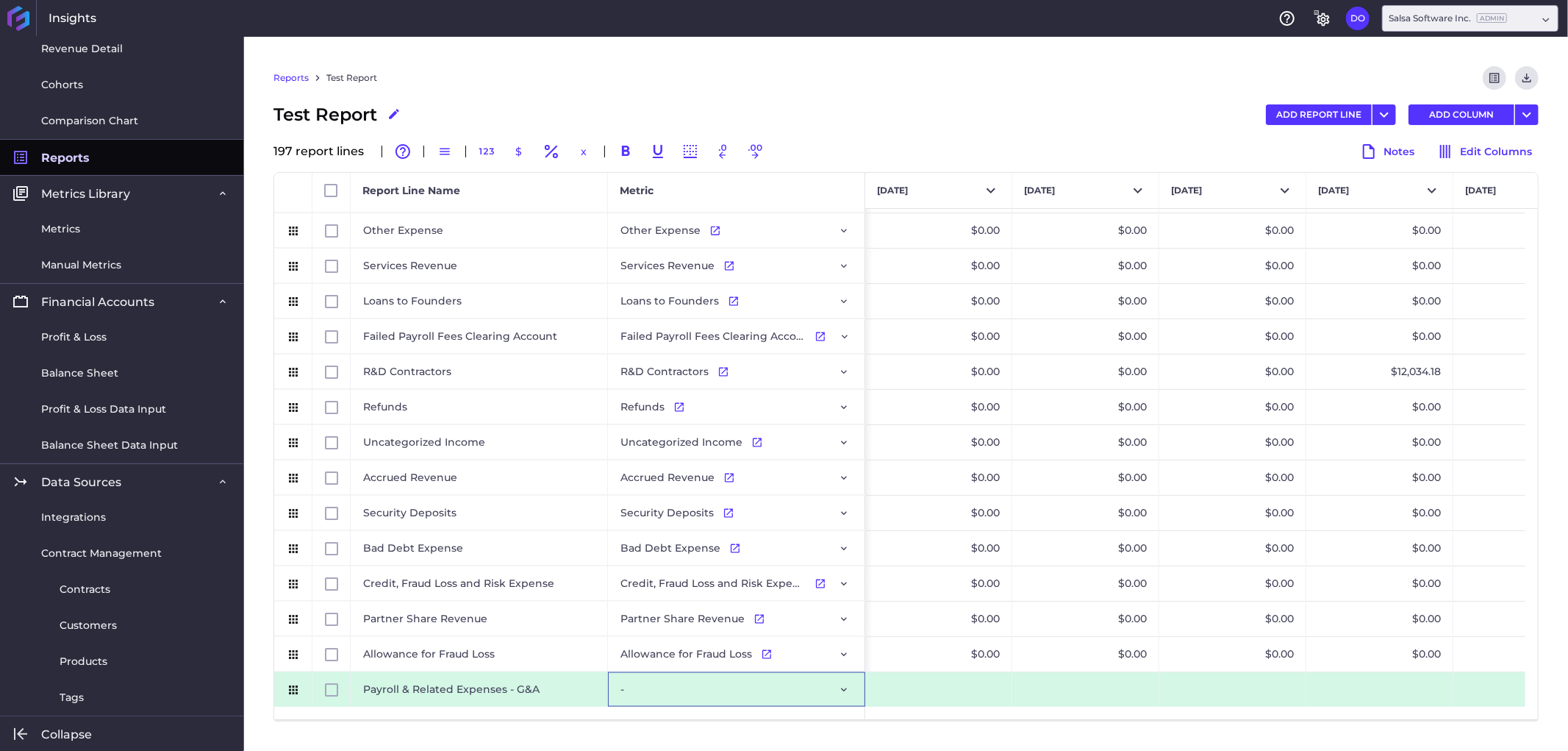
click at [667, 689] on div "-" at bounding box center [737, 690] width 232 height 33
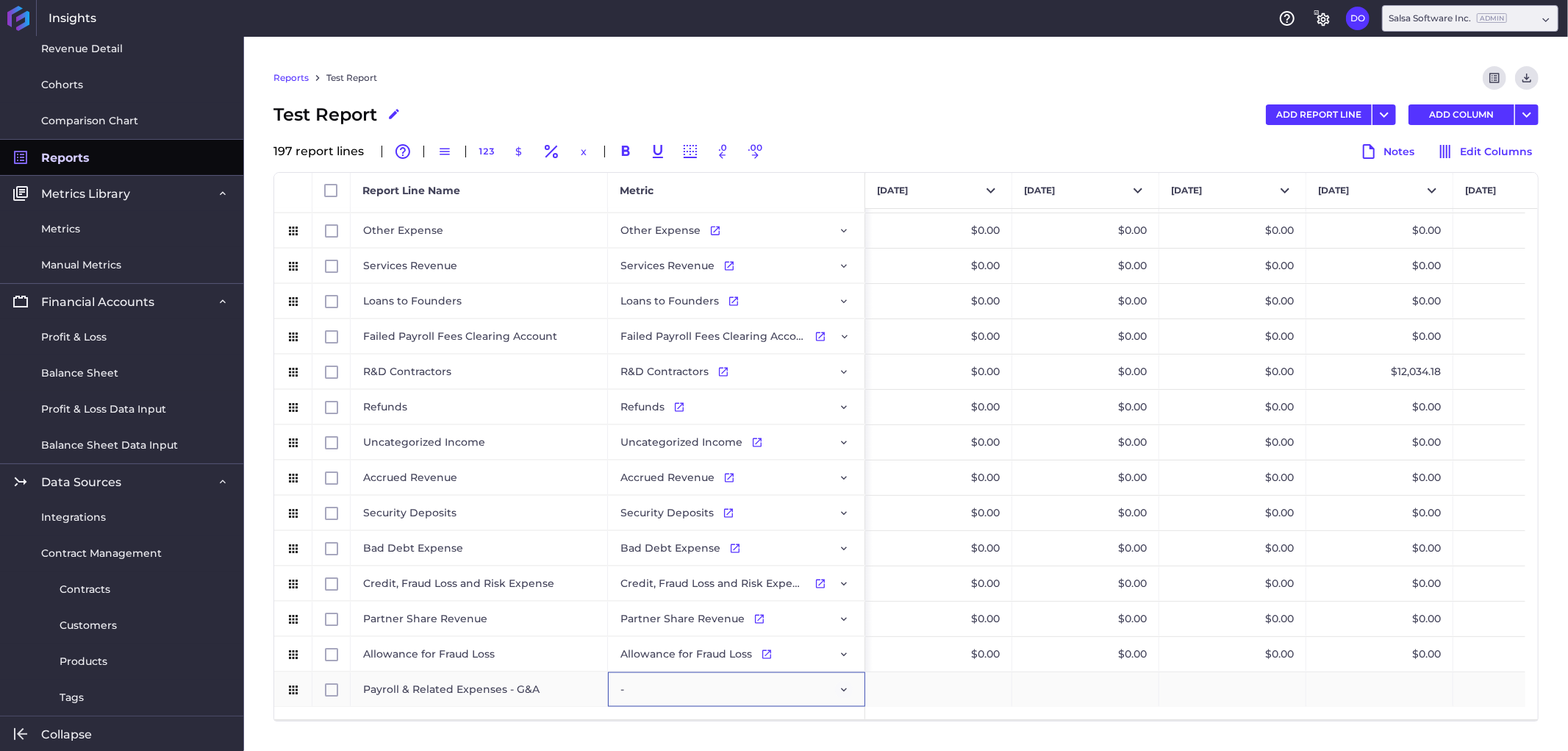
click at [847, 690] on icon "Press SPACE to select this row." at bounding box center [843, 690] width 12 height 12
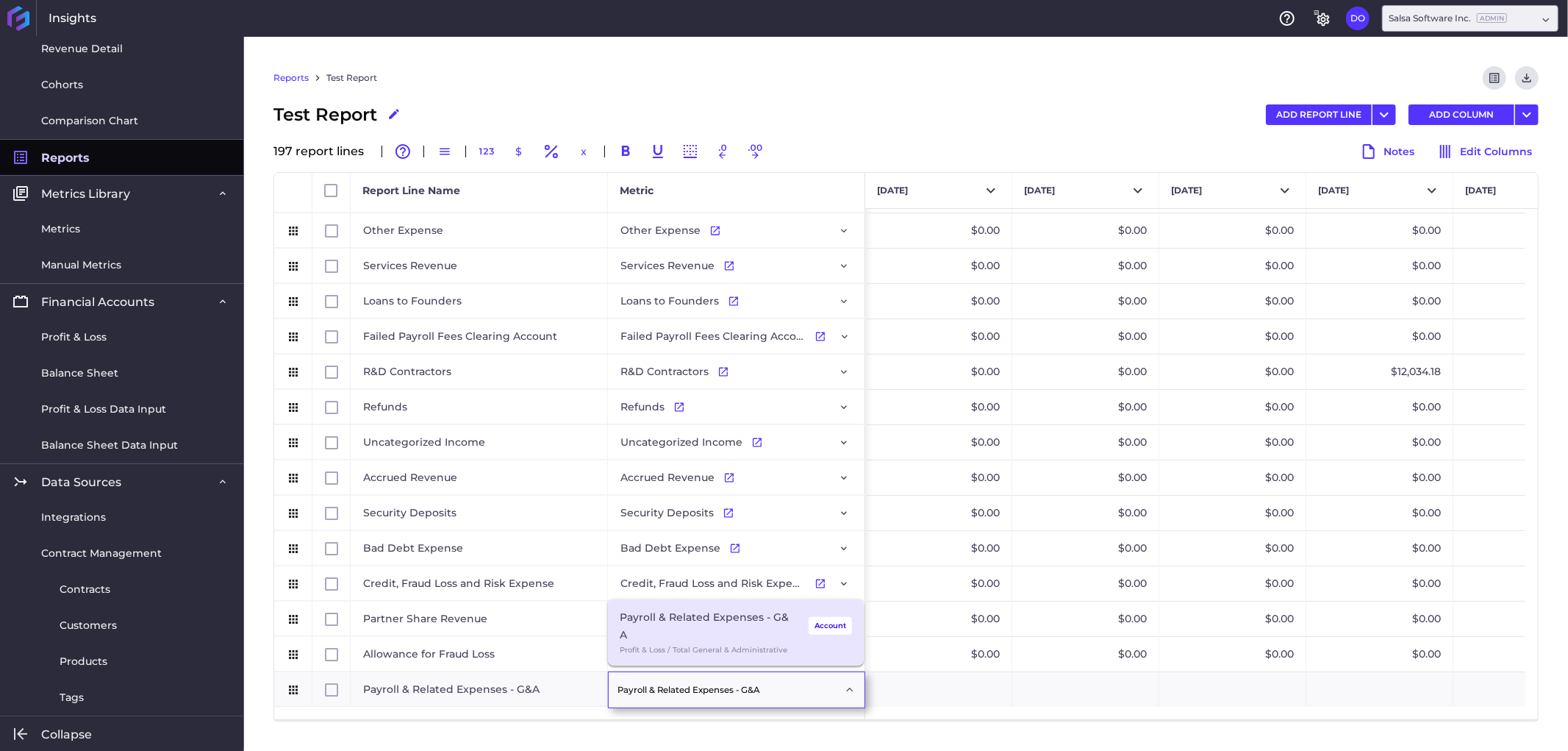
type input "Payroll & Related Expenses - G&A"
click at [695, 615] on div "Payroll & Related Expenses - G&A" at bounding box center [705, 626] width 172 height 35
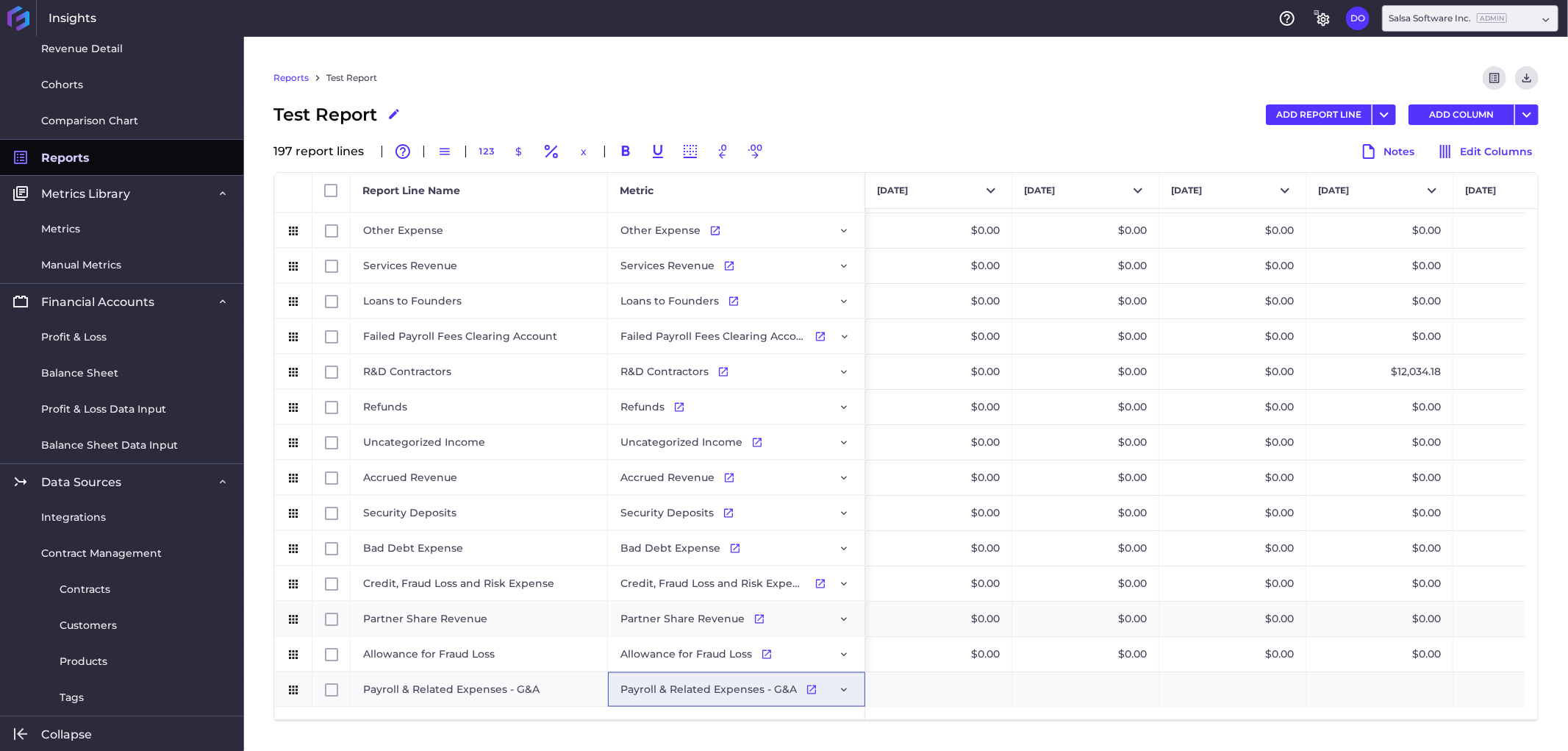
click at [827, 724] on div "Reports Test Report Preview Report Download CSV Test Report Edit Report Name AD…" at bounding box center [906, 394] width 1324 height 714
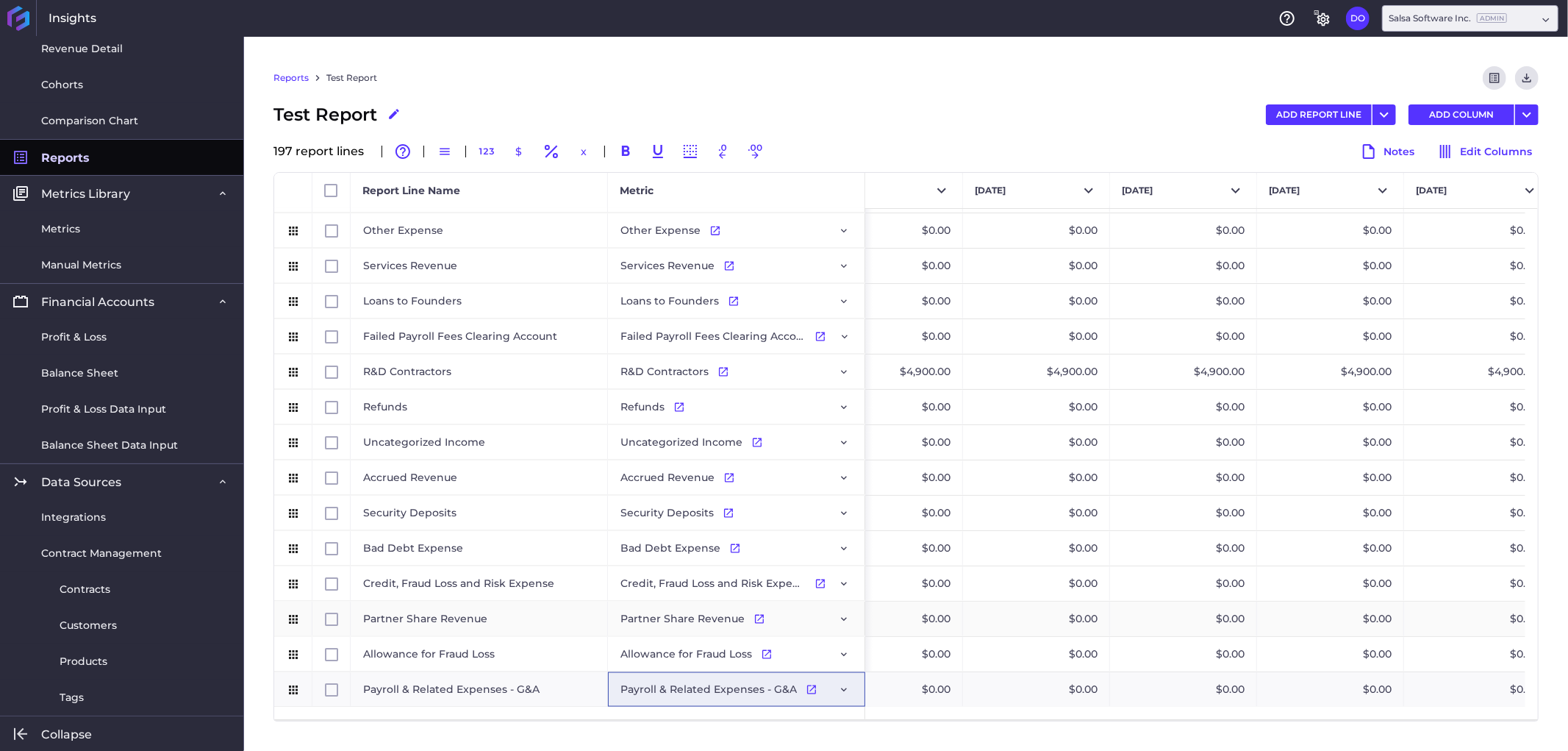
scroll to position [0, 1679]
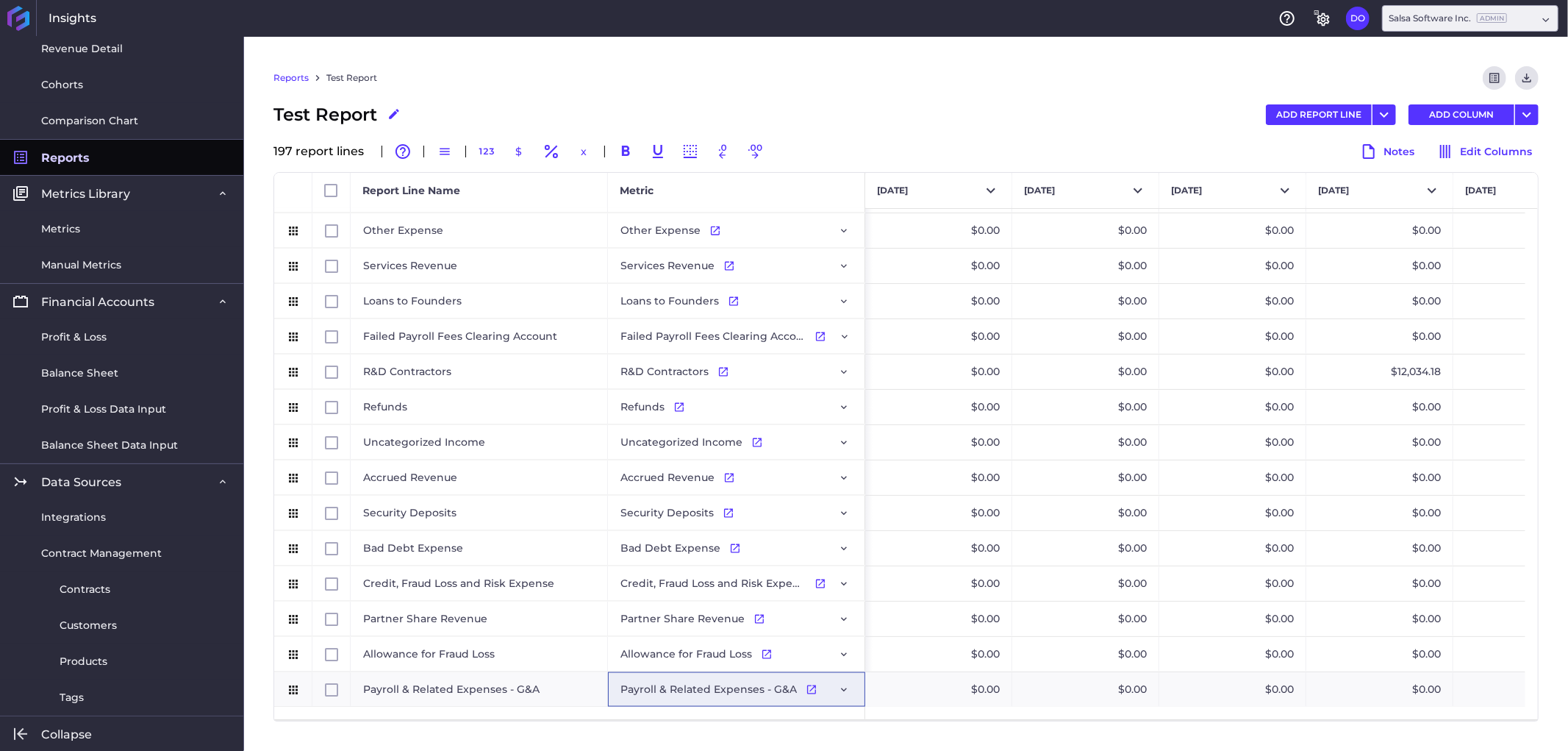
click at [788, 86] on div "Reports Test Report Preview Report Download CSV" at bounding box center [906, 84] width 1266 height 35
click at [946, 745] on div "Reports Test Report Preview Report Download CSV Test Report Edit Report Name AD…" at bounding box center [906, 394] width 1324 height 714
click at [1530, 82] on icon "Download" at bounding box center [1527, 78] width 9 height 9
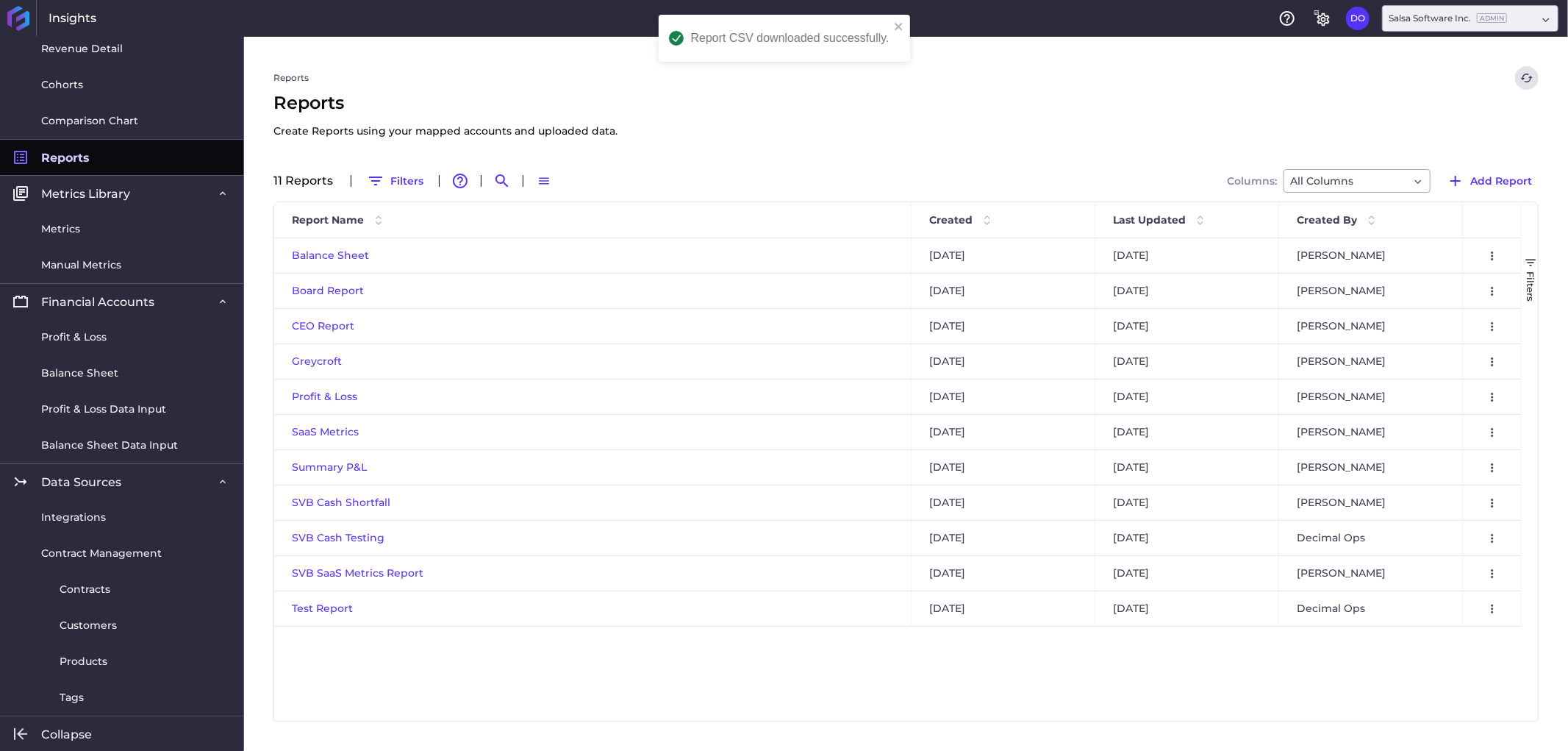
click at [1501, 57] on icon "Close" at bounding box center [1509, 58] width 18 height 18
